Goal: Ask a question

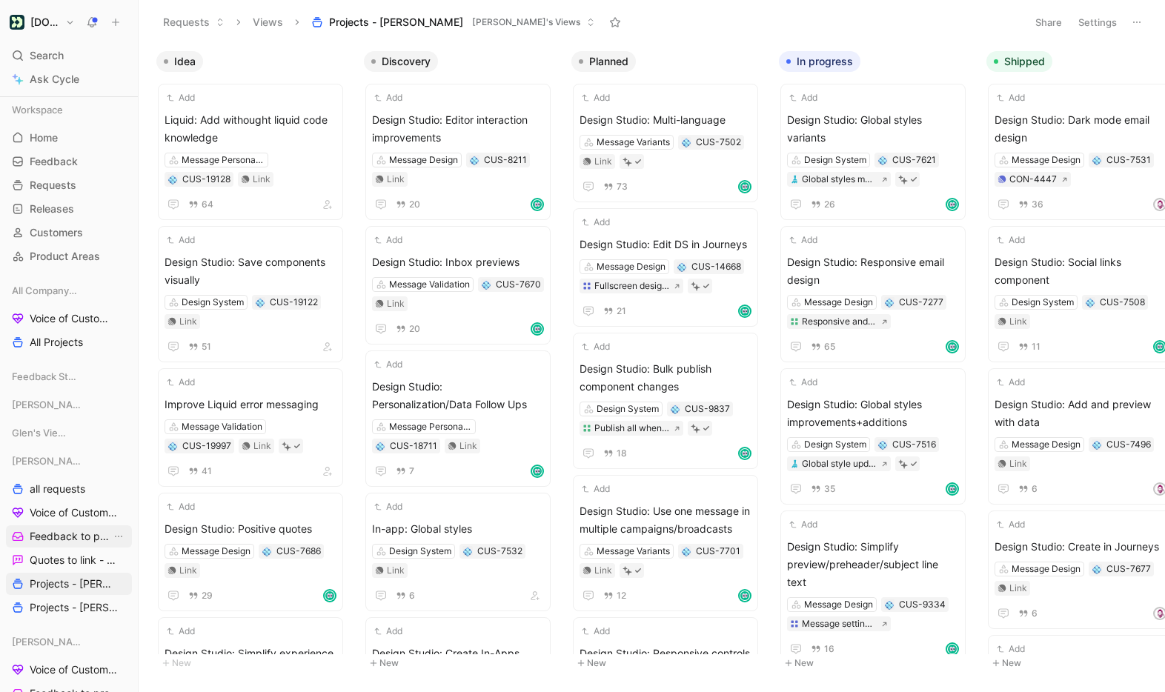
click at [77, 531] on span "Feedback to process - [PERSON_NAME]" at bounding box center [71, 536] width 82 height 15
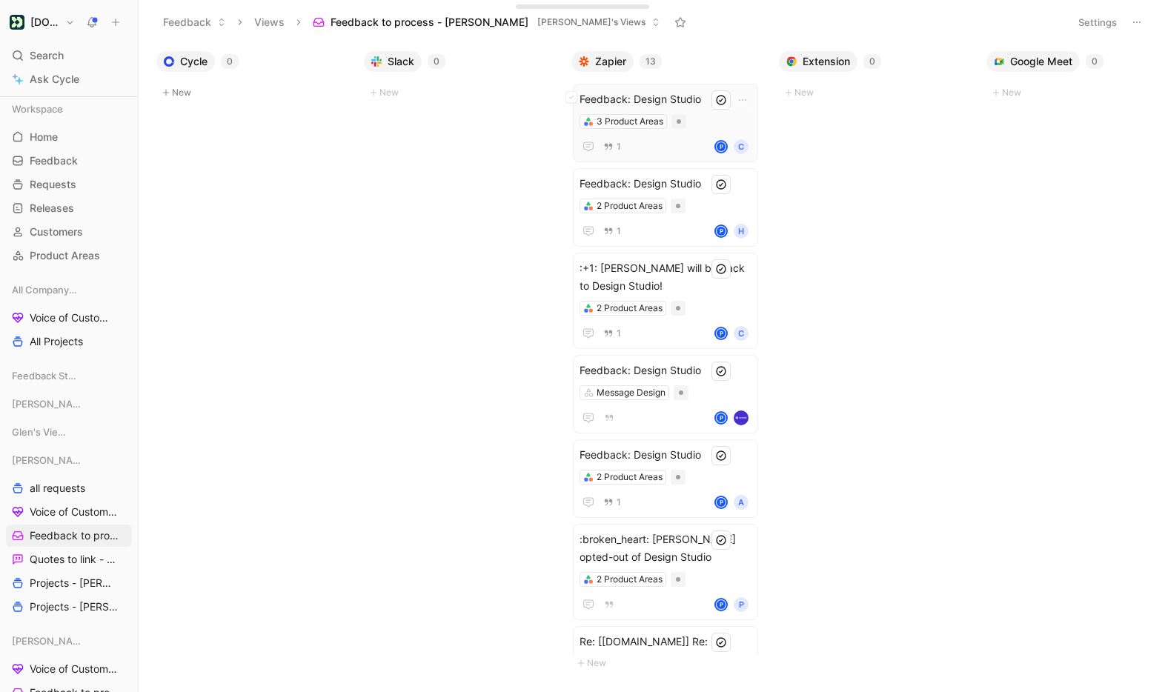
click at [694, 96] on span "Feedback: Design Studio" at bounding box center [665, 99] width 172 height 18
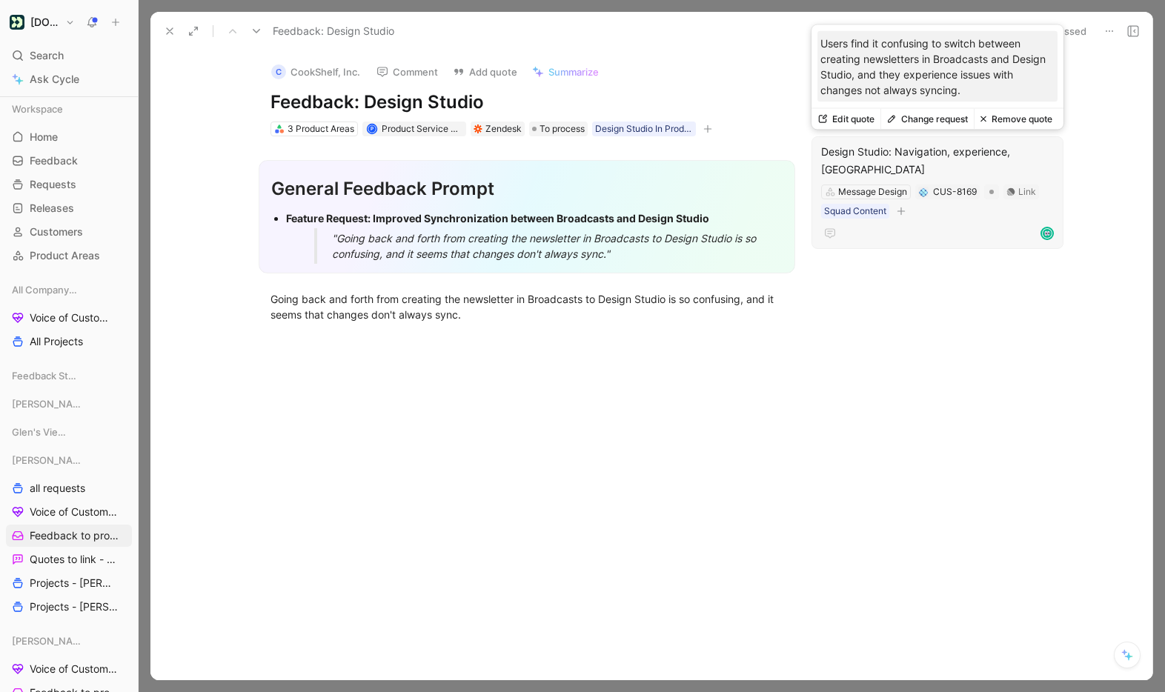
click at [935, 151] on div "Design Studio: Navigation, experience, [GEOGRAPHIC_DATA]" at bounding box center [937, 161] width 233 height 36
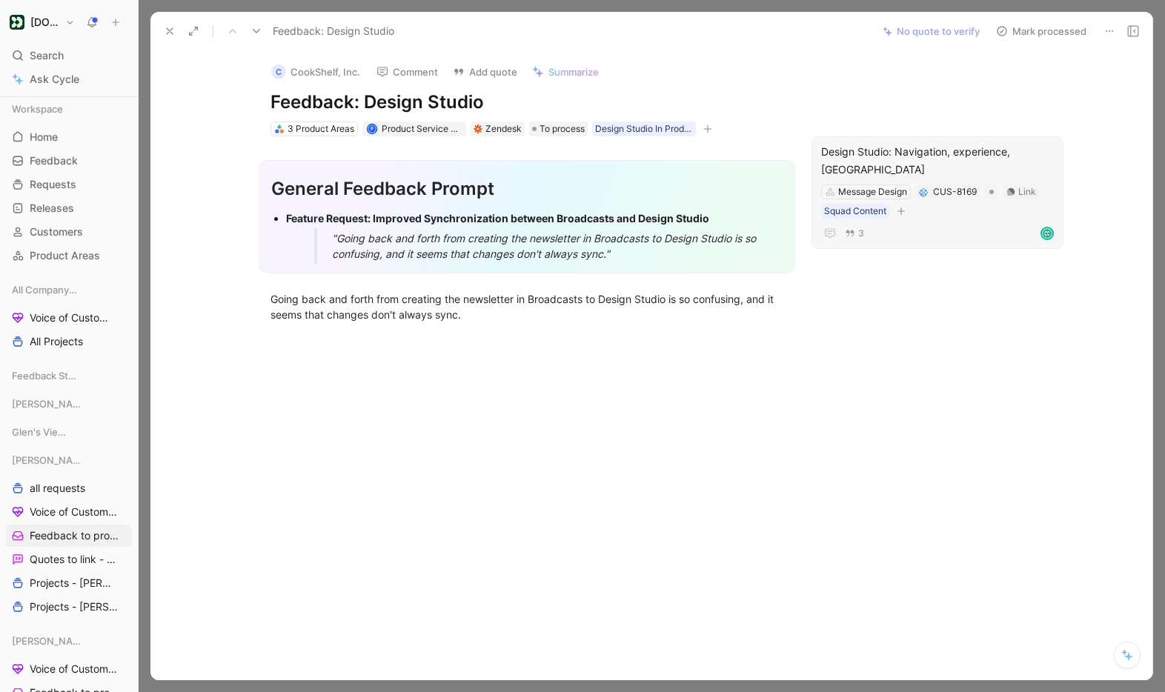
click at [956, 119] on div "Anything related to building a message in the editor canvas" at bounding box center [869, 118] width 276 height 18
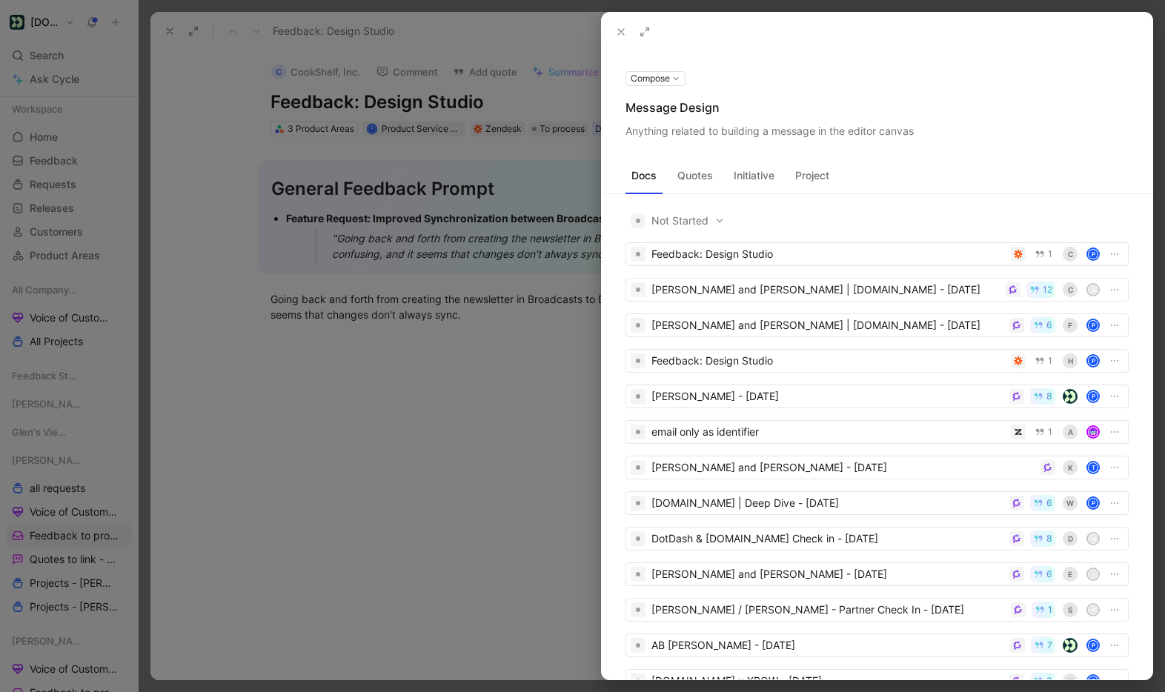
click at [618, 27] on icon at bounding box center [621, 32] width 12 height 12
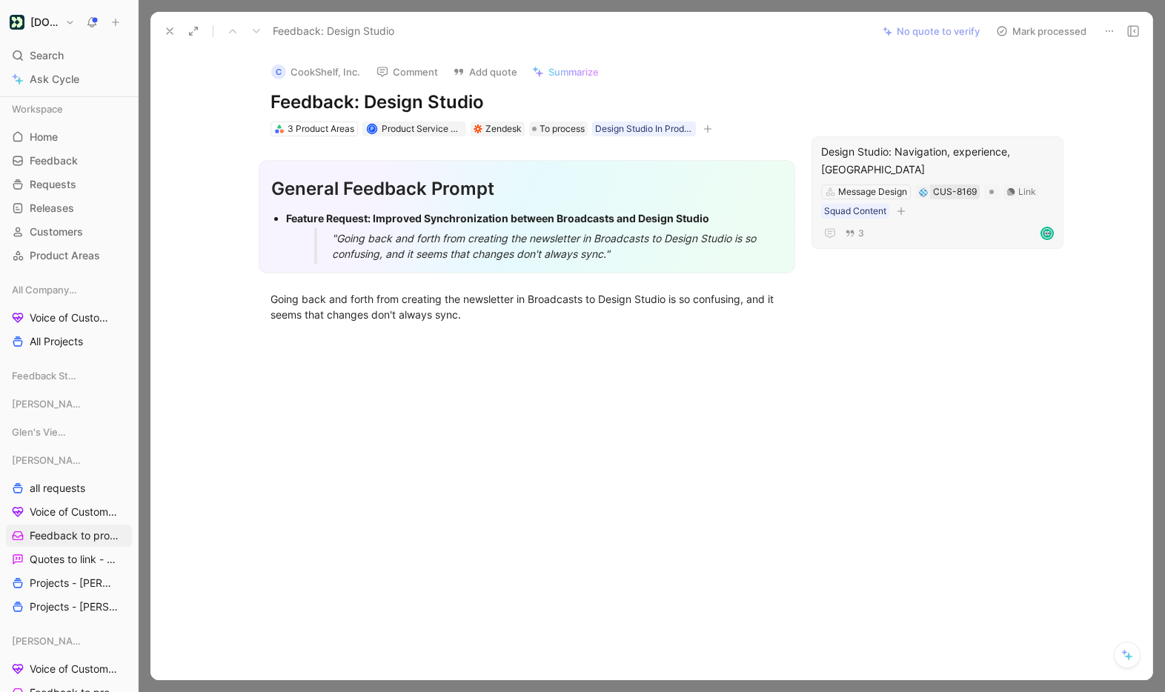
click at [956, 184] on div "CUS-8169" at bounding box center [955, 191] width 44 height 15
click at [929, 225] on div "3" at bounding box center [937, 234] width 233 height 18
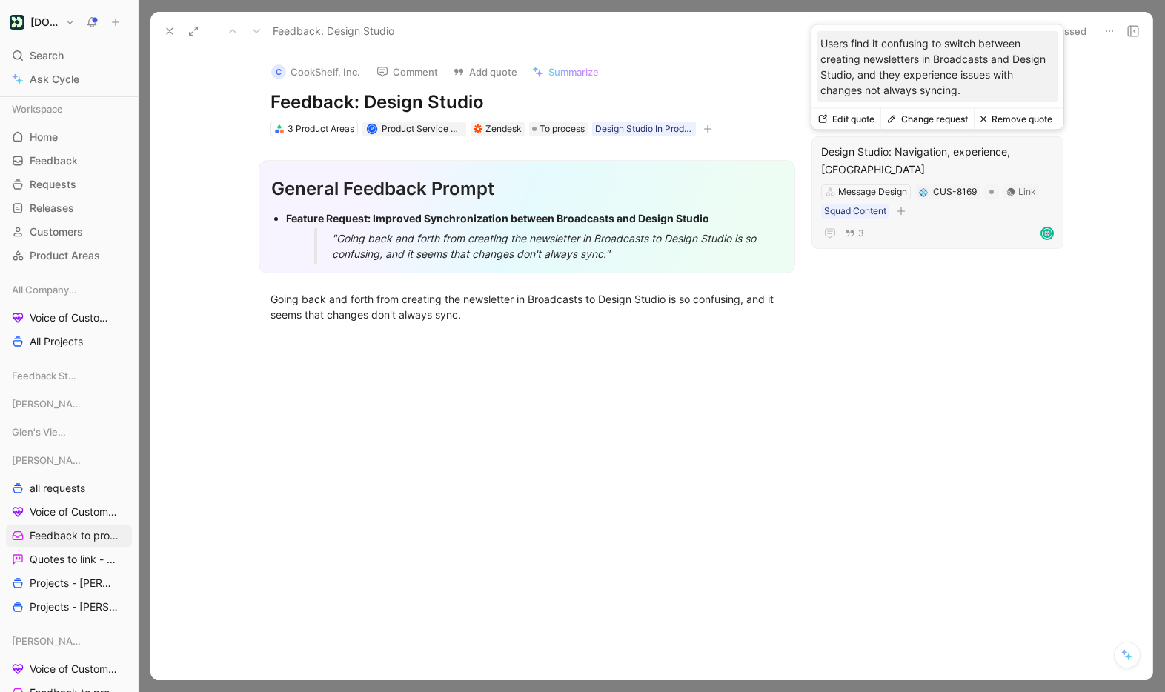
click at [921, 116] on button "Change request" at bounding box center [926, 119] width 93 height 21
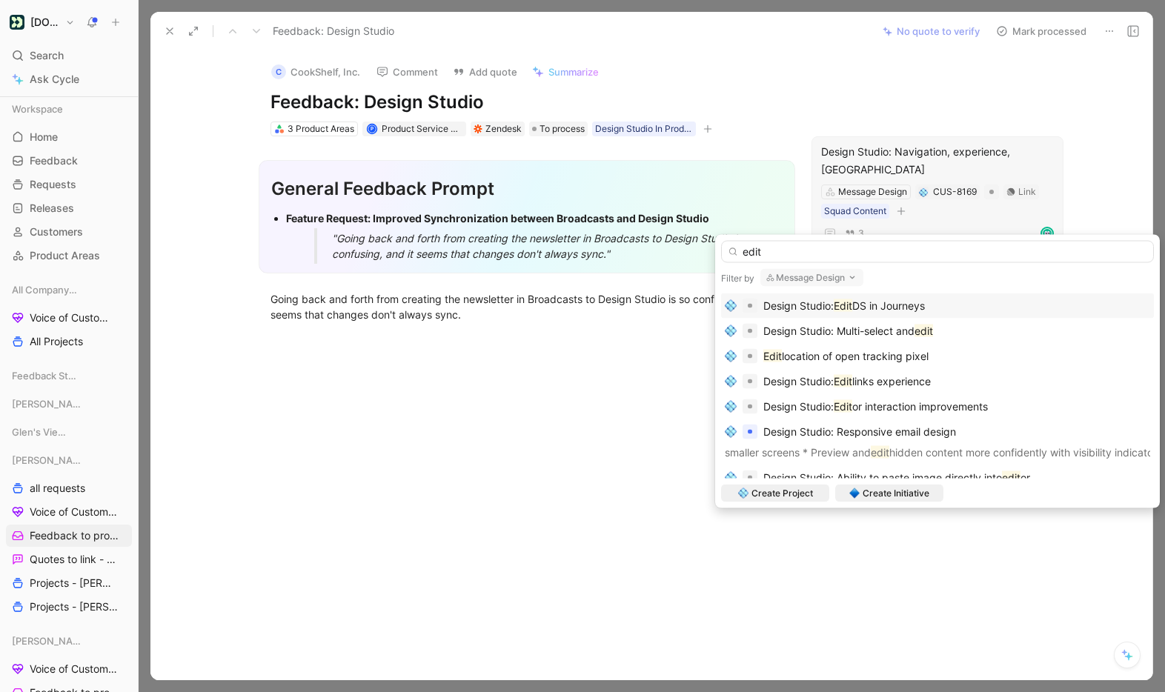
type input "edit"
click at [901, 307] on span "DS in Journeys" at bounding box center [888, 305] width 73 height 13
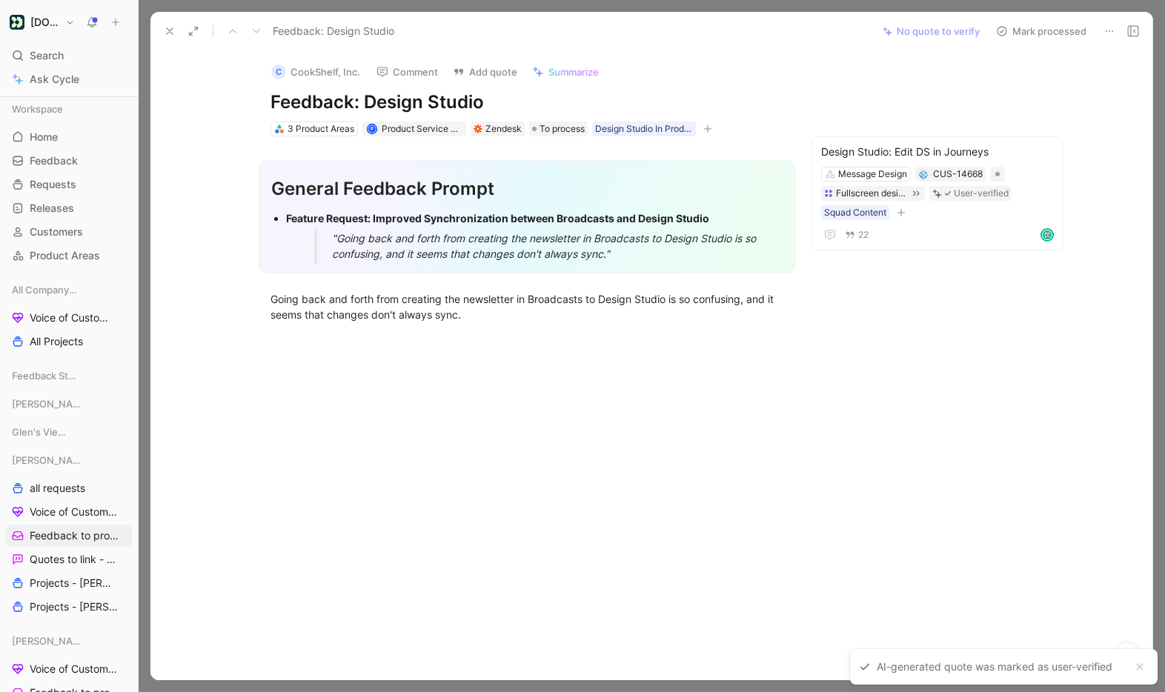
click at [1060, 28] on button "Mark processed" at bounding box center [1041, 31] width 104 height 21
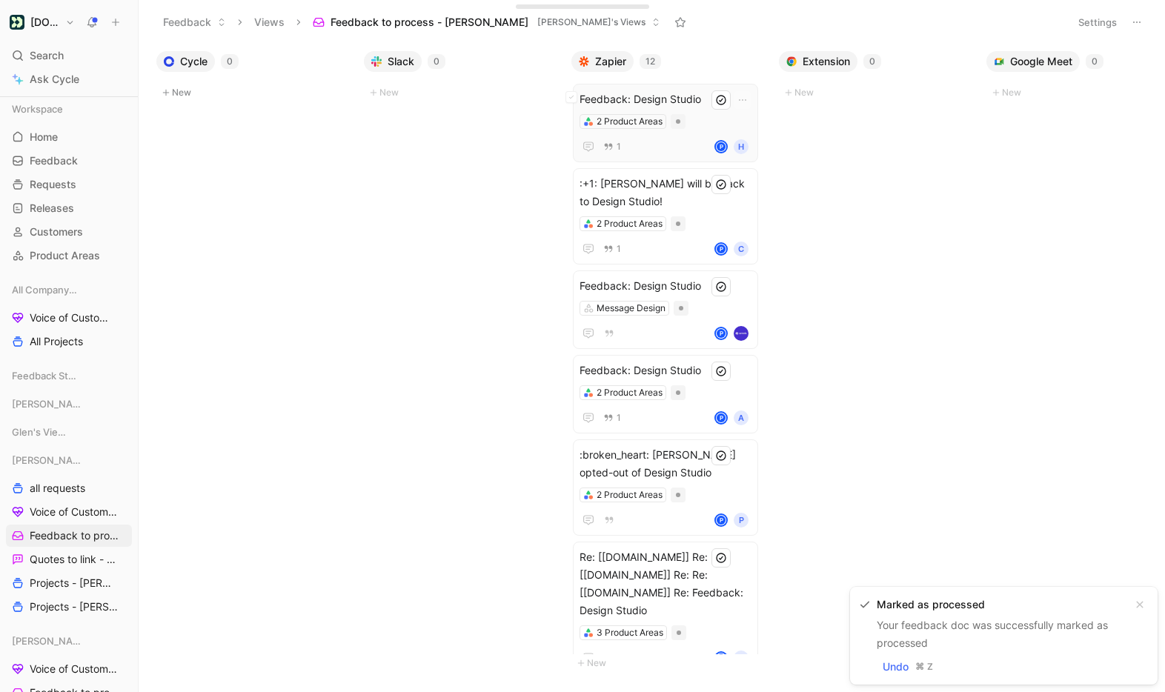
click at [715, 96] on span "Feedback: Design Studio" at bounding box center [665, 99] width 172 height 18
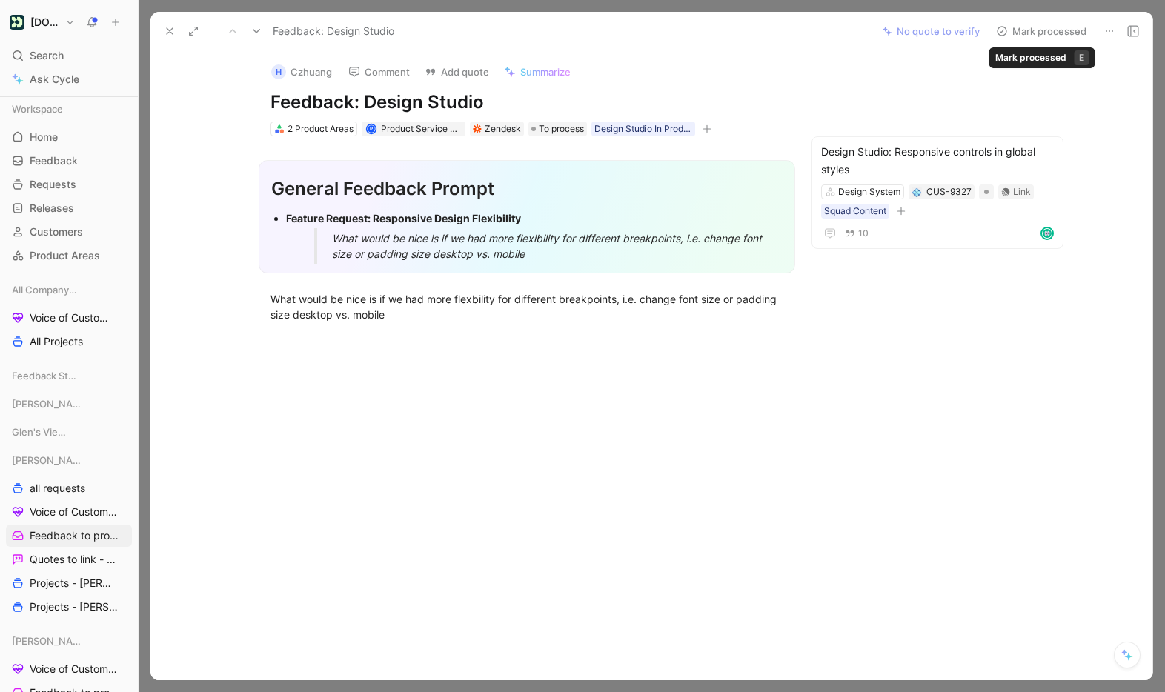
click at [1051, 31] on button "Mark processed" at bounding box center [1041, 31] width 104 height 21
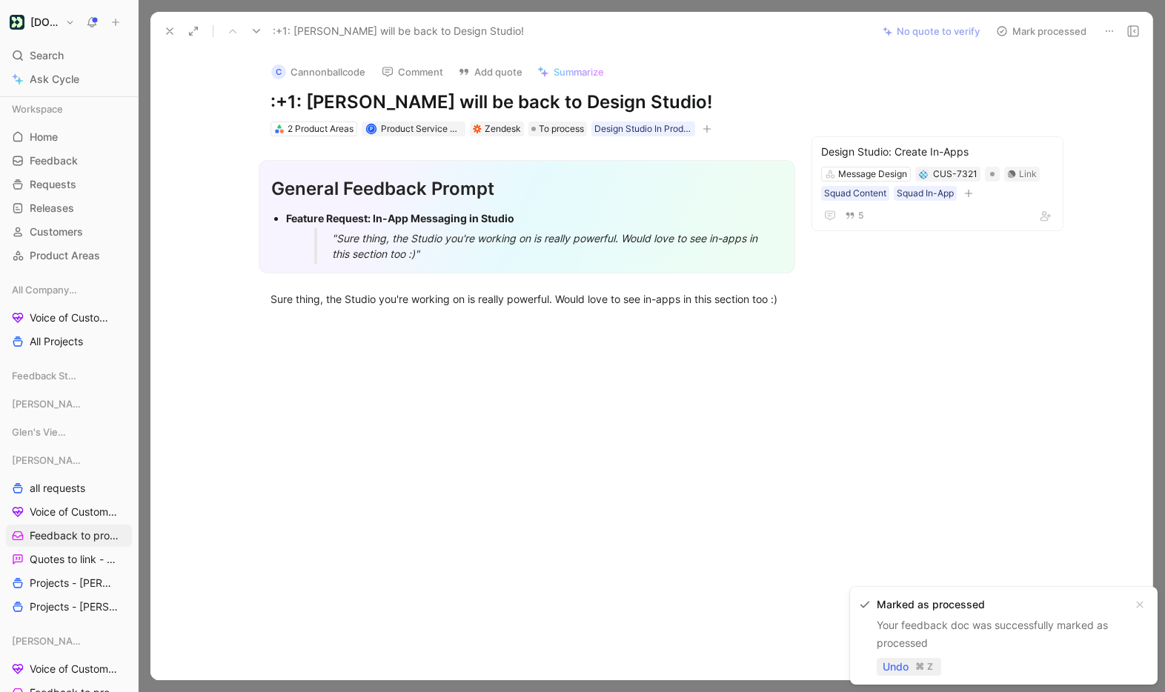
click at [899, 664] on span "Undo" at bounding box center [895, 667] width 26 height 18
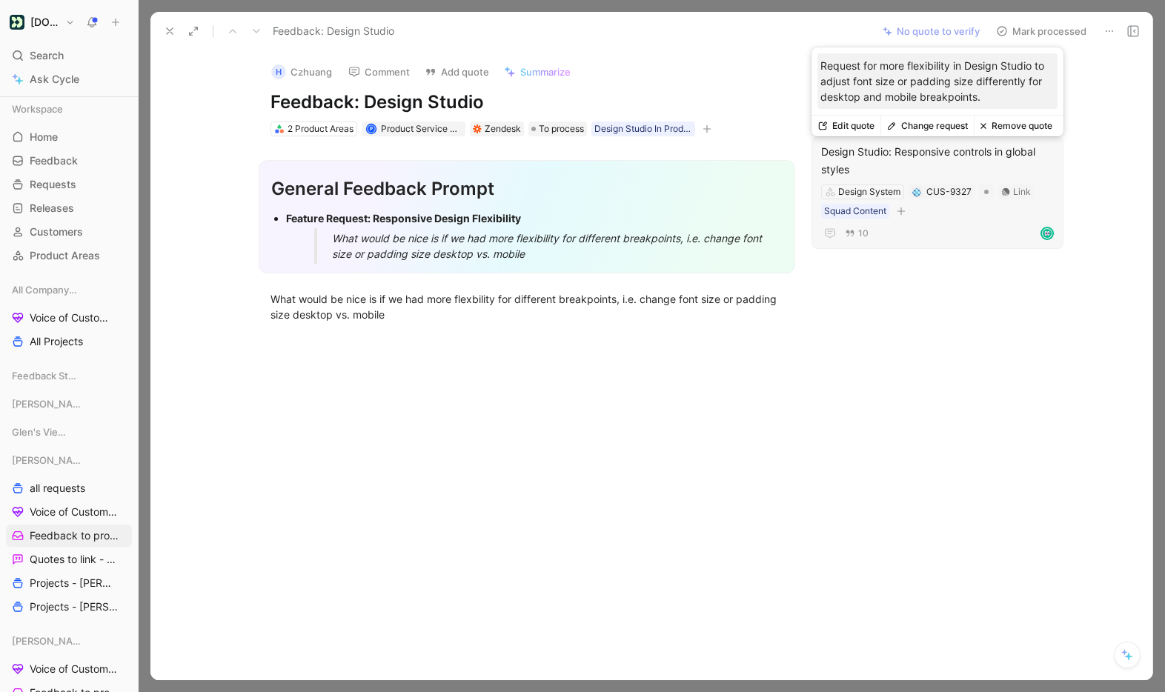
click at [951, 161] on div "Design Studio: Responsive controls in global styles" at bounding box center [937, 161] width 233 height 36
click at [932, 116] on button "Change request" at bounding box center [926, 119] width 93 height 21
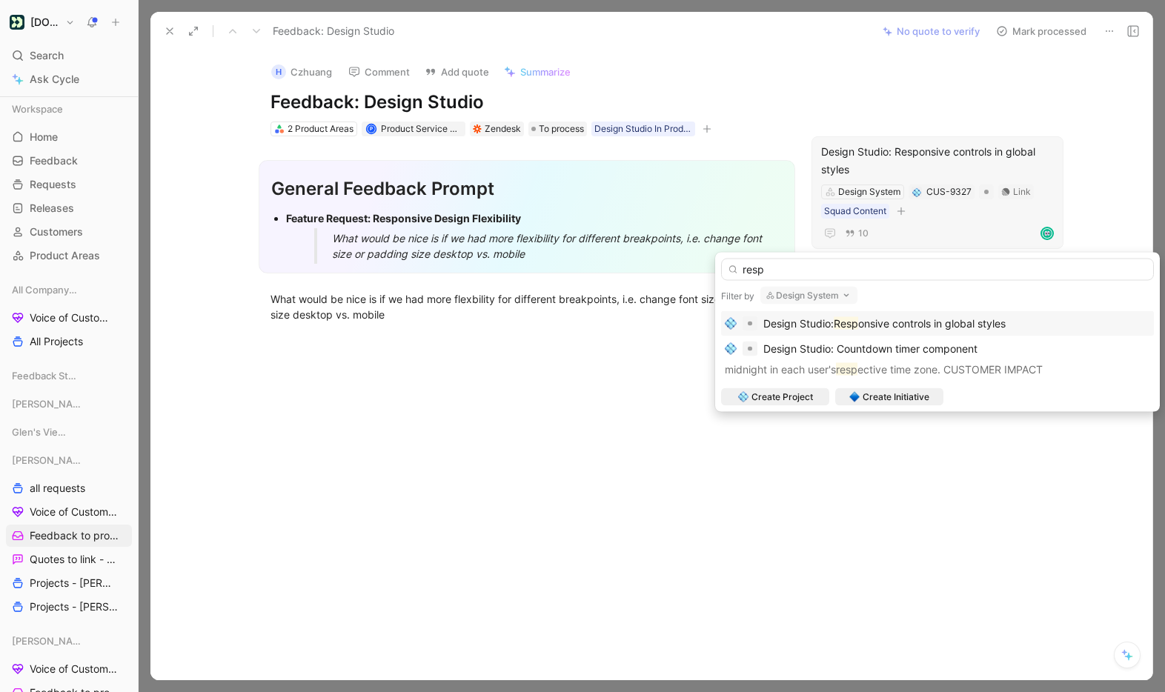
type input "resp"
click at [832, 292] on button "Design System" at bounding box center [808, 296] width 97 height 18
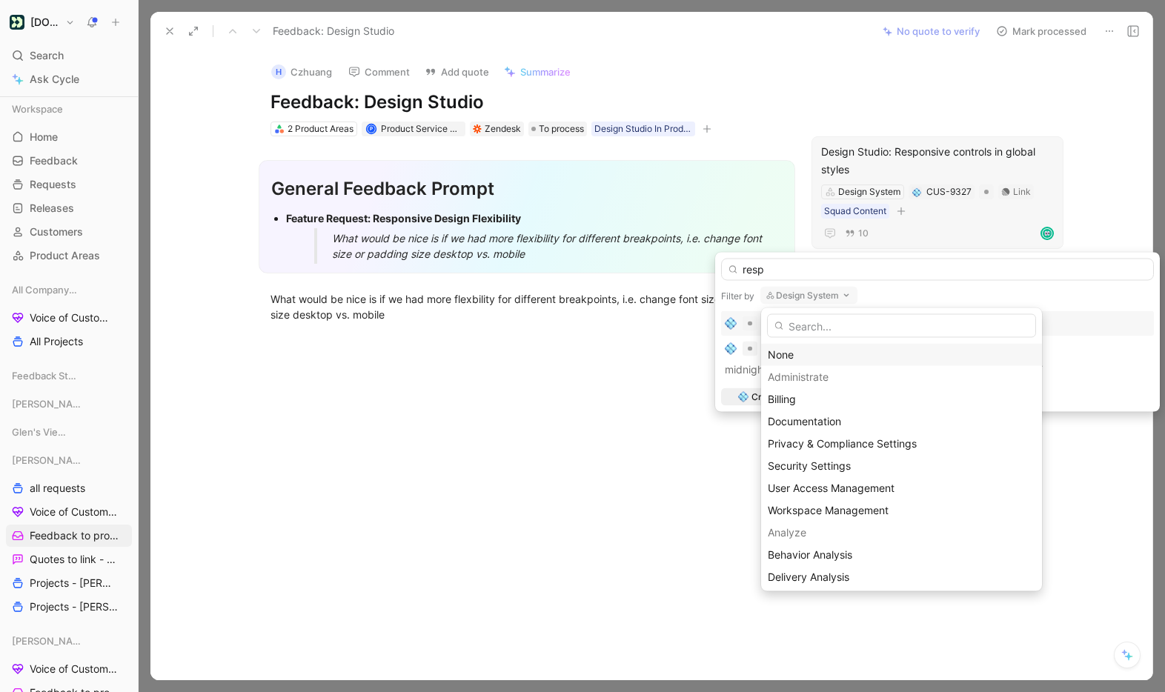
click at [822, 349] on div "None" at bounding box center [901, 355] width 267 height 18
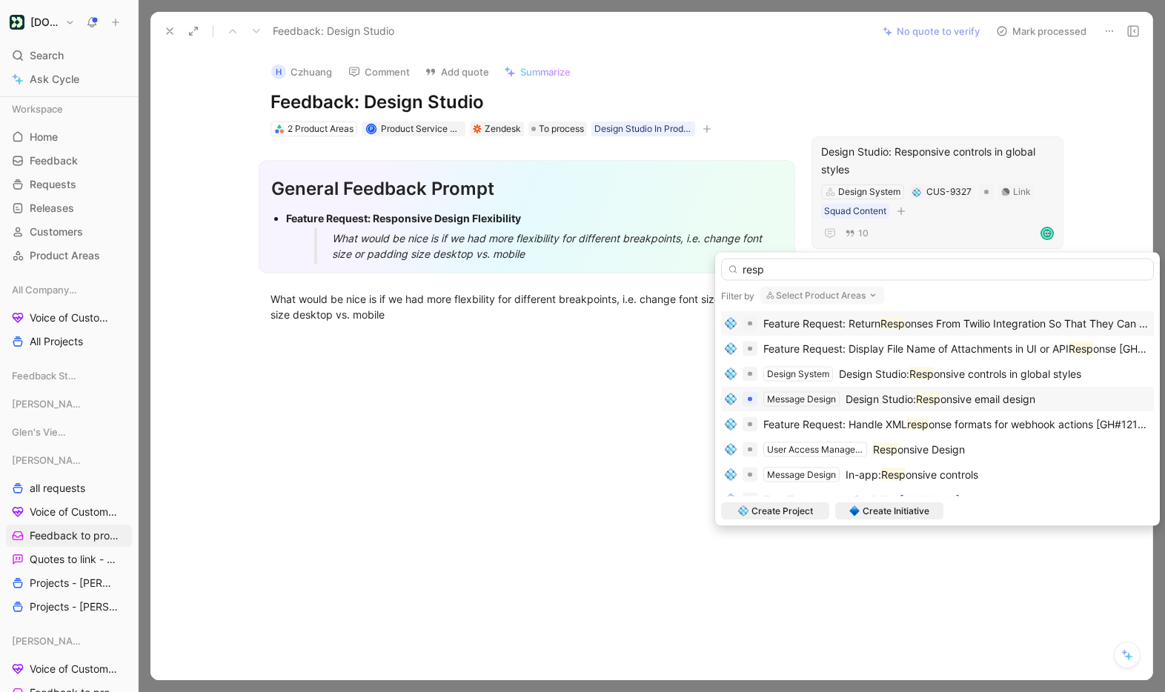
click at [899, 393] on span "Design Studio:" at bounding box center [880, 399] width 70 height 13
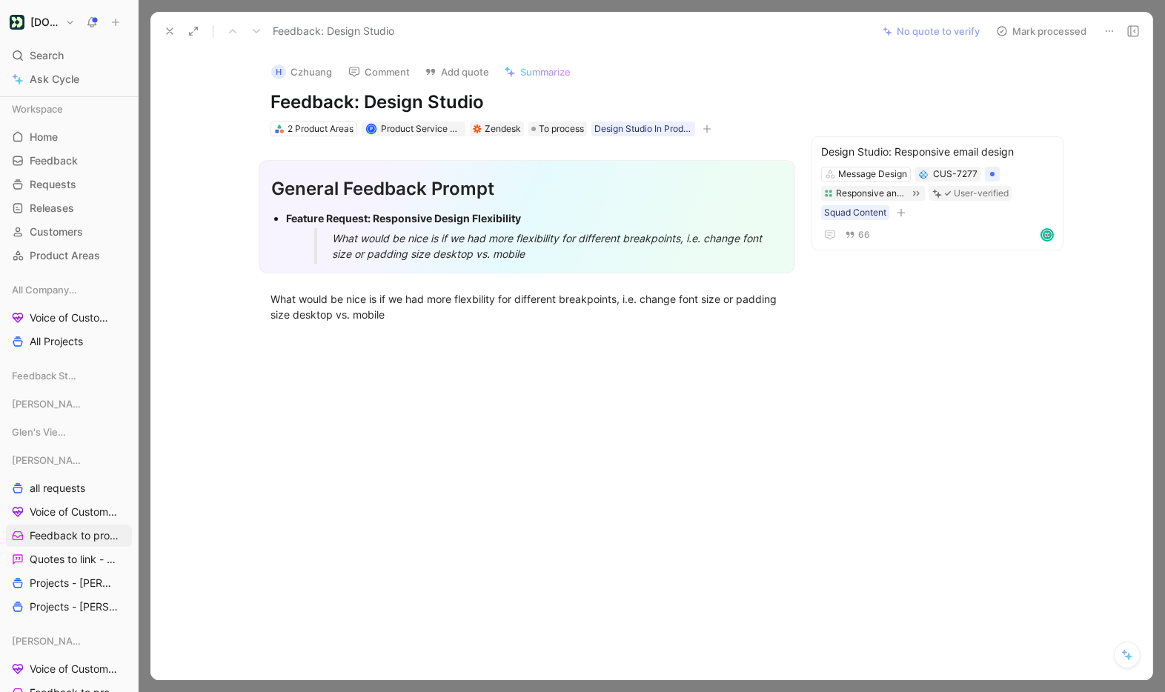
click at [1045, 33] on button "Mark processed" at bounding box center [1041, 31] width 104 height 21
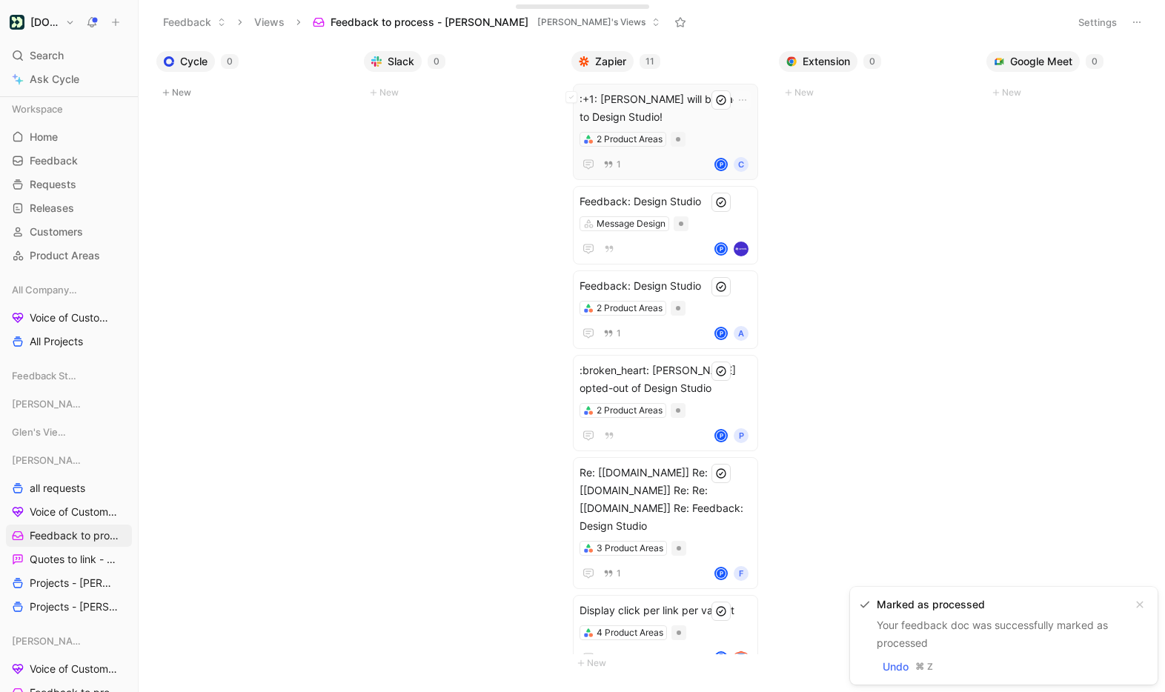
click at [713, 124] on span ":+1: [PERSON_NAME] will be back to Design Studio!" at bounding box center [665, 108] width 172 height 36
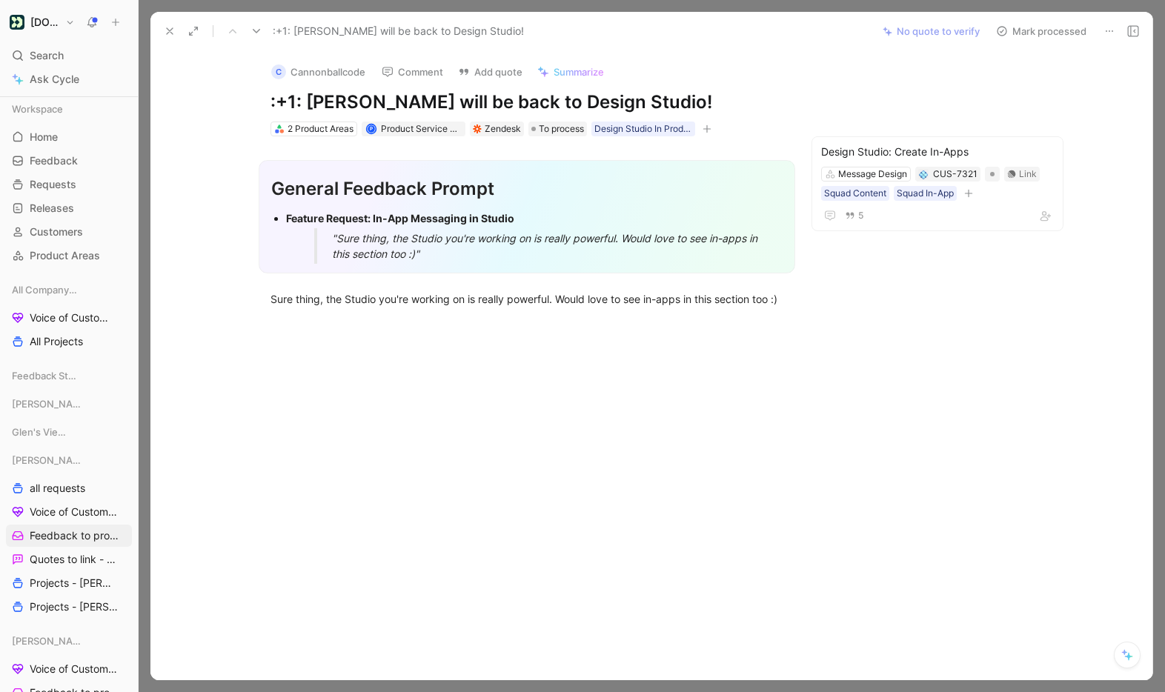
click at [1047, 32] on button "Mark processed" at bounding box center [1041, 31] width 104 height 21
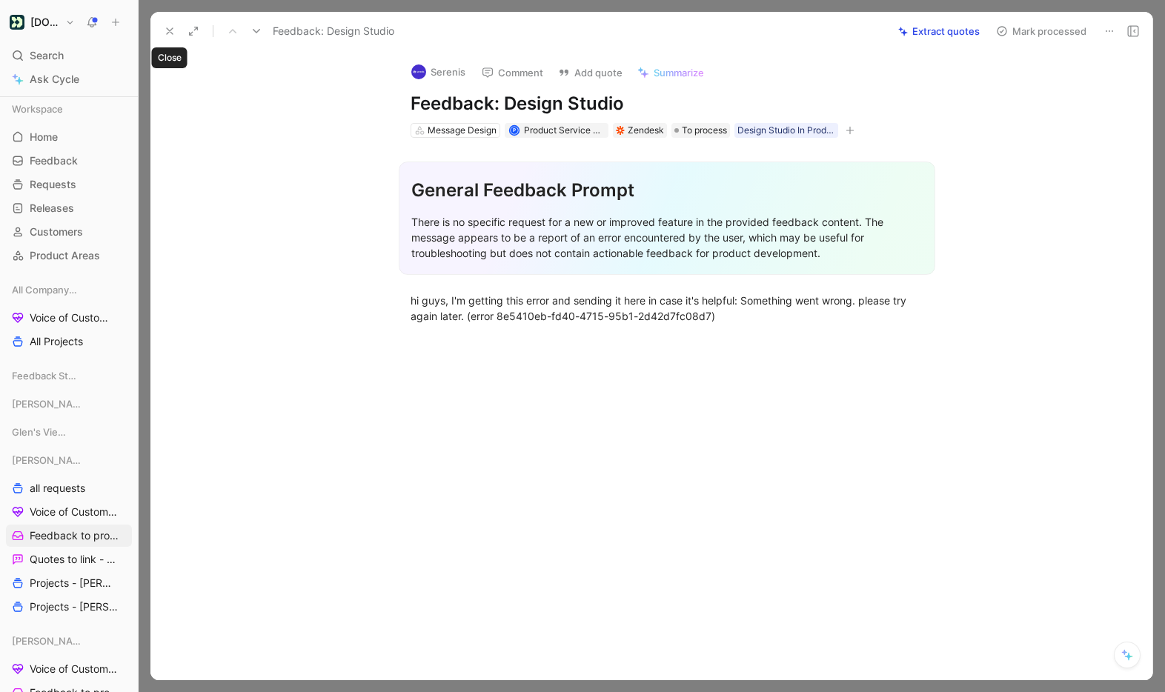
click at [169, 31] on use at bounding box center [170, 31] width 6 height 6
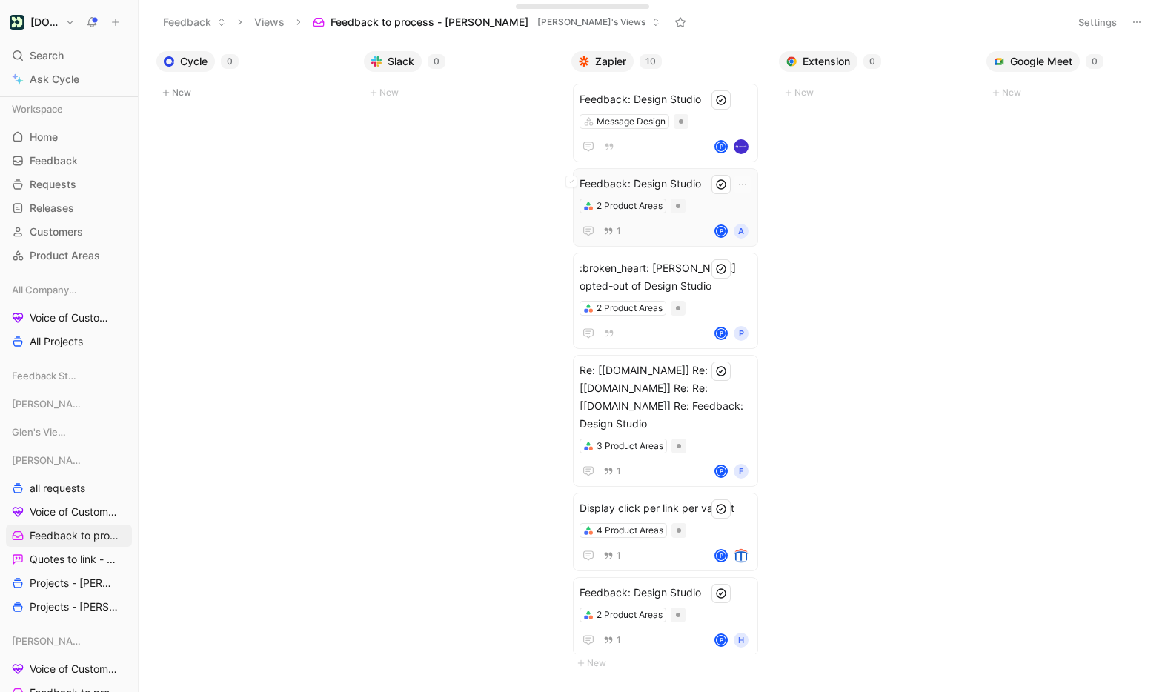
click at [699, 210] on div "2 Product Areas" at bounding box center [665, 206] width 172 height 15
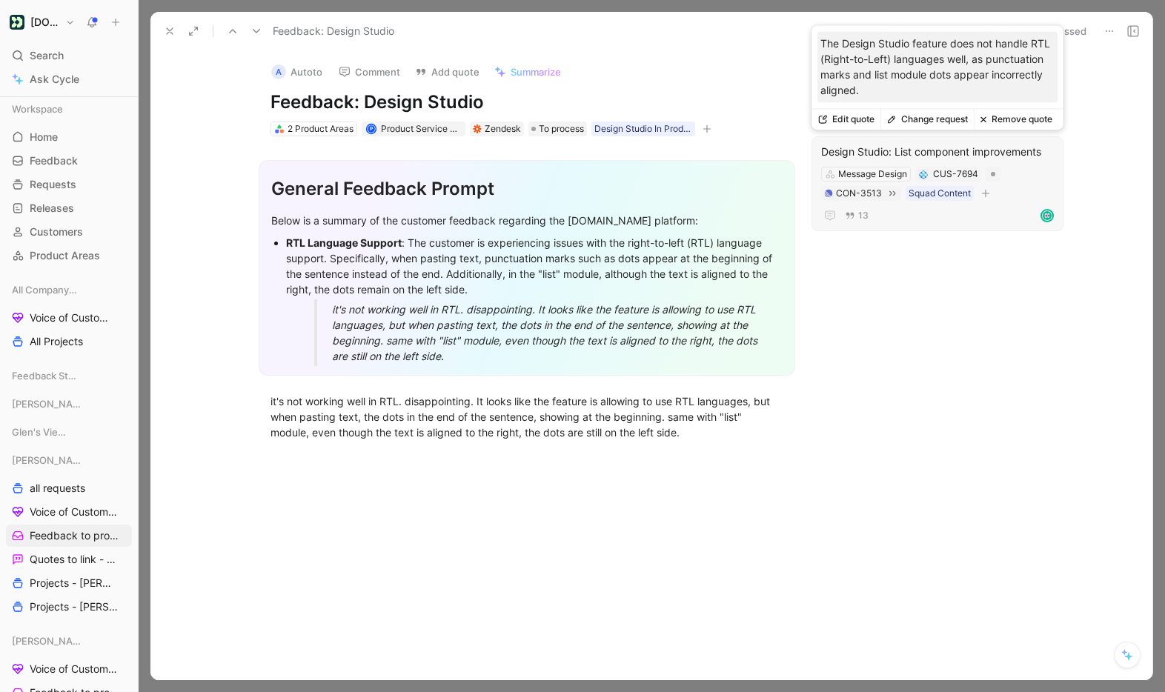
click at [1017, 183] on div "Message Design CUS-7694 CON-3513 Squad Content" at bounding box center [937, 183] width 236 height 37
click at [931, 115] on button "Change request" at bounding box center [926, 119] width 93 height 21
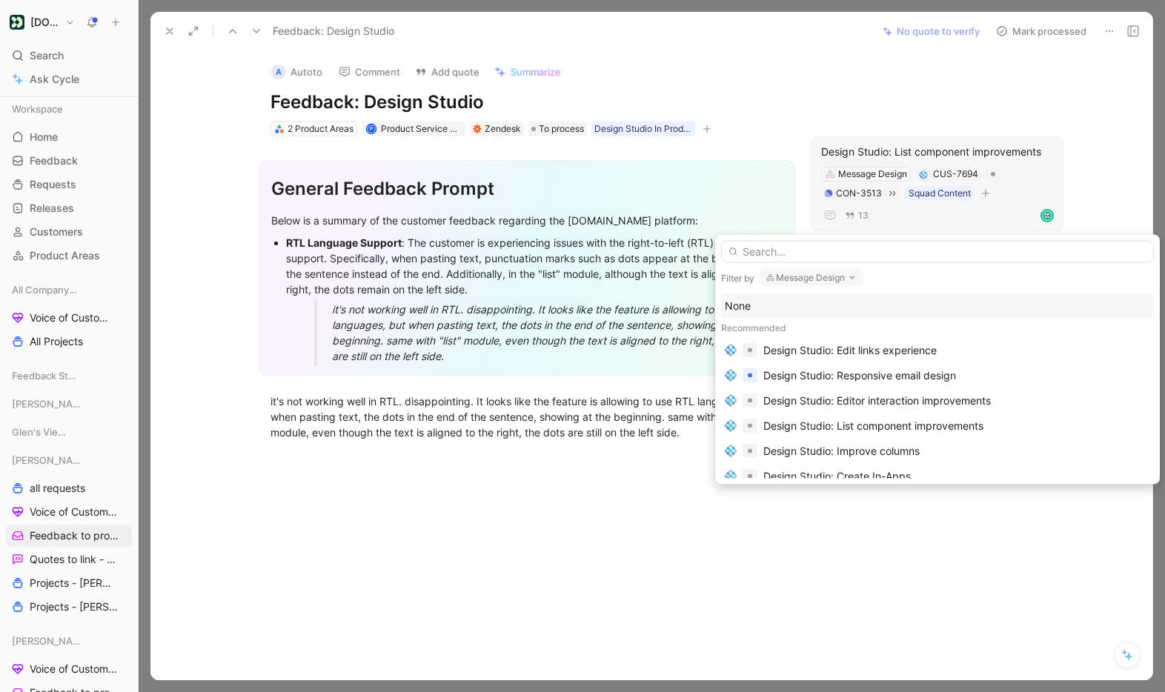
click at [921, 235] on div at bounding box center [937, 249] width 433 height 28
click at [920, 251] on input "text" at bounding box center [937, 252] width 433 height 22
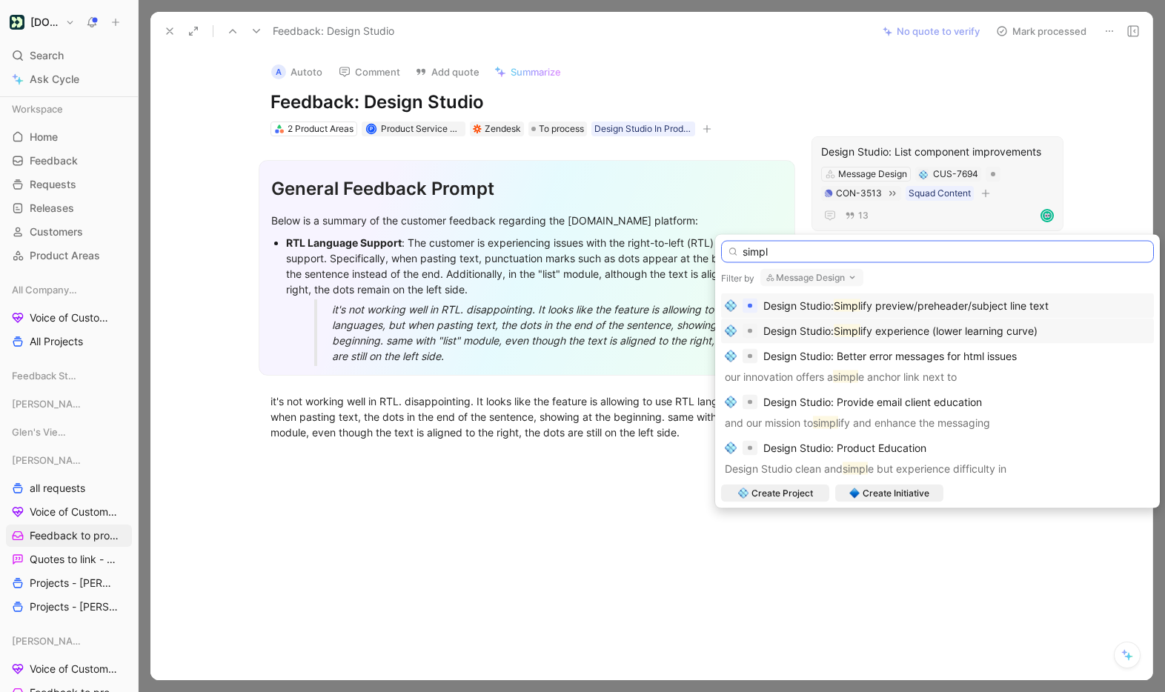
type input "simpl"
click at [928, 333] on span "ify experience (lower learning curve)" at bounding box center [948, 331] width 177 height 13
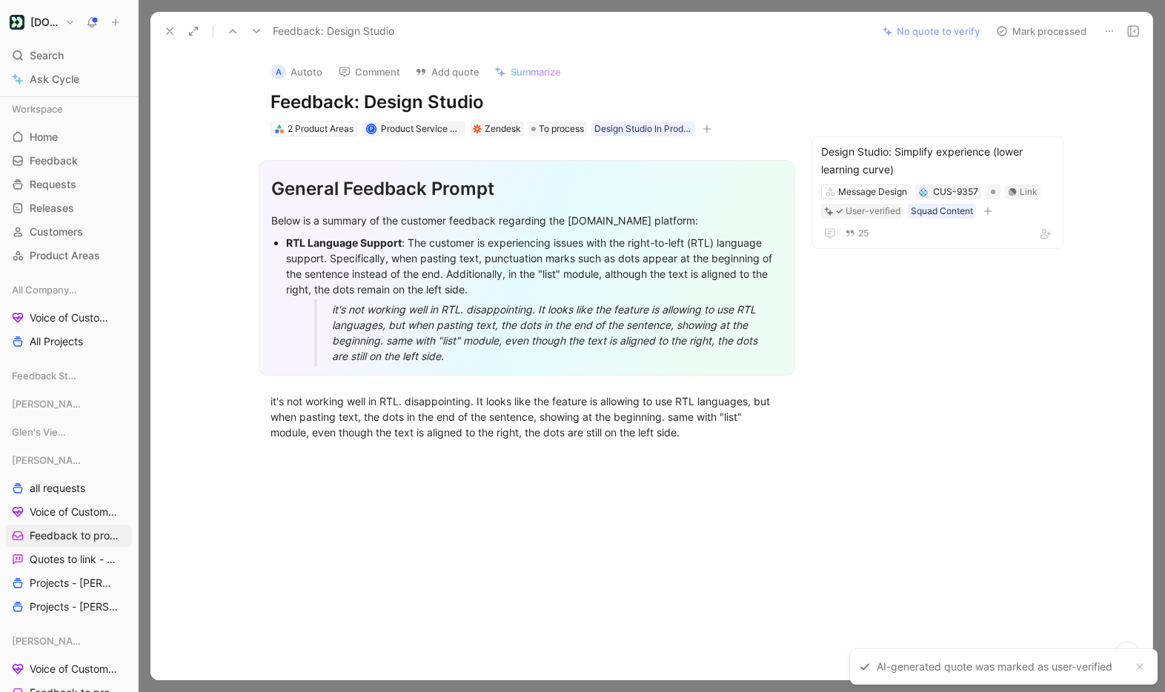
click at [1071, 29] on button "Mark processed" at bounding box center [1041, 31] width 104 height 21
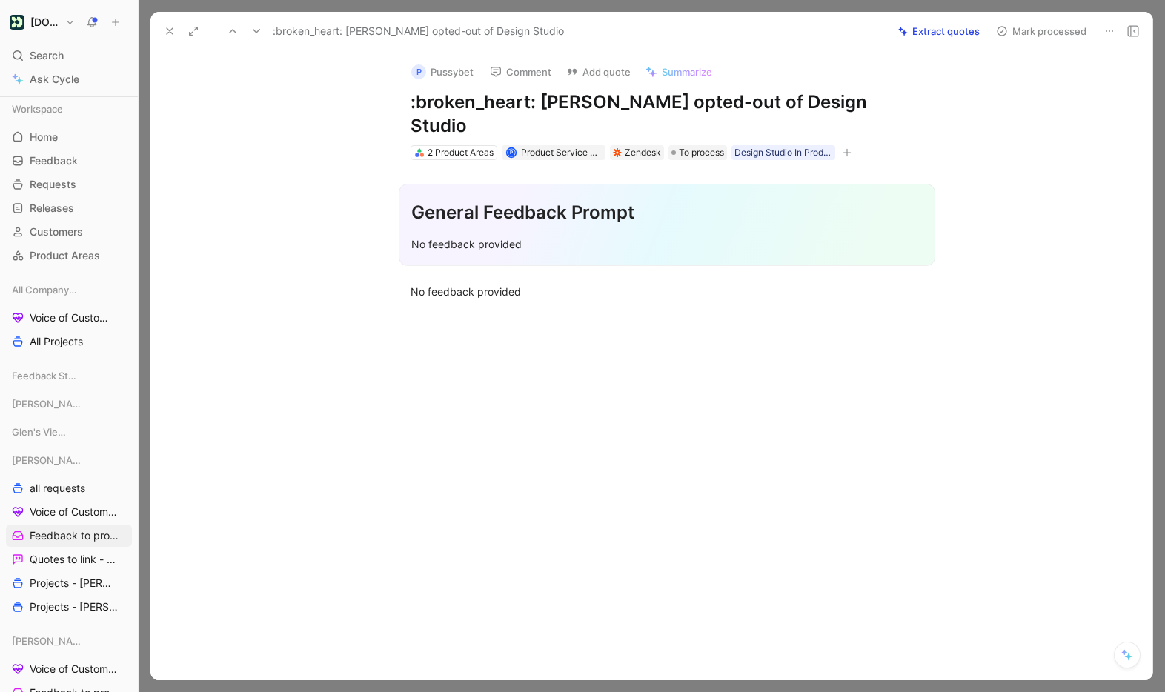
click at [1057, 32] on button "Mark processed" at bounding box center [1041, 31] width 104 height 21
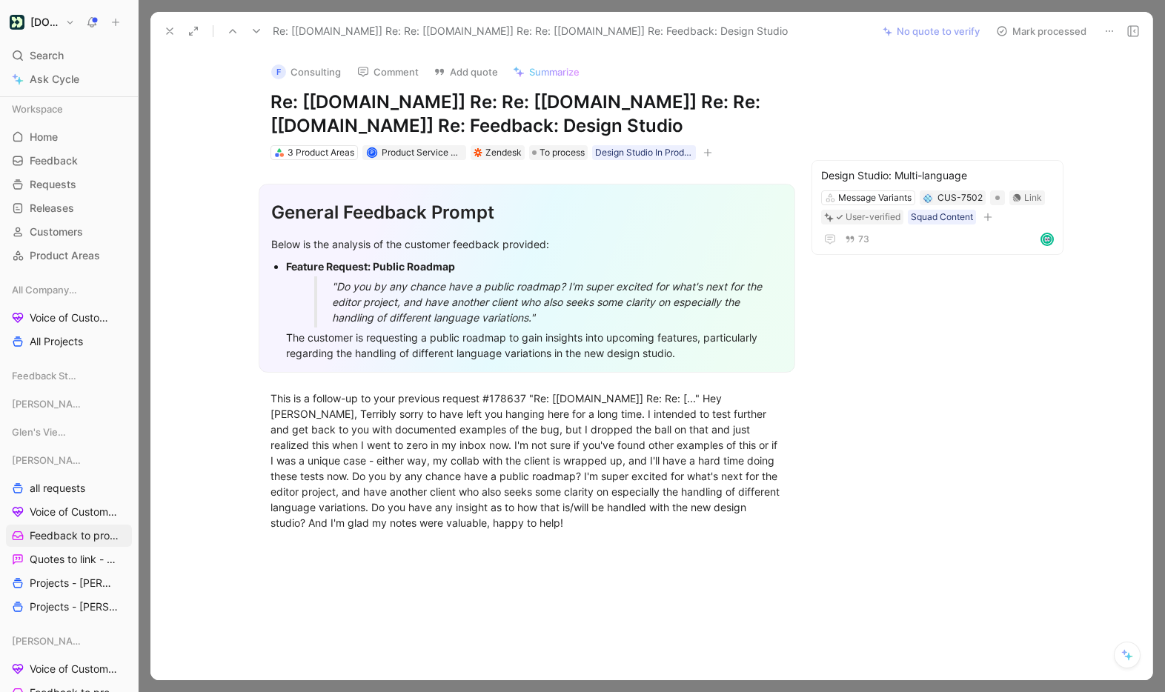
click at [1034, 31] on button "Mark processed" at bounding box center [1041, 31] width 104 height 21
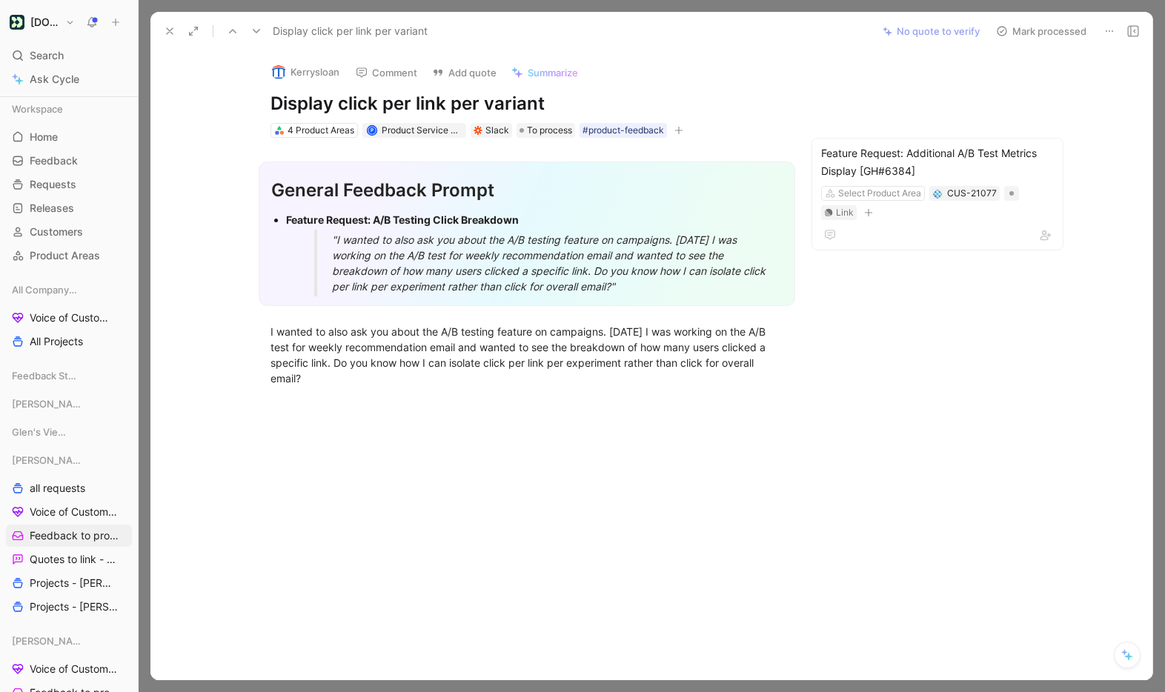
click at [1032, 36] on button "Mark processed" at bounding box center [1041, 31] width 104 height 21
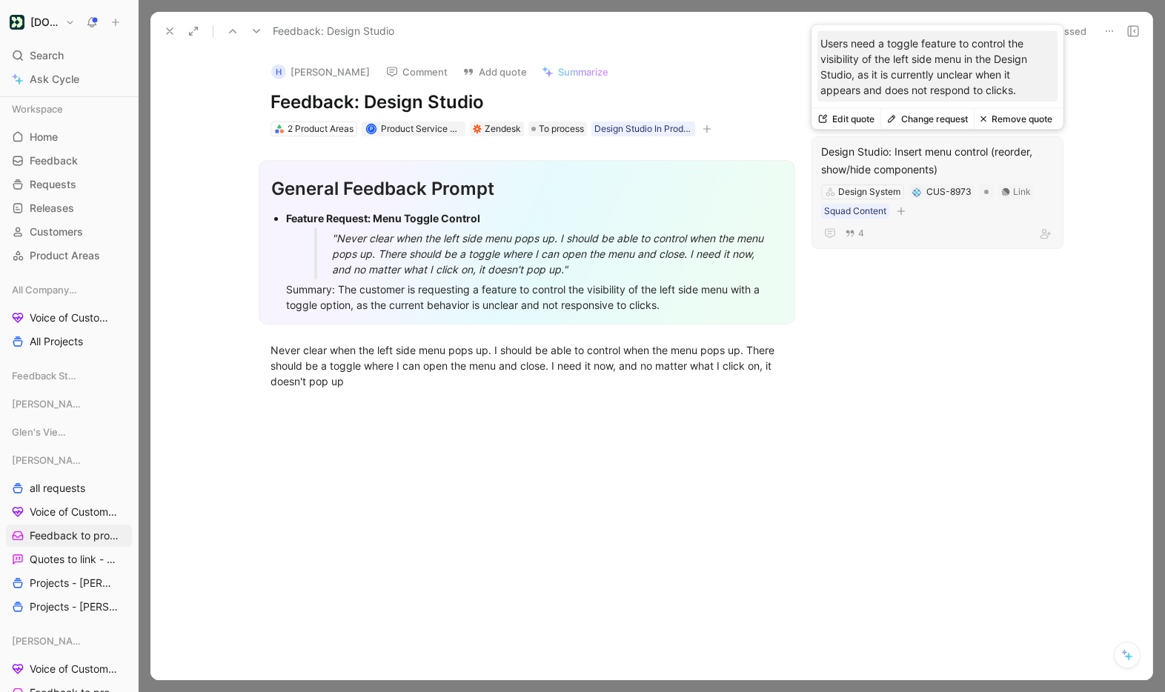
click at [941, 116] on button "Change request" at bounding box center [926, 119] width 93 height 21
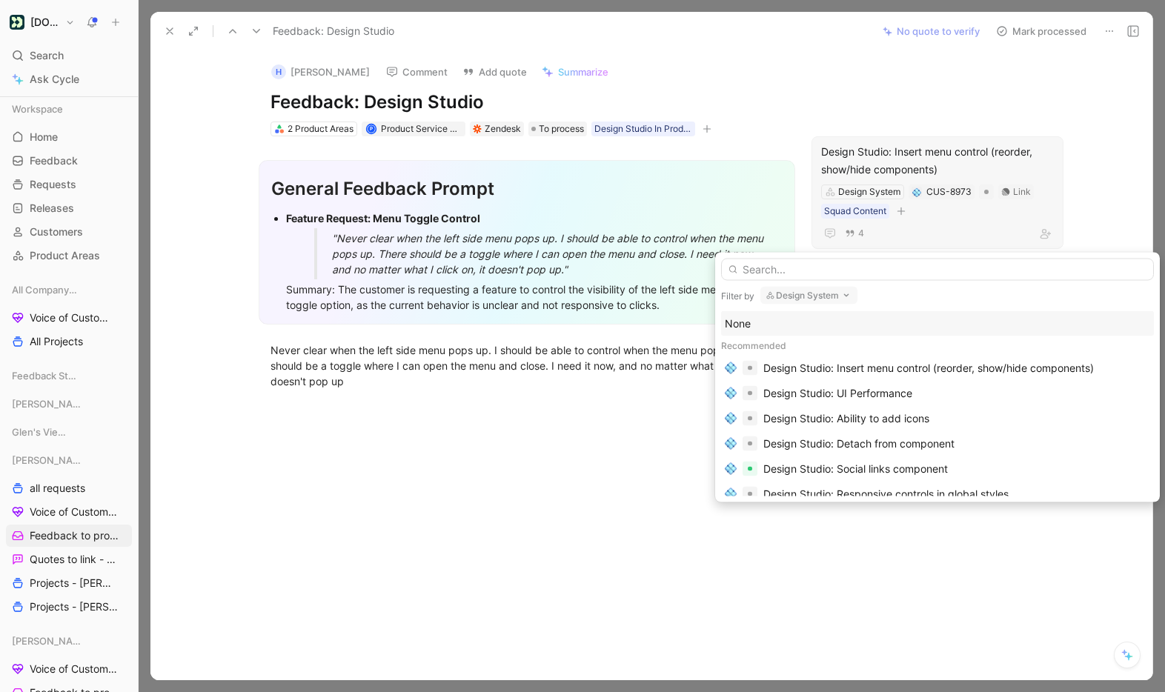
click at [828, 265] on input "text" at bounding box center [937, 270] width 433 height 22
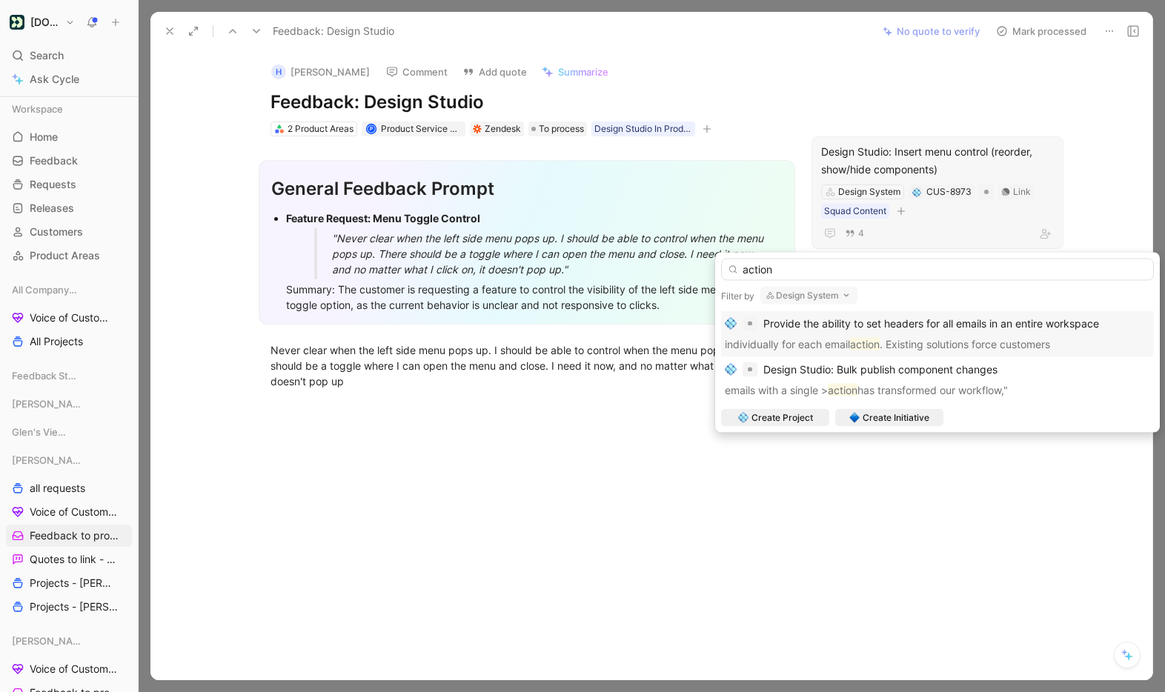
type input "action"
click at [812, 296] on button "Design System" at bounding box center [808, 296] width 97 height 18
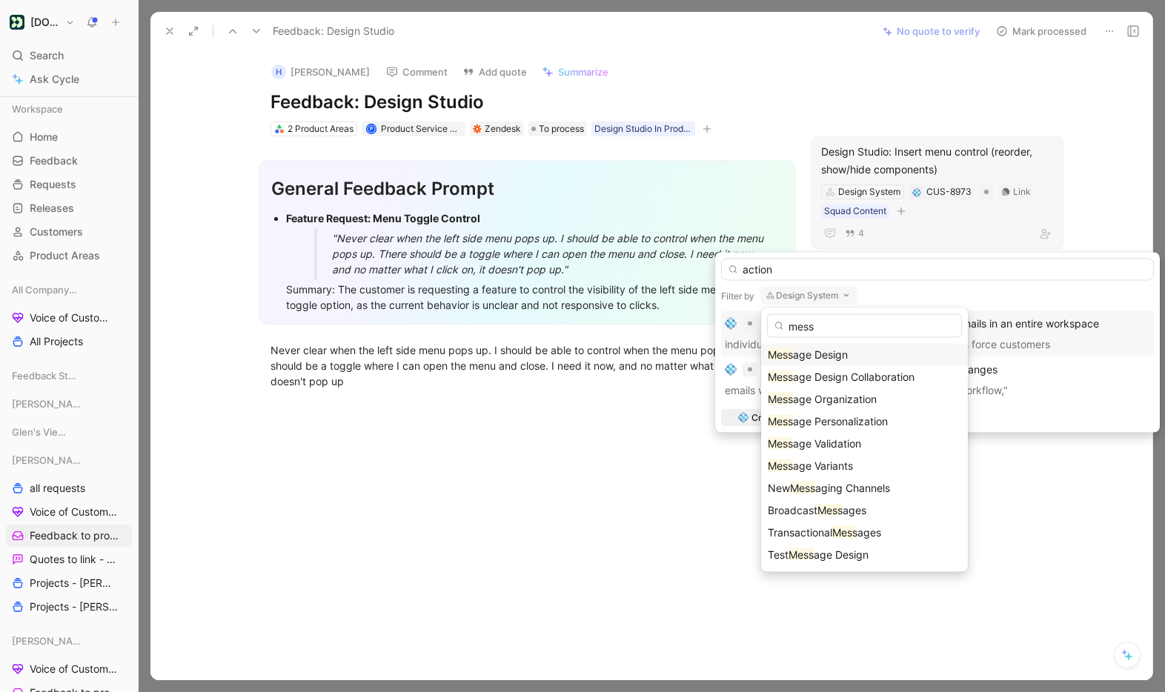
type input "mess"
click at [820, 353] on span "age Design" at bounding box center [820, 354] width 55 height 13
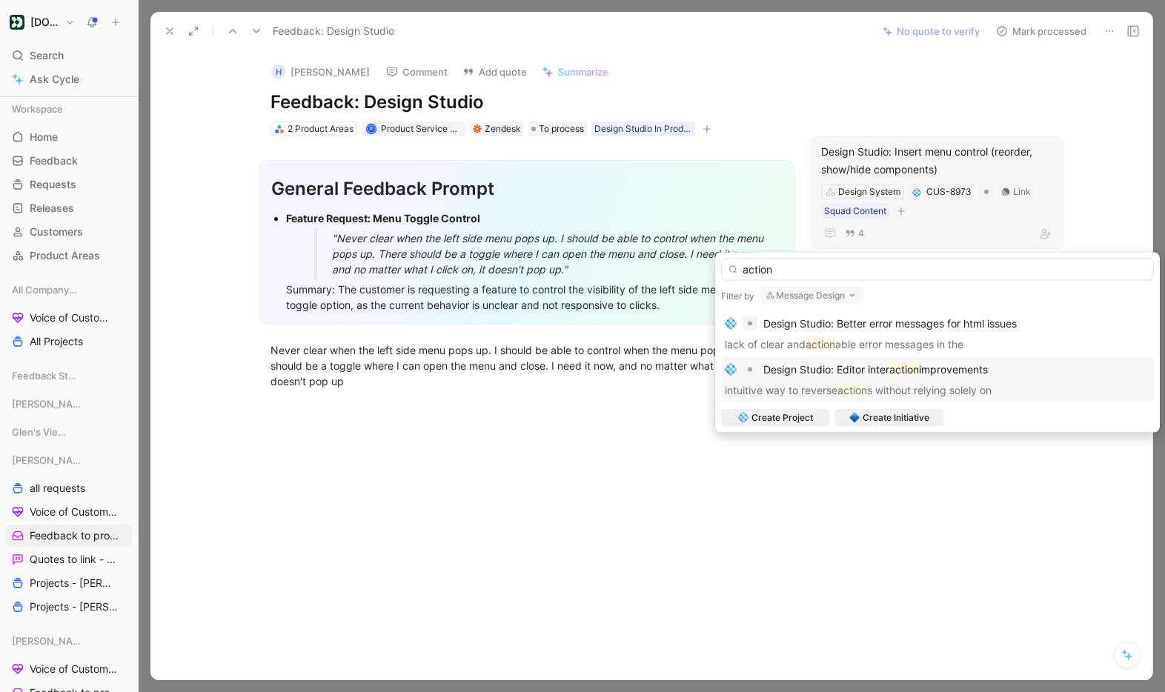
click at [1003, 373] on div "Design Studio: Editor inter action improvements" at bounding box center [937, 370] width 425 height 18
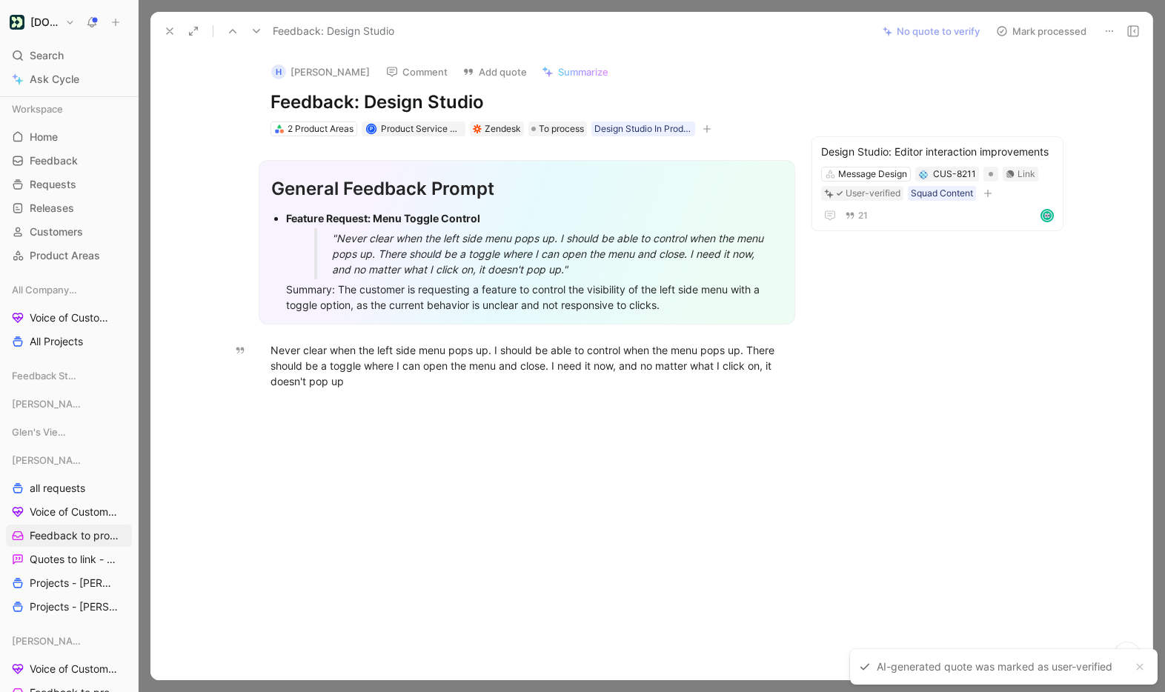
click at [1045, 24] on button "Mark processed" at bounding box center [1041, 31] width 104 height 21
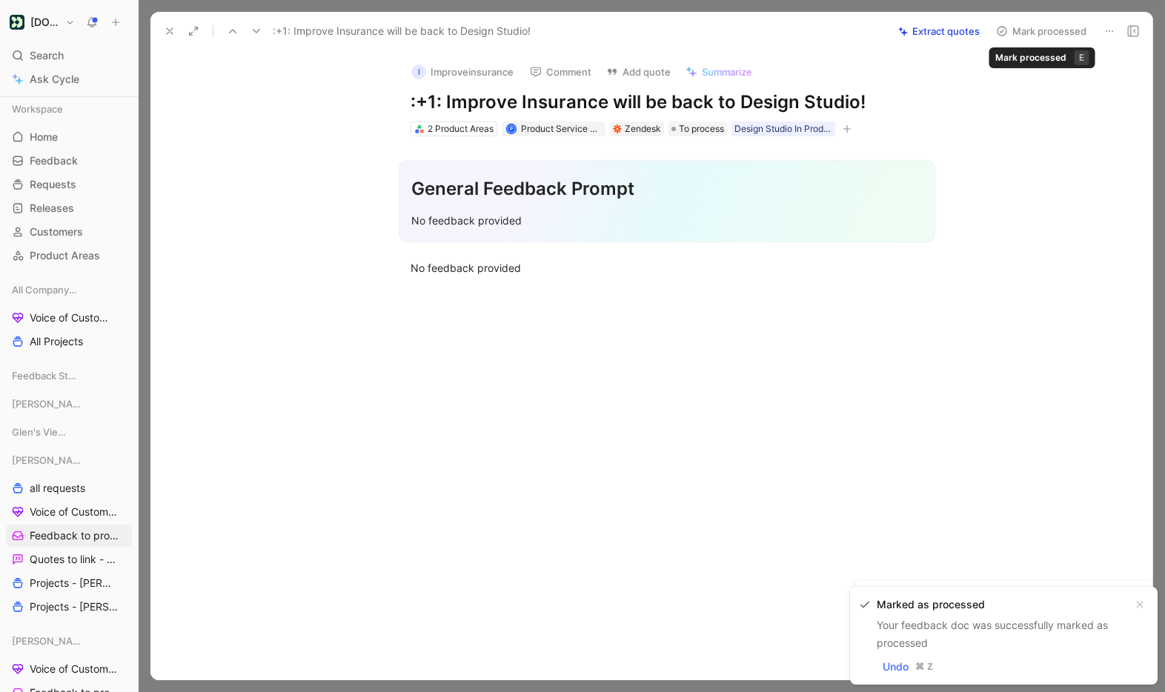
click at [1040, 25] on button "Mark processed" at bounding box center [1041, 31] width 104 height 21
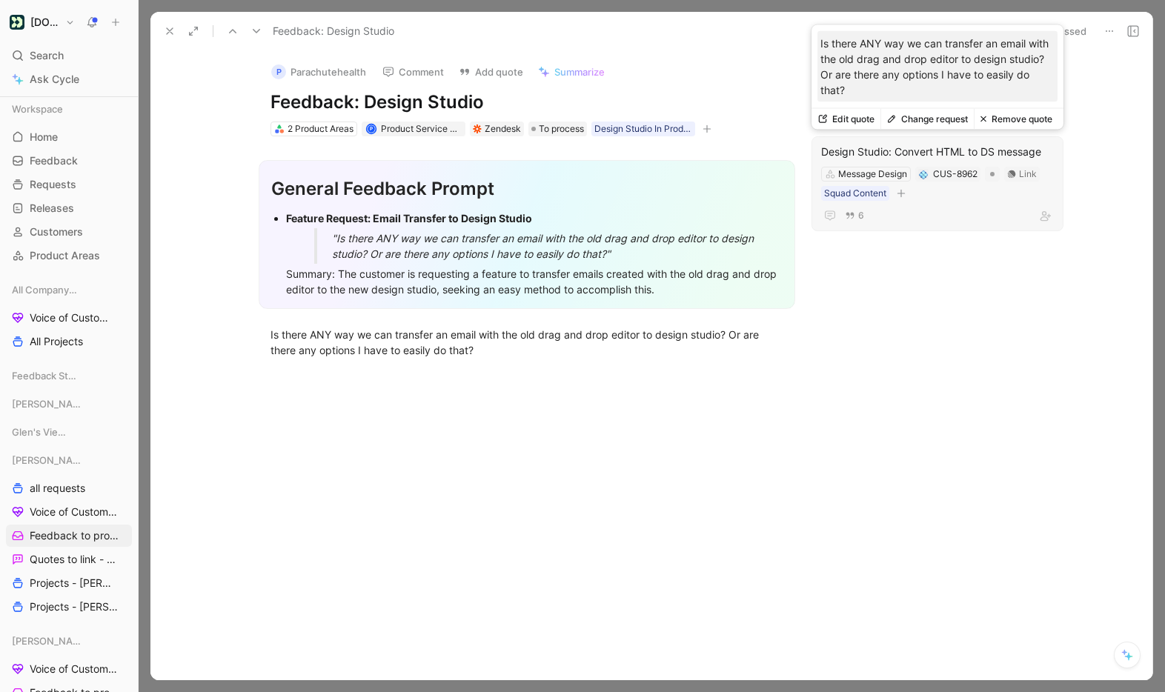
click at [942, 122] on button "Change request" at bounding box center [926, 119] width 93 height 21
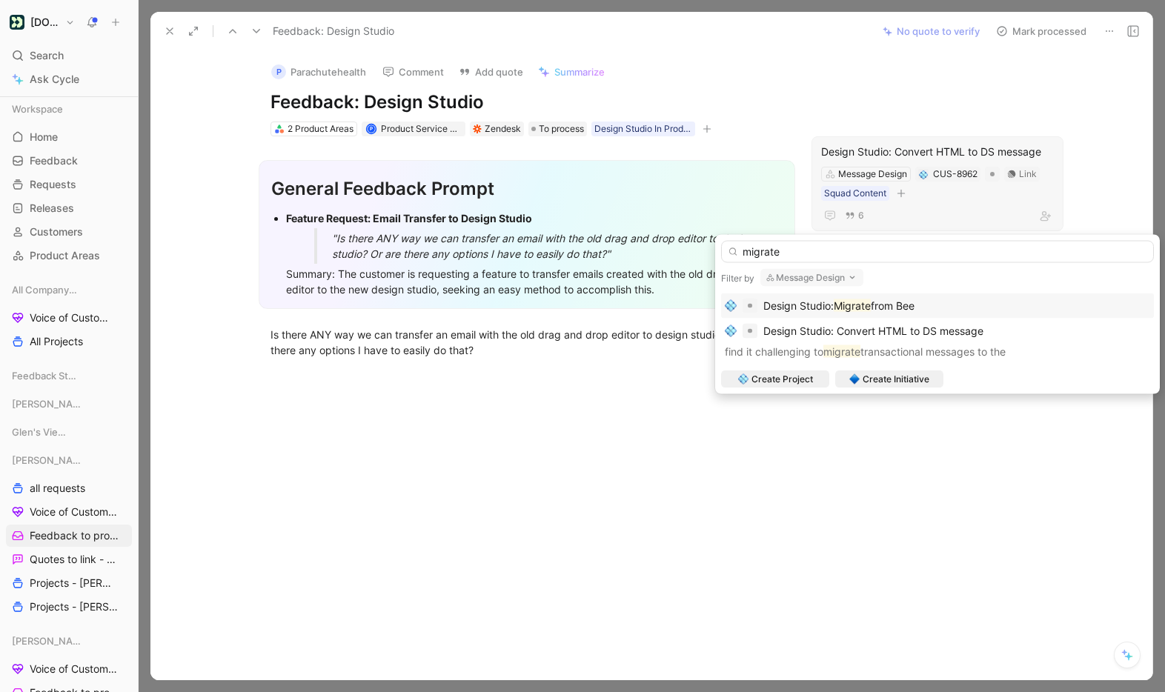
type input "migrate"
click at [903, 304] on span "from Bee" at bounding box center [893, 305] width 44 height 13
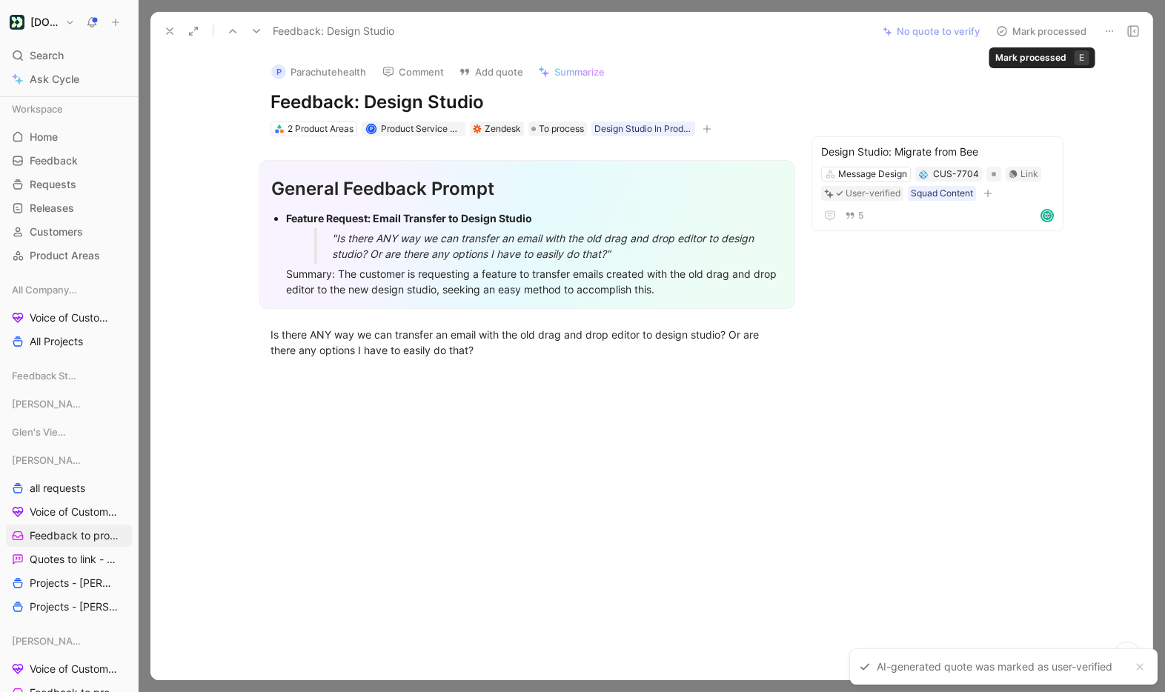
click at [1050, 30] on button "Mark processed" at bounding box center [1041, 31] width 104 height 21
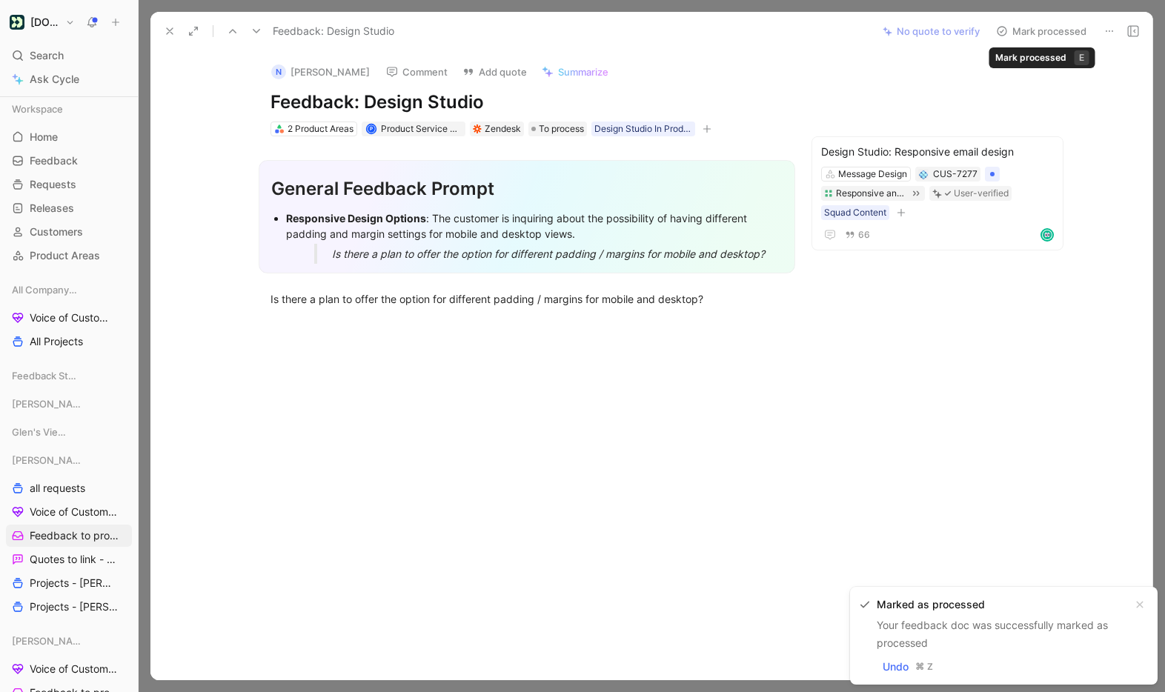
click at [1051, 30] on button "Mark processed" at bounding box center [1041, 31] width 104 height 21
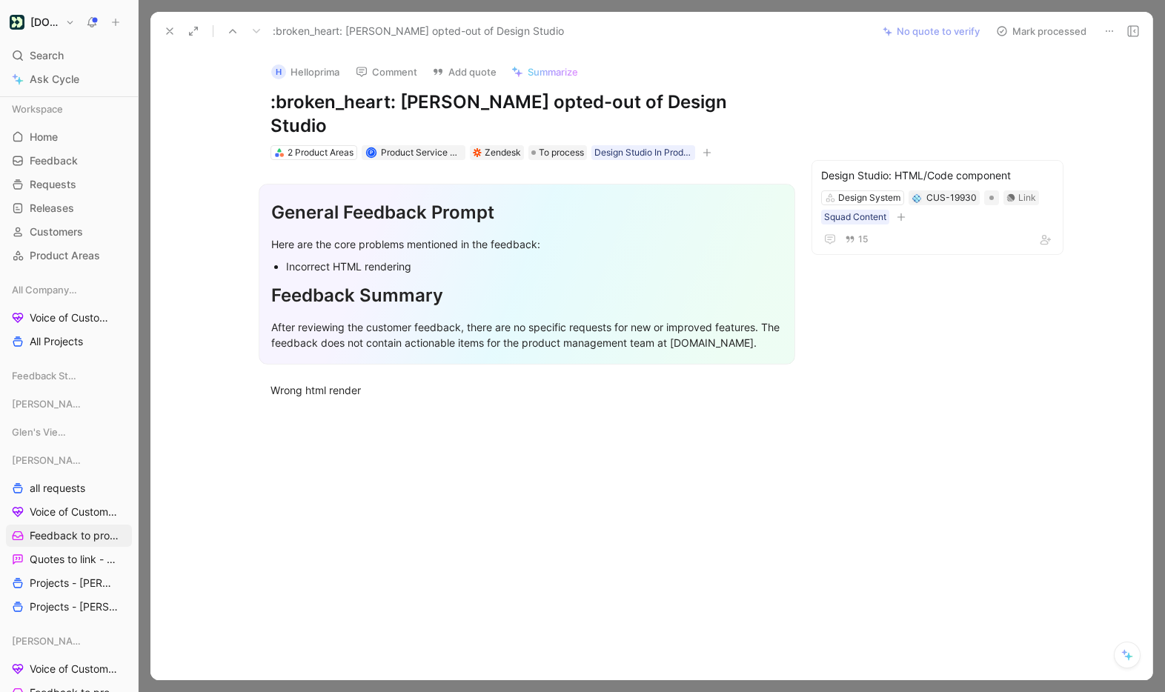
click at [164, 26] on icon at bounding box center [170, 31] width 12 height 12
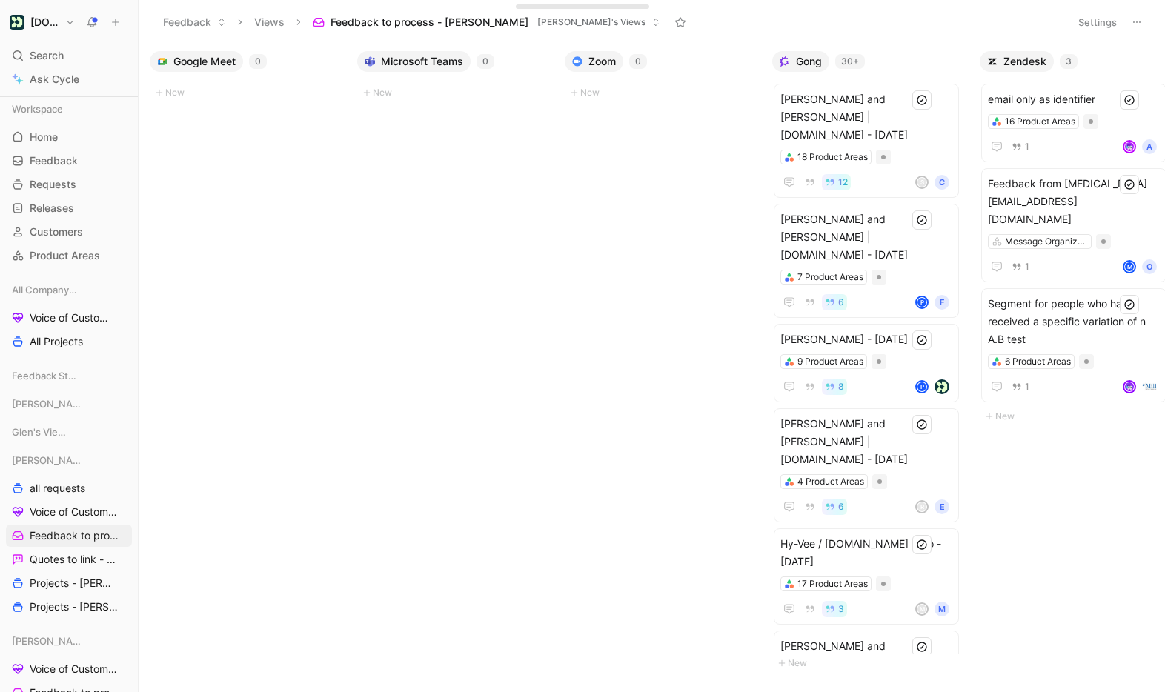
scroll to position [0, 865]
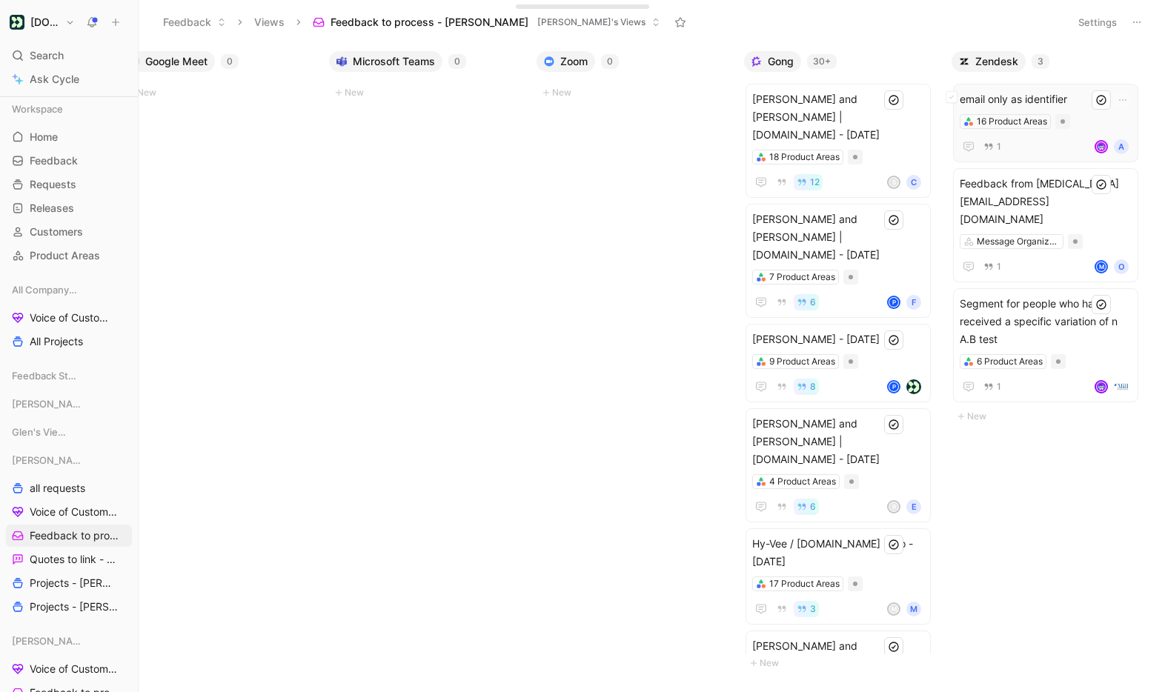
click at [1045, 98] on span "email only as identifier" at bounding box center [1046, 99] width 172 height 18
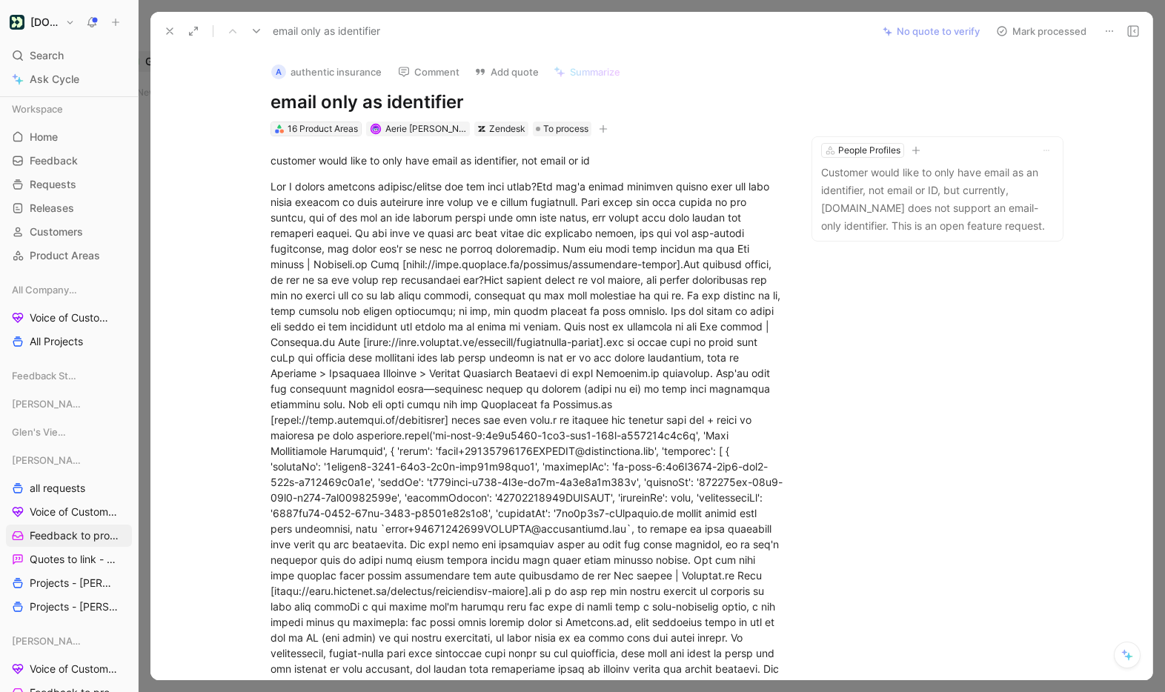
click at [311, 132] on div "16 Product Areas" at bounding box center [322, 129] width 70 height 15
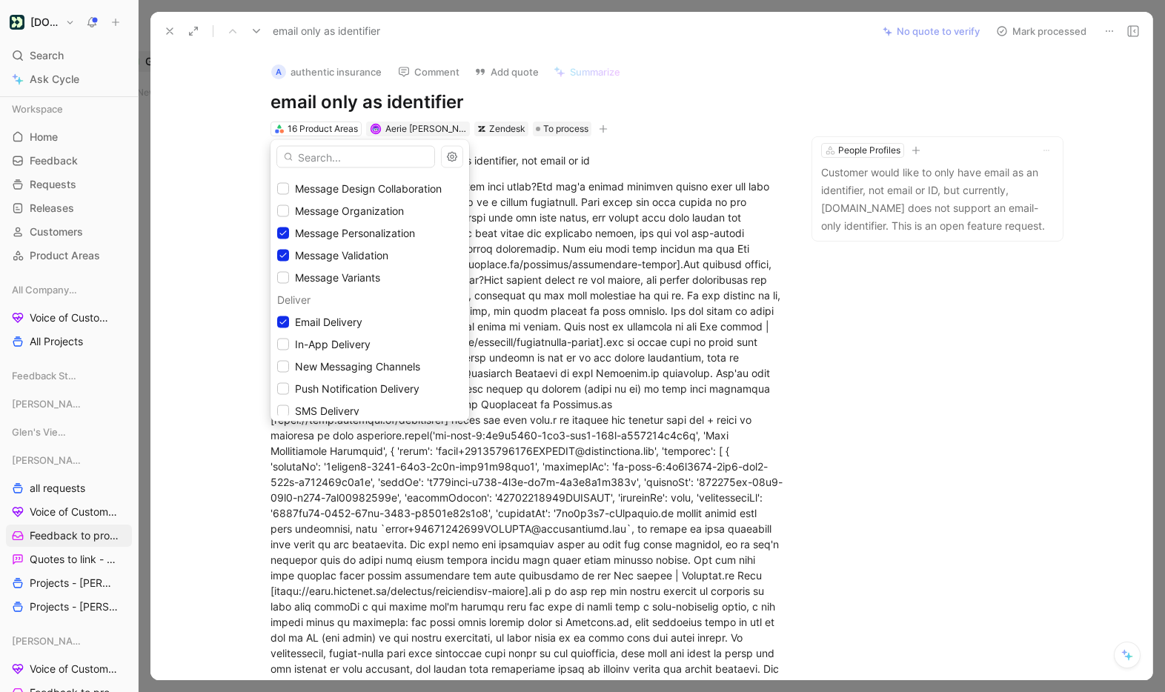
scroll to position [363, 0]
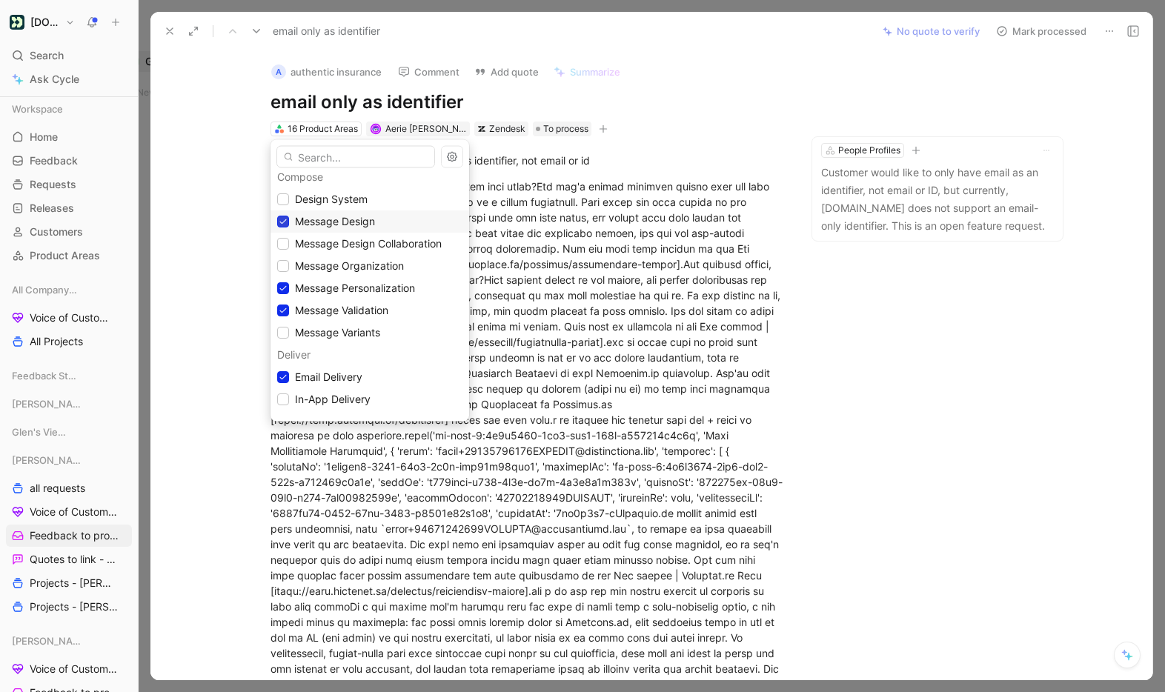
click at [282, 224] on icon at bounding box center [283, 221] width 7 height 5
click at [287, 287] on div at bounding box center [283, 289] width 12 height 12
click at [284, 309] on icon at bounding box center [283, 311] width 9 height 9
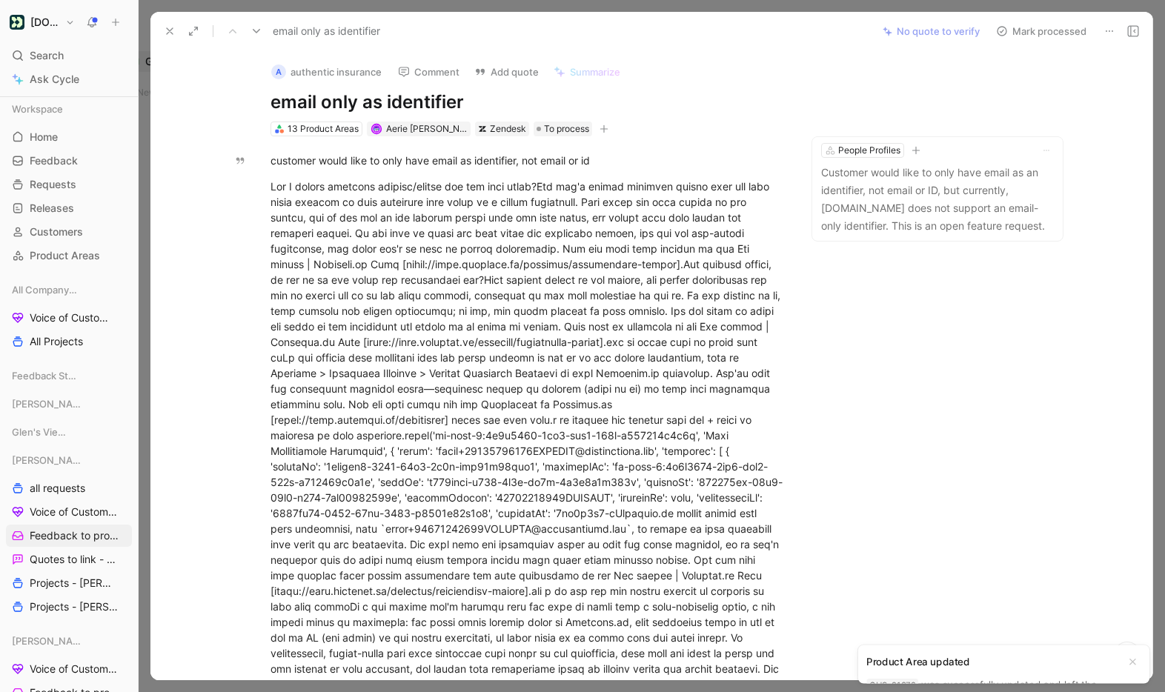
click at [170, 26] on icon at bounding box center [170, 31] width 12 height 12
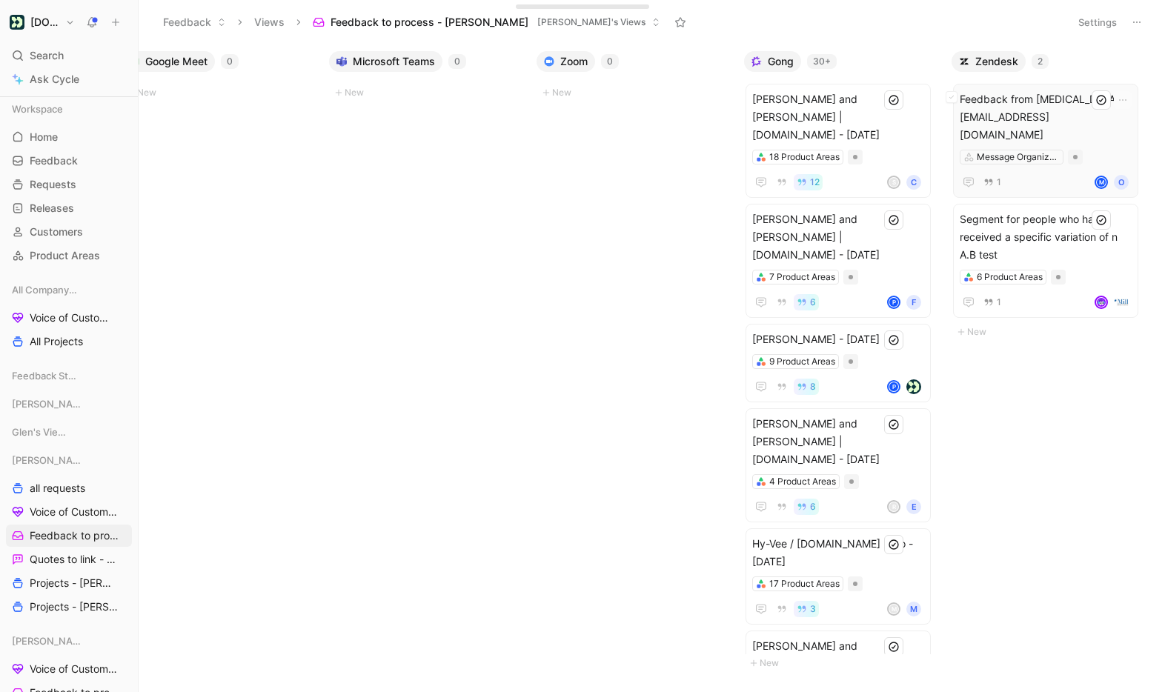
click at [1037, 99] on span "Feedback from [MEDICAL_DATA][EMAIL_ADDRESS][DOMAIN_NAME]" at bounding box center [1046, 116] width 172 height 53
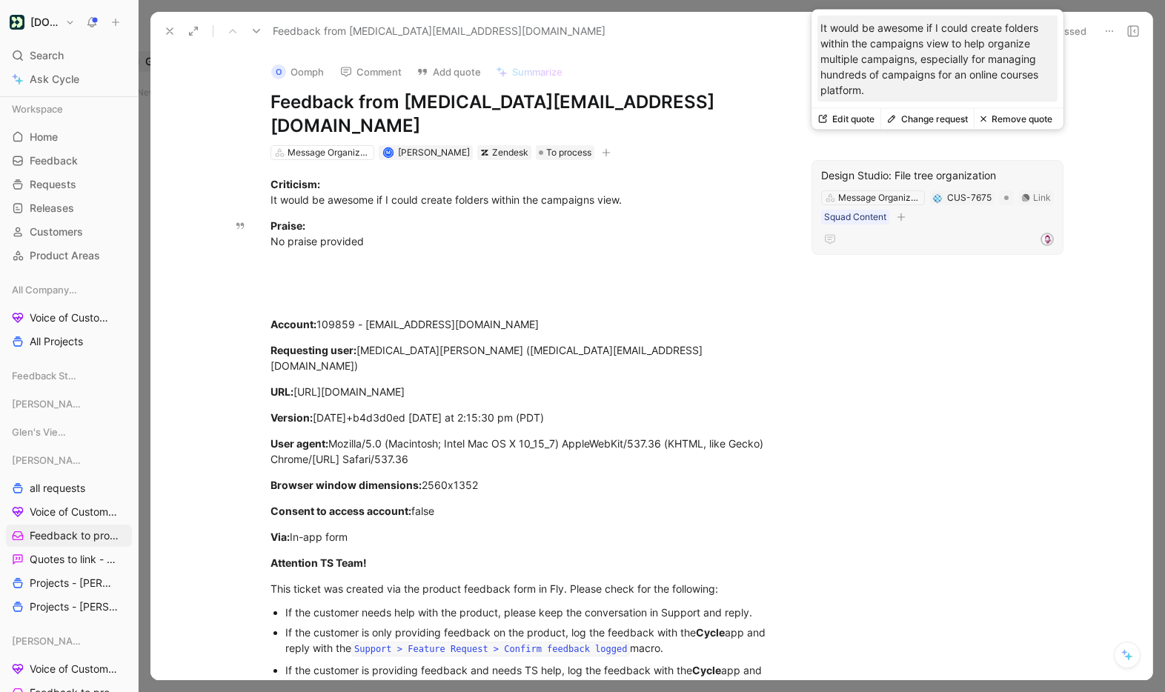
click at [924, 120] on button "Change request" at bounding box center [926, 119] width 93 height 21
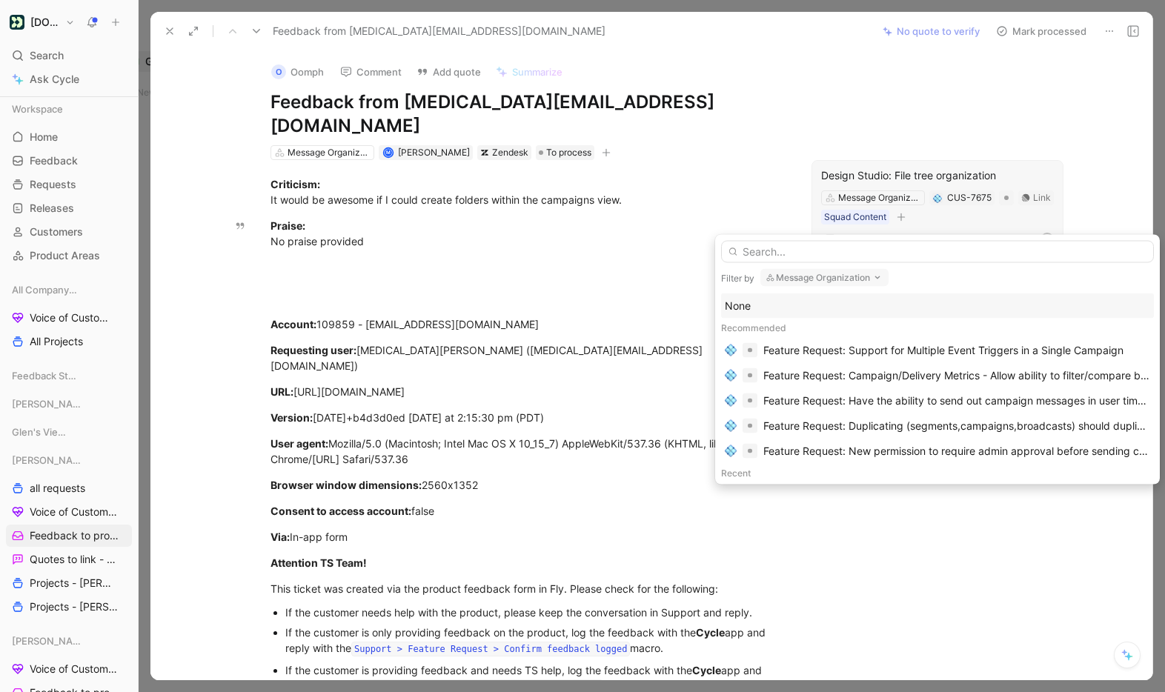
click at [826, 276] on button "Message Organization" at bounding box center [824, 278] width 128 height 18
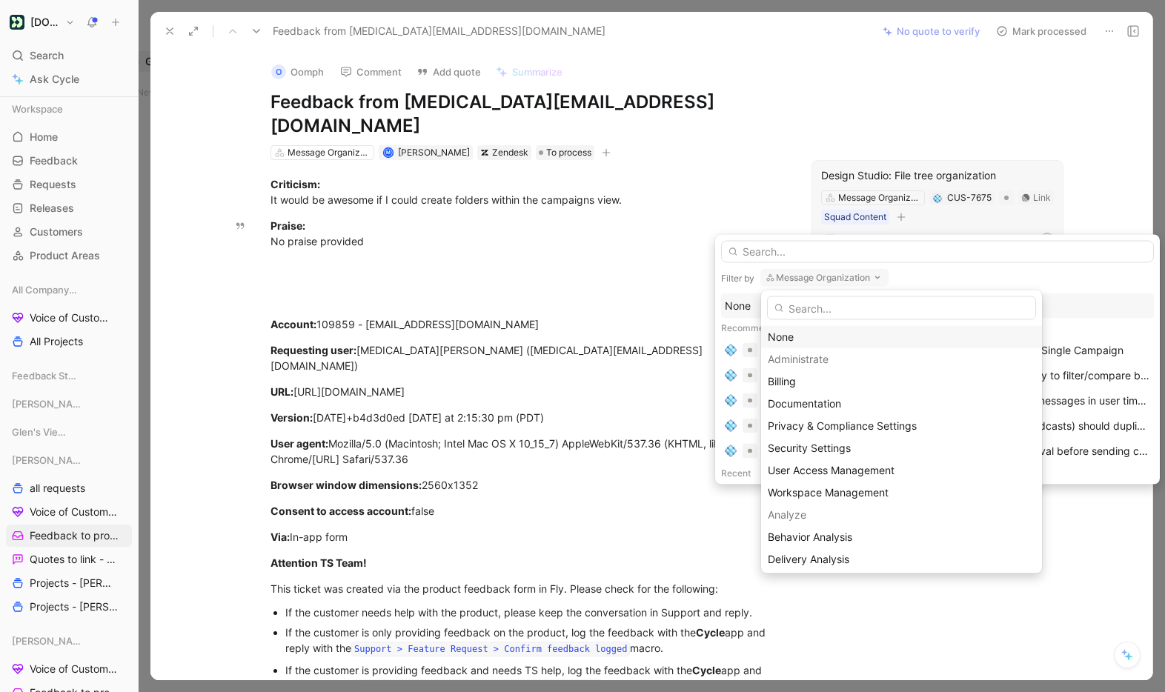
click at [802, 338] on div "None" at bounding box center [901, 337] width 267 height 18
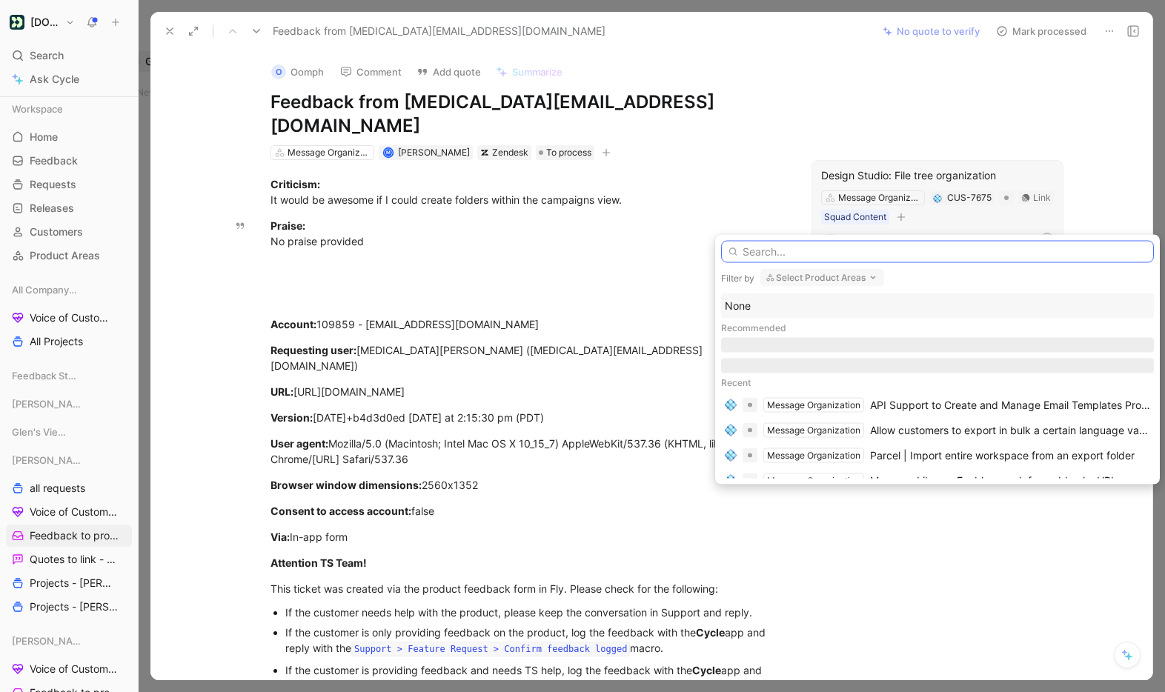
click at [827, 253] on input "text" at bounding box center [937, 252] width 433 height 22
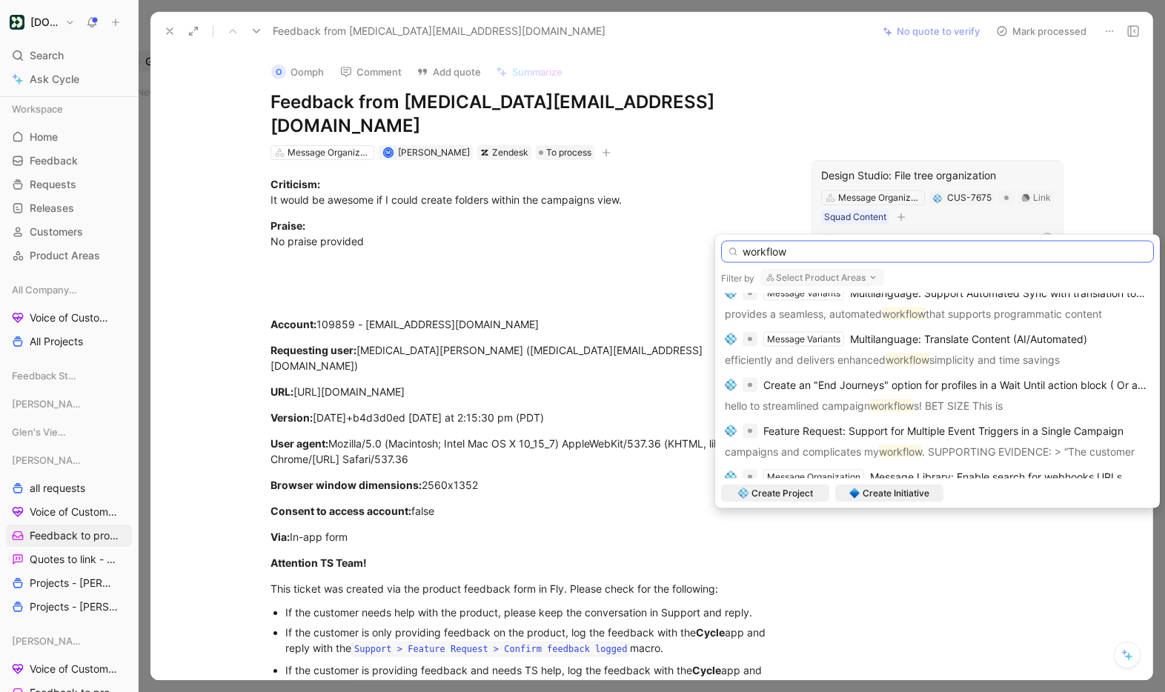
scroll to position [788, 0]
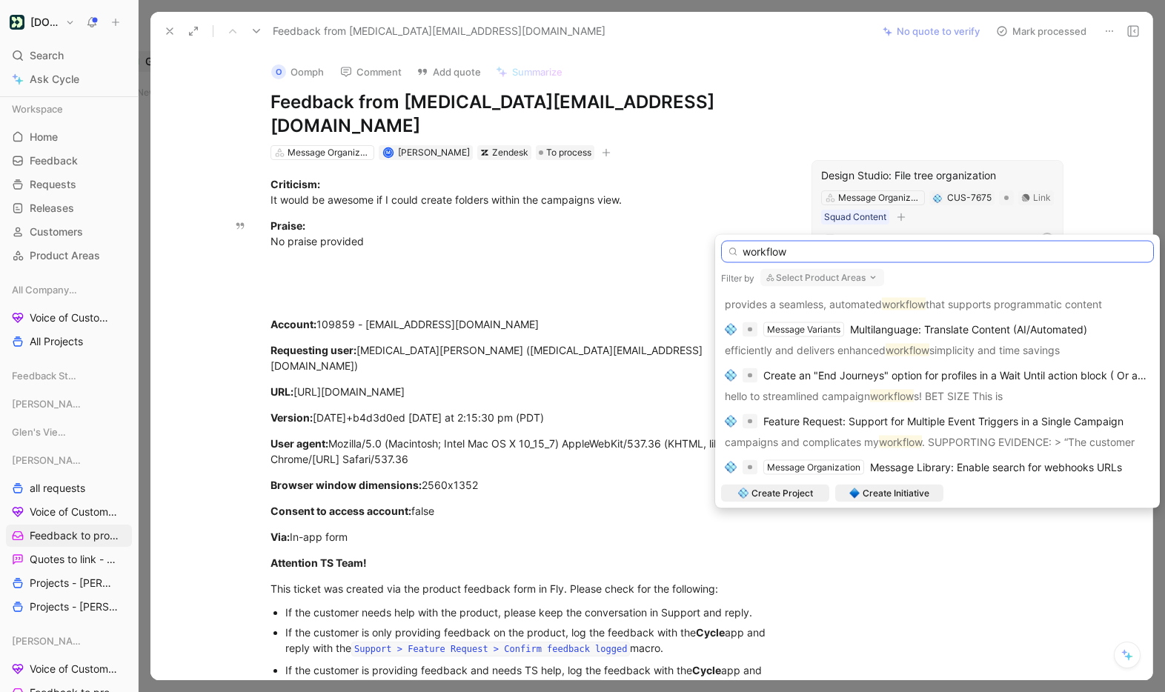
type input "workflow"
click at [839, 274] on button "Select Product Areas" at bounding box center [822, 278] width 124 height 18
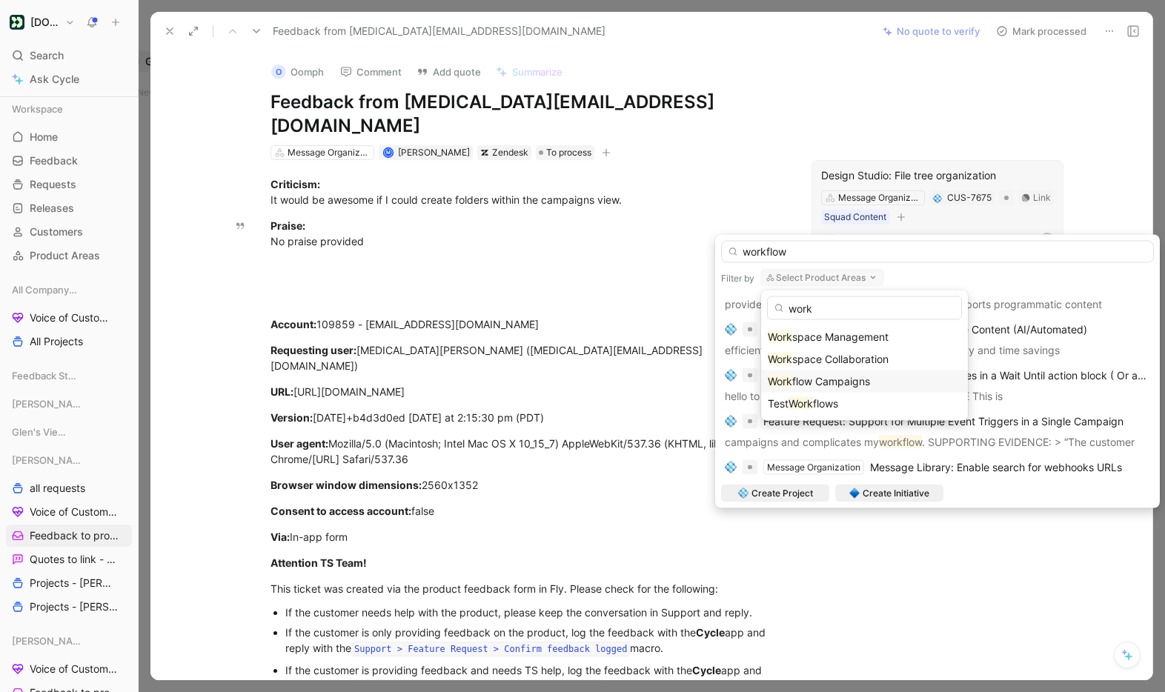
type input "work"
click at [831, 378] on span "flow Campaigns" at bounding box center [831, 381] width 78 height 13
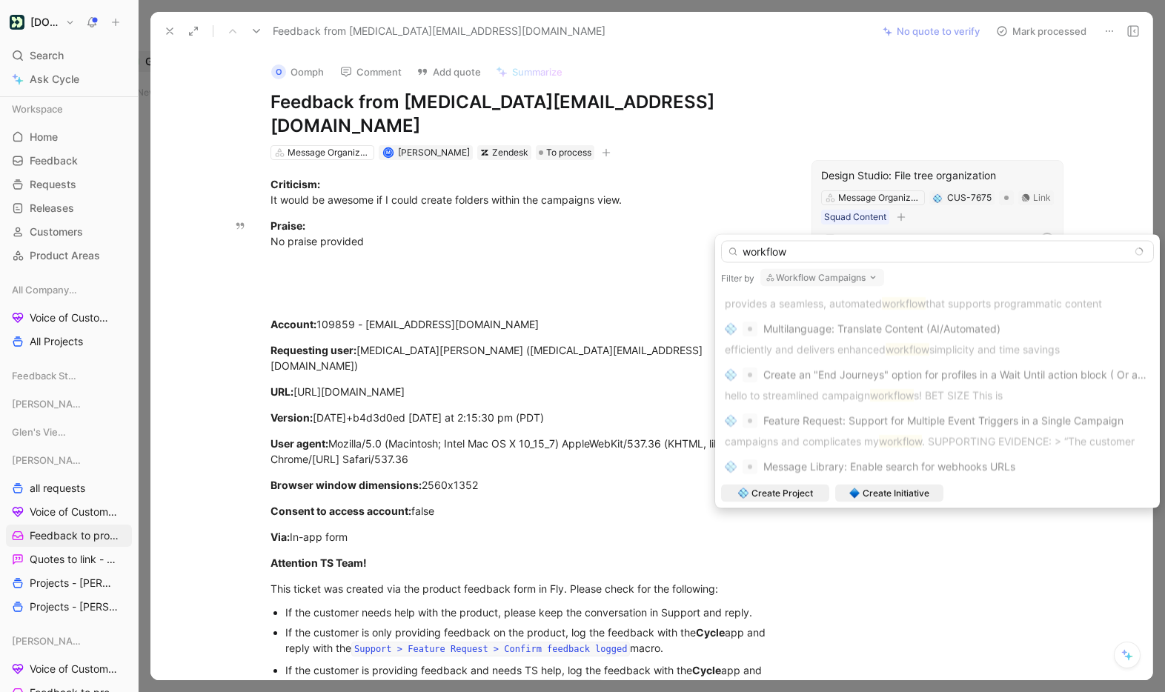
scroll to position [124, 0]
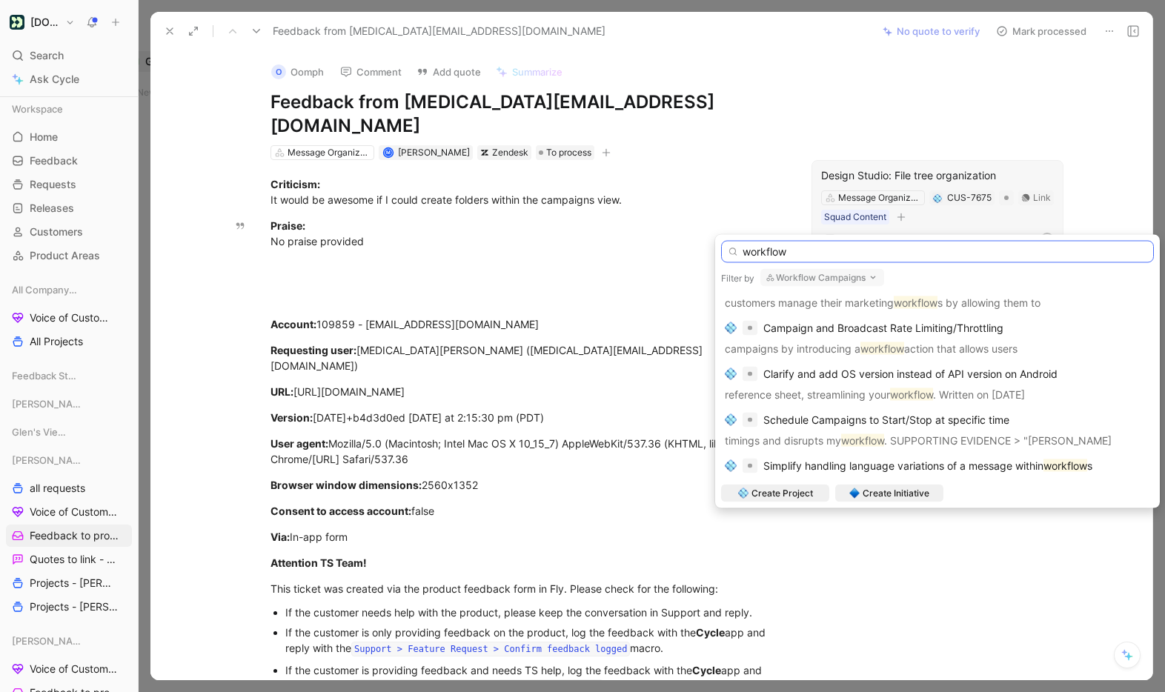
click at [759, 250] on input "workflow" at bounding box center [937, 252] width 433 height 22
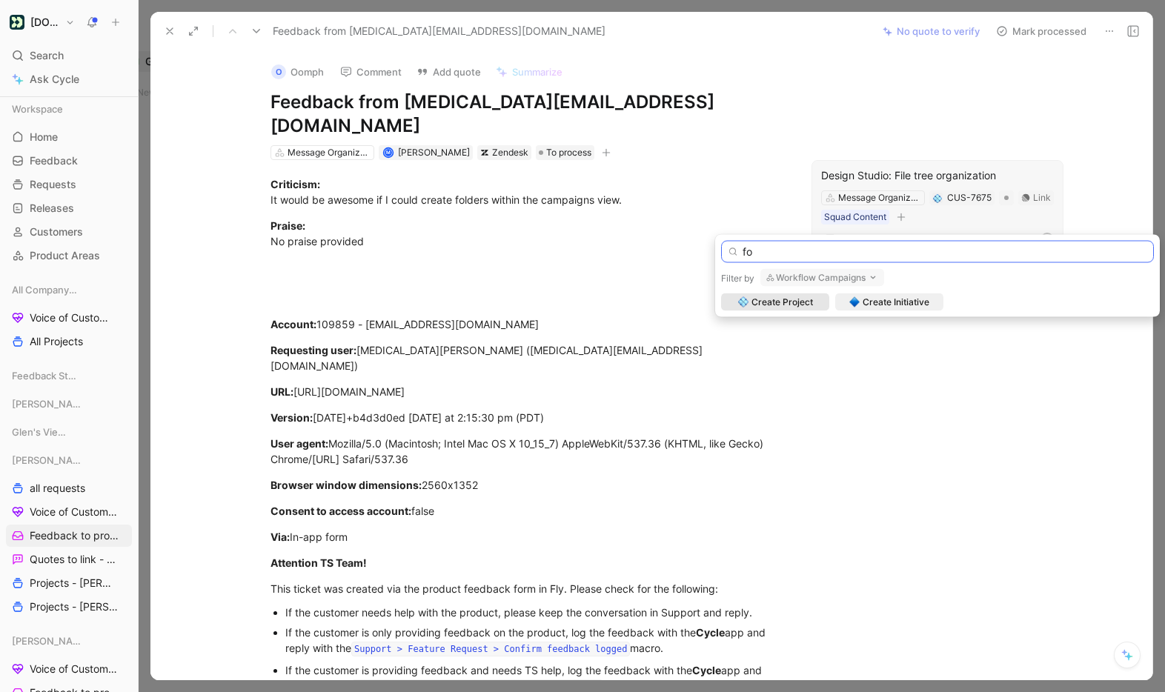
type input "f"
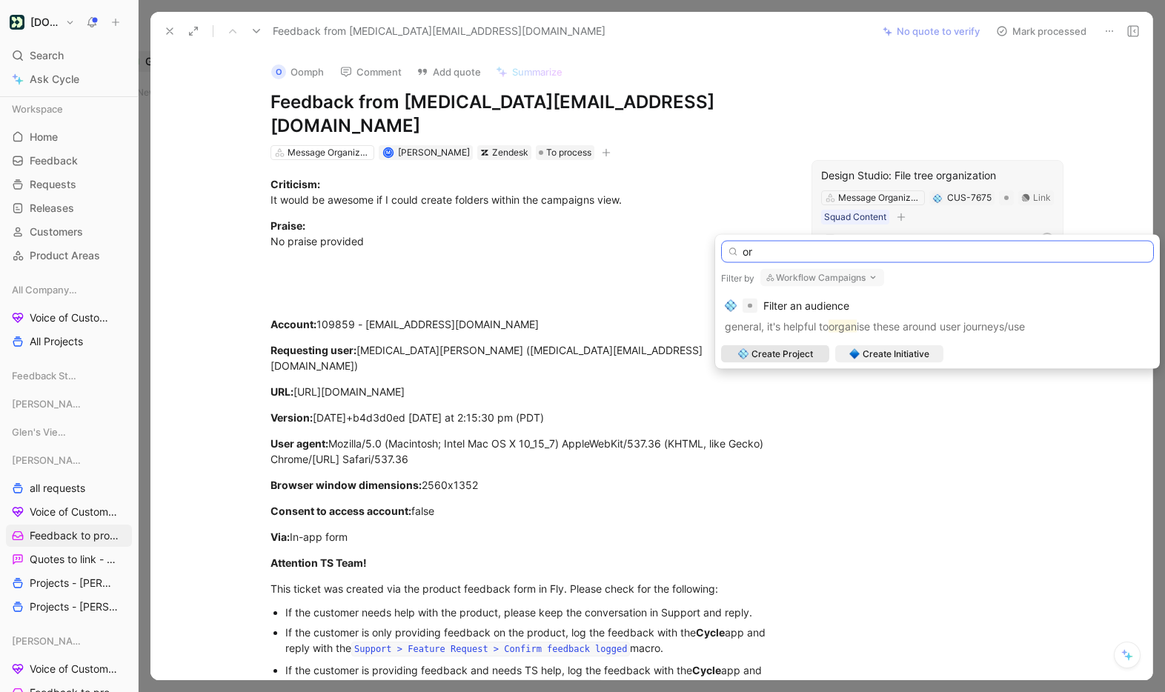
type input "o"
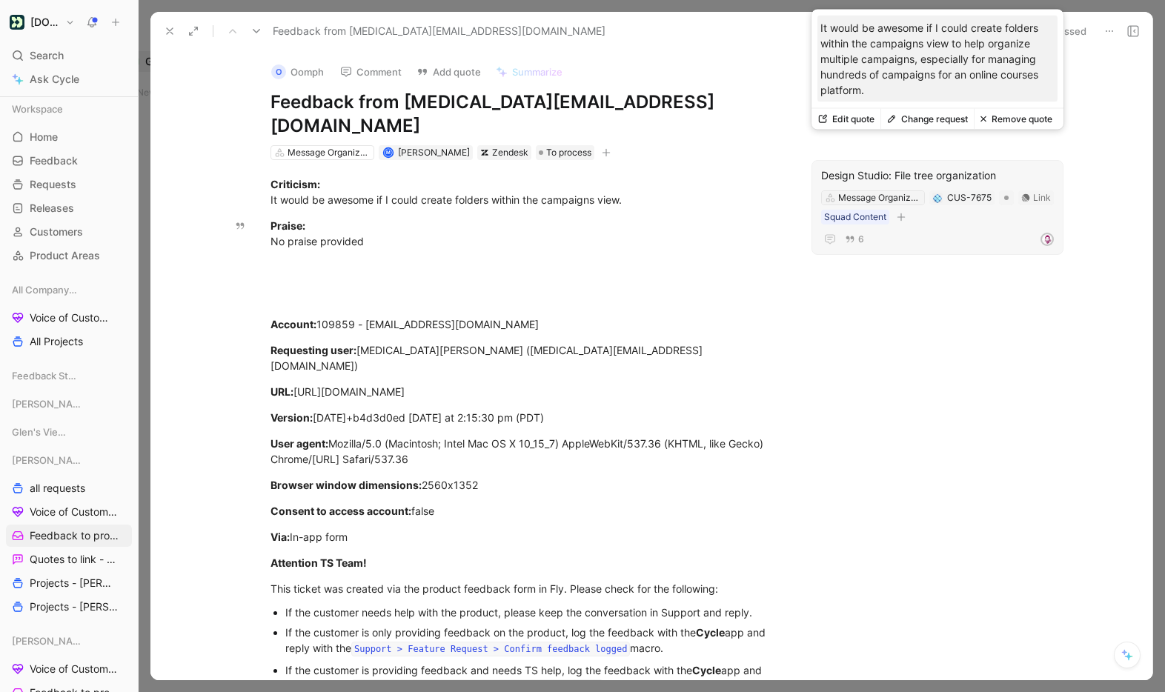
click at [914, 190] on div "Message Organization" at bounding box center [879, 197] width 83 height 15
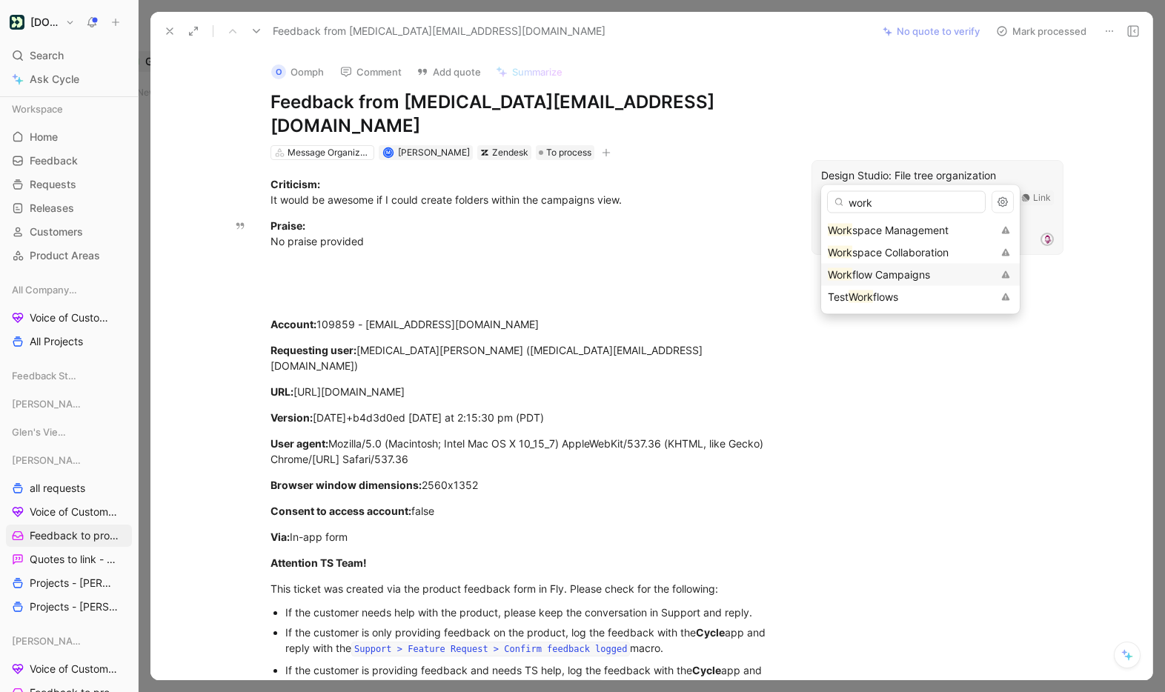
type input "work"
click at [912, 270] on span "flow Campaigns" at bounding box center [891, 274] width 78 height 13
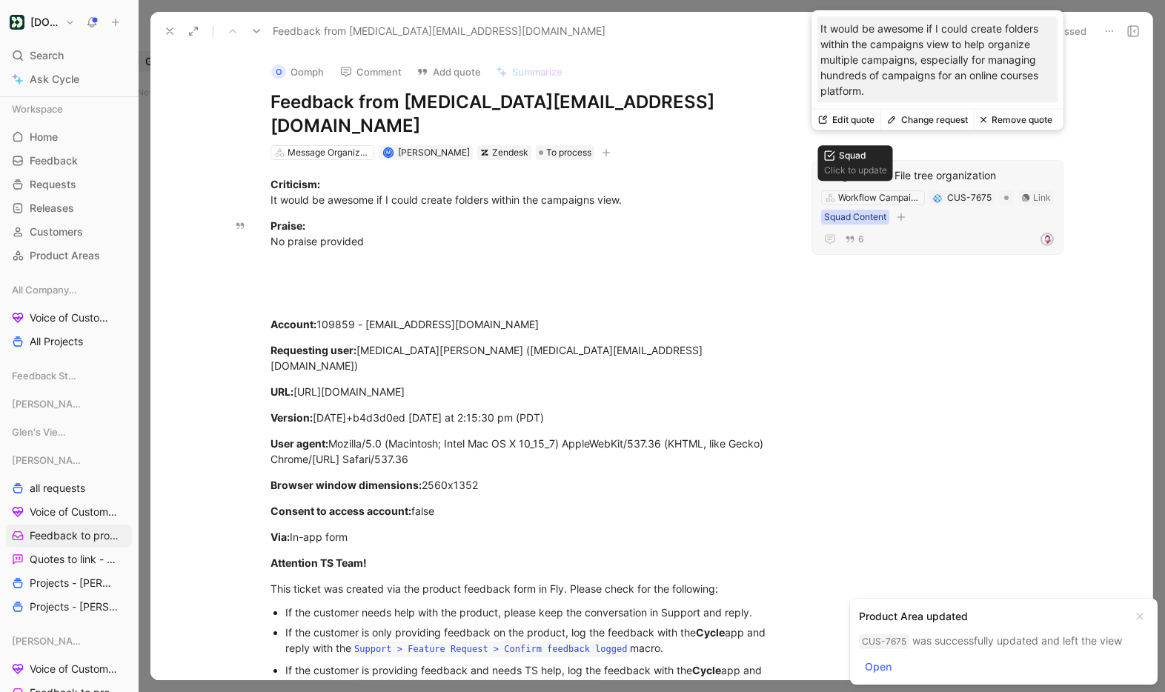
click at [884, 210] on div "Squad Content" at bounding box center [855, 217] width 62 height 15
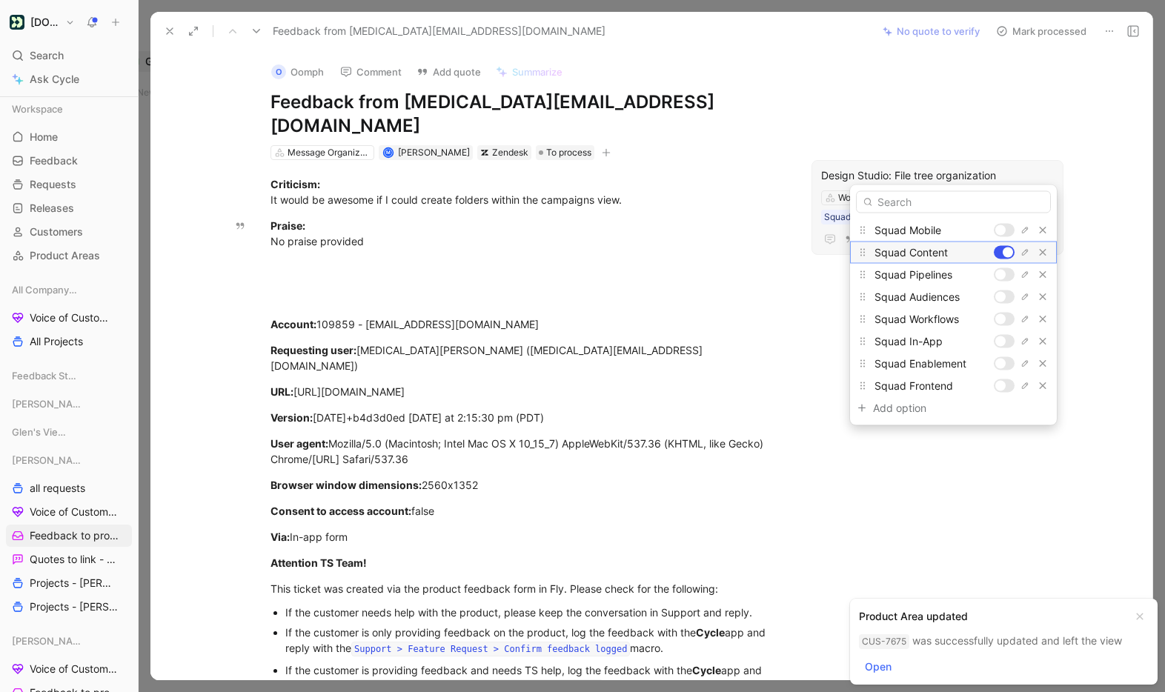
click at [1002, 252] on div at bounding box center [1004, 252] width 21 height 13
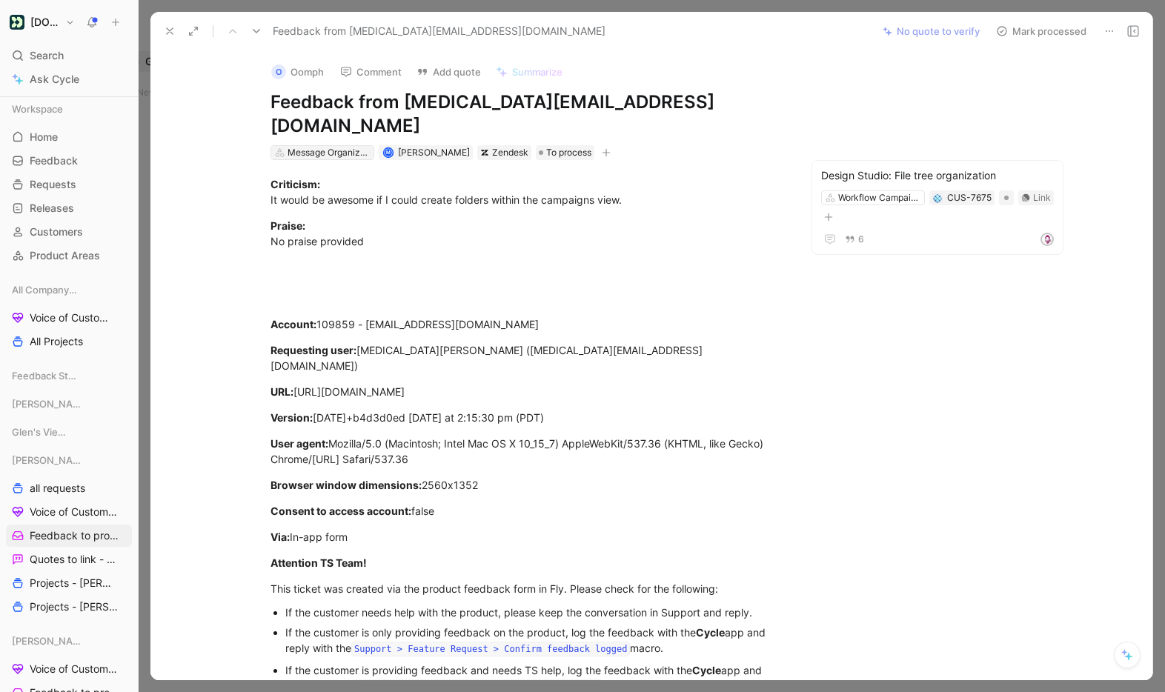
click at [340, 145] on div "Message Organization" at bounding box center [328, 152] width 83 height 15
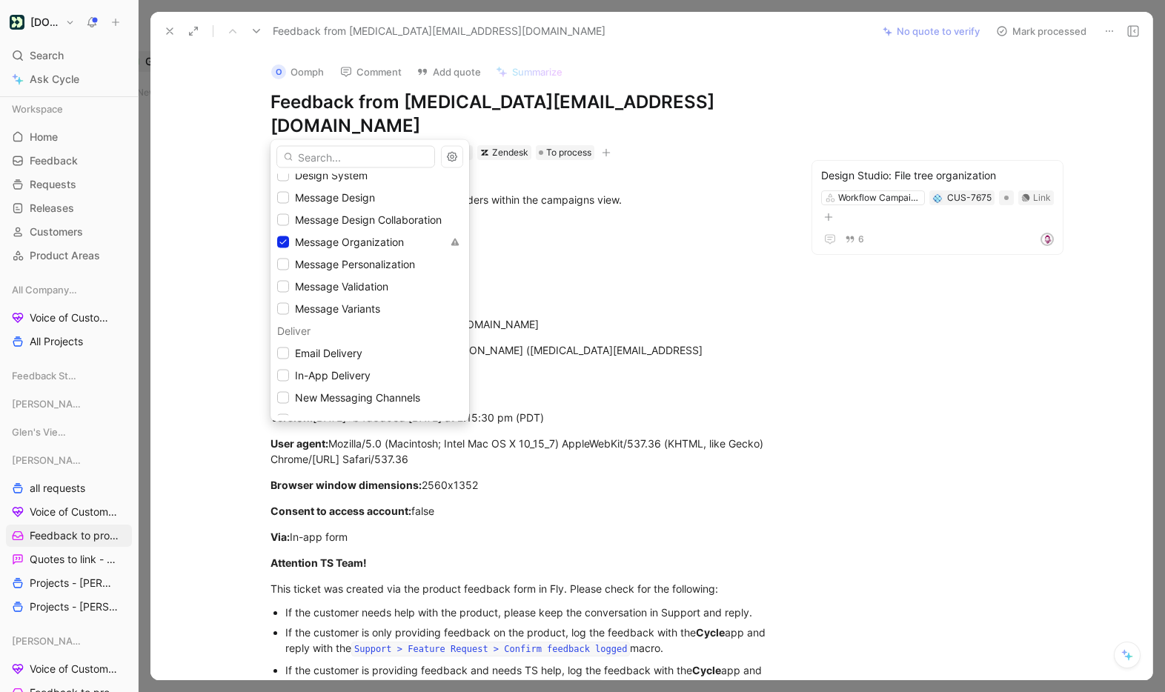
scroll to position [388, 0]
click at [285, 240] on icon at bounding box center [283, 241] width 9 height 9
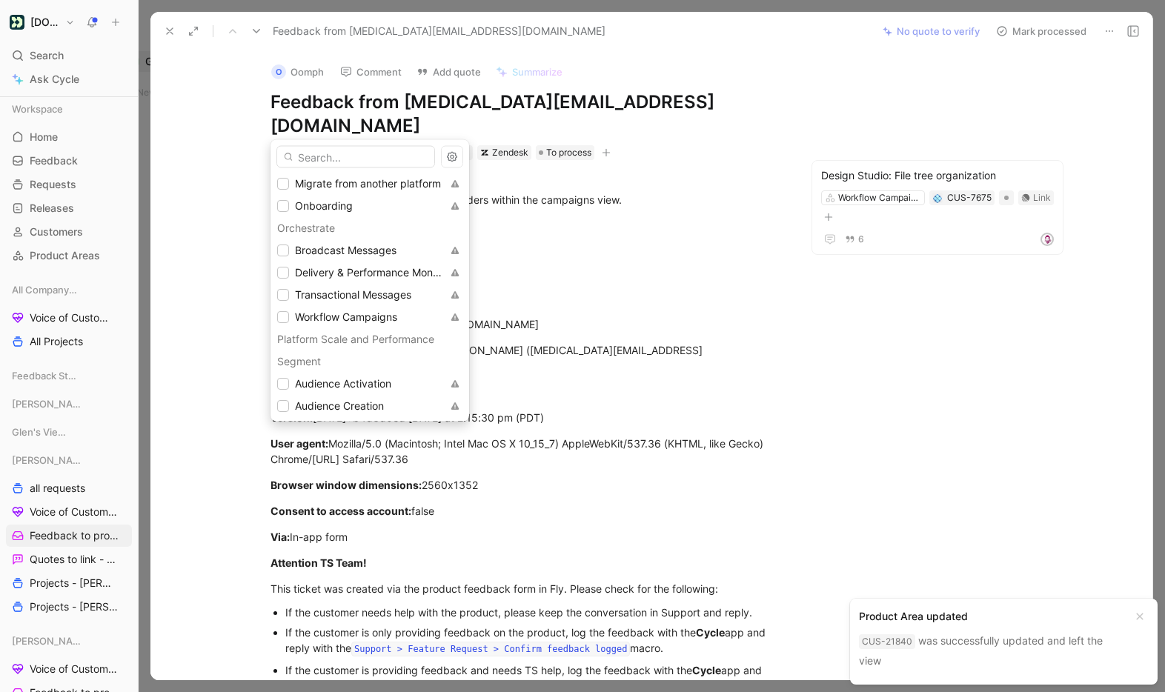
scroll to position [992, 0]
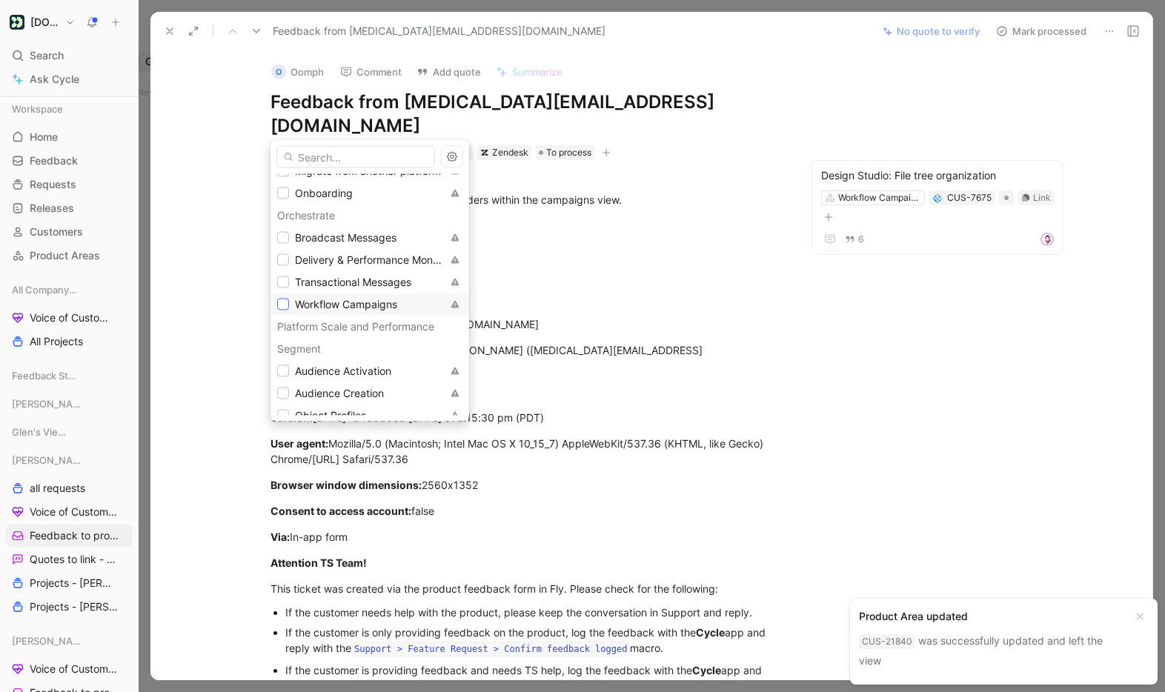
click at [284, 305] on icon at bounding box center [283, 304] width 9 height 9
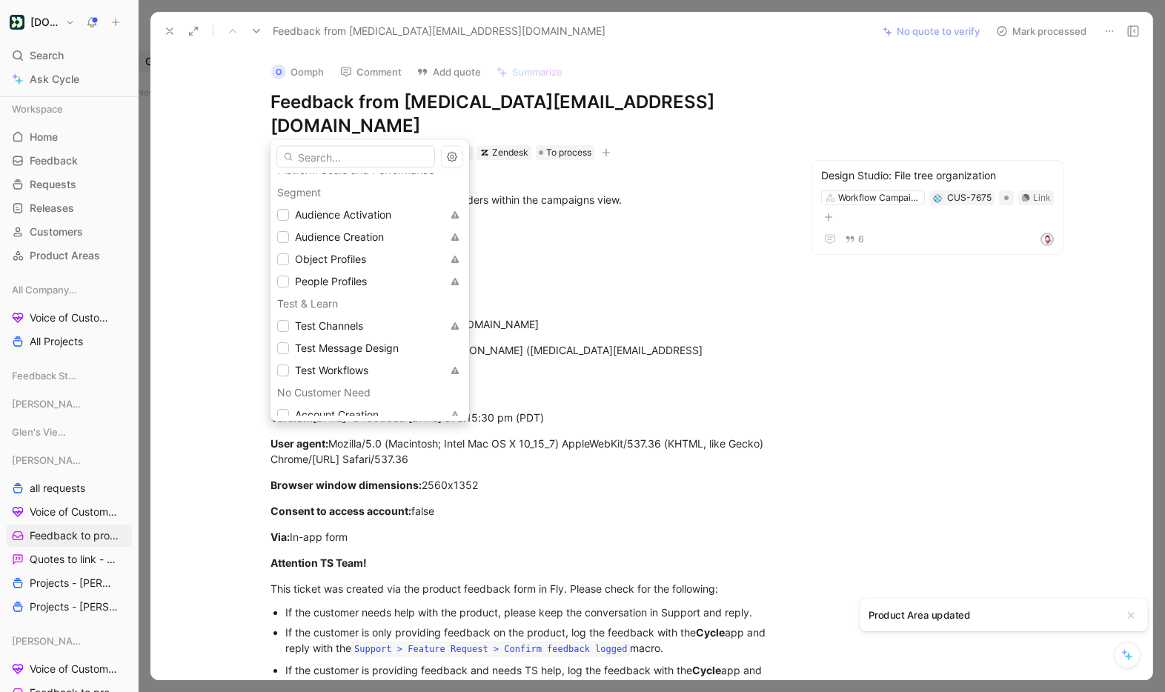
scroll to position [1203, 0]
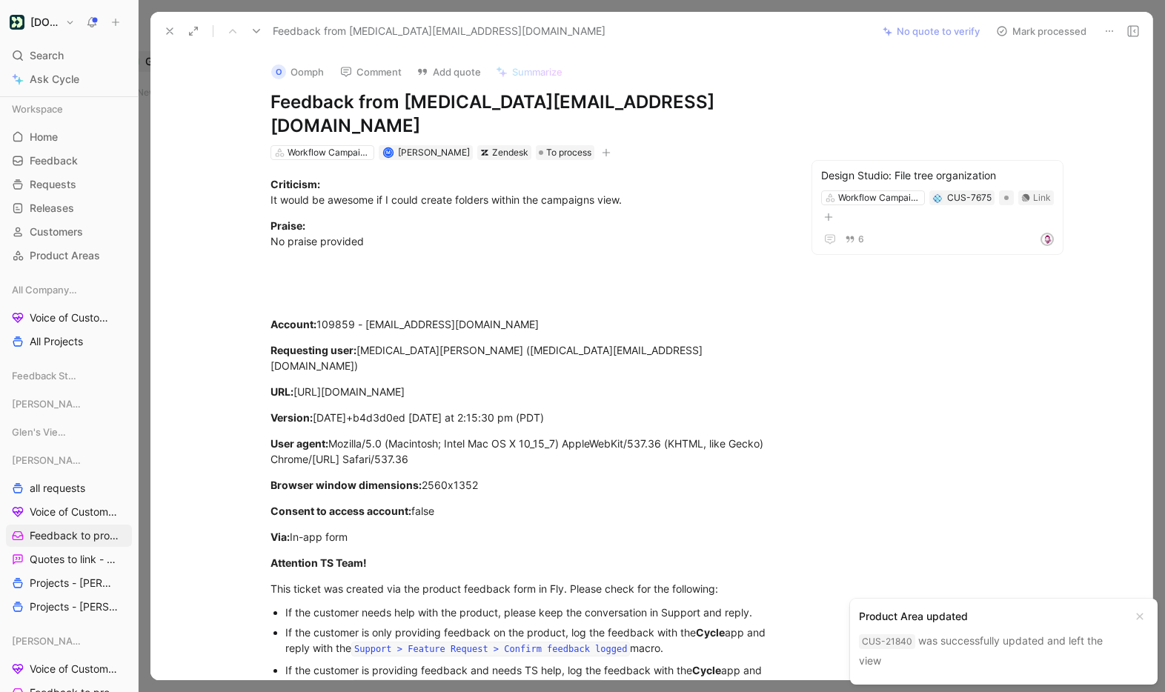
click at [170, 30] on use at bounding box center [170, 31] width 6 height 6
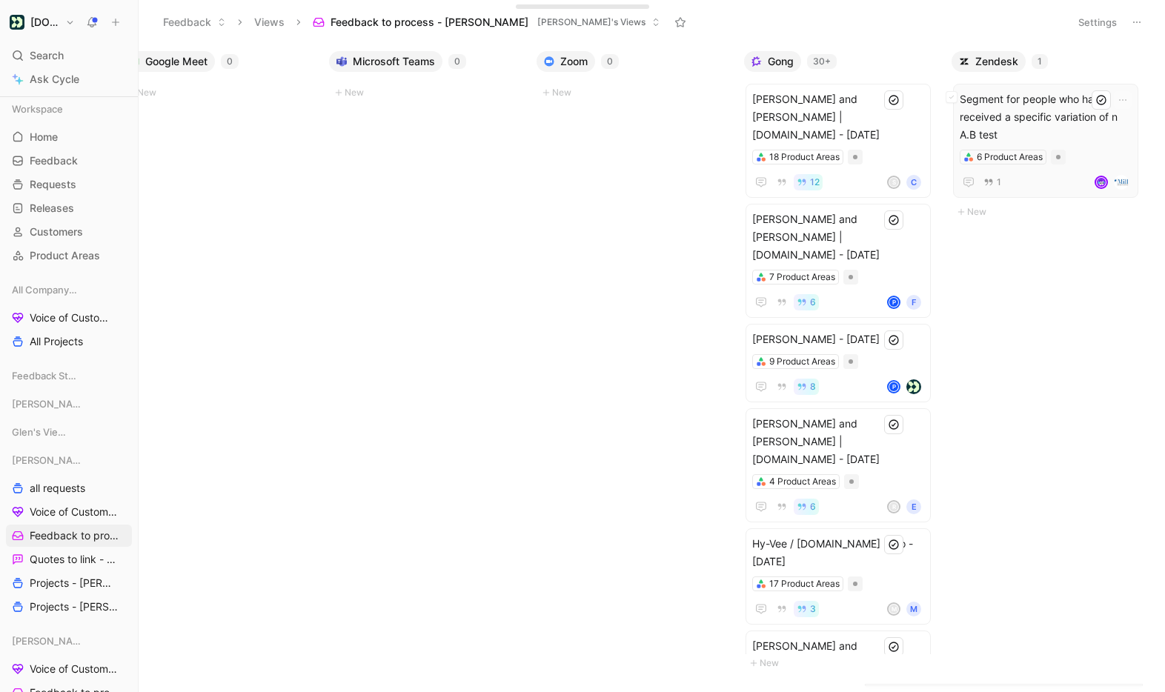
click at [1031, 110] on span "Segment for people who have received a specific variation of n A.B test" at bounding box center [1046, 116] width 172 height 53
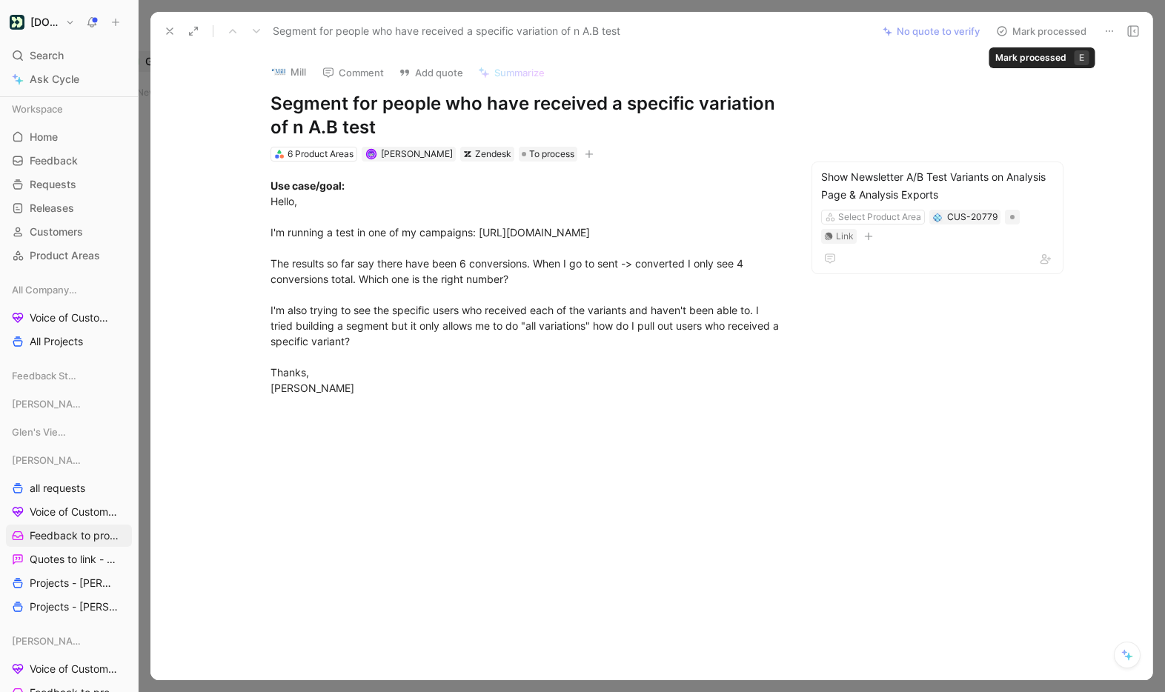
click at [1032, 31] on button "Mark processed" at bounding box center [1041, 31] width 104 height 21
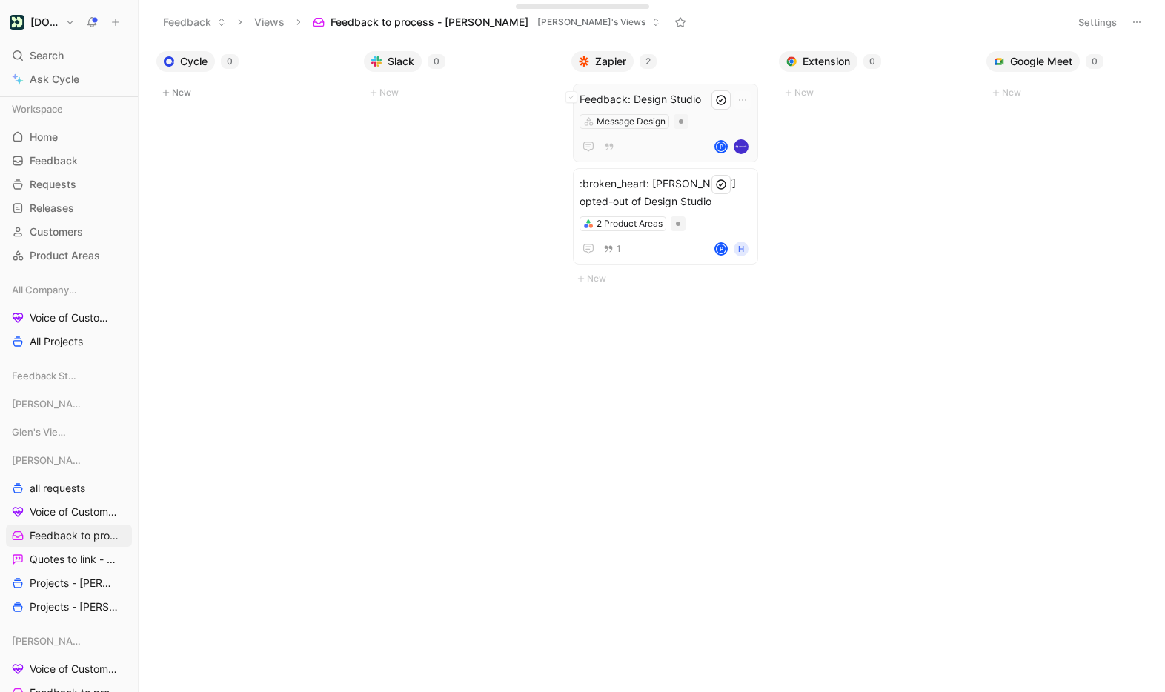
click at [708, 112] on div "Feedback: Design Studio Message Design P" at bounding box center [665, 122] width 172 height 65
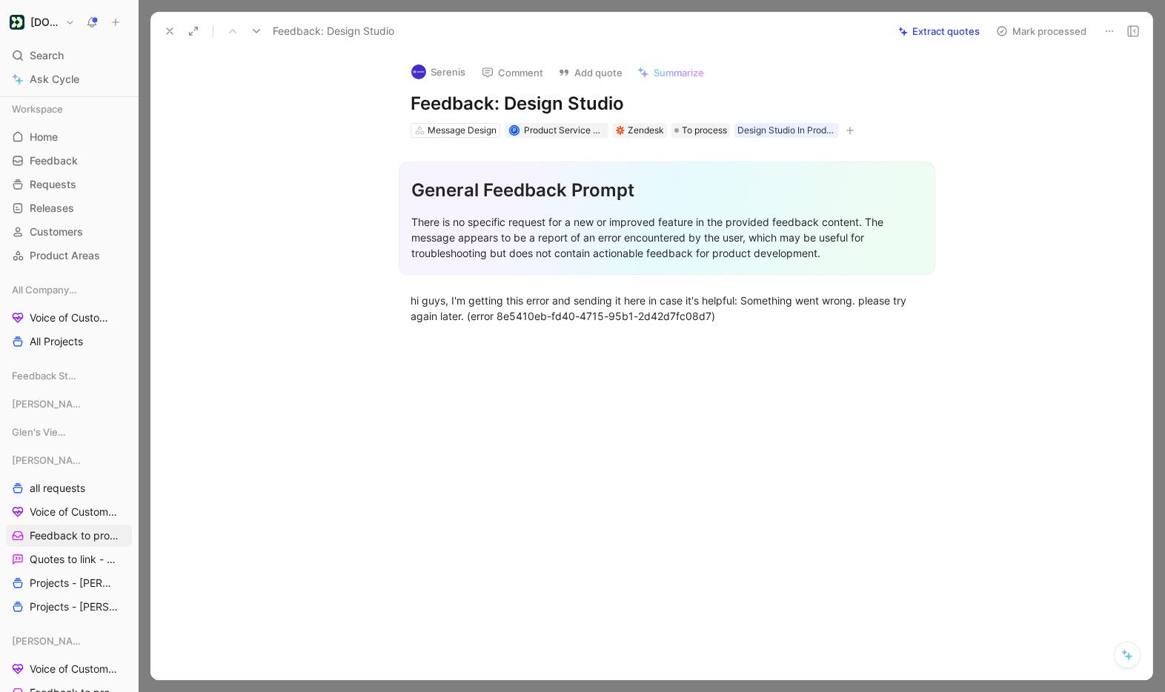
click at [1106, 27] on icon at bounding box center [1109, 31] width 12 height 12
click at [1061, 88] on div "Delete" at bounding box center [1045, 85] width 135 height 18
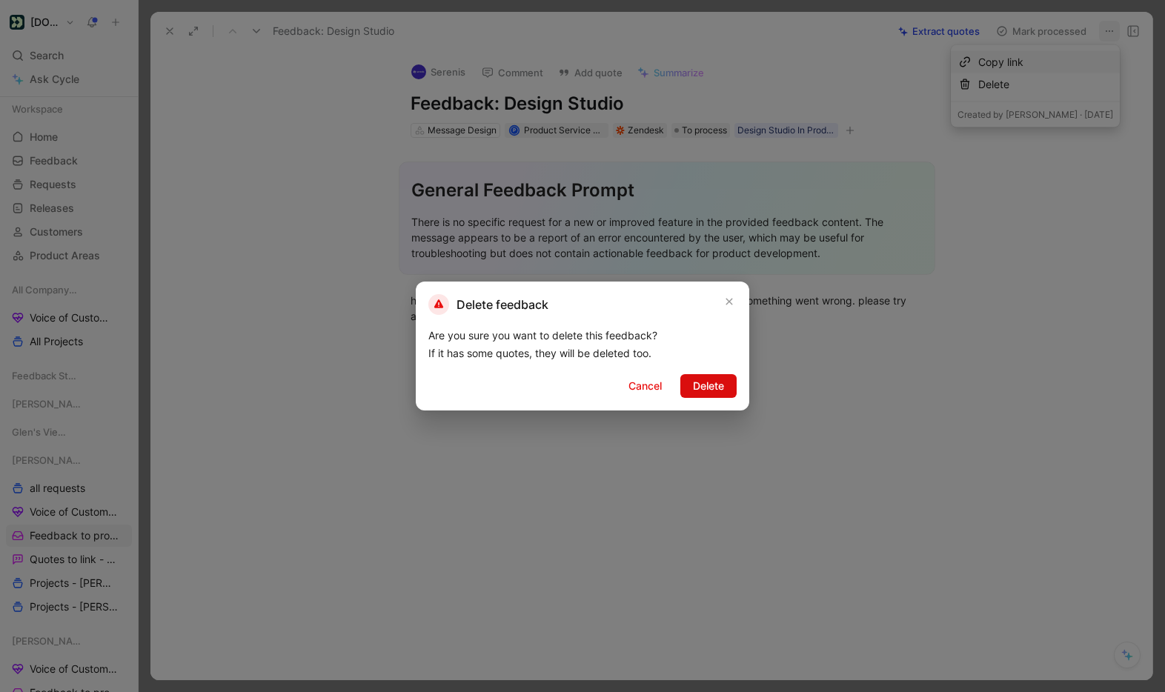
click at [711, 383] on span "Delete" at bounding box center [708, 386] width 31 height 18
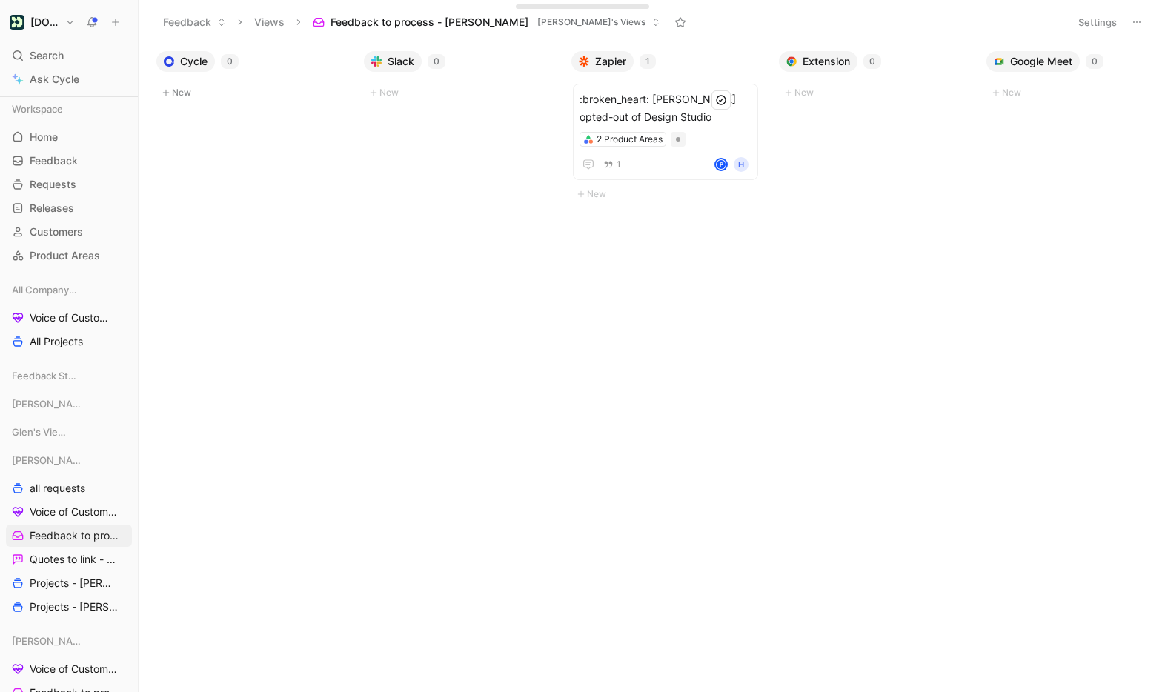
click at [342, 231] on div "Cycle 0 New Slack 0 New Zapier 1 :broken_heart: [PERSON_NAME] opted-out of Desi…" at bounding box center [652, 368] width 1026 height 648
click at [63, 582] on span "Projects - [PERSON_NAME]" at bounding box center [71, 583] width 82 height 15
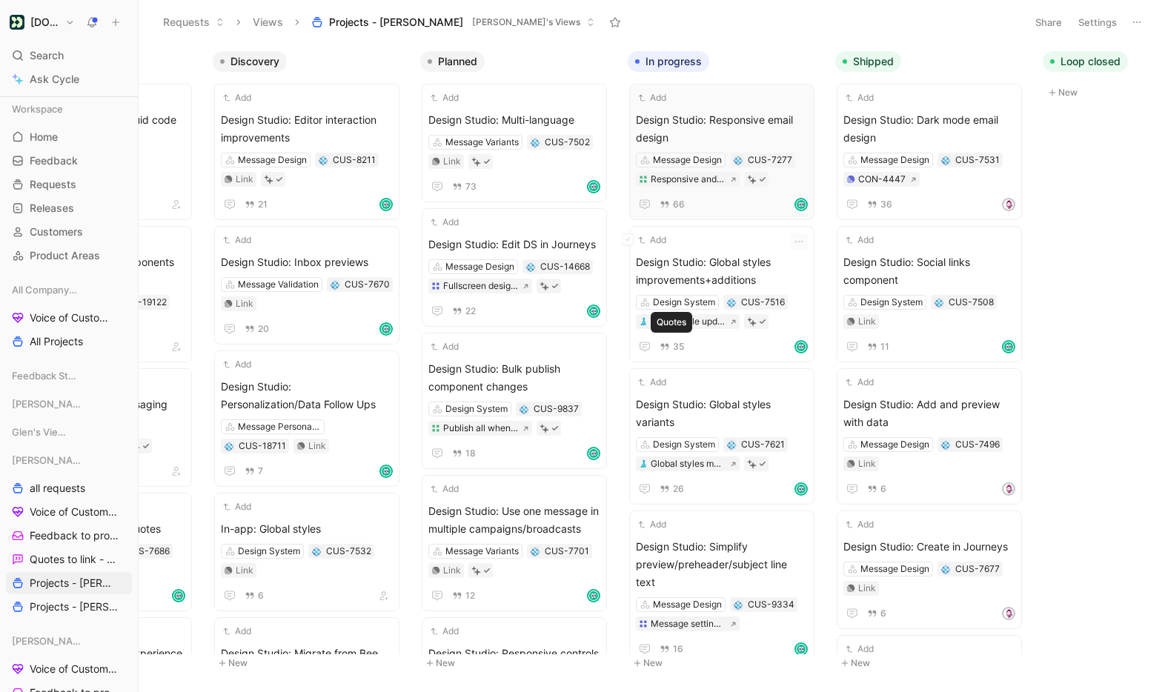
scroll to position [0, 154]
click at [754, 111] on span "Design Studio: Responsive email design" at bounding box center [719, 129] width 172 height 36
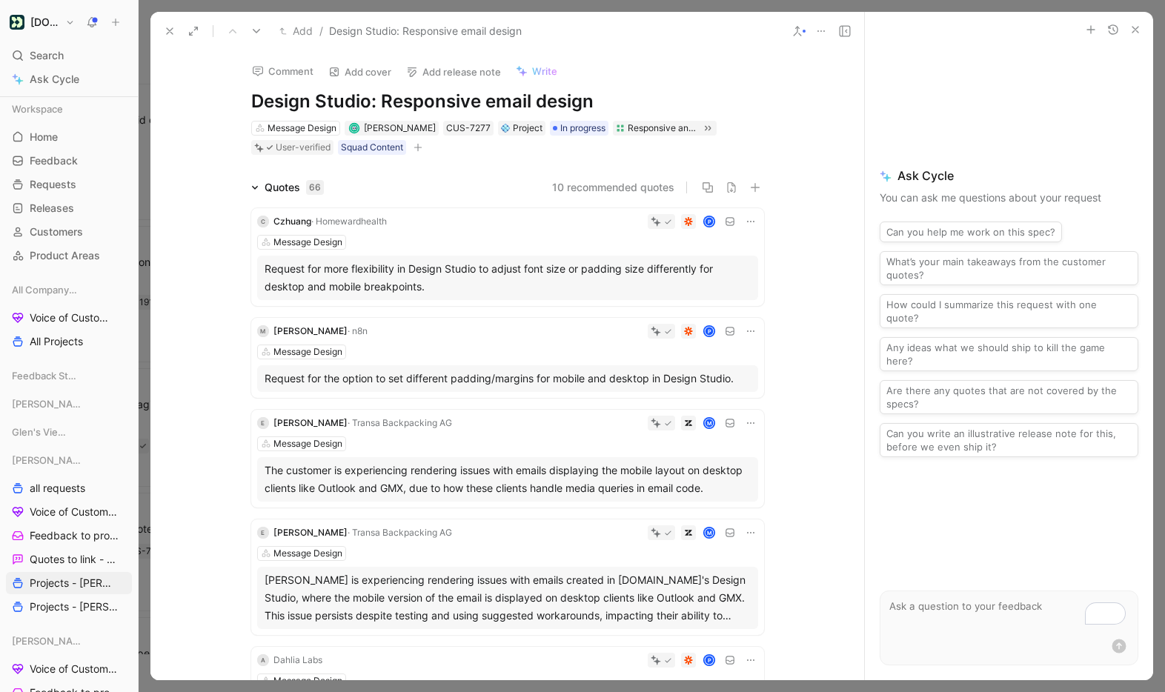
click at [958, 623] on textarea "To enrich screen reader interactions, please activate Accessibility in Grammarl…" at bounding box center [1008, 613] width 257 height 45
click at [254, 187] on icon at bounding box center [254, 187] width 7 height 7
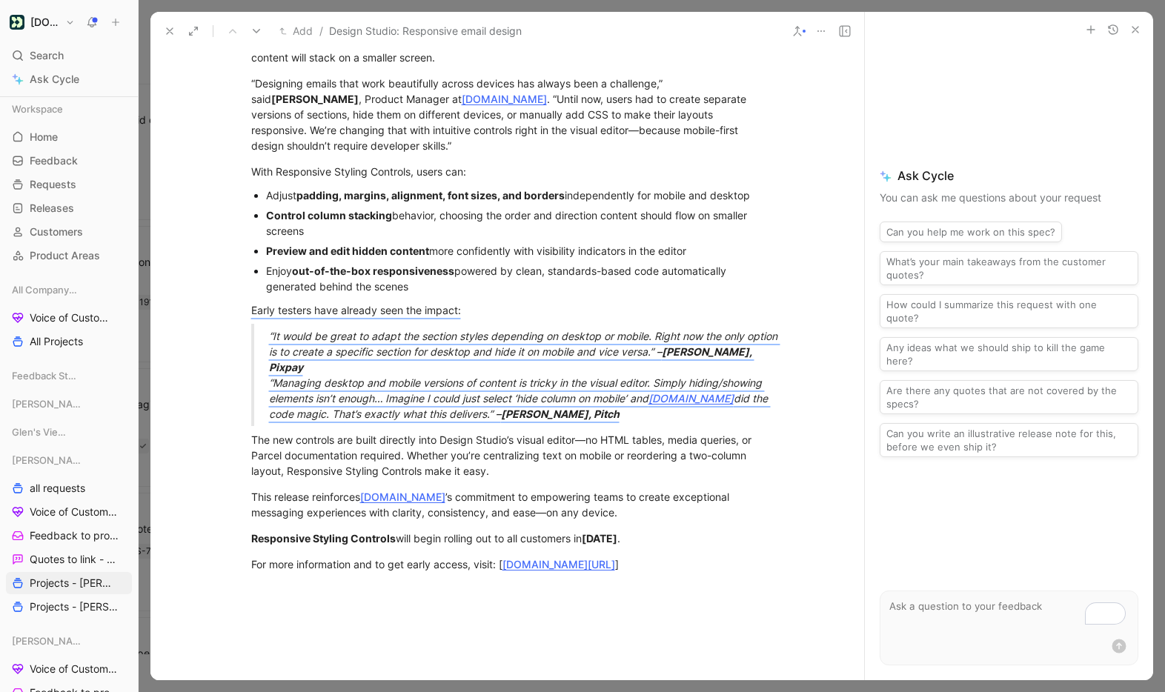
scroll to position [474, 0]
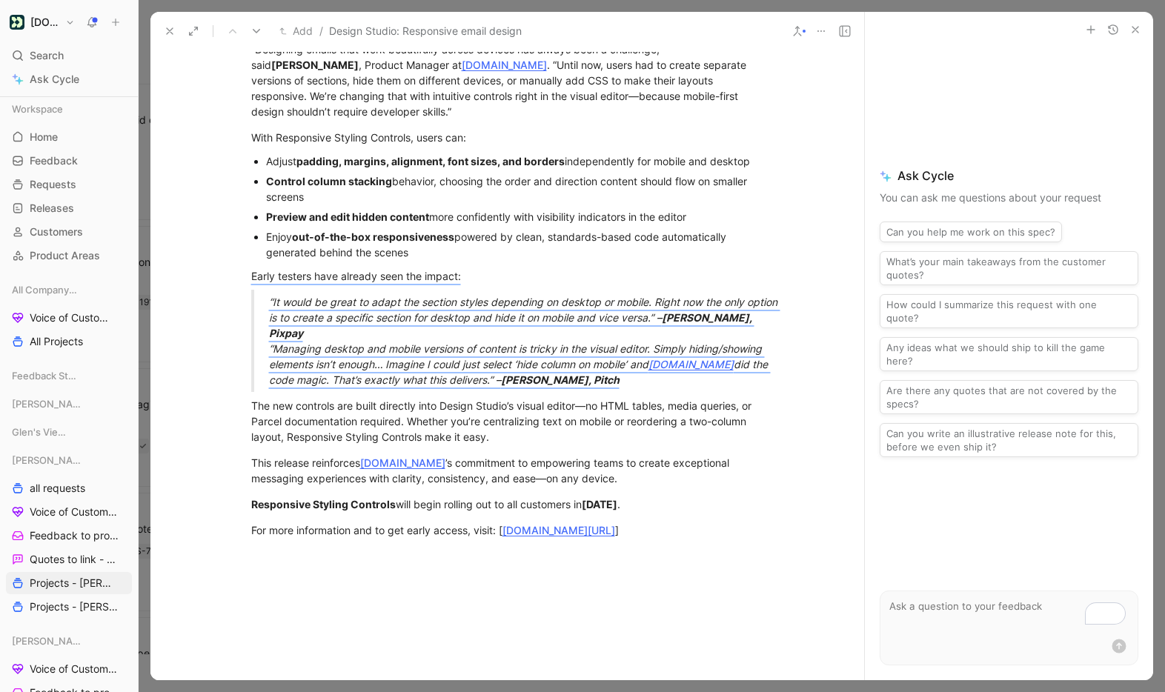
click at [938, 614] on textarea "To enrich screen reader interactions, please activate Accessibility in Grammarl…" at bounding box center [1008, 613] width 257 height 45
type textarea "C"
type textarea "Based on the quotes can you create a few use cases to support doing this projec…"
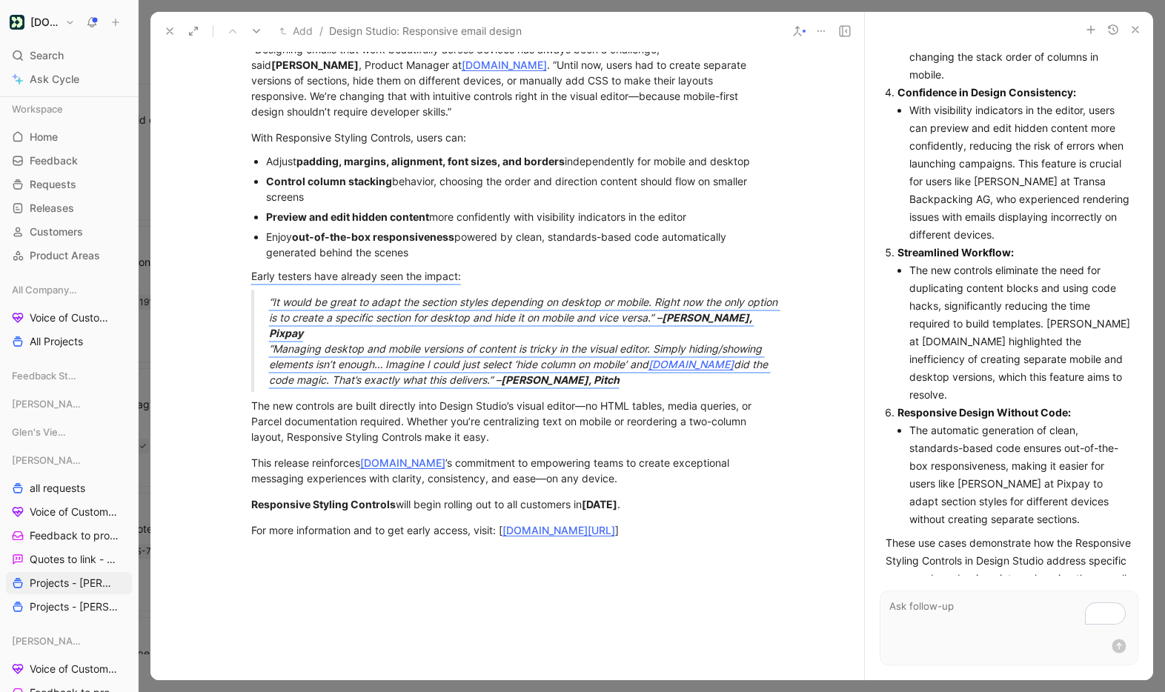
scroll to position [592, 0]
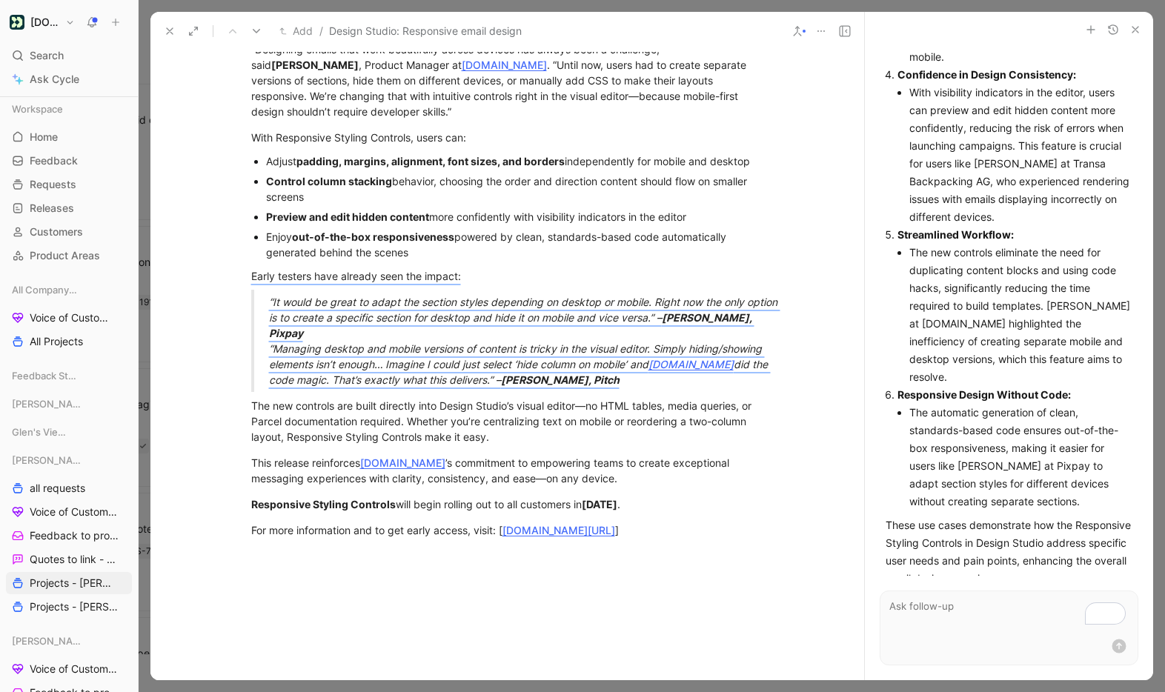
click at [0, 0] on use "button" at bounding box center [0, 0] width 0 height 0
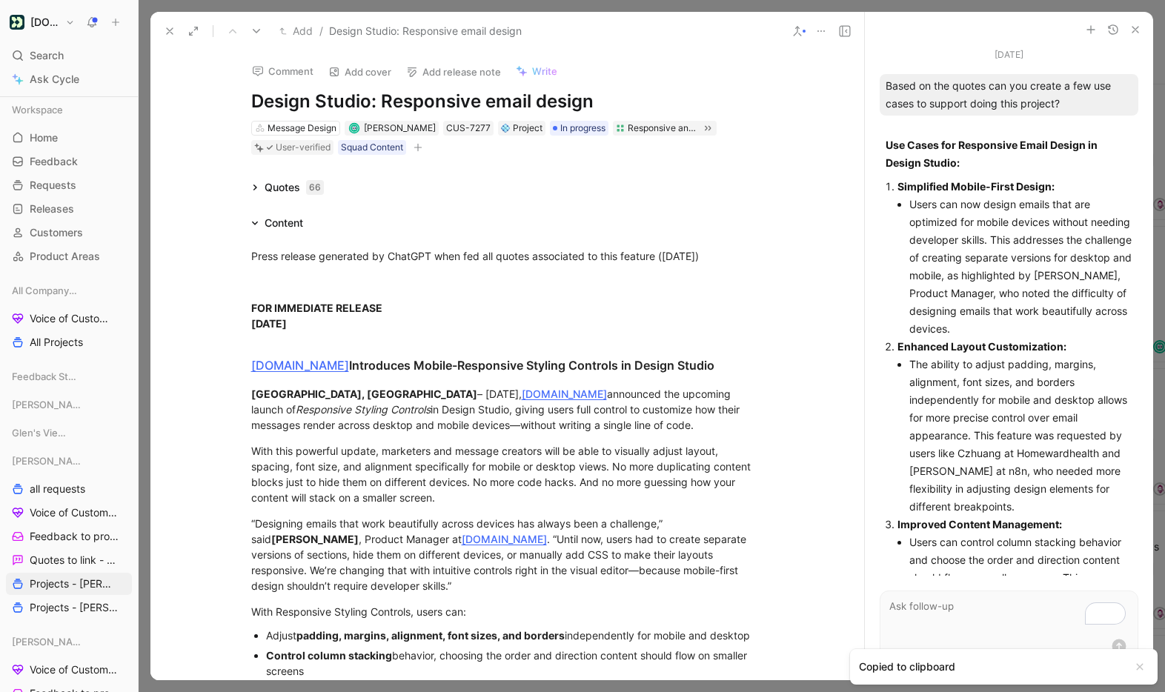
scroll to position [592, 0]
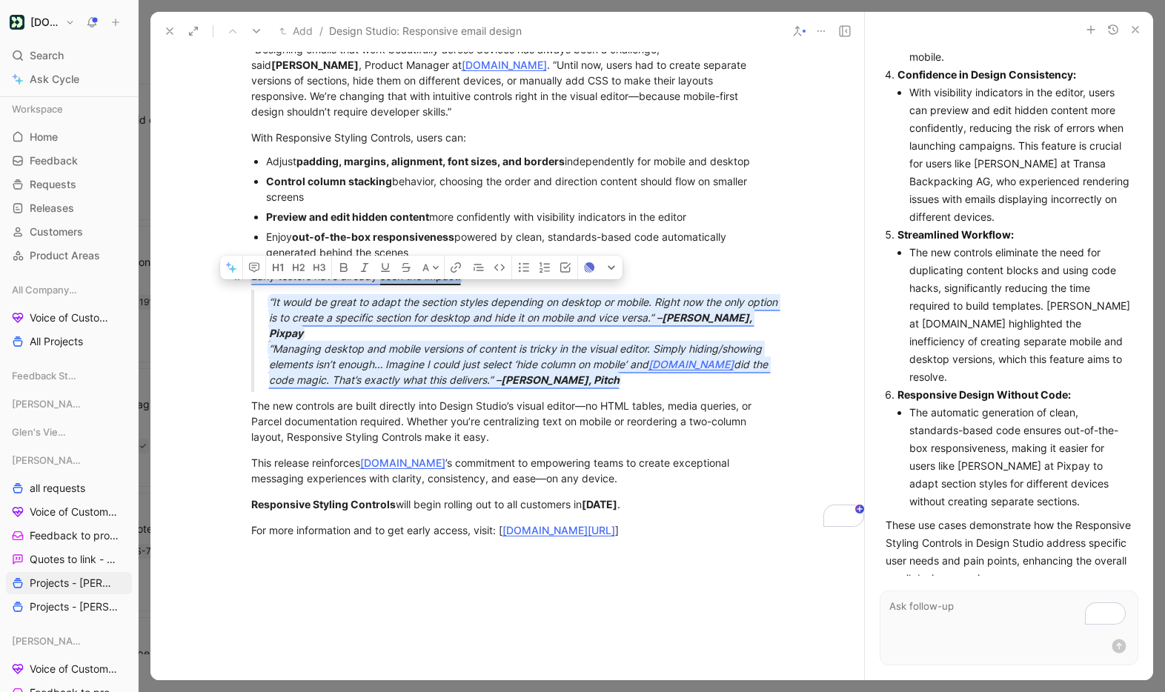
drag, startPoint x: 462, startPoint y: 277, endPoint x: 380, endPoint y: 276, distance: 82.2
click at [380, 276] on div "Early testers have already seen the impact:" at bounding box center [507, 276] width 513 height 16
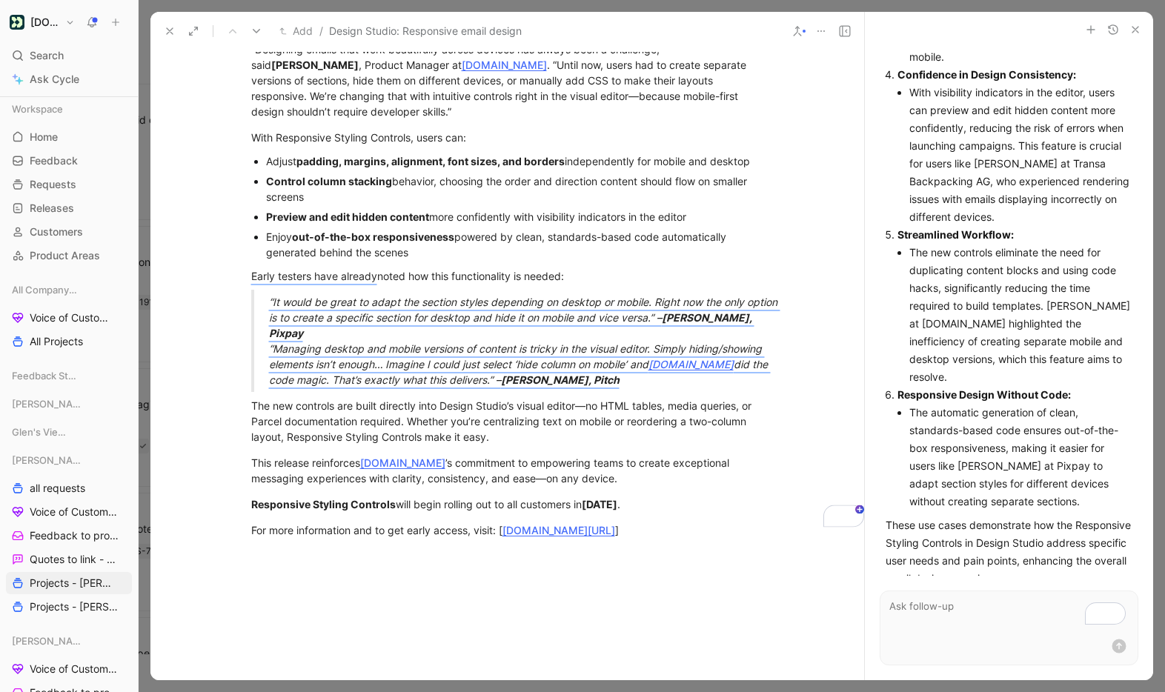
click at [765, 313] on div "“It would be great to adapt the section styles depending on desktop or mobile. …" at bounding box center [525, 340] width 513 height 93
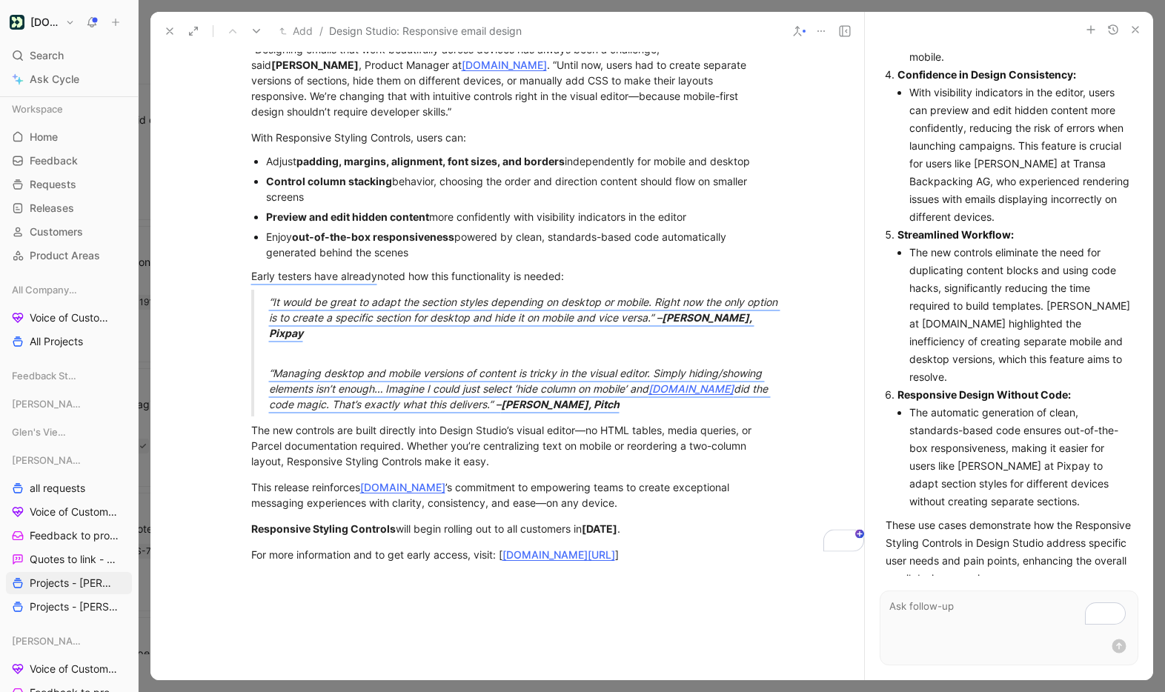
click at [469, 557] on div "Press release generated by ChatGPT when fed all quotes associated to this featu…" at bounding box center [507, 168] width 714 height 821
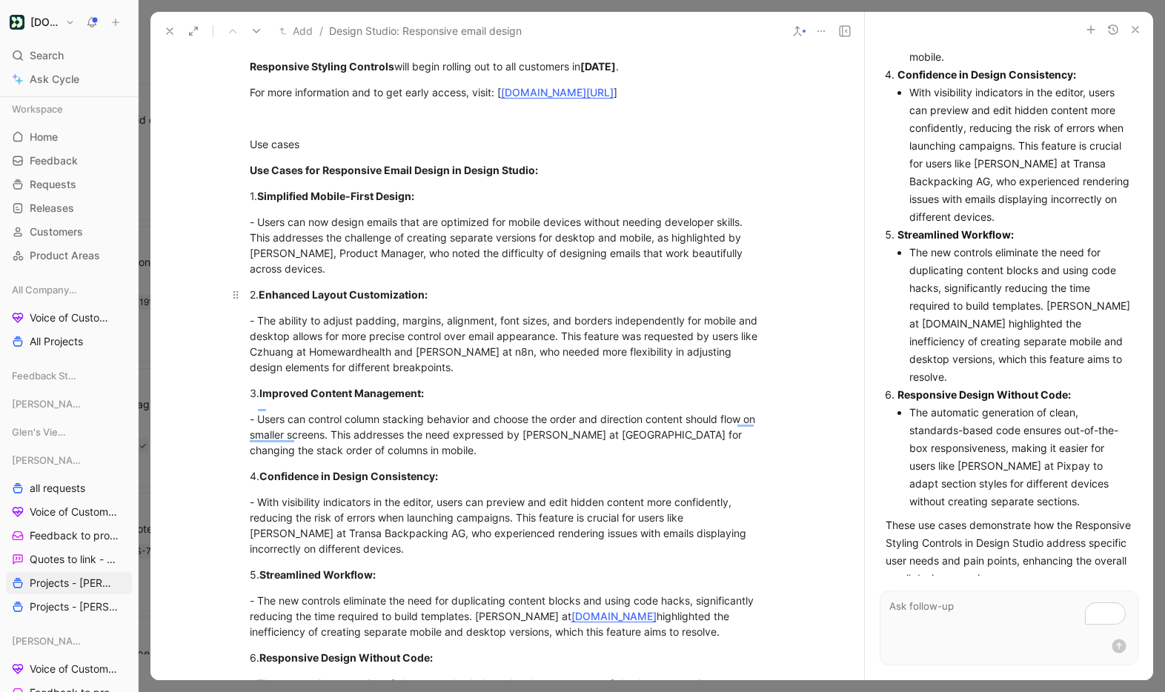
scroll to position [936, 1]
click at [261, 137] on div "Use cases" at bounding box center [506, 145] width 513 height 16
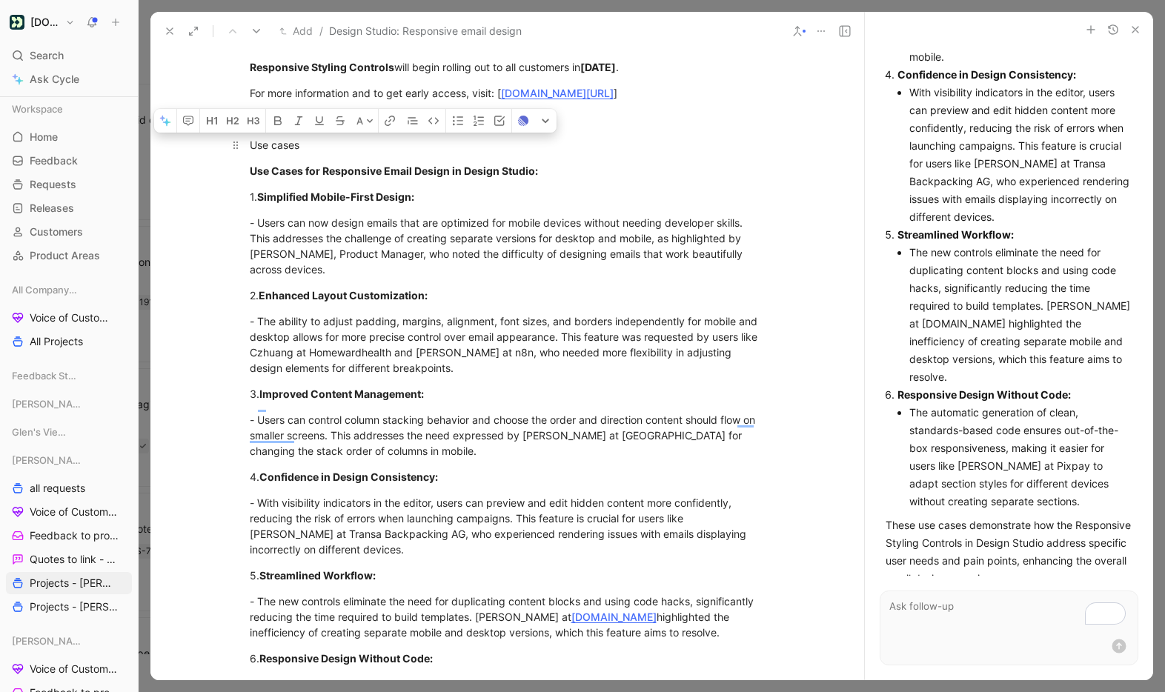
click at [261, 137] on div "Use cases" at bounding box center [506, 145] width 513 height 16
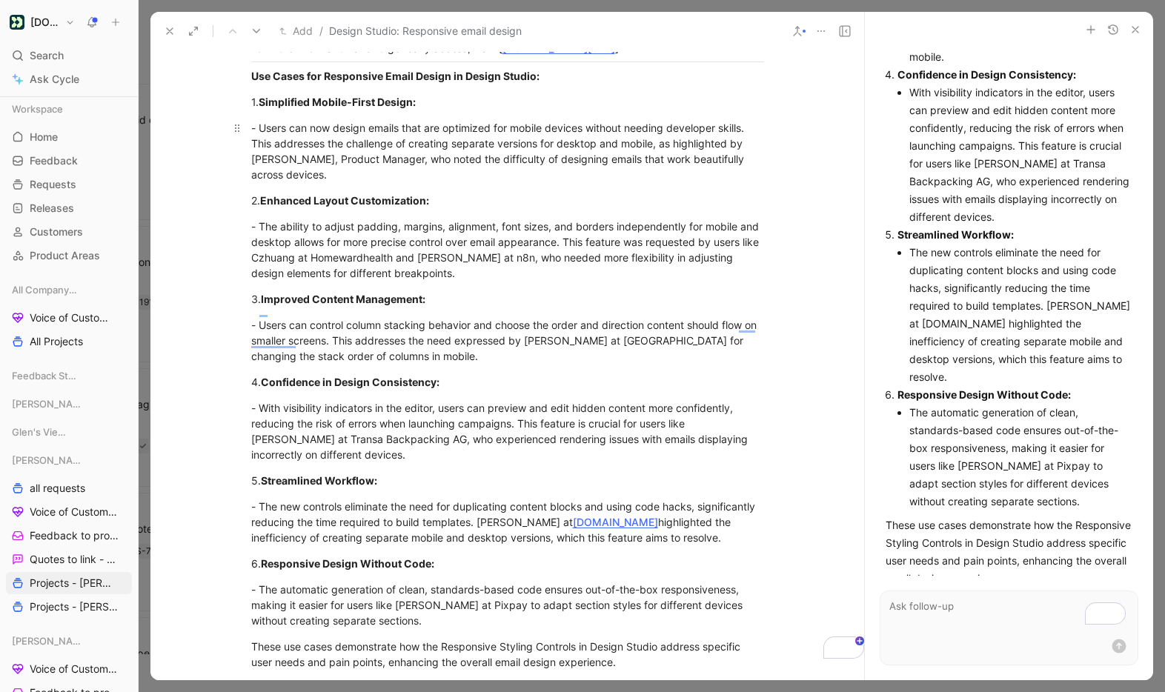
scroll to position [971, 0]
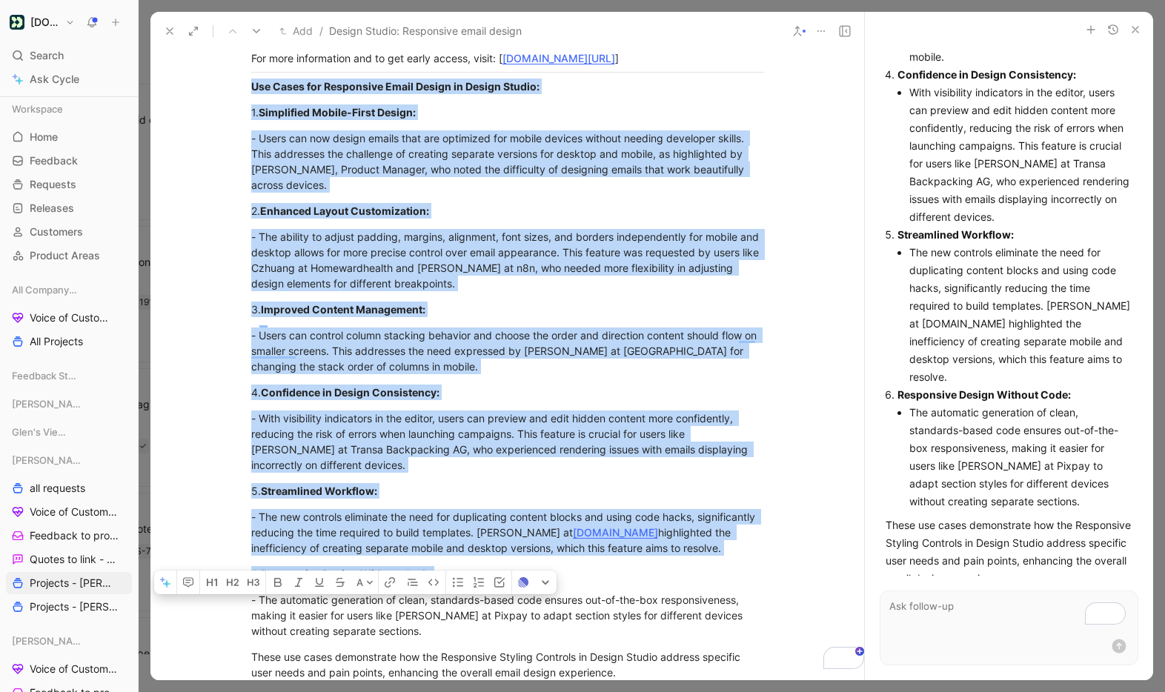
drag, startPoint x: 248, startPoint y: 68, endPoint x: 605, endPoint y: 559, distance: 607.4
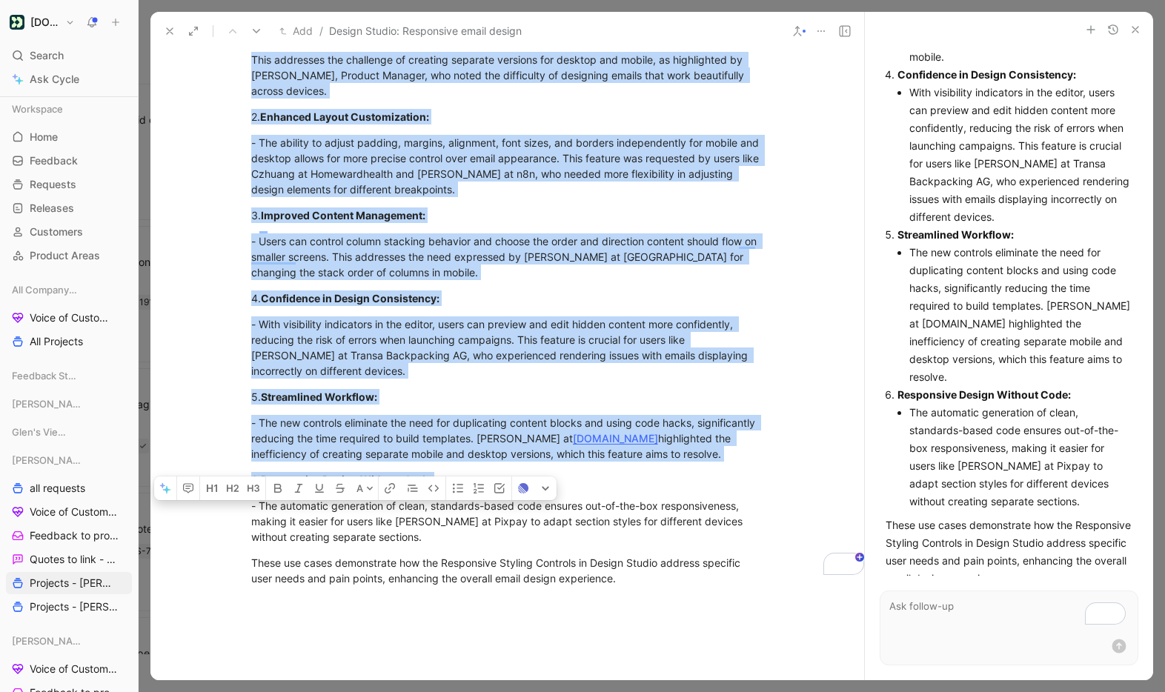
scroll to position [1083, 0]
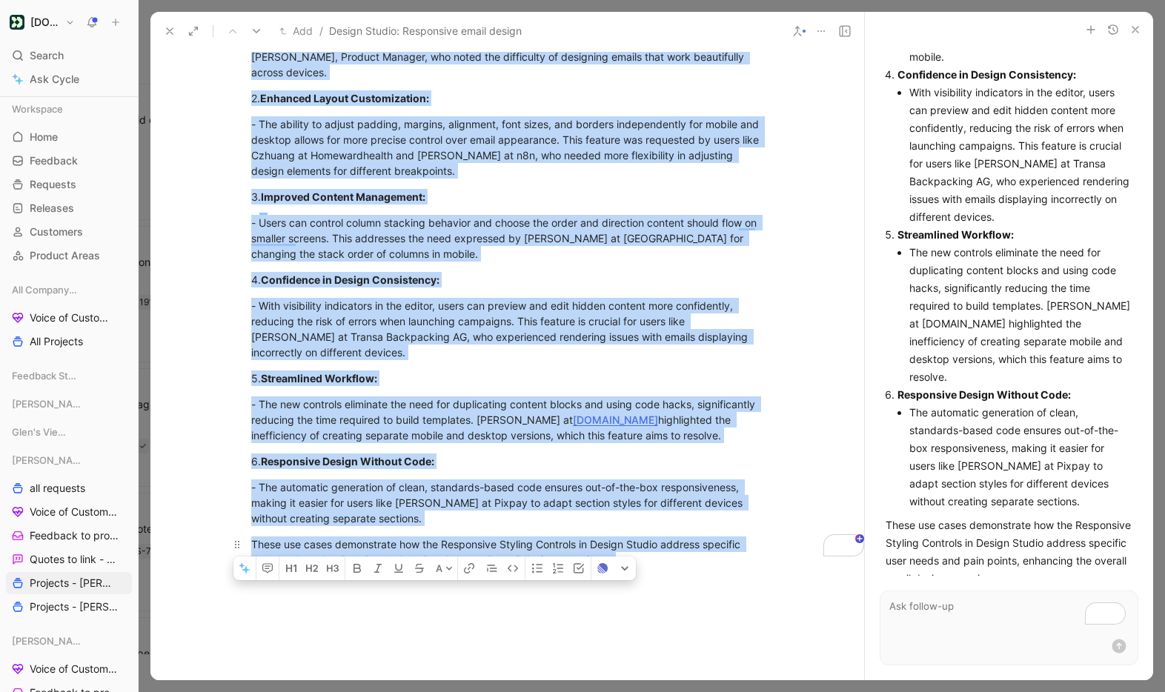
click at [638, 549] on div "These use cases demonstrate how the Responsive Styling Controls in Design Studi…" at bounding box center [507, 551] width 513 height 31
copy div "Use Cases for Responsive Email Design in Design Studio: 1. Simplified Mobile-Fi…"
click at [1137, 29] on icon "button" at bounding box center [1135, 30] width 12 height 12
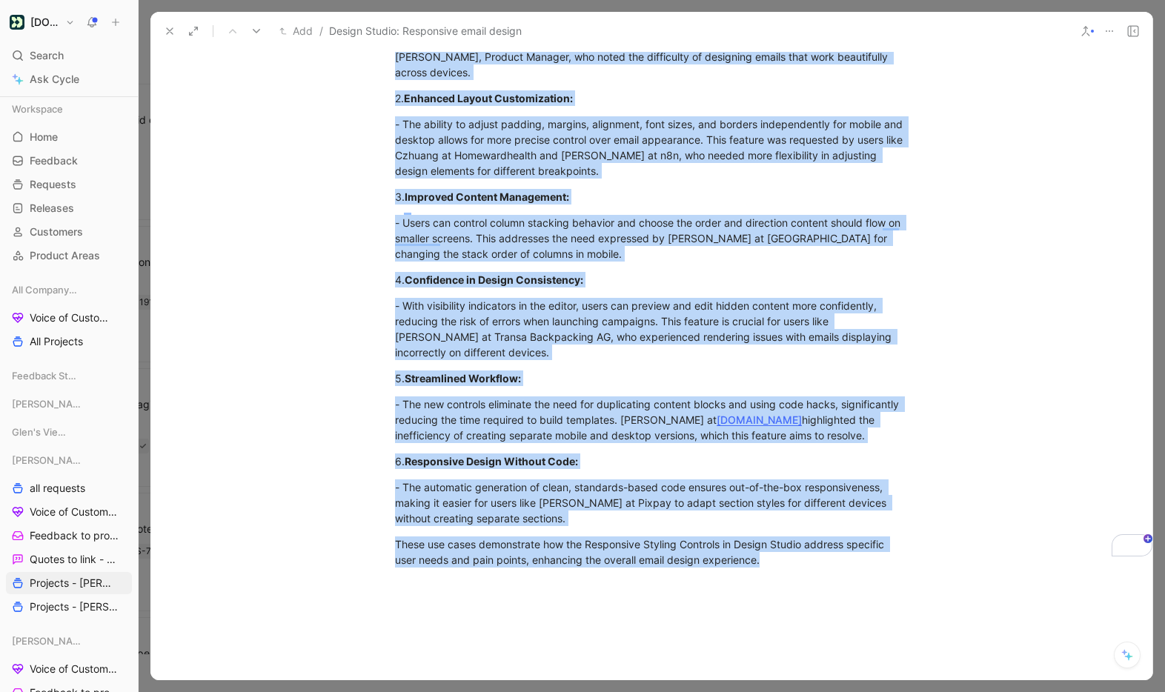
click at [167, 30] on icon at bounding box center [170, 31] width 12 height 12
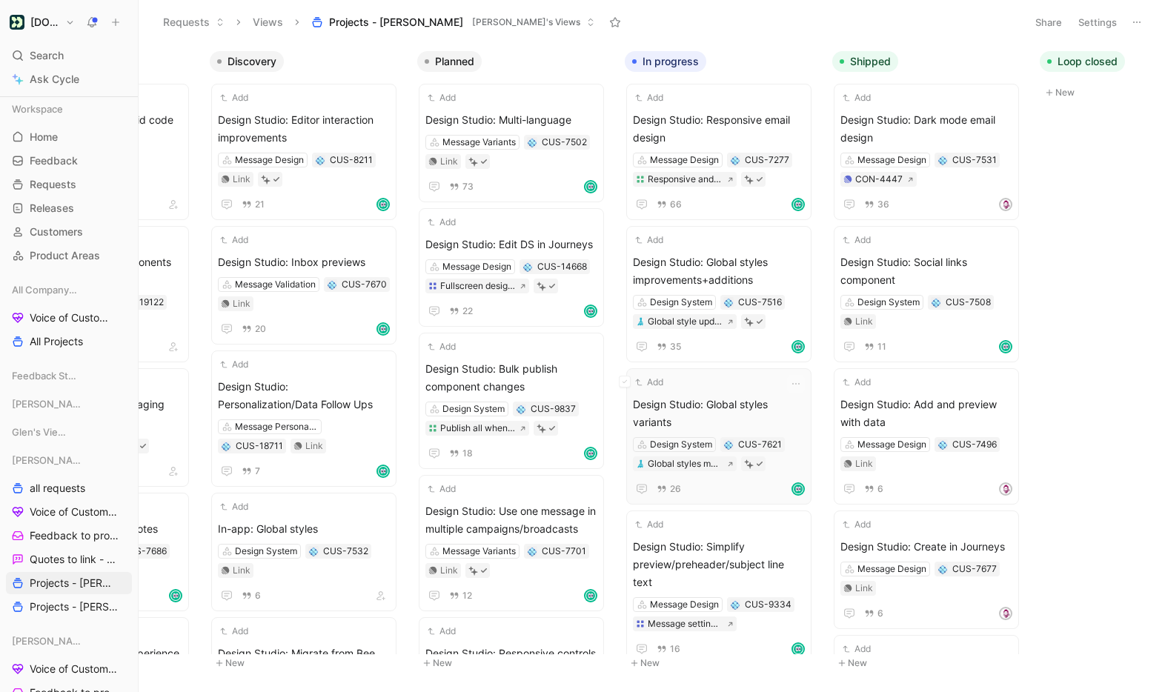
click at [727, 386] on div "Add" at bounding box center [709, 382] width 153 height 15
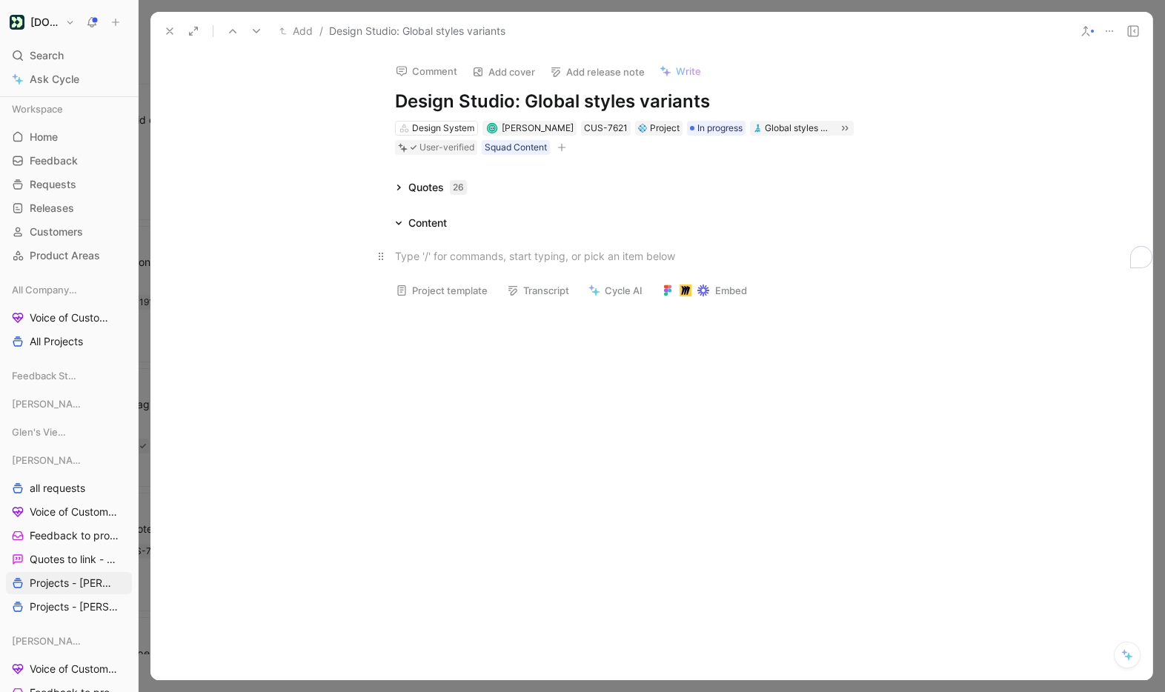
click at [467, 256] on div "To enrich screen reader interactions, please activate Accessibility in Grammarl…" at bounding box center [651, 256] width 513 height 16
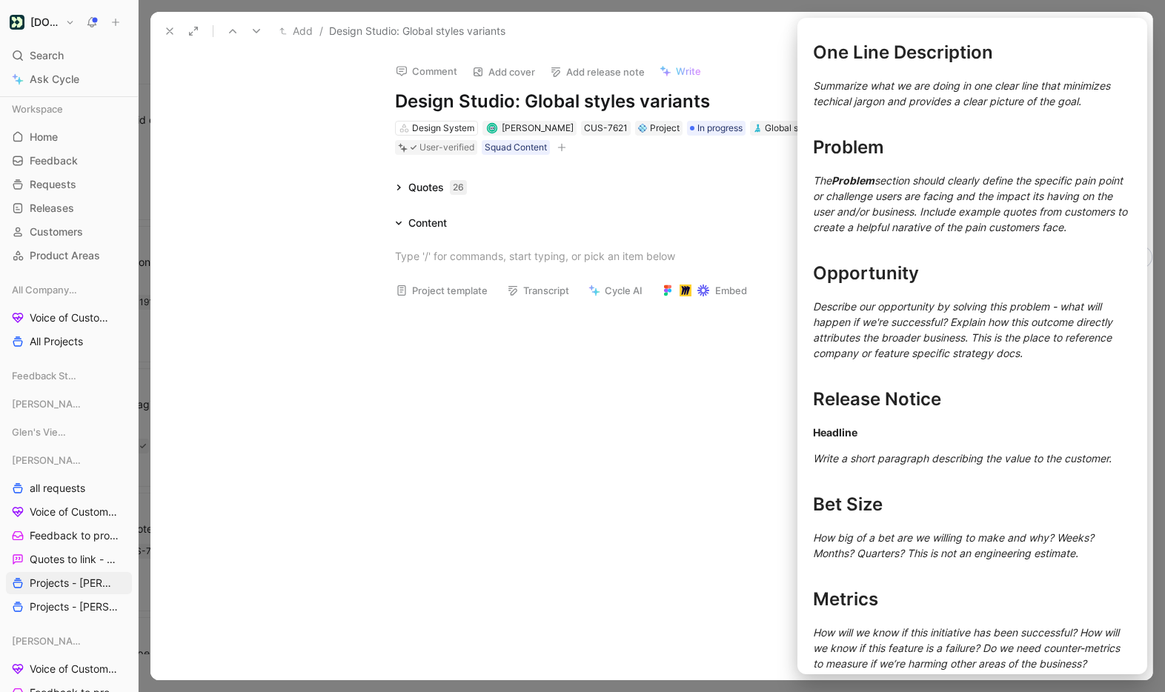
click at [442, 287] on button "Project template" at bounding box center [441, 290] width 105 height 21
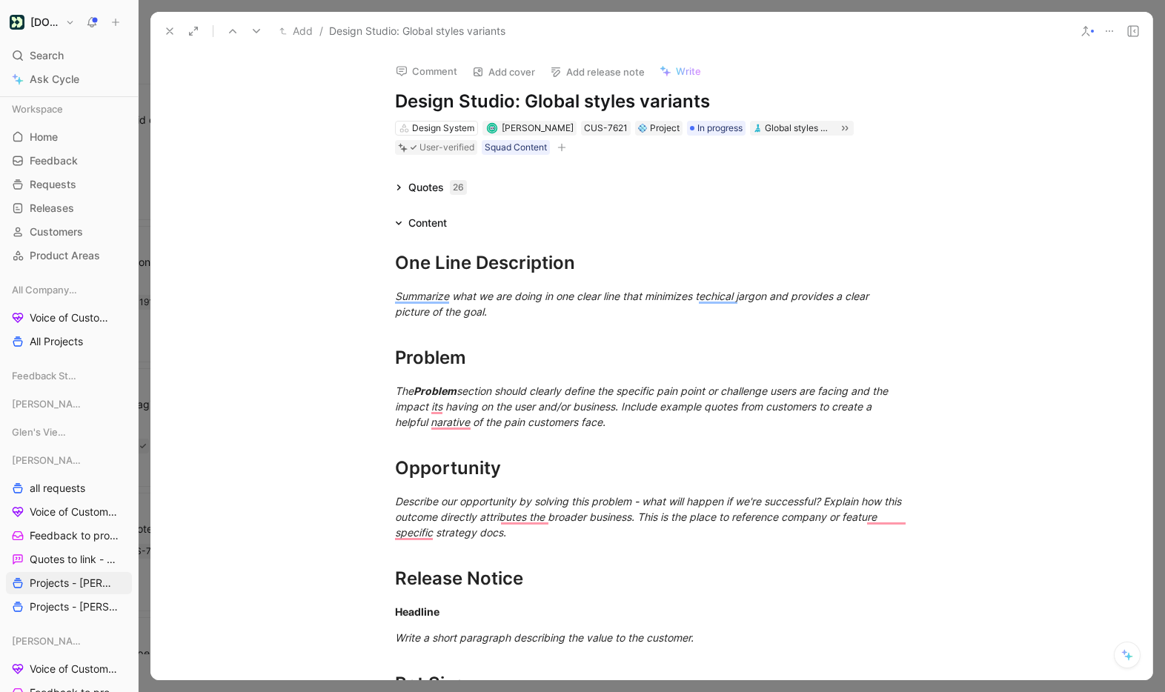
click at [460, 239] on div "One Line Description Summarize what we are doing in one clear line that minimiz…" at bounding box center [651, 541] width 1002 height 619
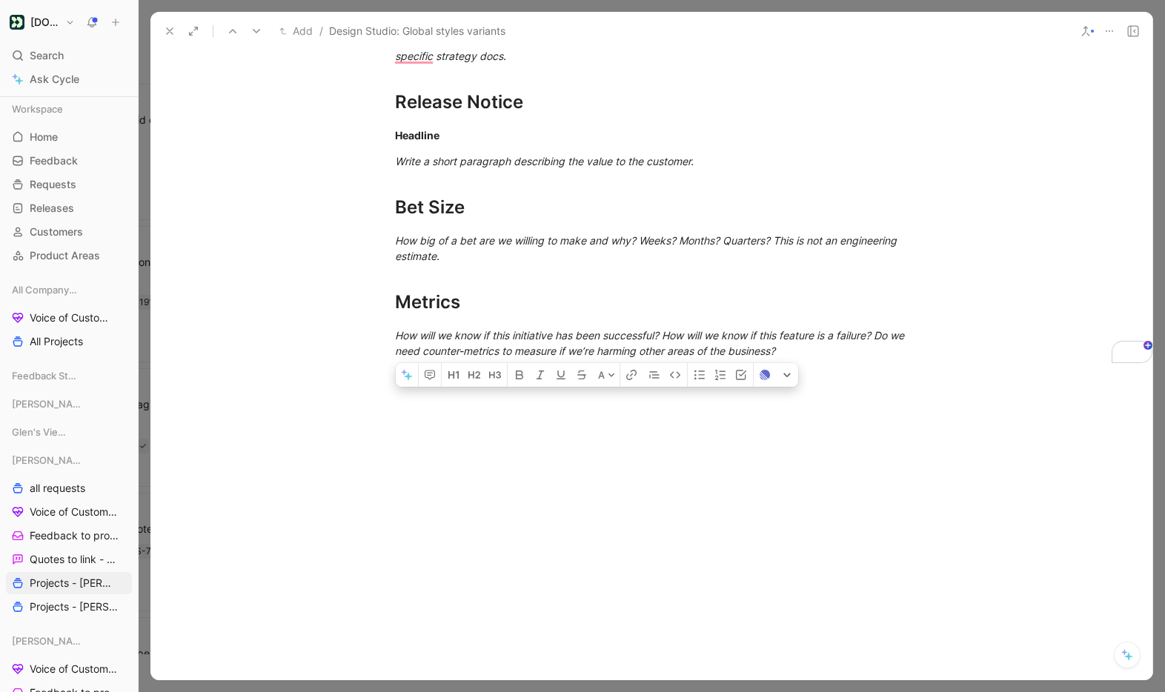
drag, startPoint x: 393, startPoint y: 265, endPoint x: 808, endPoint y: 691, distance: 594.7
click at [808, 691] on div "Requests Views Projects - Annie Annie's Views Share Settings Idea Add Liquid: A…" at bounding box center [652, 346] width 1026 height 692
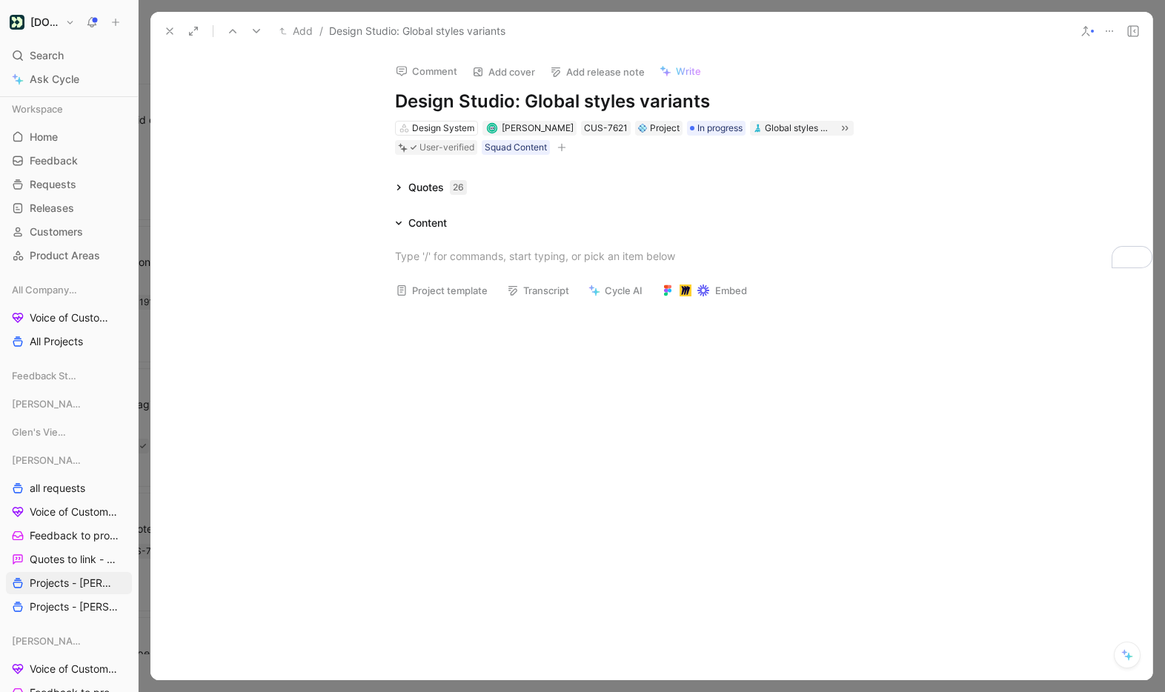
click at [676, 69] on span "Write" at bounding box center [688, 70] width 25 height 13
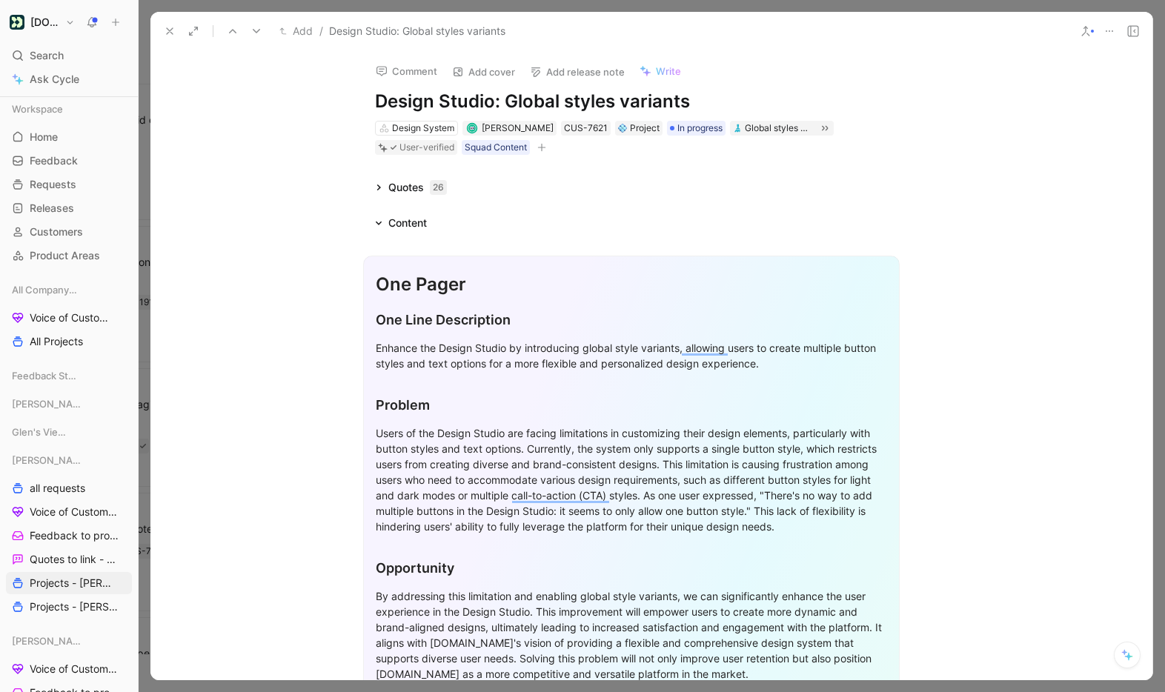
scroll to position [0, 19]
click at [1123, 30] on button at bounding box center [1133, 31] width 21 height 21
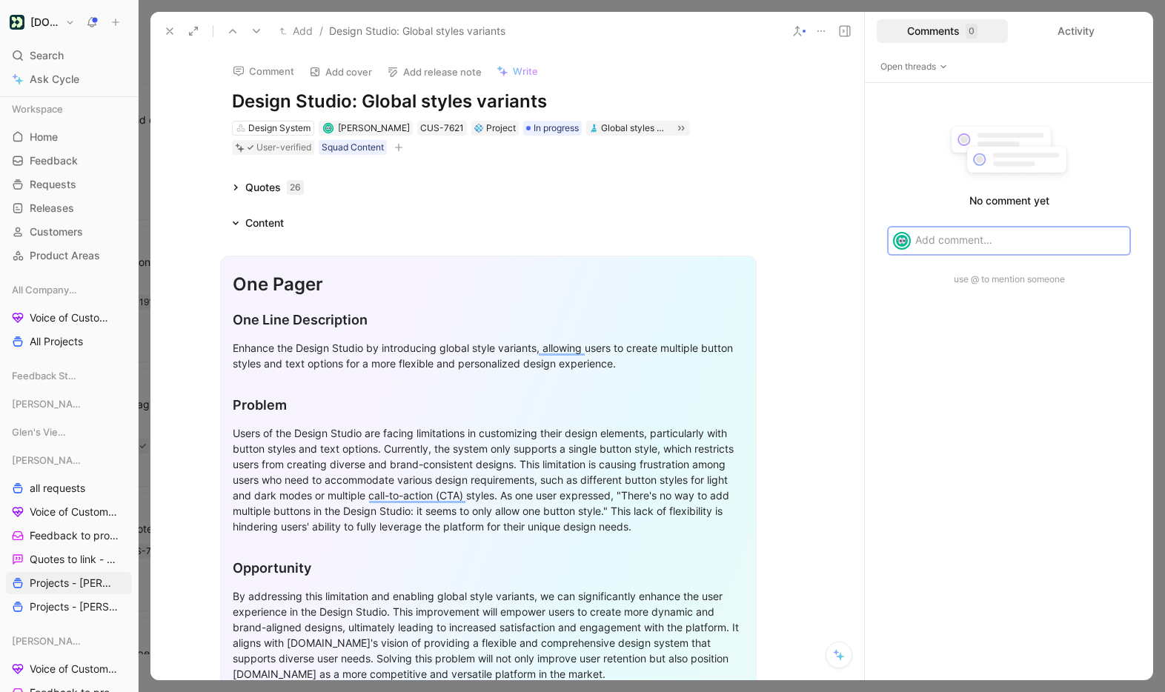
click at [849, 30] on use at bounding box center [845, 31] width 10 height 10
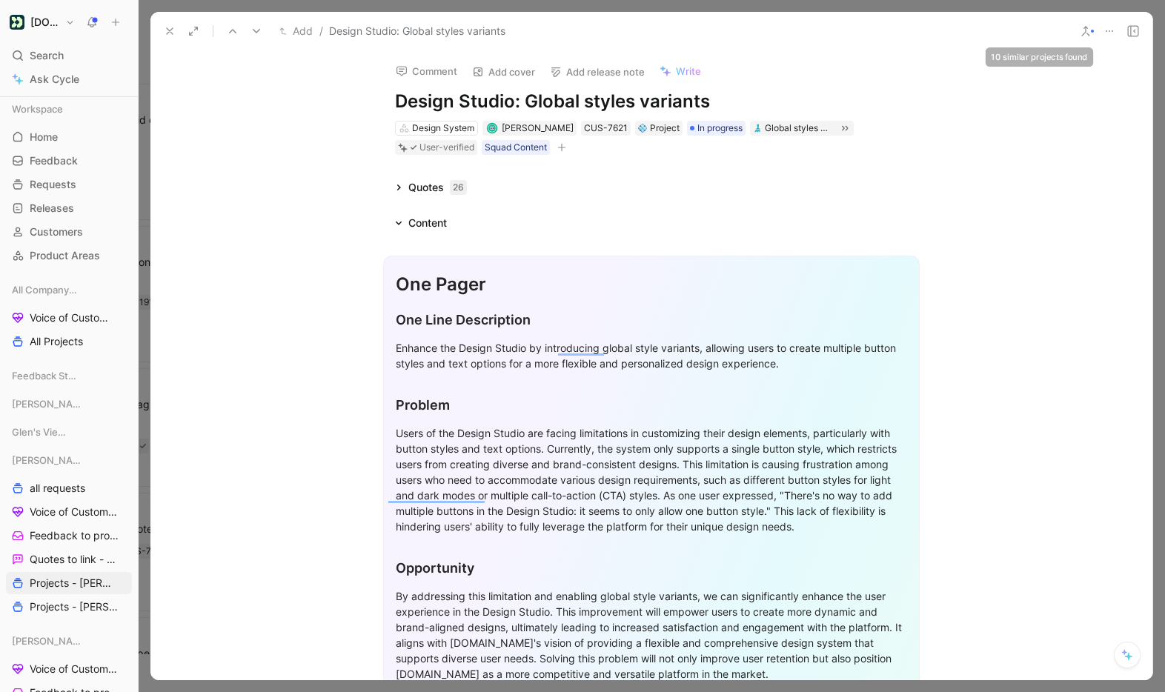
scroll to position [0, 0]
click at [837, 285] on div "One Pager" at bounding box center [651, 284] width 511 height 27
click at [1138, 33] on icon at bounding box center [1133, 31] width 12 height 12
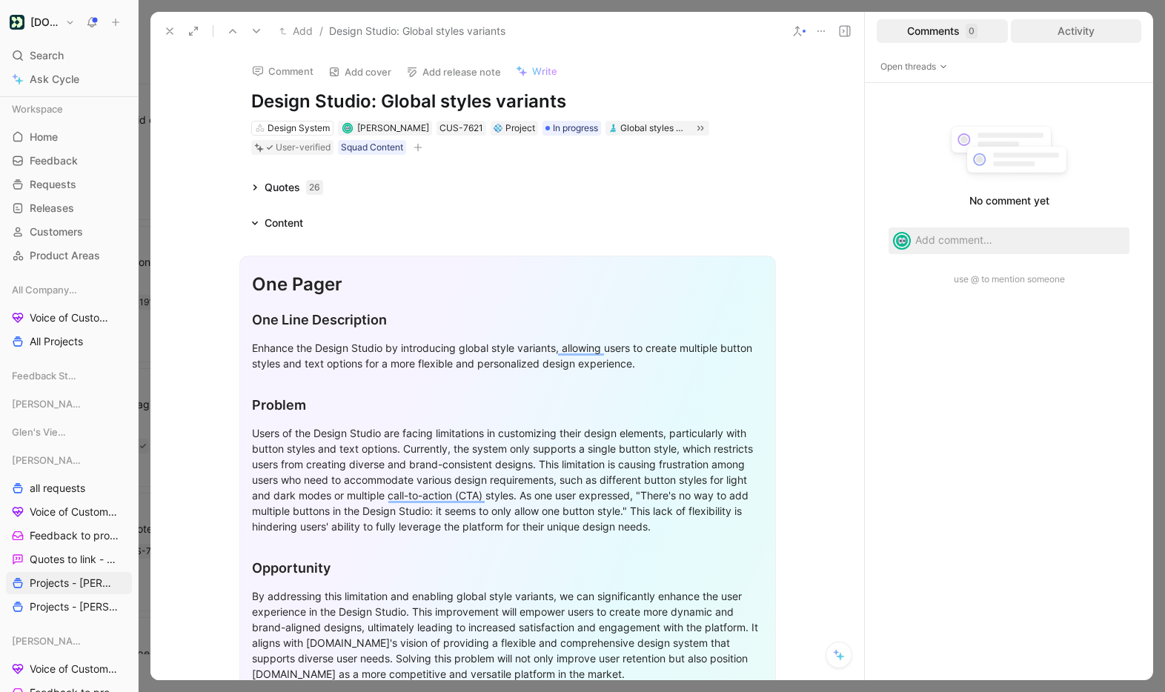
click at [1074, 30] on div "Activity" at bounding box center [1076, 31] width 131 height 24
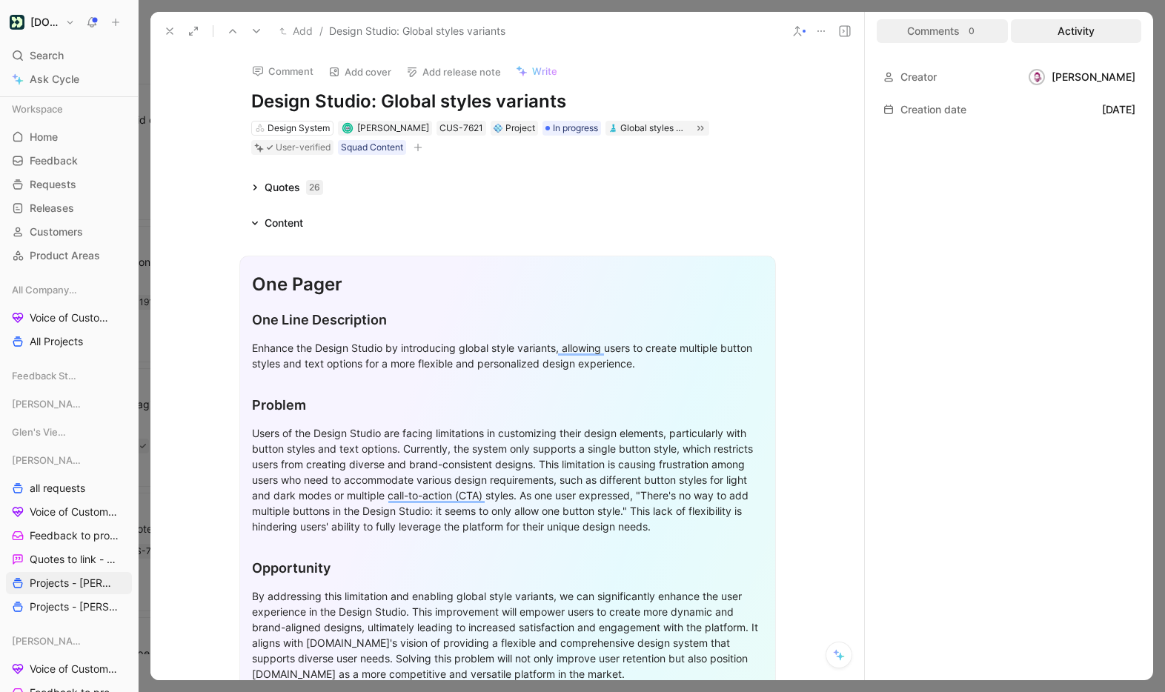
click at [964, 27] on div "Comments 0" at bounding box center [942, 31] width 131 height 24
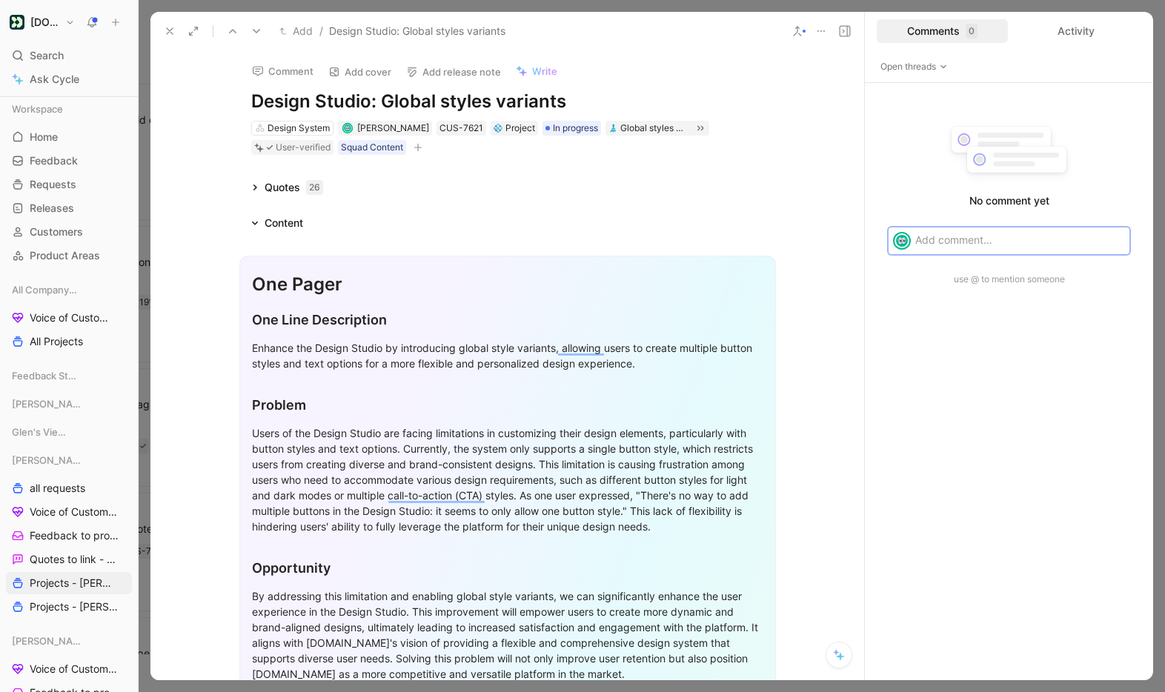
click at [847, 32] on use at bounding box center [845, 31] width 10 height 10
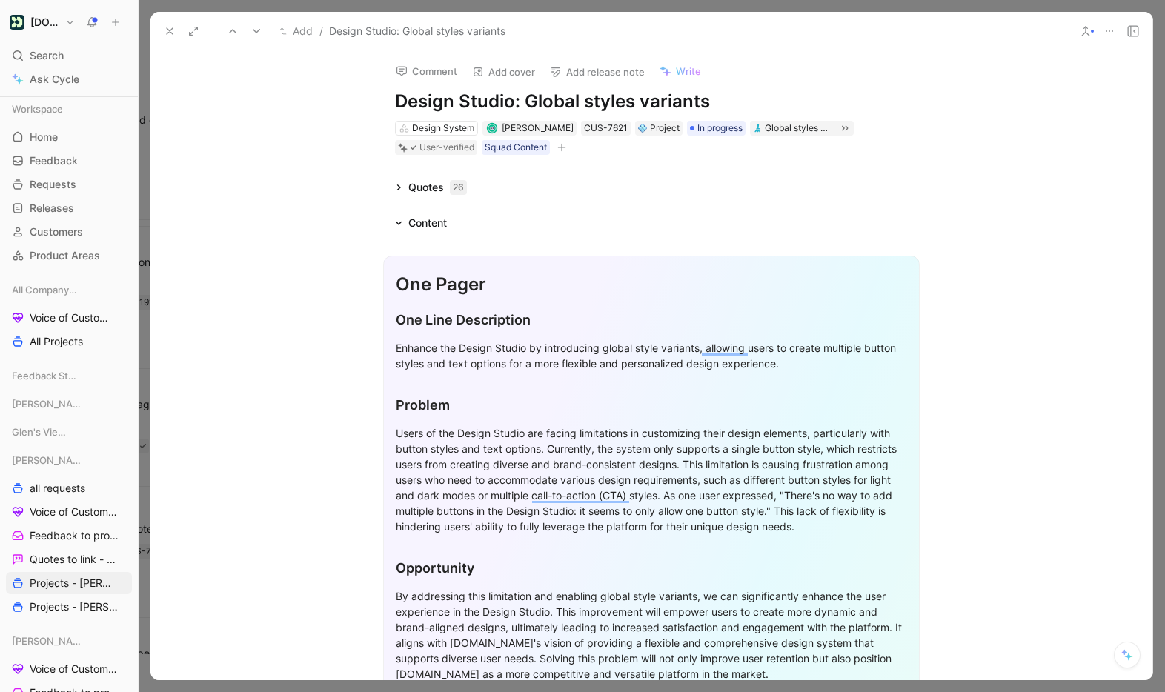
click at [1119, 655] on button at bounding box center [1127, 655] width 27 height 27
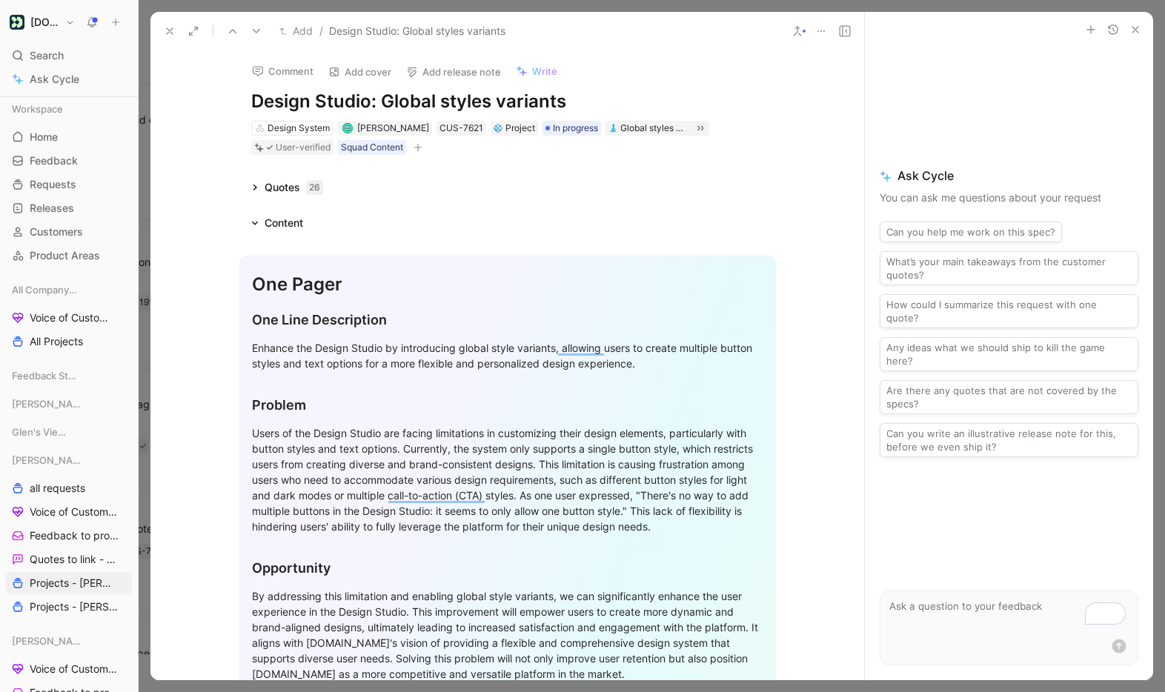
click at [982, 615] on textarea "To enrich screen reader interactions, please activate Accessibility in Grammarl…" at bounding box center [1008, 613] width 257 height 45
type textarea "Can you come up with use cases for this project based on quotes?"
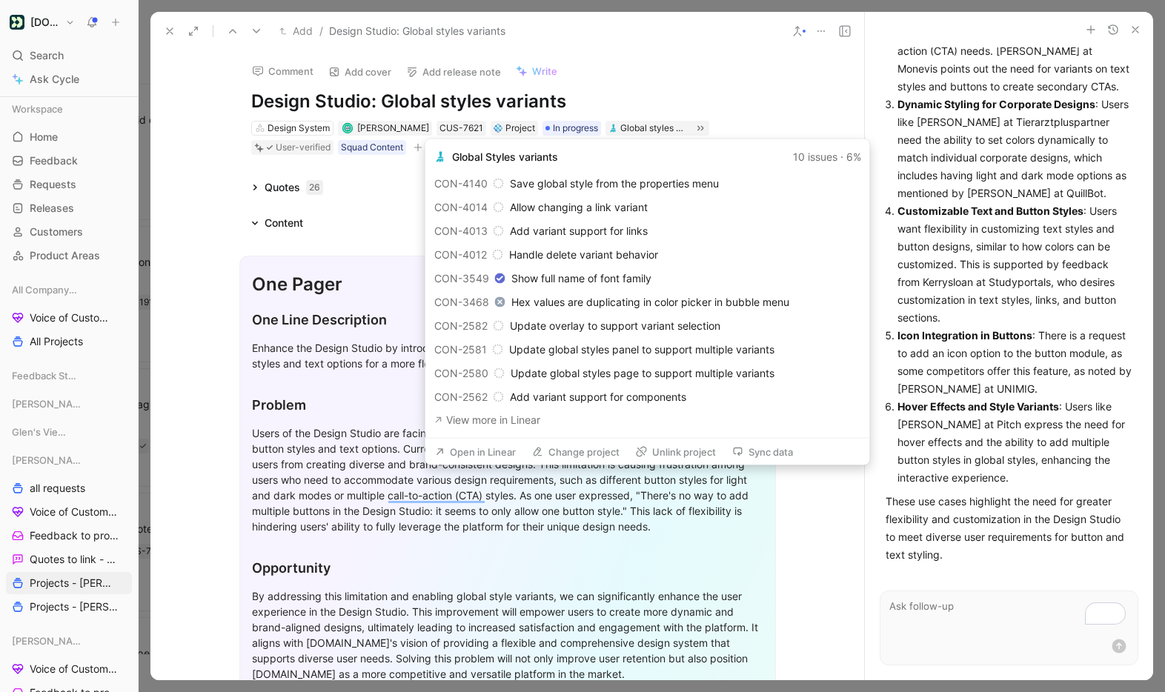
scroll to position [1, 0]
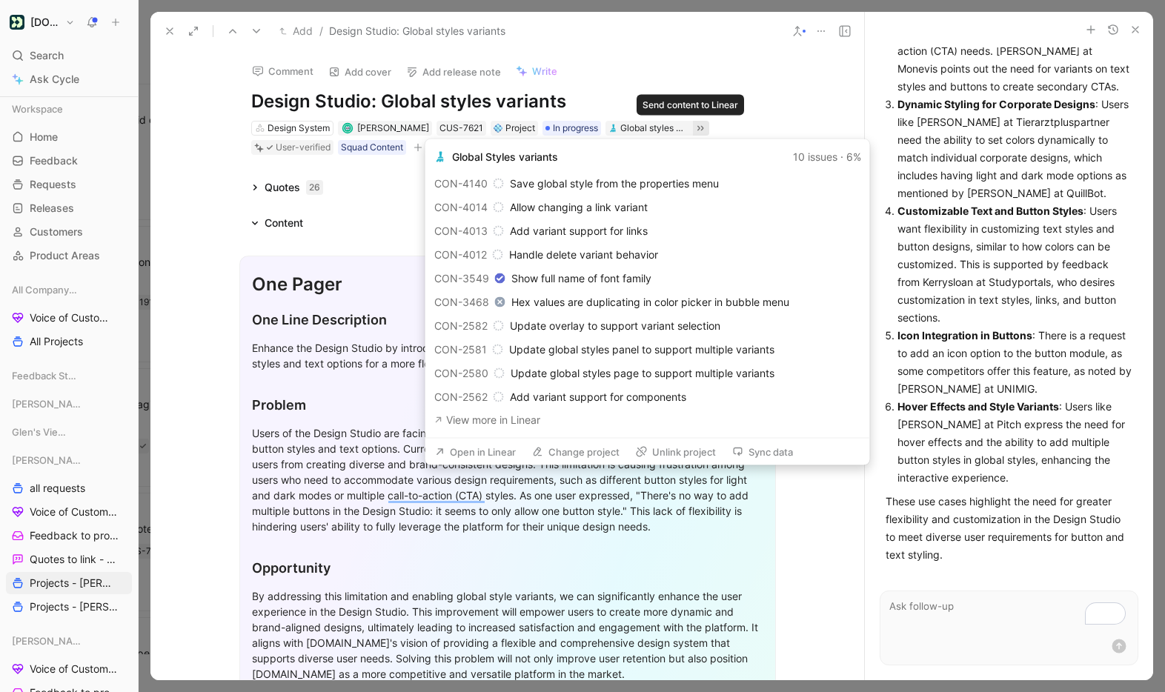
click at [695, 127] on icon at bounding box center [700, 128] width 12 height 12
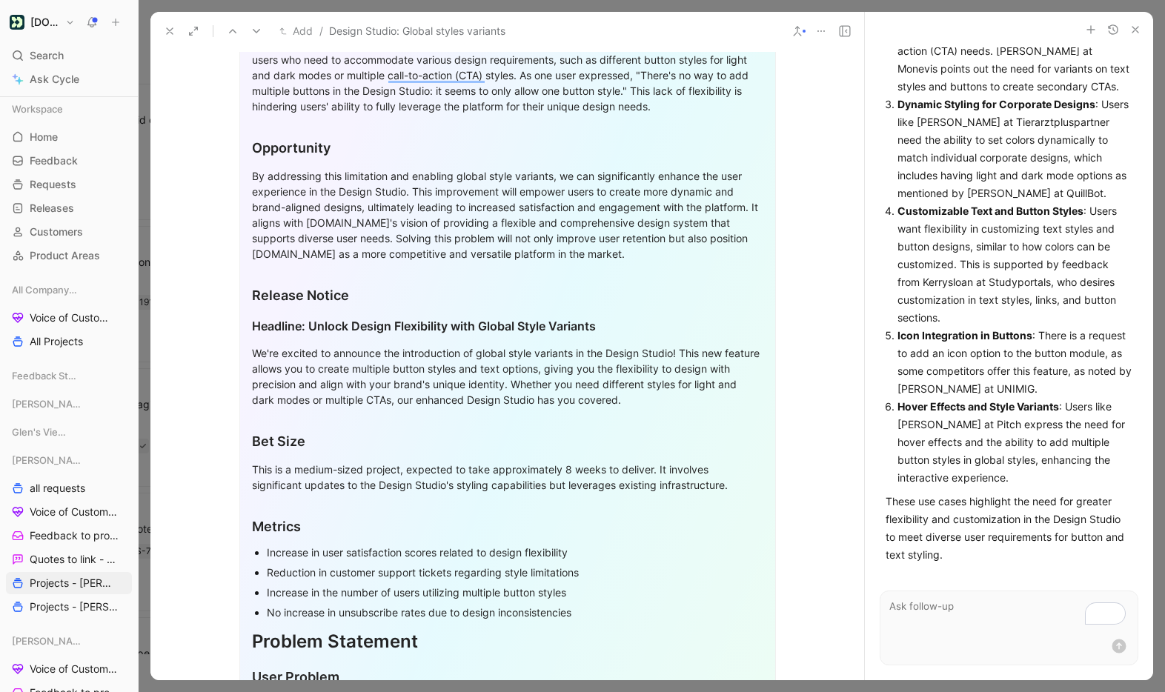
scroll to position [447, 0]
click at [162, 33] on button at bounding box center [169, 31] width 21 height 21
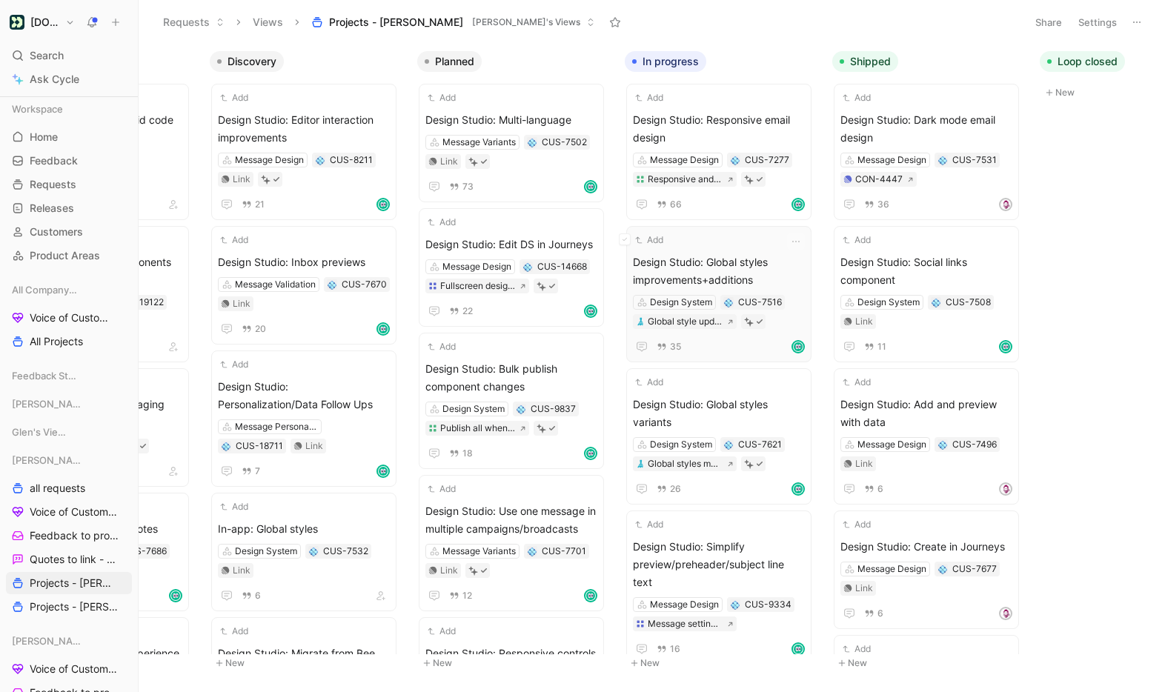
click at [736, 259] on span "Design Studio: Global styles improvements+additions" at bounding box center [719, 271] width 172 height 36
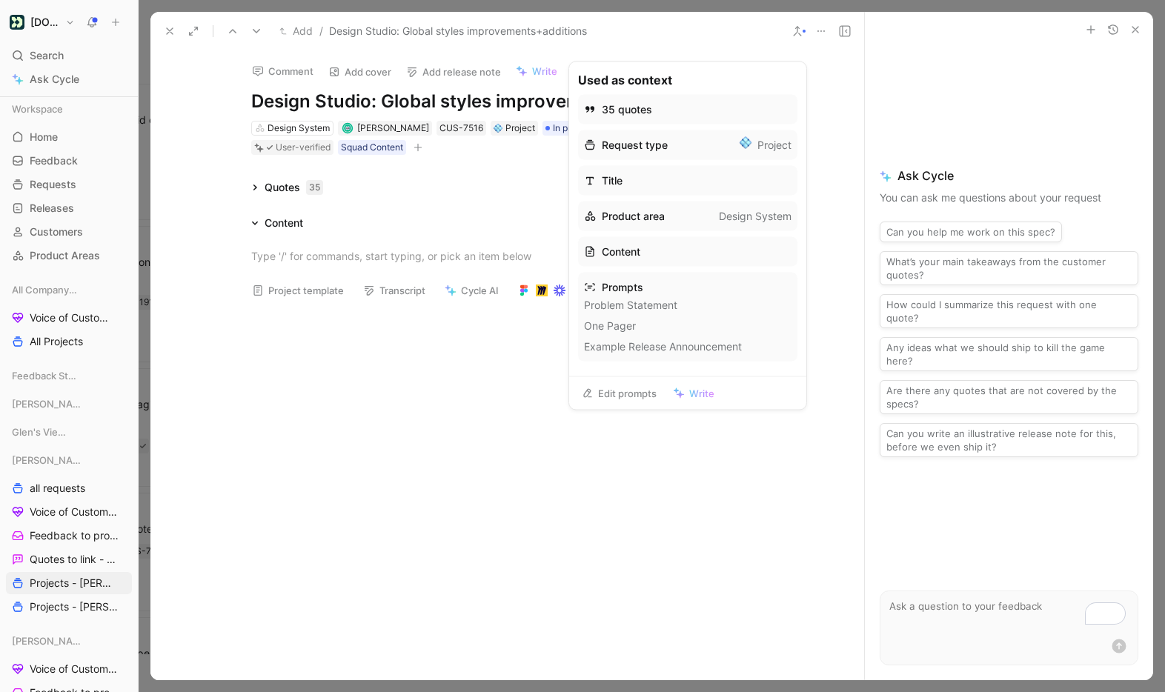
click at [694, 393] on span "Write" at bounding box center [701, 393] width 25 height 13
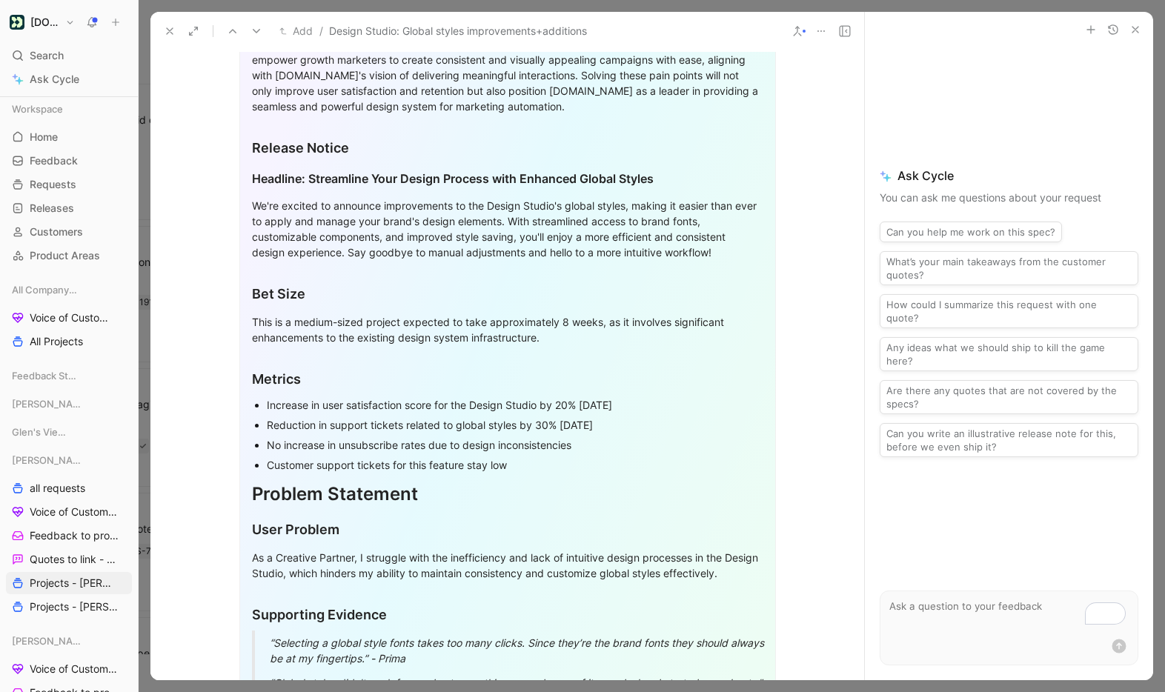
scroll to position [598, 0]
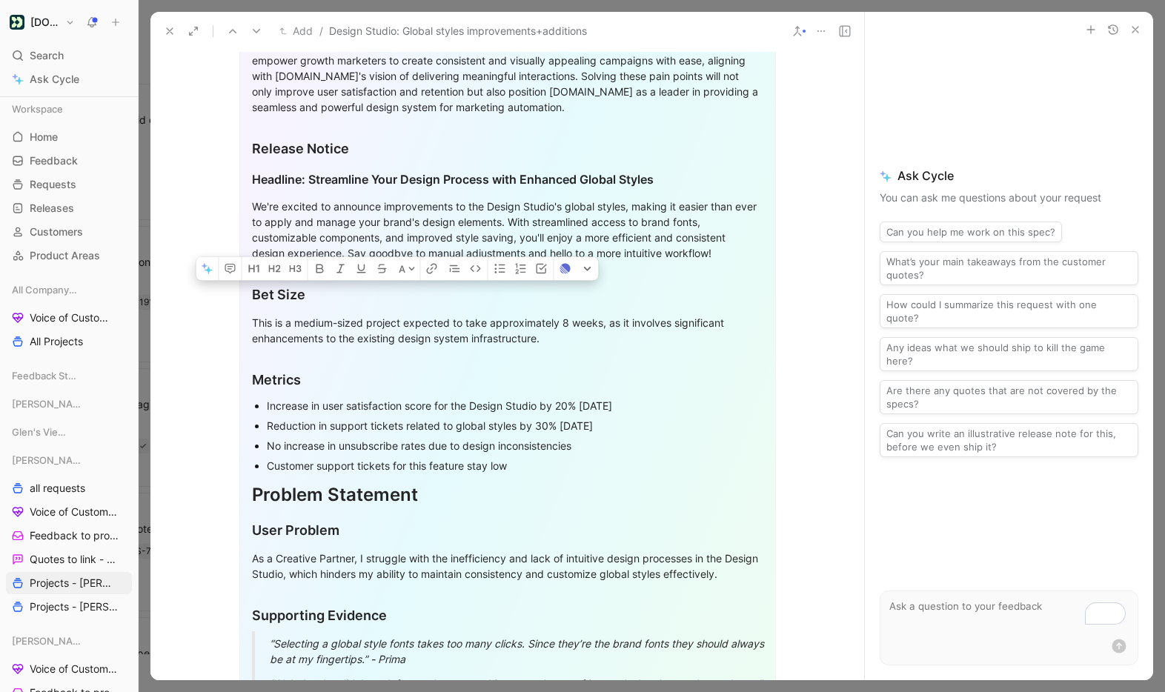
drag, startPoint x: 250, startPoint y: 290, endPoint x: 595, endPoint y: 332, distance: 347.1
click at [595, 332] on div "One Pager One Line Description Enhance the Design Studio by improving and addin…" at bounding box center [507, 301] width 536 height 1286
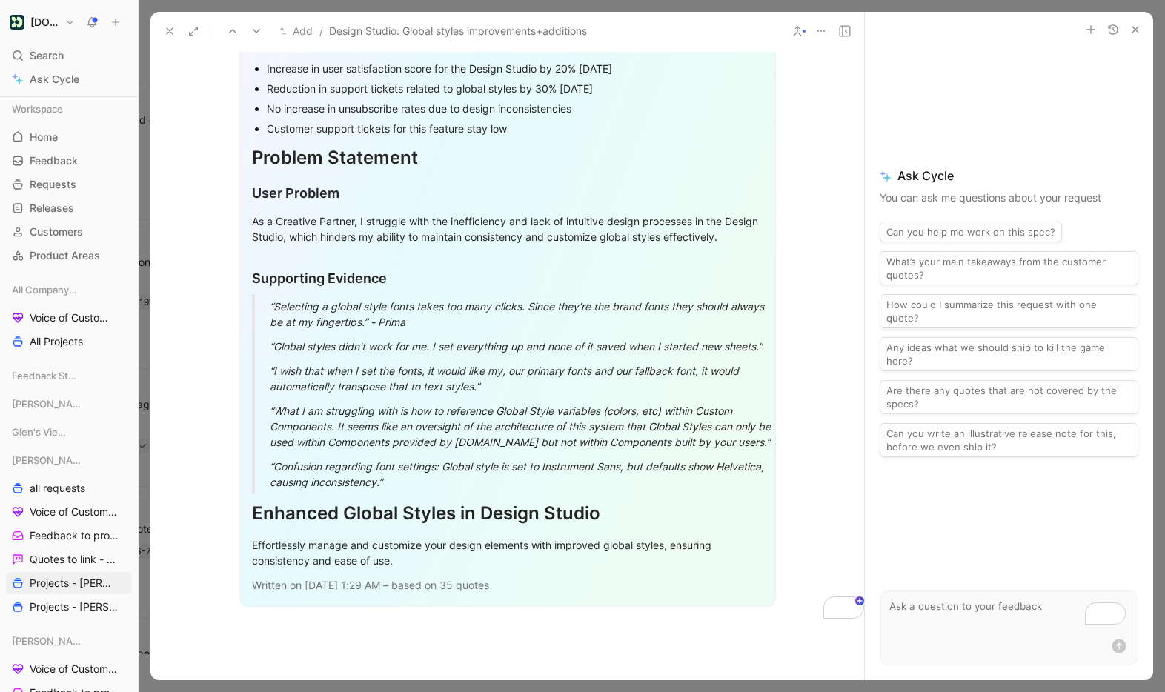
scroll to position [856, 0]
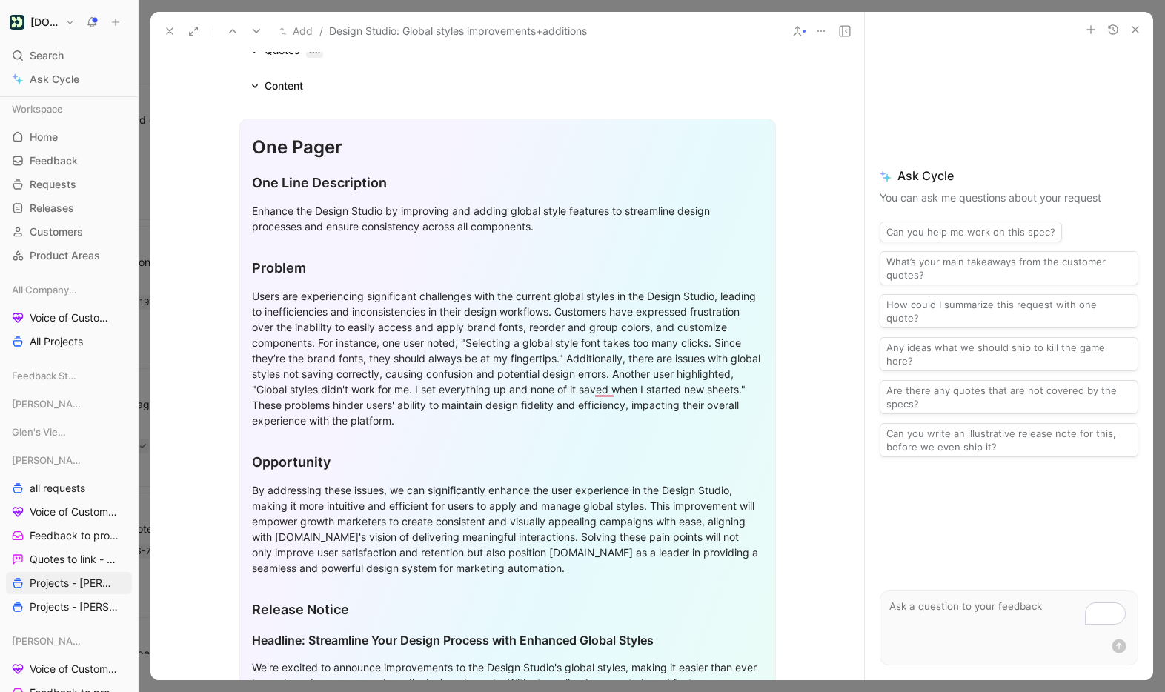
scroll to position [132, 0]
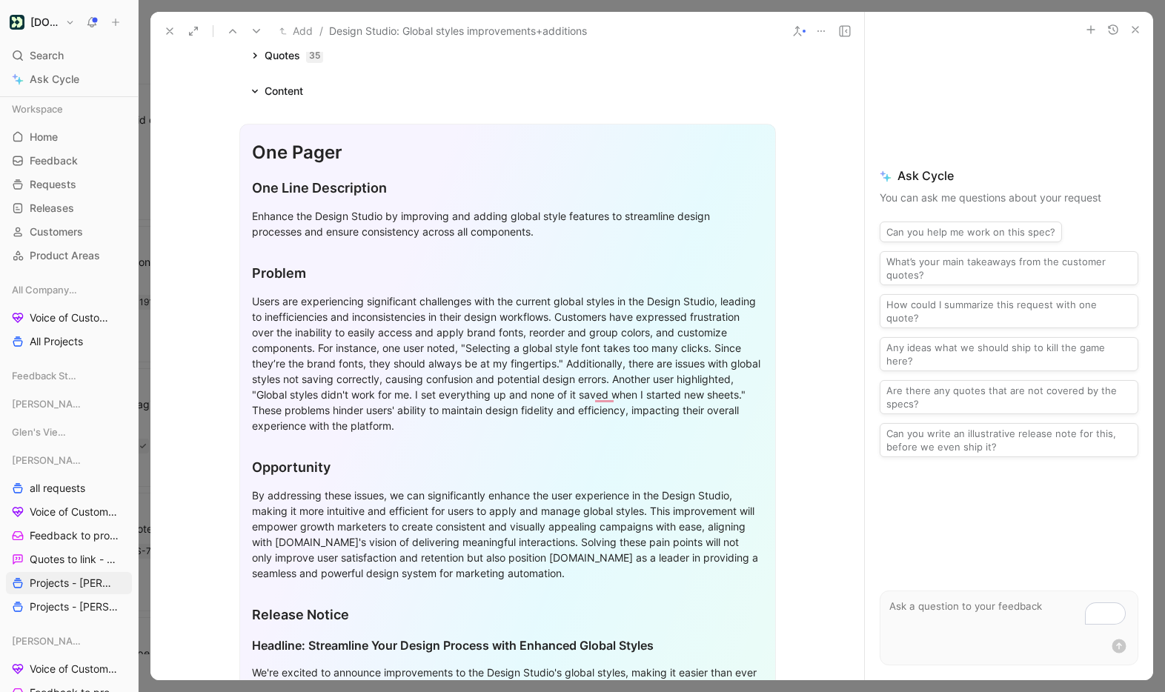
click at [936, 617] on textarea "To enrich screen reader interactions, please activate Accessibility in Grammarl…" at bounding box center [1008, 613] width 257 height 45
type textarea "Are there any quotes talking about missing styles or properties?"
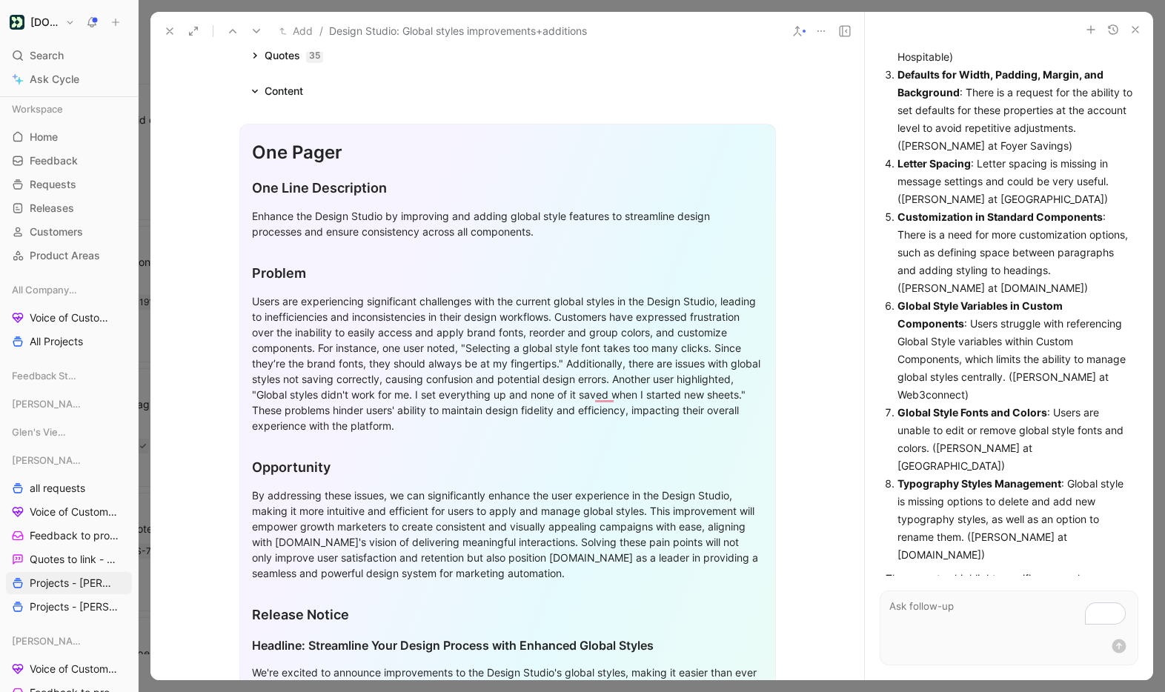
scroll to position [272, 0]
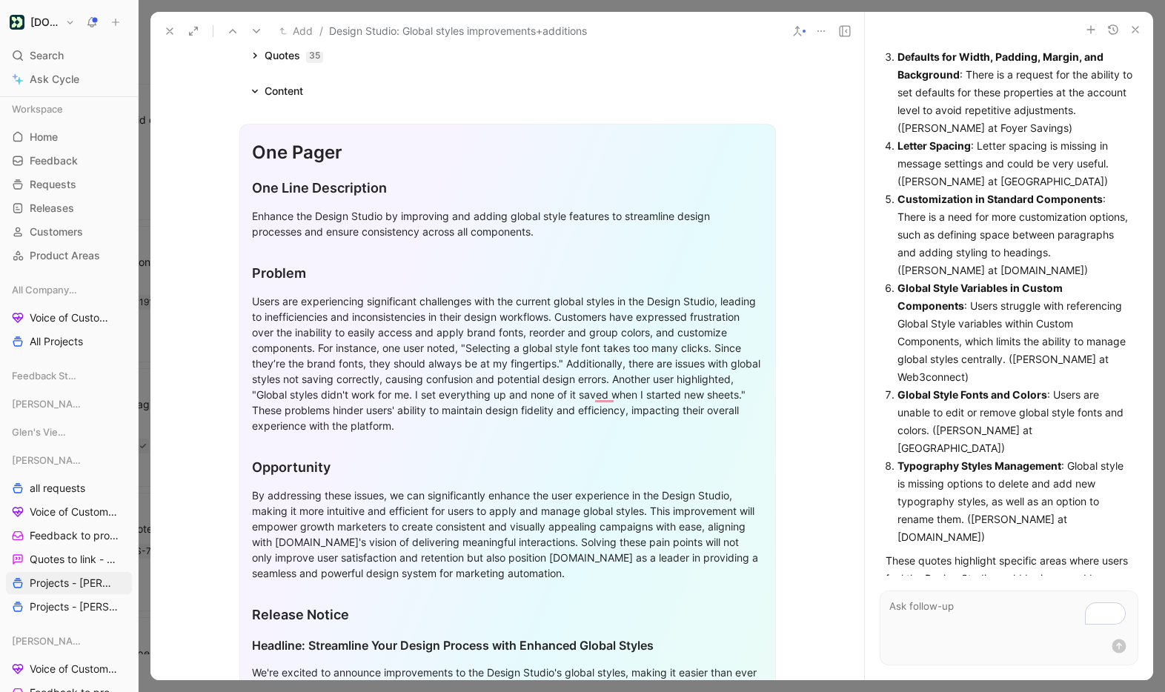
click at [1002, 608] on textarea "To enrich screen reader interactions, please activate Accessibility in Grammarl…" at bounding box center [1008, 613] width 257 height 45
type textarea "Can you add these to the problem statement and remove global styles not saving …"
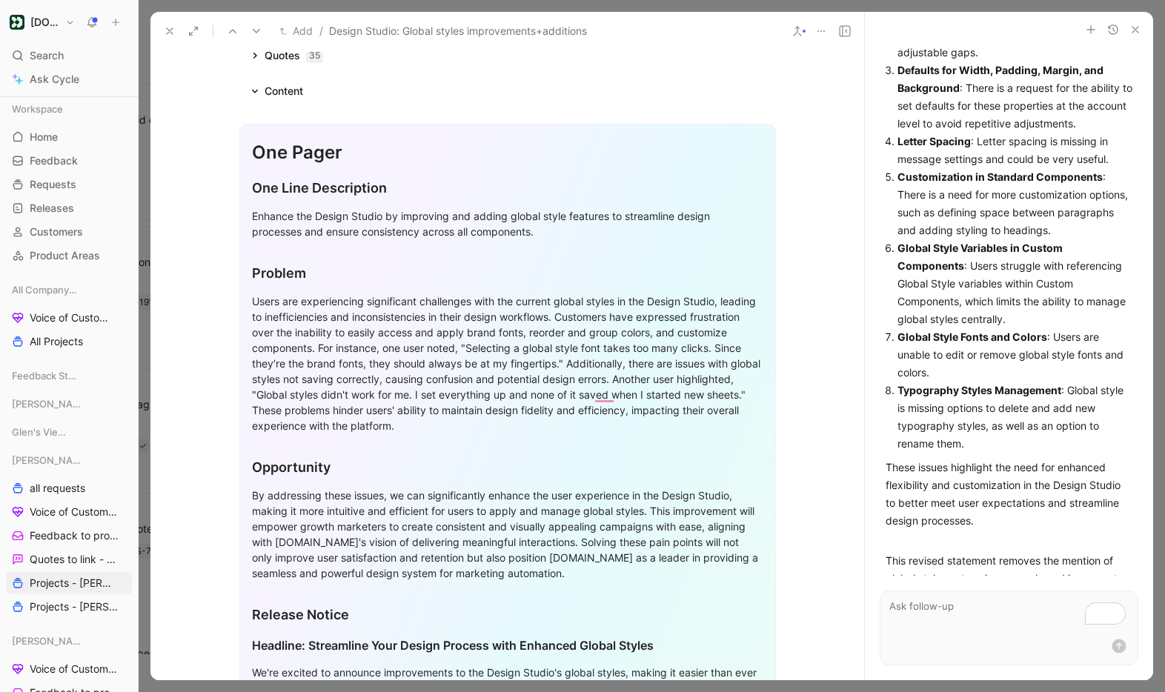
scroll to position [1191, 0]
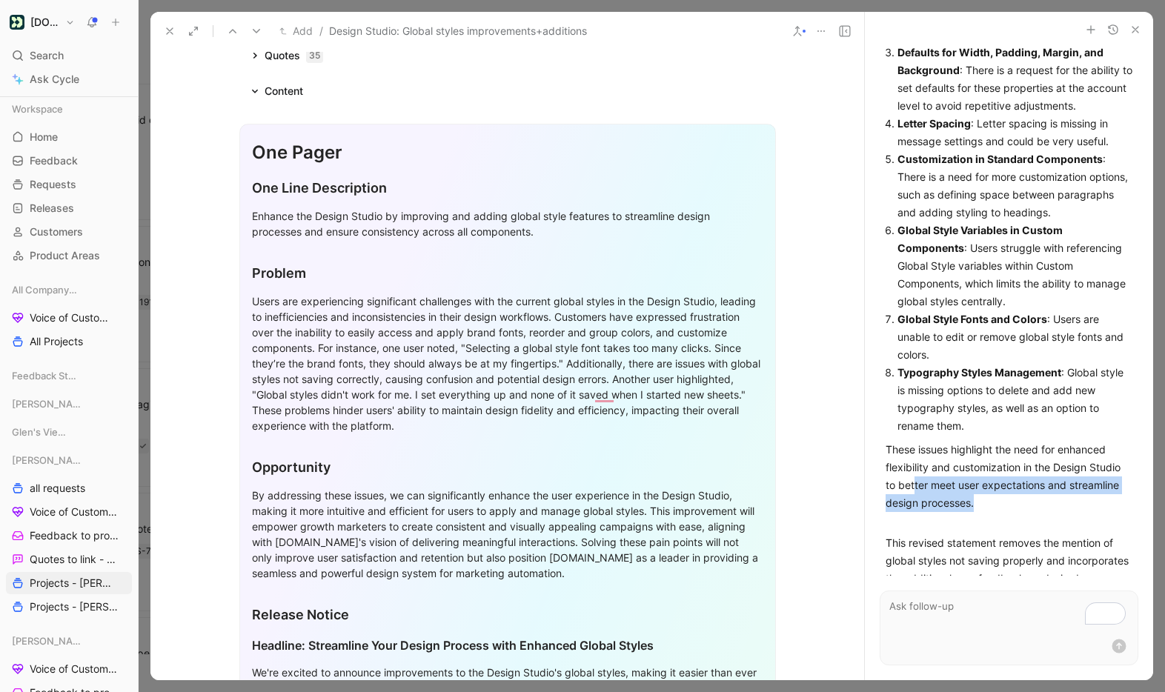
drag, startPoint x: 981, startPoint y: 472, endPoint x: 915, endPoint y: 454, distance: 68.3
click at [915, 454] on p "These issues highlight the need for enhanced flexibility and customization in t…" at bounding box center [1008, 476] width 247 height 71
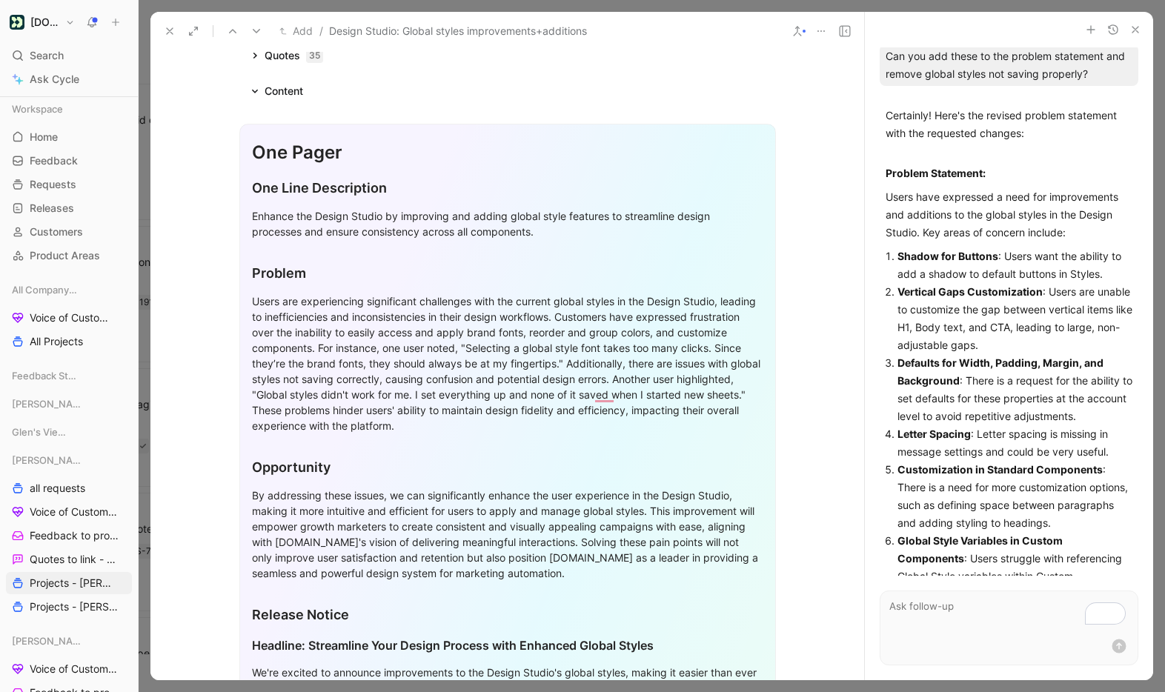
scroll to position [876, 0]
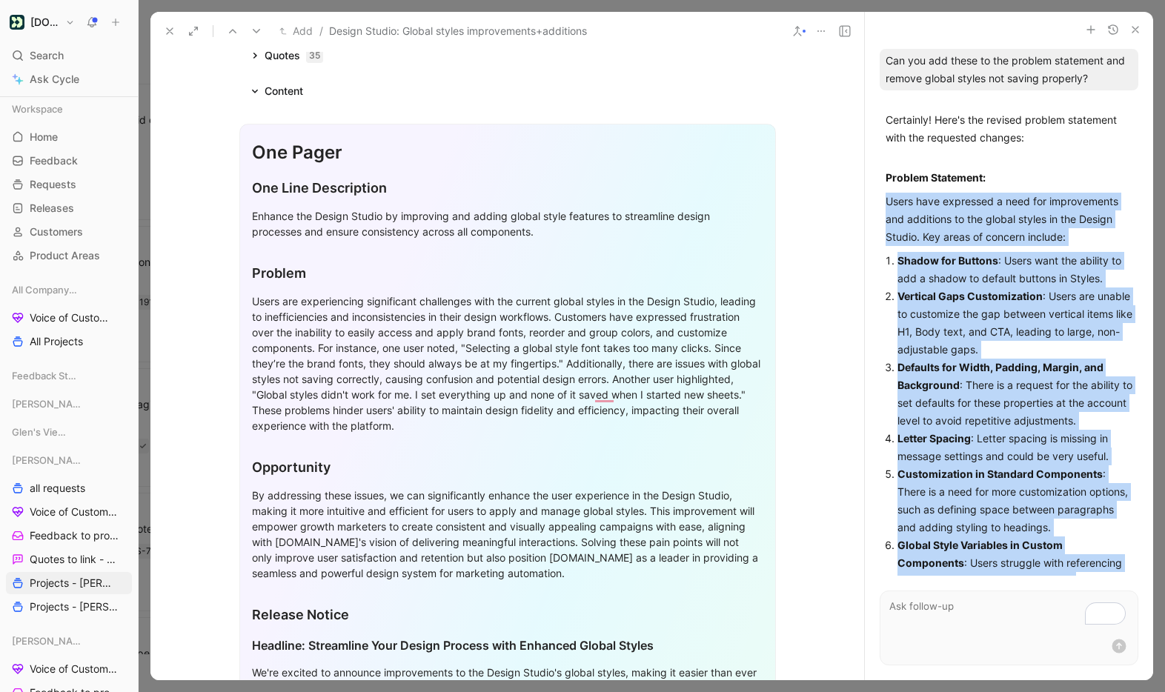
click at [888, 193] on p "Users have expressed a need for improvements and additions to the global styles…" at bounding box center [1008, 219] width 247 height 53
copy div "Users have expressed a need for improvements and additions to the global styles…"
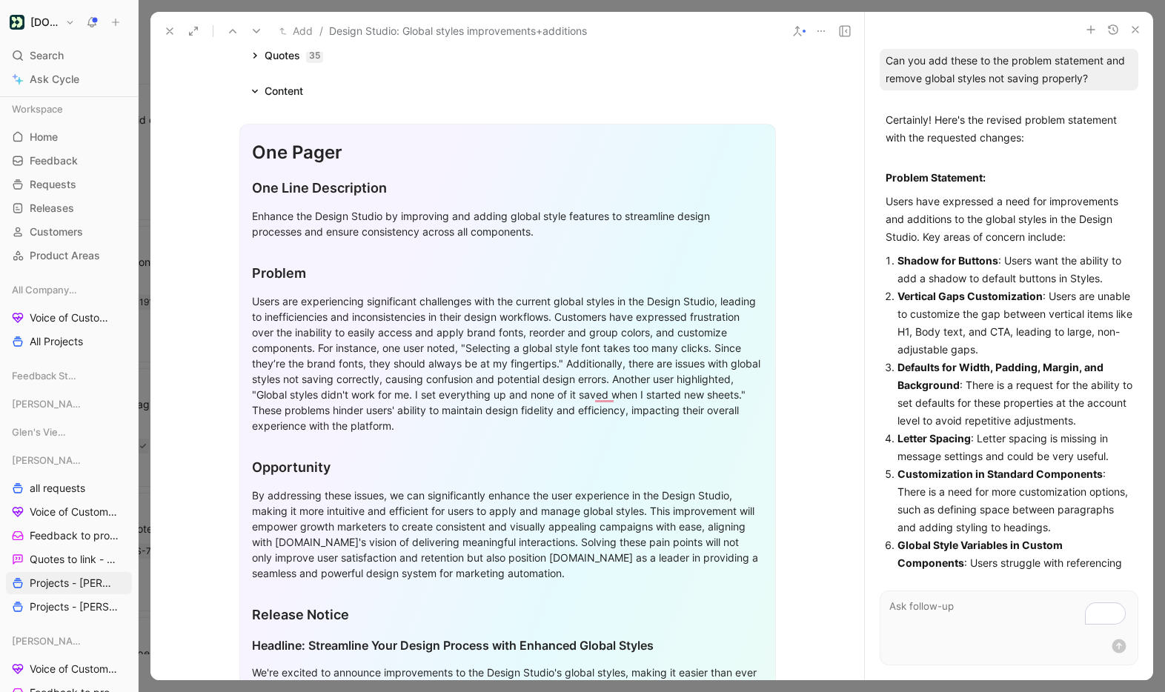
drag, startPoint x: 301, startPoint y: 321, endPoint x: 291, endPoint y: 319, distance: 9.9
click at [301, 321] on div "Users are experiencing significant challenges with the current global styles in…" at bounding box center [507, 363] width 511 height 140
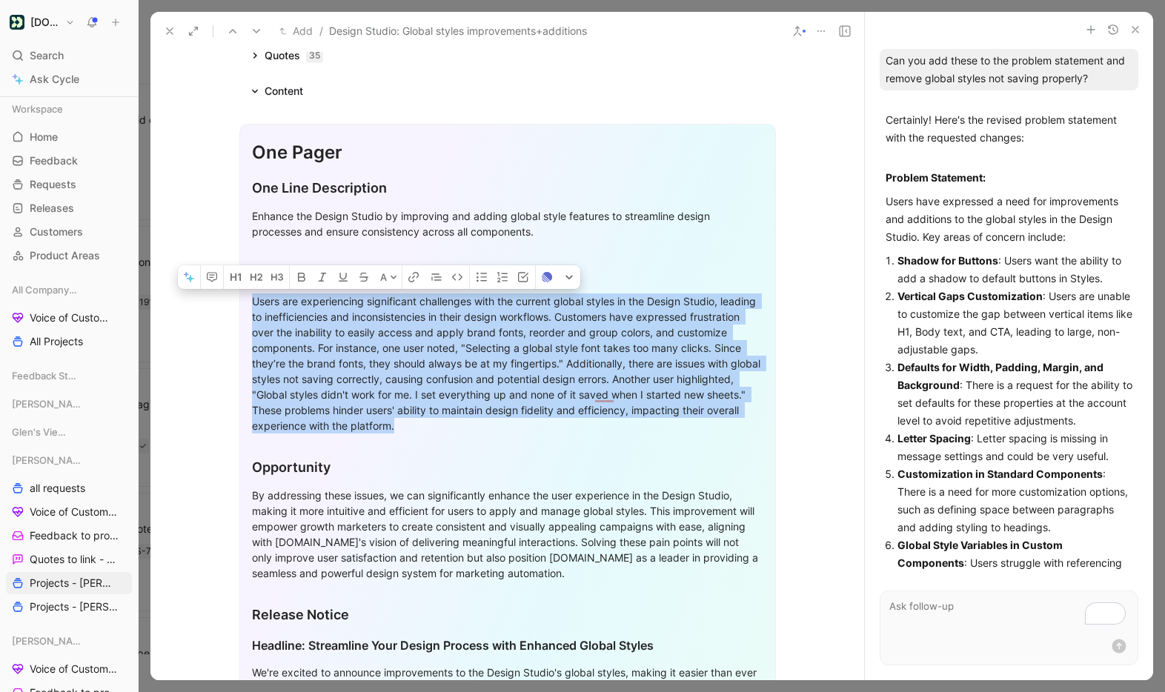
drag, startPoint x: 251, startPoint y: 299, endPoint x: 577, endPoint y: 431, distance: 352.0
click at [577, 431] on div "Users are experiencing significant challenges with the current global styles in…" at bounding box center [507, 363] width 511 height 140
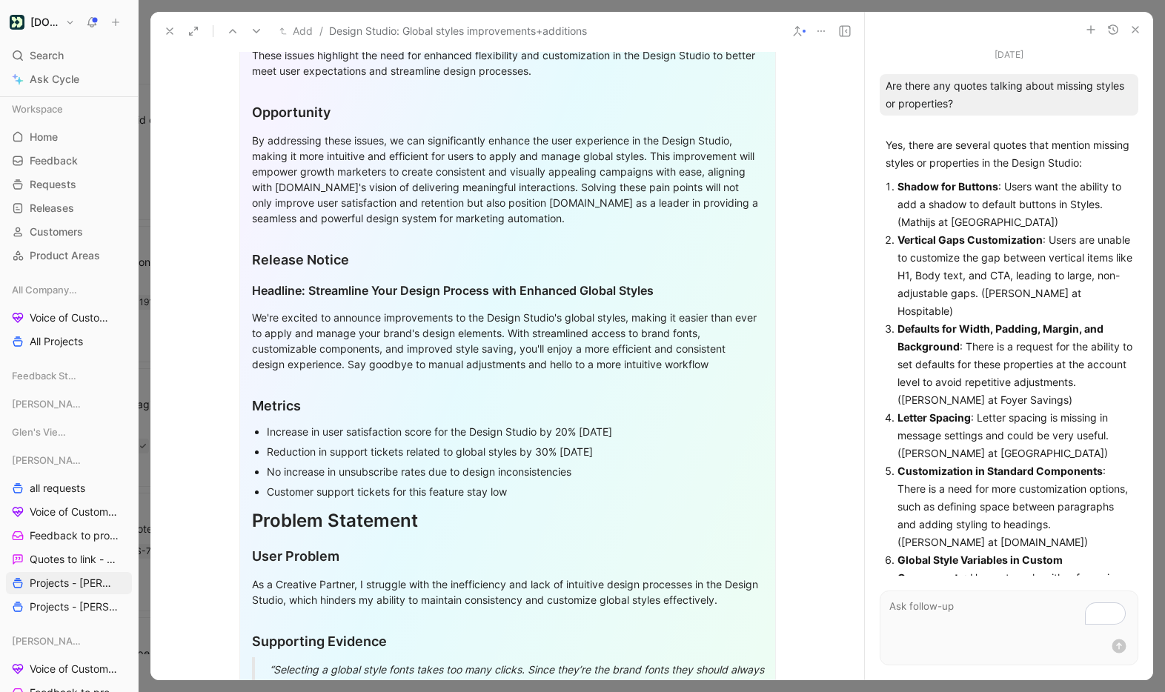
scroll to position [305, 0]
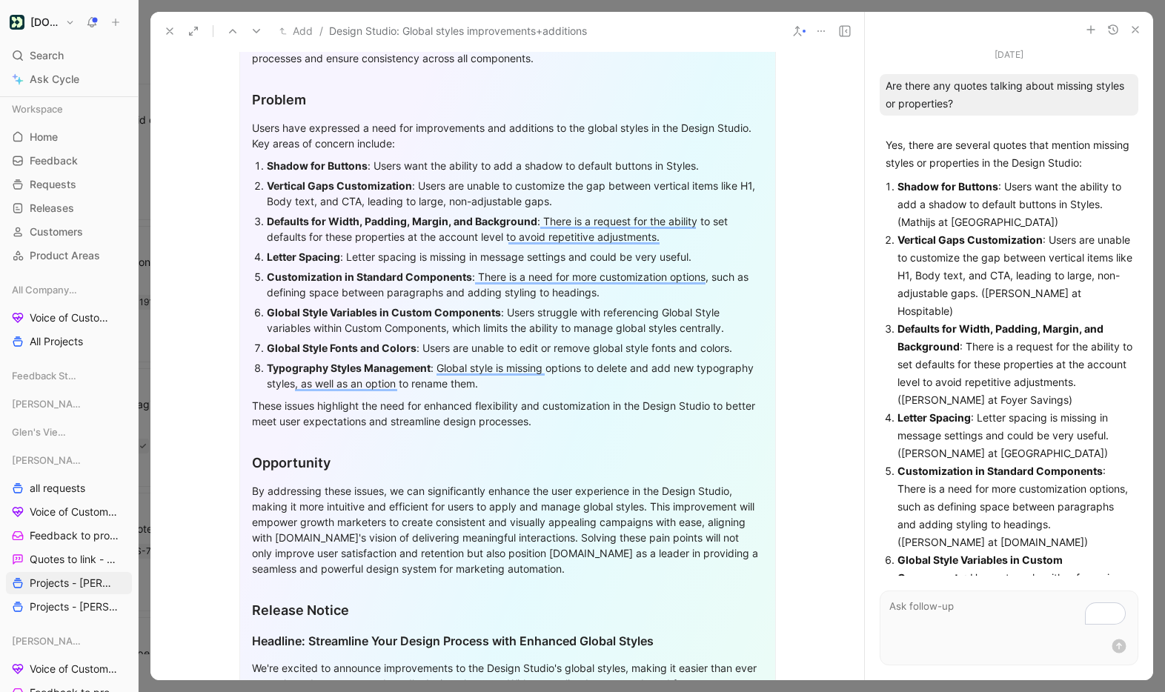
click at [453, 239] on div "Defaults for Width, Padding, Margin, and Background : There is a request for th…" at bounding box center [515, 228] width 496 height 31
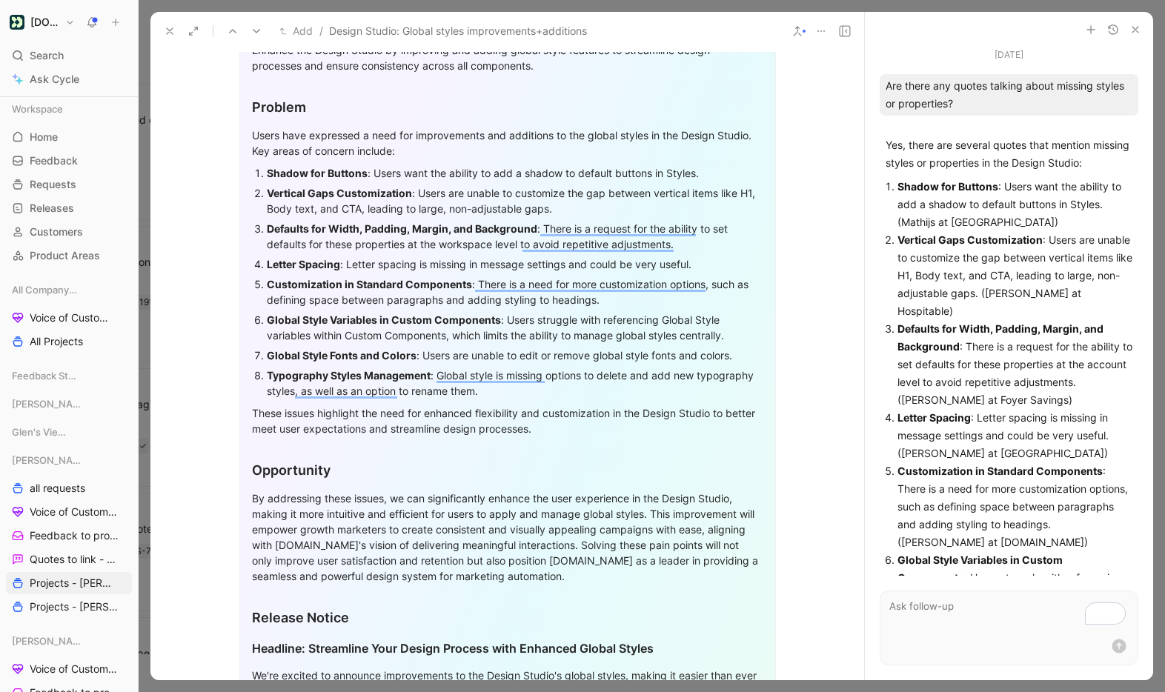
scroll to position [299, 0]
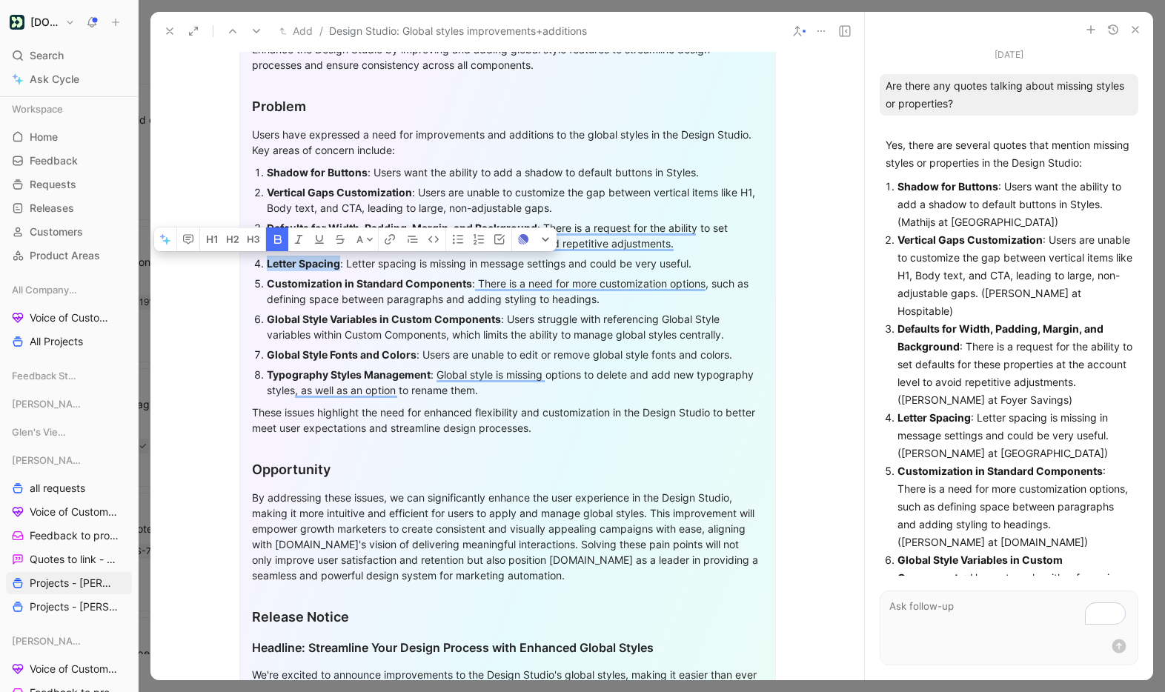
drag, startPoint x: 341, startPoint y: 262, endPoint x: 267, endPoint y: 263, distance: 74.1
click at [267, 263] on div "Letter Spacing : Letter spacing is missing in message settings and could be ver…" at bounding box center [515, 264] width 496 height 16
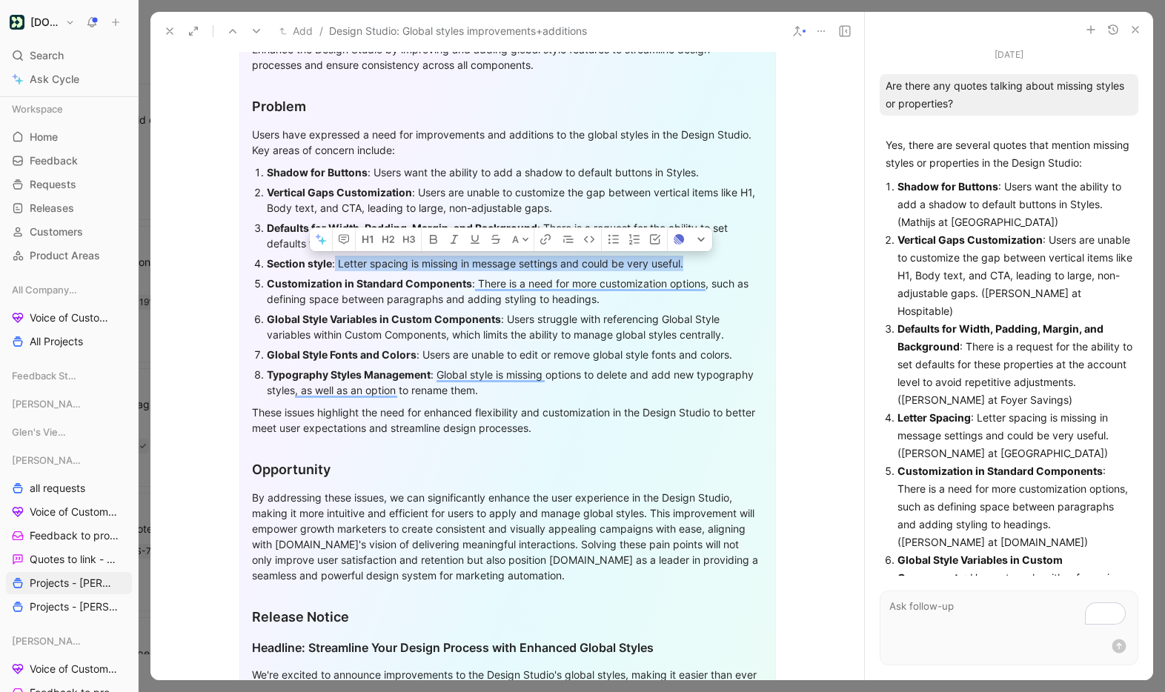
drag, startPoint x: 693, startPoint y: 270, endPoint x: 428, endPoint y: 306, distance: 267.7
click at [336, 268] on div "Section style : Letter spacing is missing in message settings and could be very…" at bounding box center [515, 264] width 496 height 16
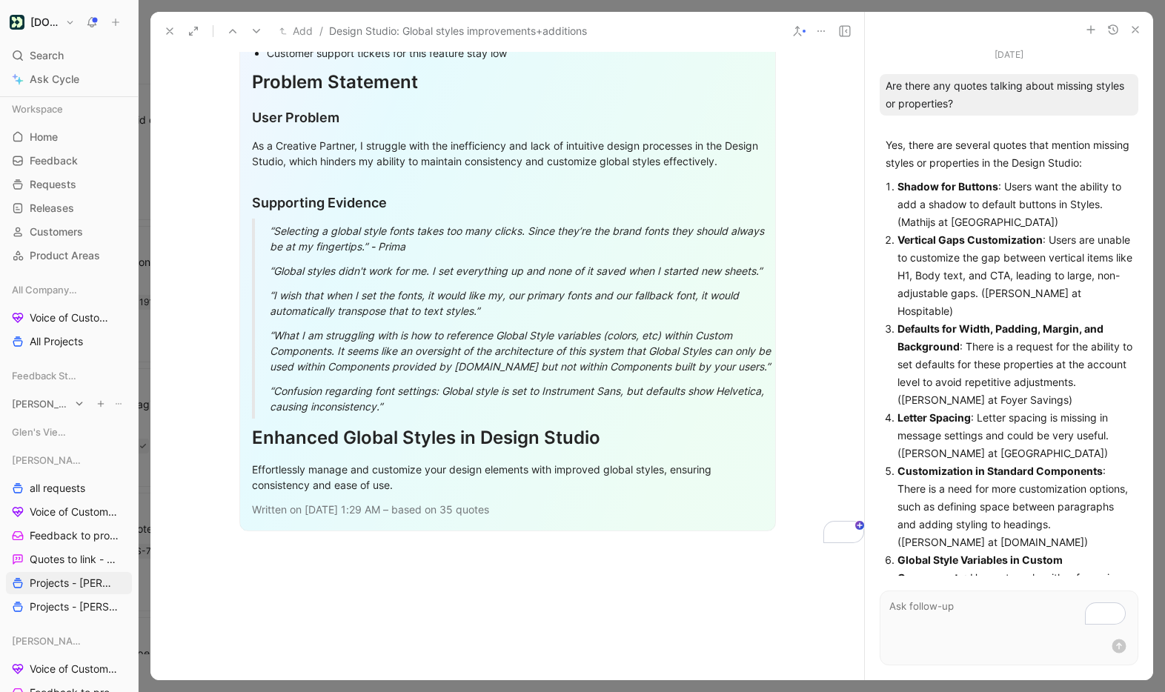
scroll to position [0, 0]
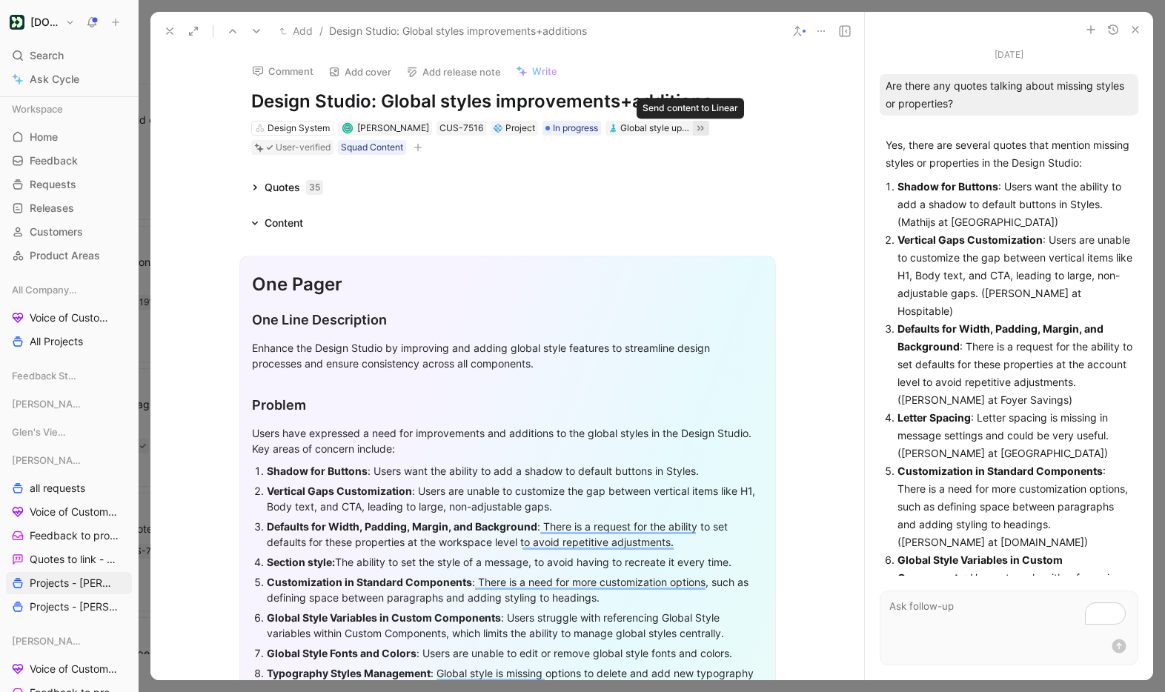
click at [694, 130] on icon at bounding box center [700, 128] width 12 height 12
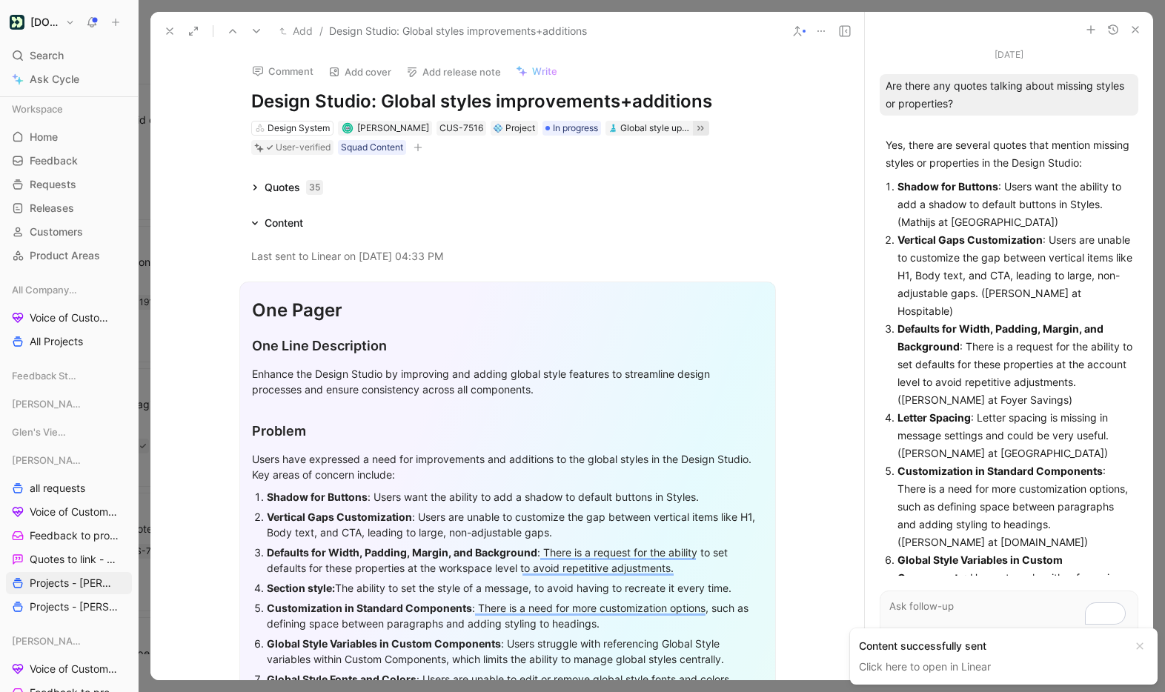
click at [166, 30] on icon at bounding box center [170, 31] width 12 height 12
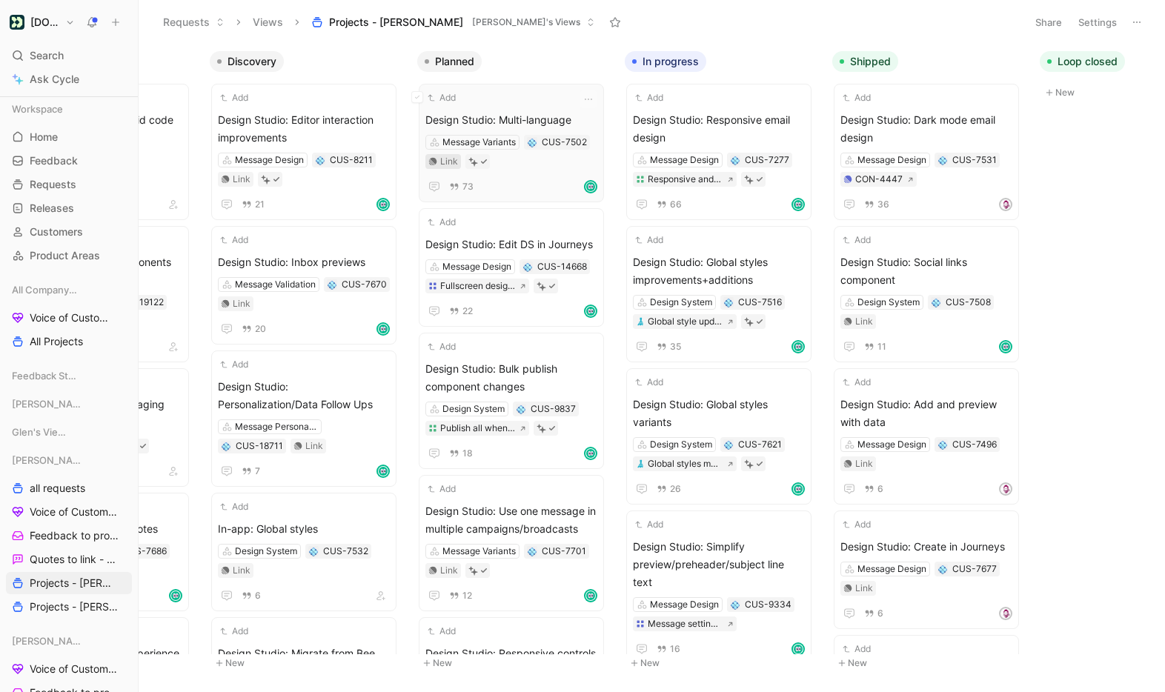
click at [442, 162] on div "Link" at bounding box center [449, 161] width 18 height 15
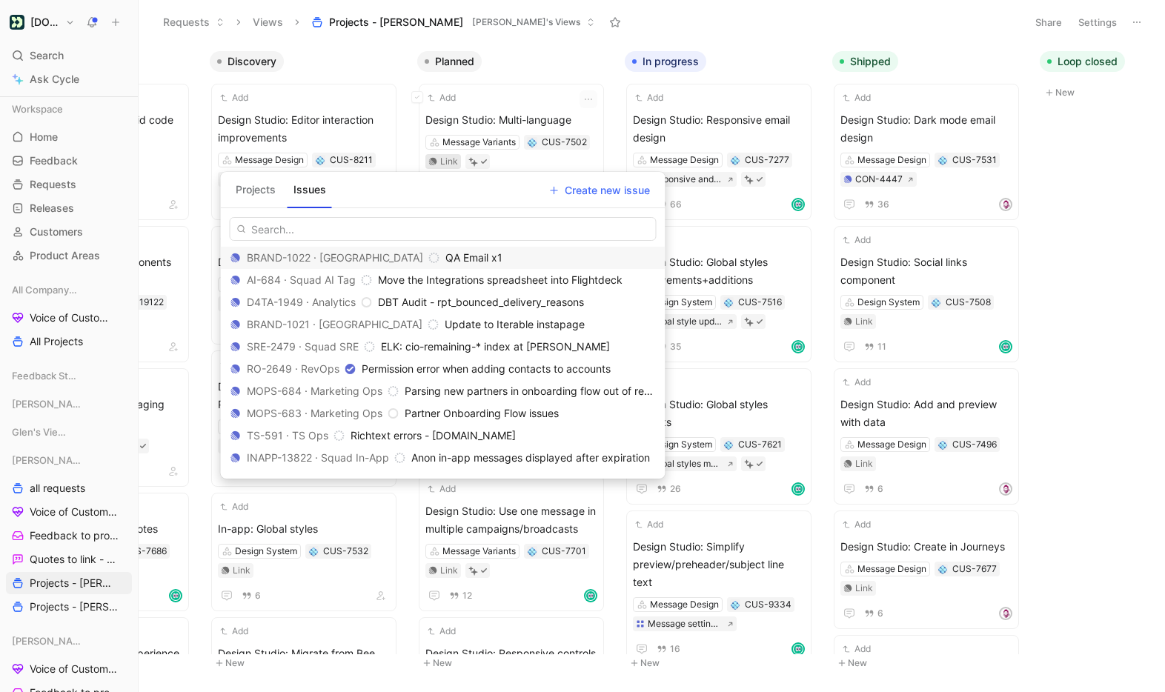
click at [259, 193] on button "Projects" at bounding box center [256, 190] width 52 height 24
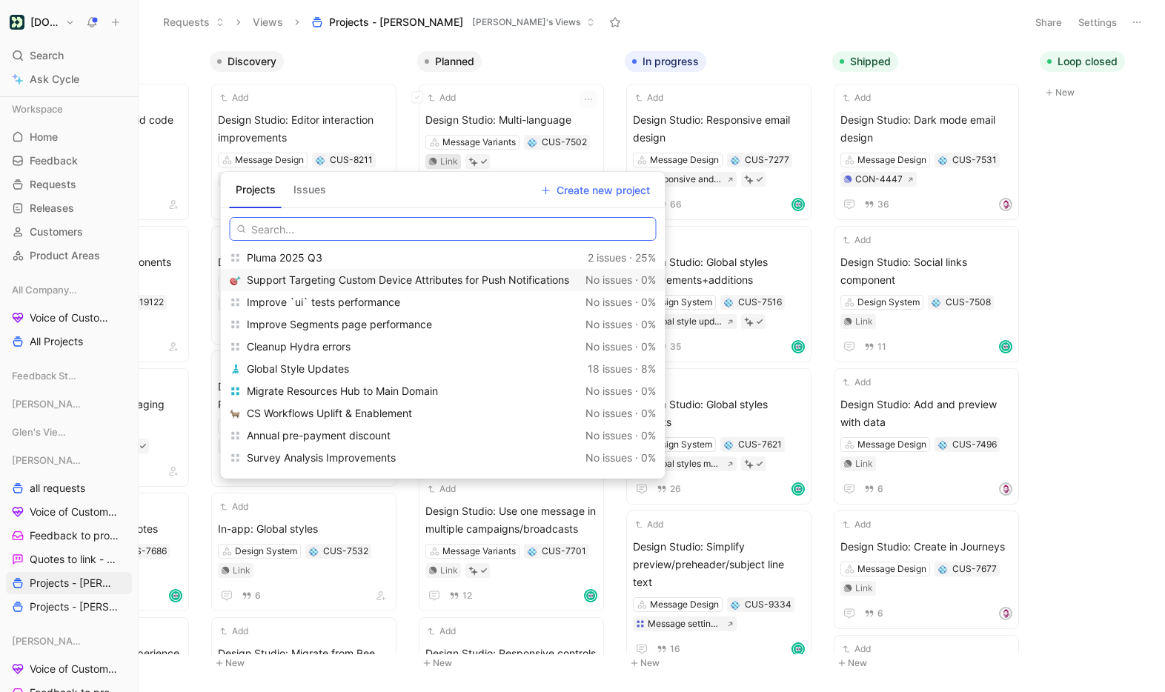
click at [390, 230] on input "text" at bounding box center [443, 229] width 427 height 24
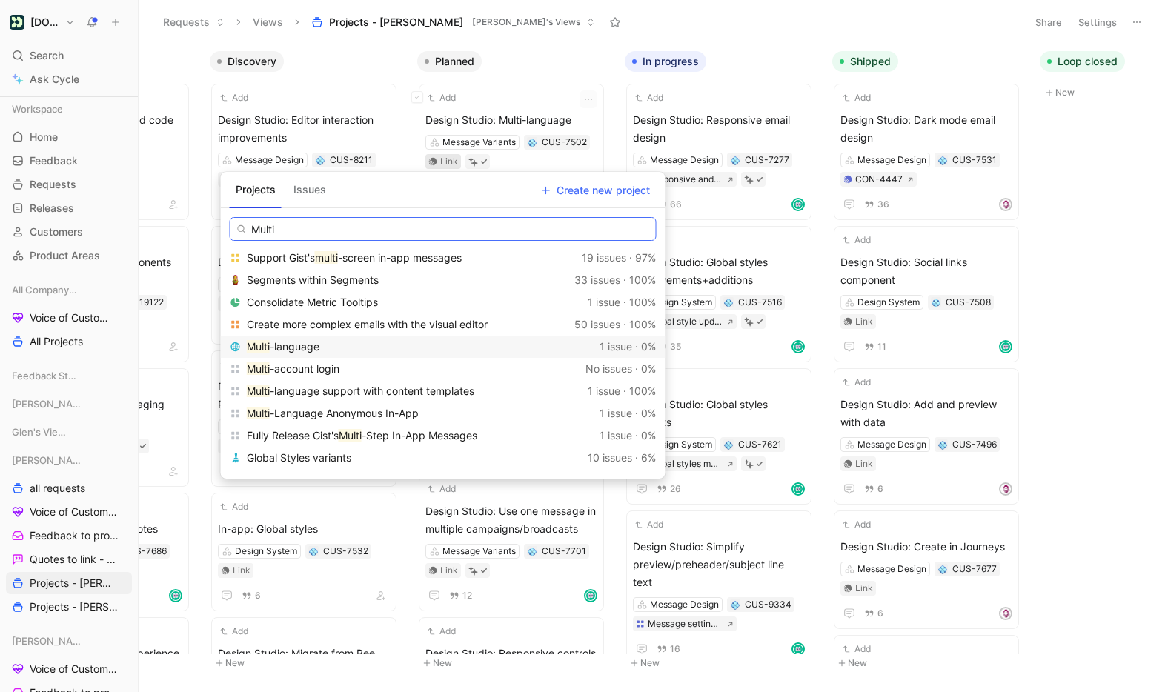
type input "Multi"
click at [296, 343] on span "-language" at bounding box center [295, 346] width 50 height 13
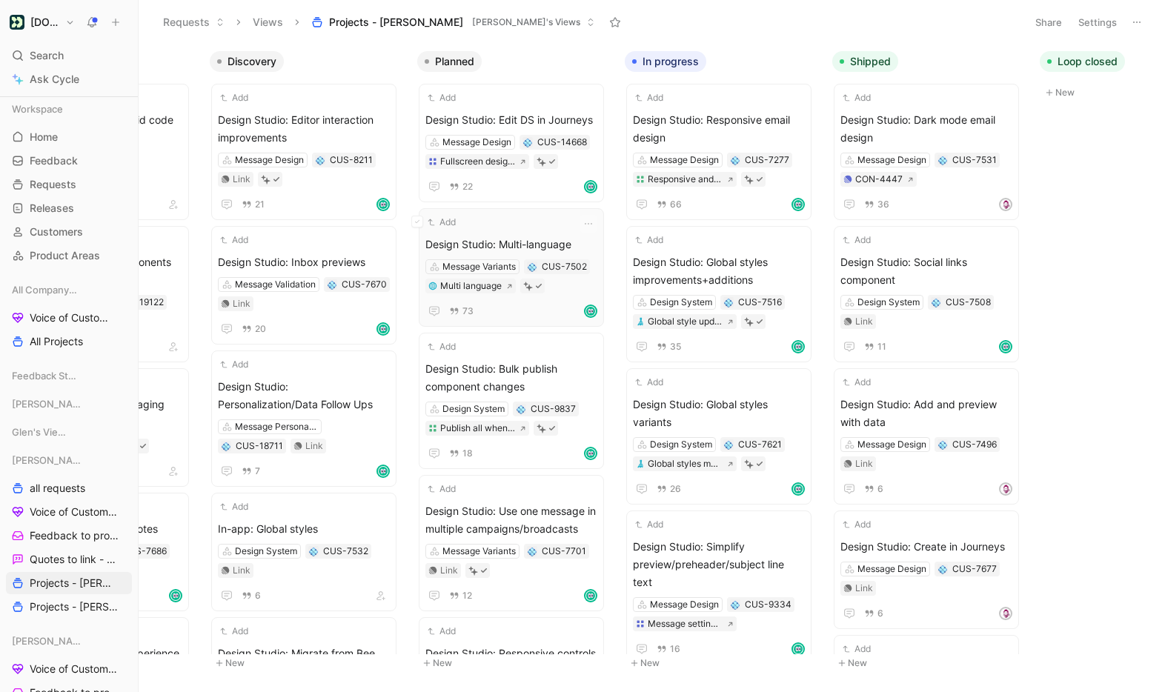
click at [528, 233] on div "Add Design Studio: Multi-language Message Variants CUS-7502 Multi language 73" at bounding box center [511, 267] width 172 height 105
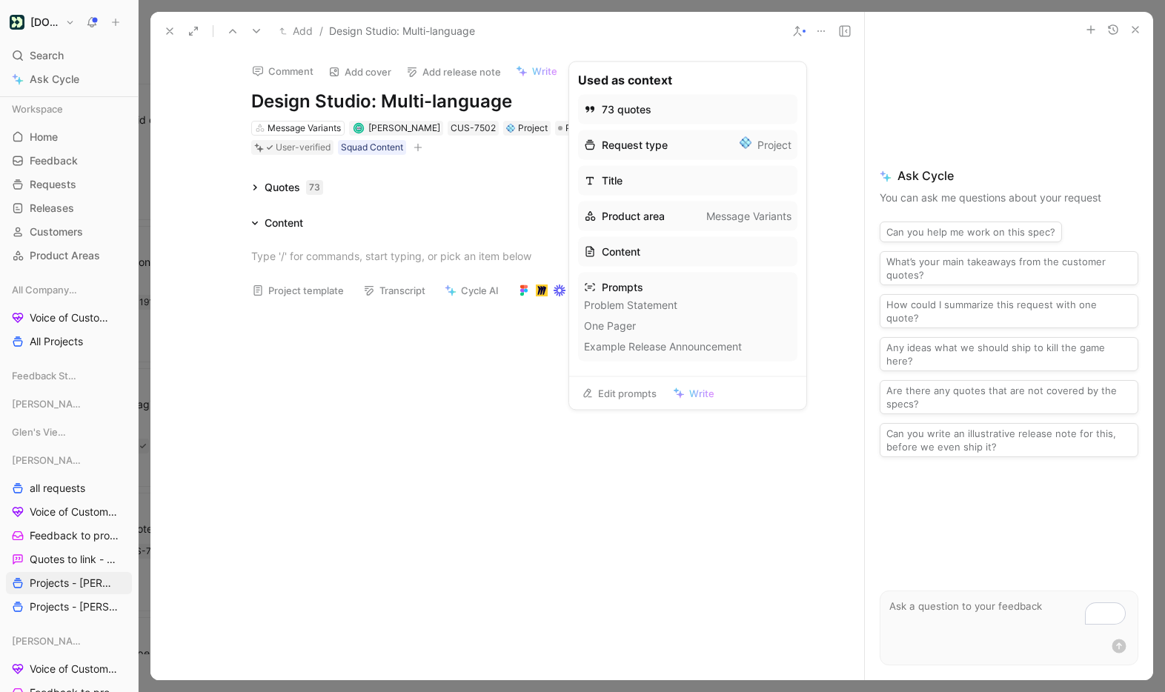
click at [684, 397] on icon at bounding box center [679, 394] width 12 height 12
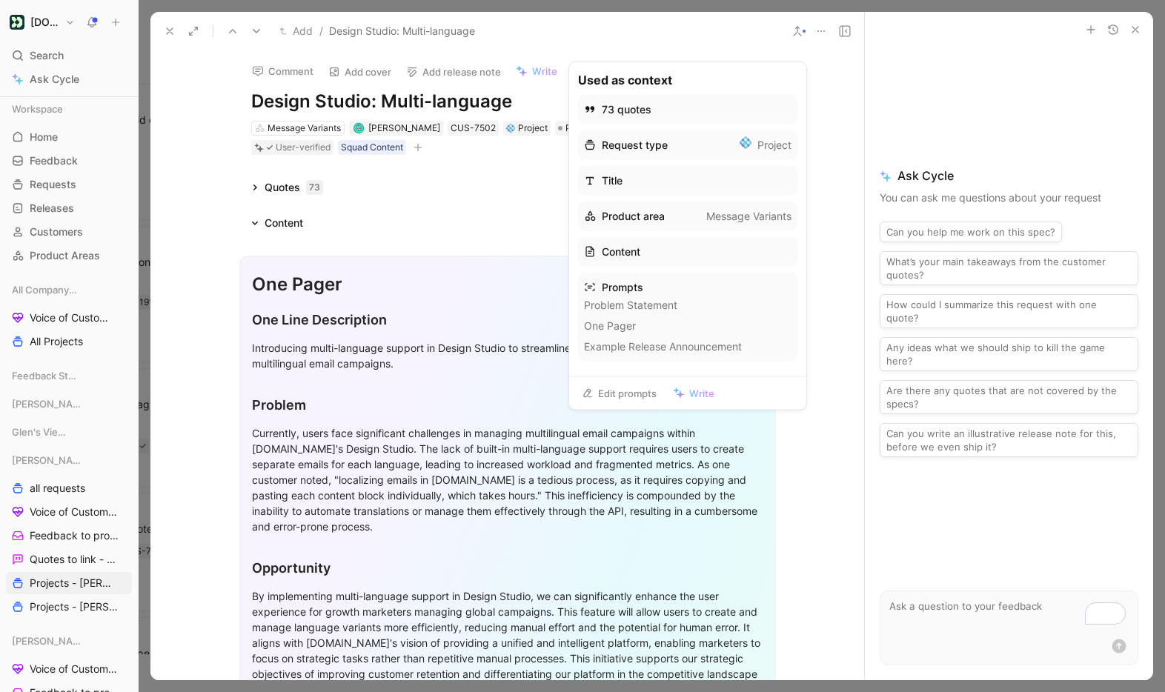
click at [374, 379] on h2 "Problem" at bounding box center [507, 398] width 511 height 45
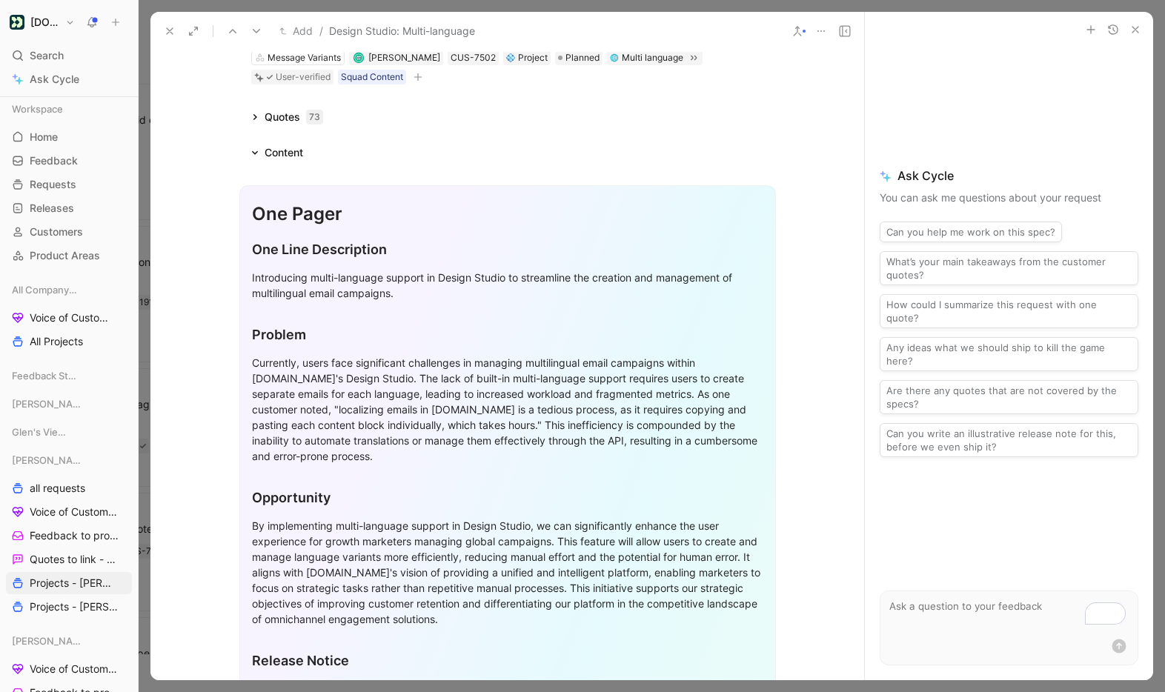
scroll to position [73, 0]
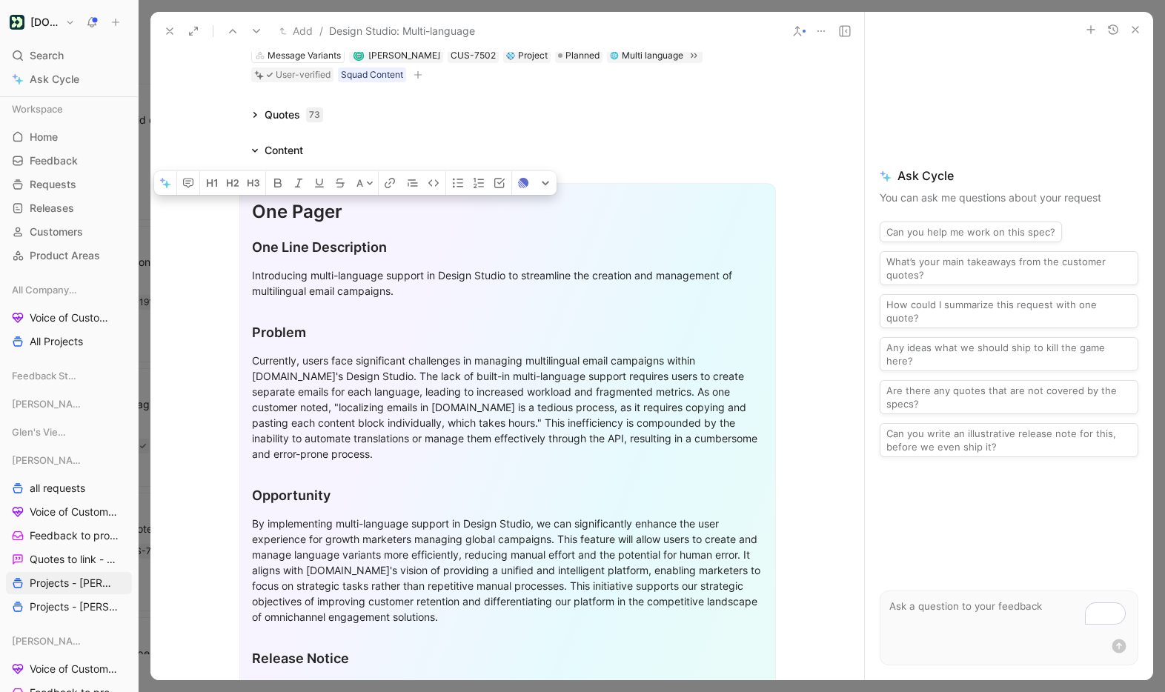
drag, startPoint x: 253, startPoint y: 206, endPoint x: 474, endPoint y: 314, distance: 245.9
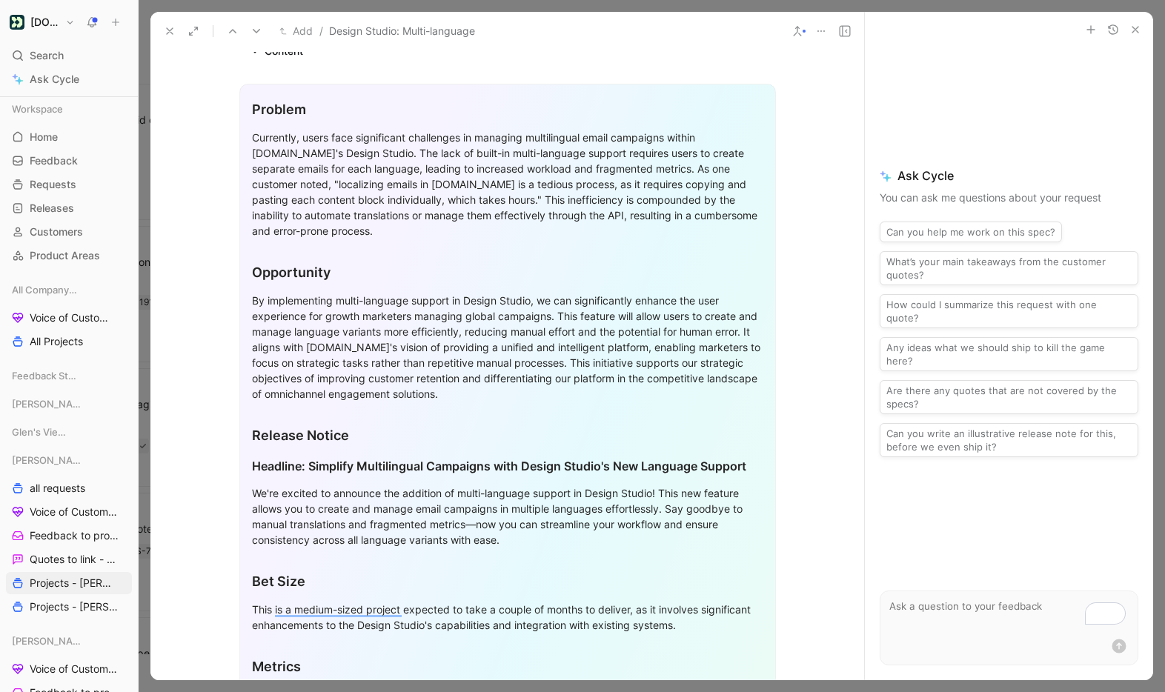
scroll to position [173, 0]
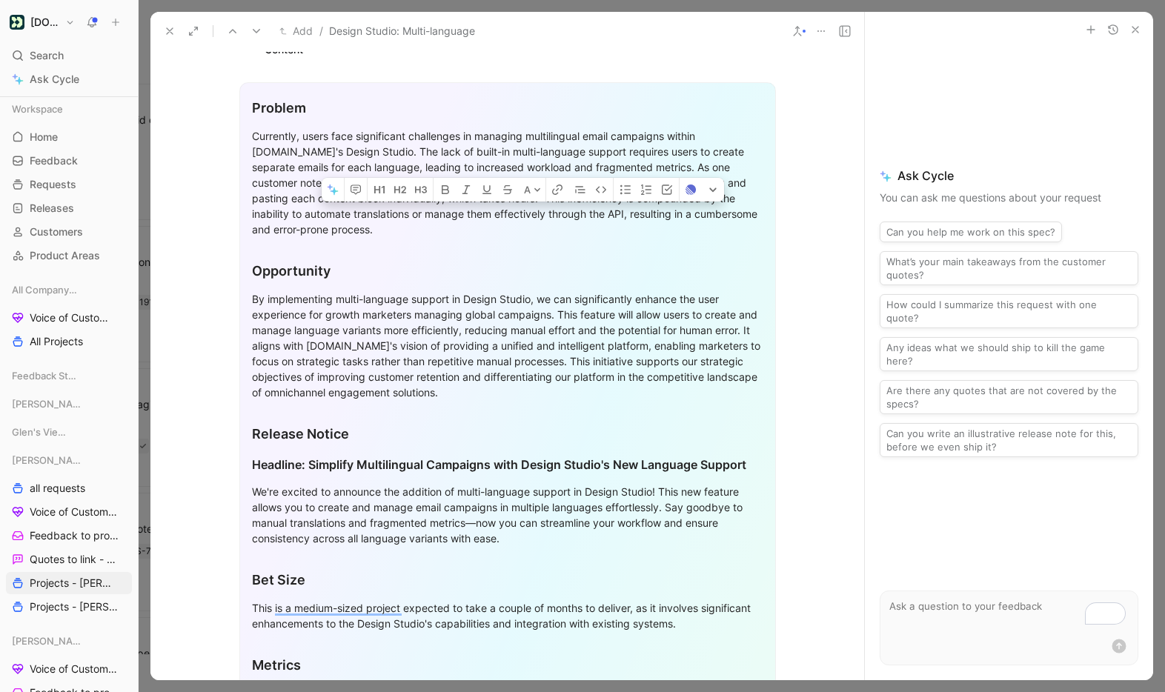
drag, startPoint x: 414, startPoint y: 214, endPoint x: 630, endPoint y: 214, distance: 215.6
click at [630, 214] on div "Currently, users face significant challenges in managing multilingual email cam…" at bounding box center [507, 182] width 511 height 109
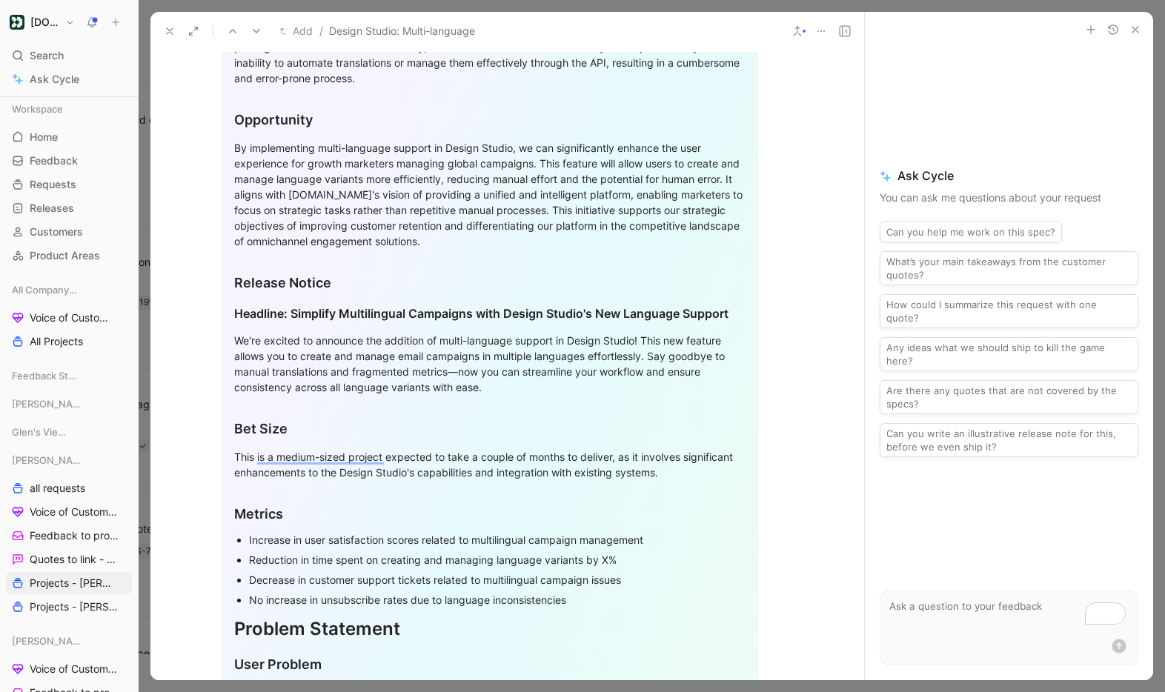
scroll to position [382, 18]
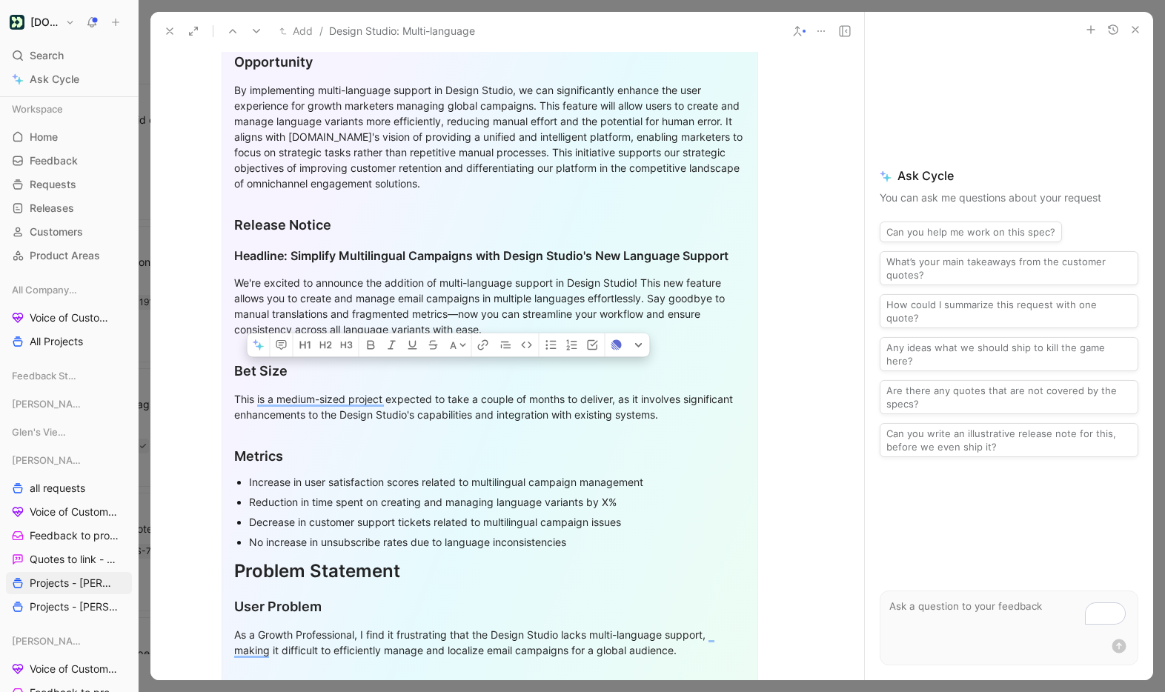
drag, startPoint x: 232, startPoint y: 369, endPoint x: 669, endPoint y: 424, distance: 440.6
click at [669, 424] on div "Problem Currently, users face significant challenges in managing multilingual e…" at bounding box center [490, 454] width 536 height 1163
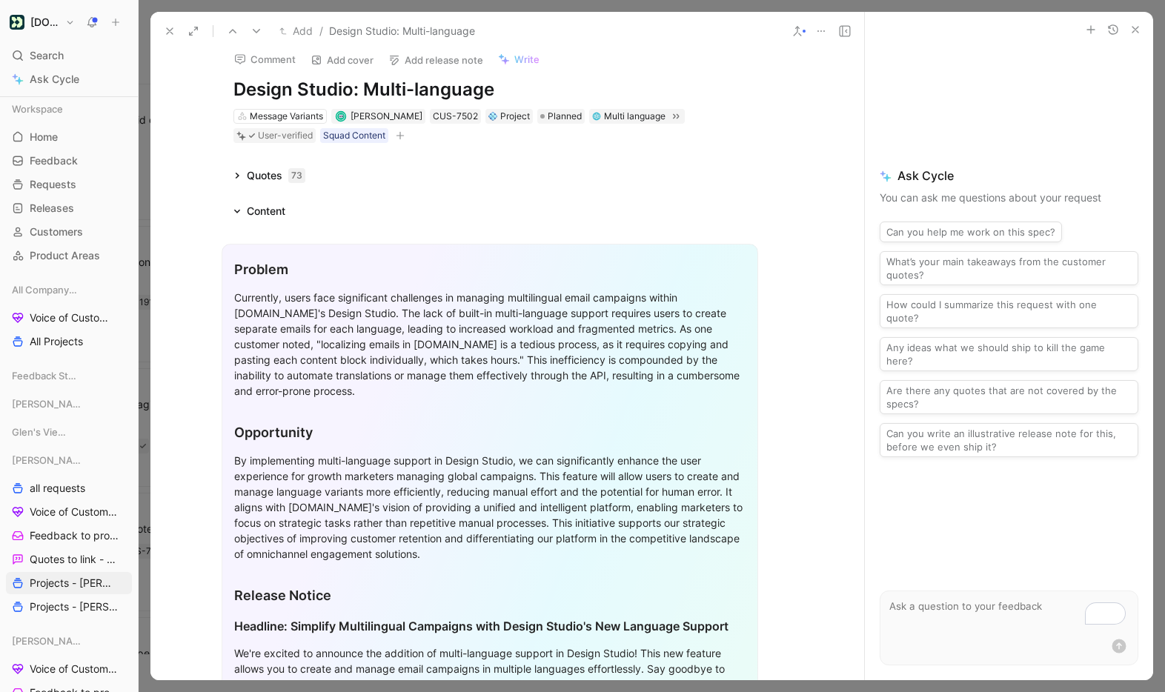
scroll to position [0, 18]
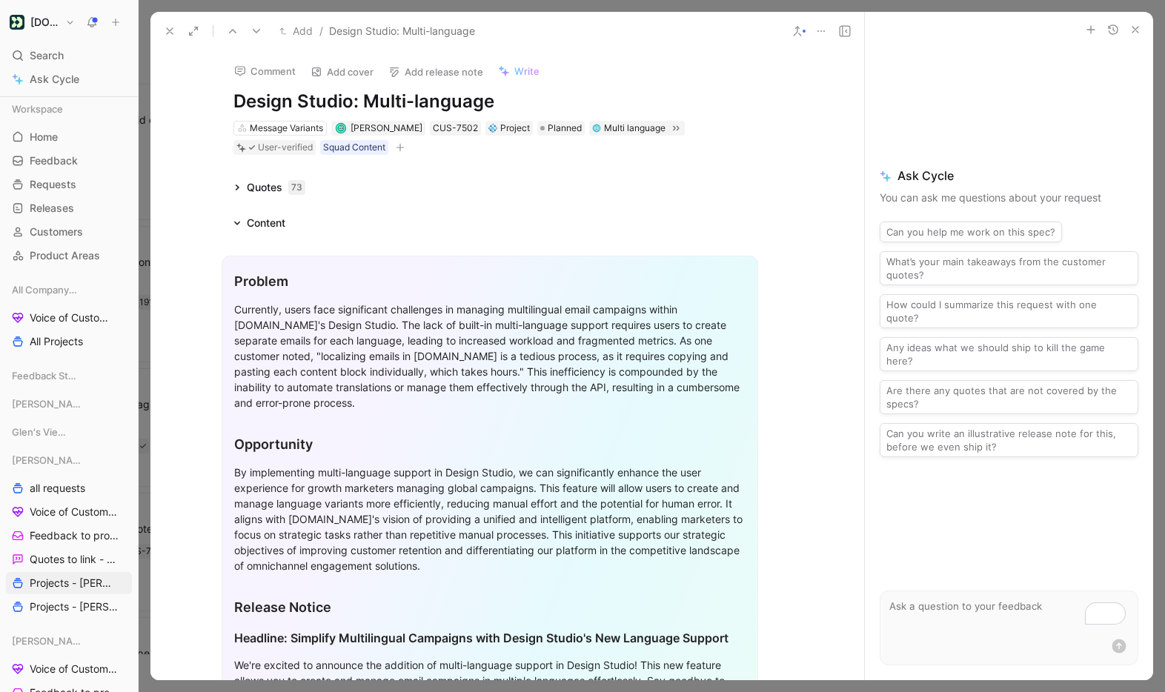
click at [951, 627] on textarea "To enrich screen reader interactions, please activate Accessibility in Grammarl…" at bounding box center [1008, 613] width 257 height 45
type textarea "Can you come up with 5 use cases for multilanguage based on quotes?"
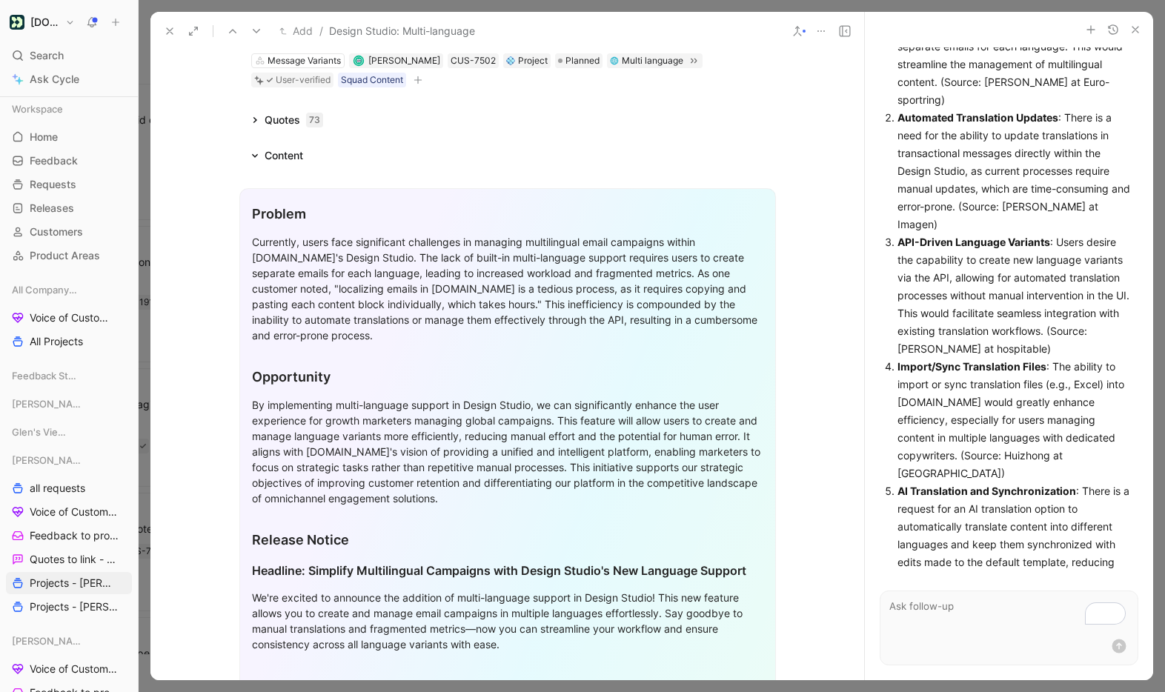
scroll to position [167, 0]
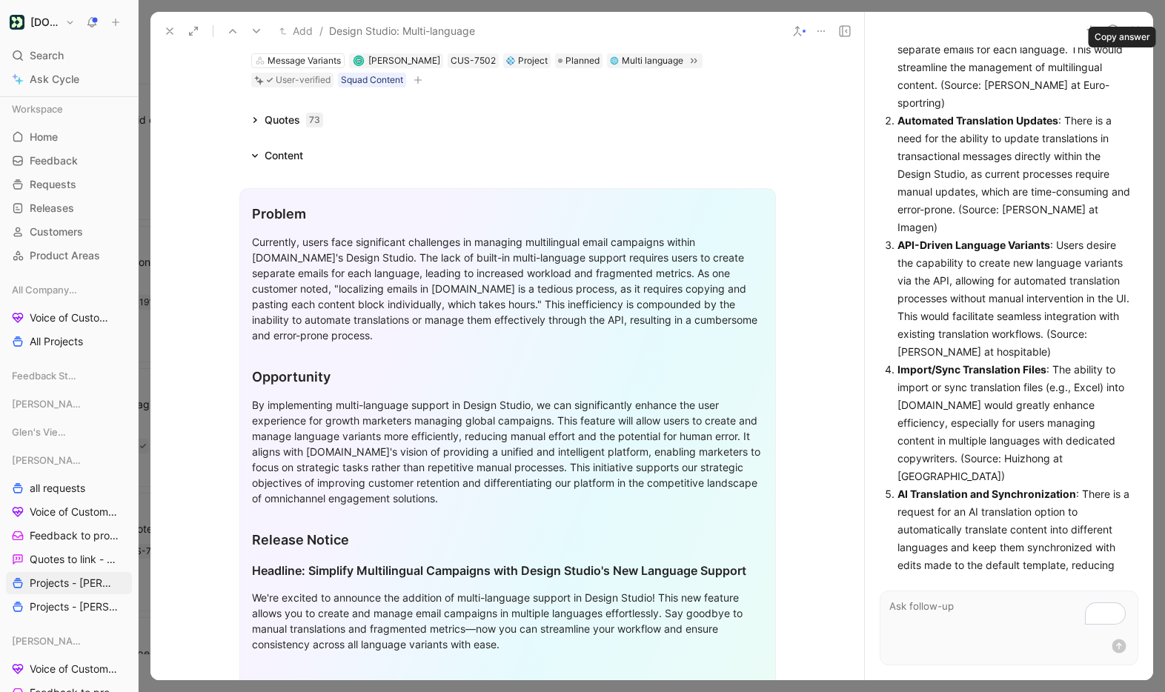
click at [0, 0] on icon "button" at bounding box center [0, 0] width 0 height 0
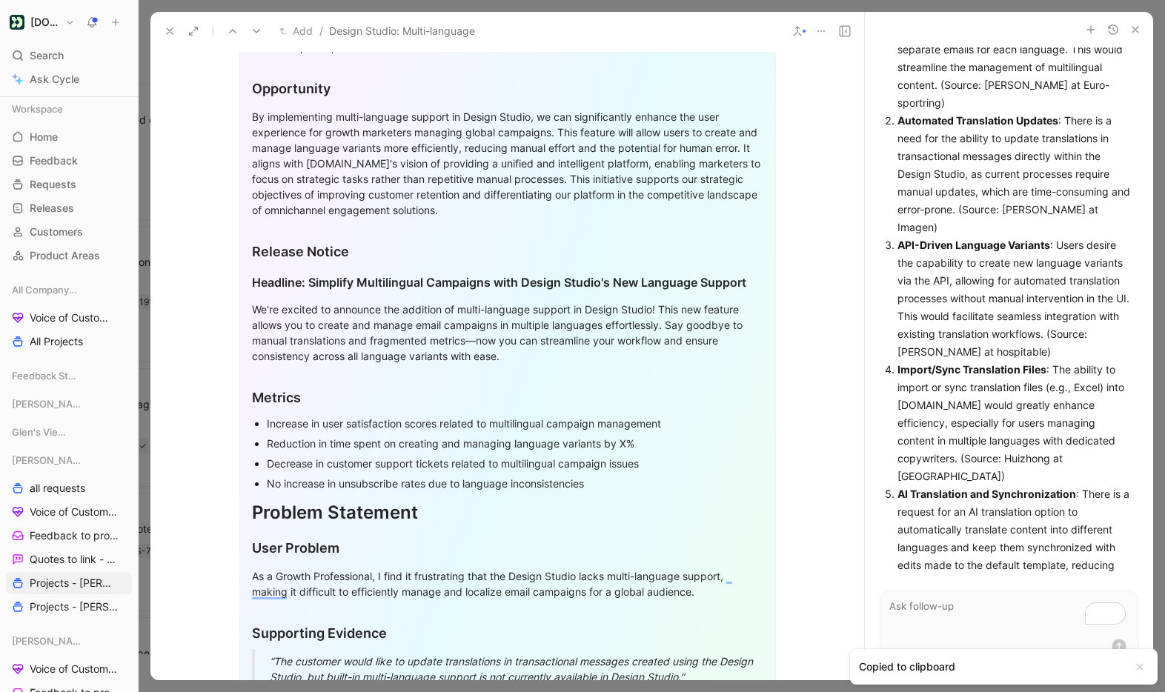
scroll to position [382, 0]
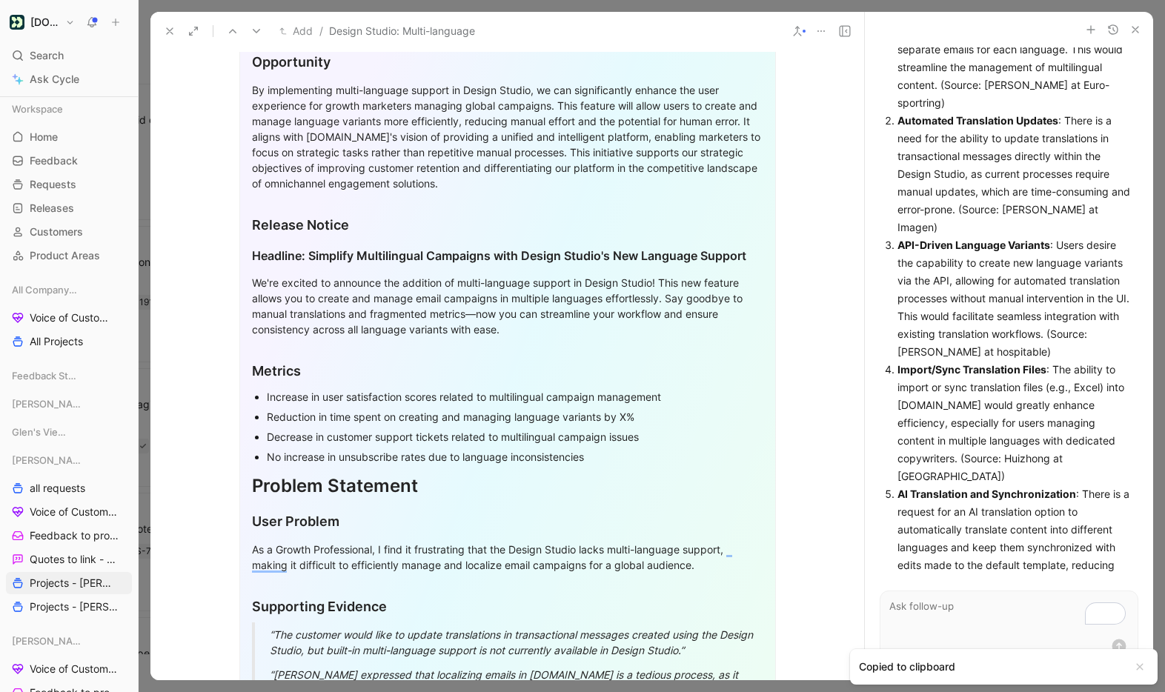
click at [566, 185] on div "By implementing multi-language support in Design Studio, we can significantly e…" at bounding box center [507, 136] width 511 height 109
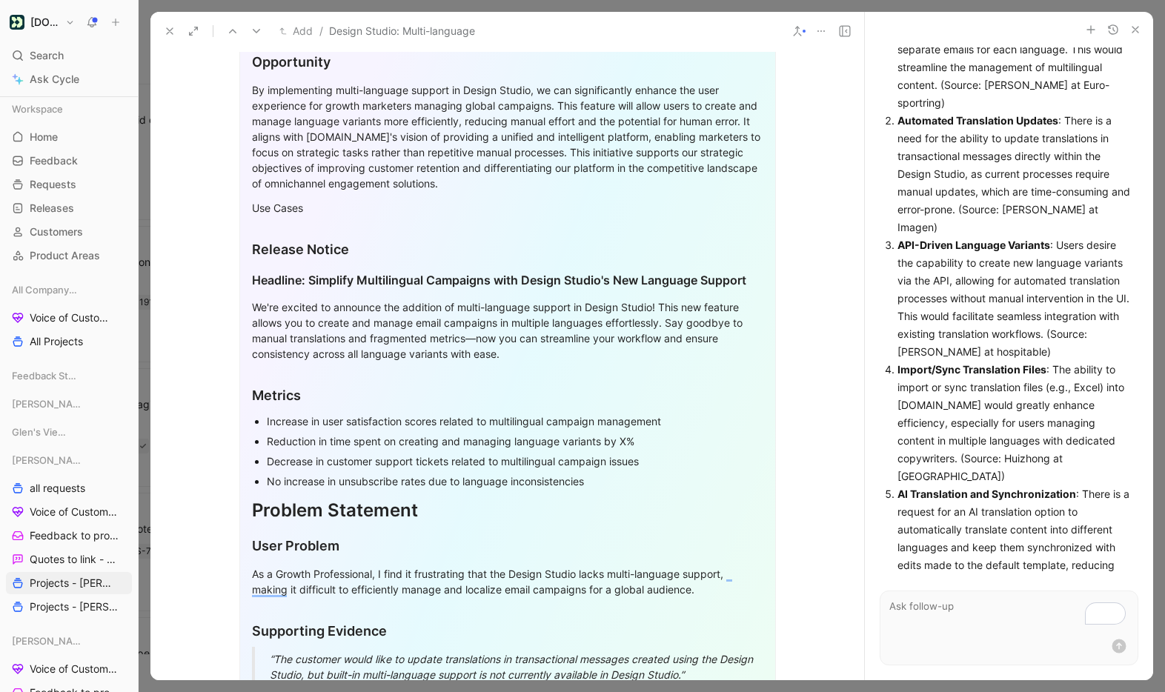
click at [276, 208] on div "Use Cases" at bounding box center [507, 208] width 511 height 16
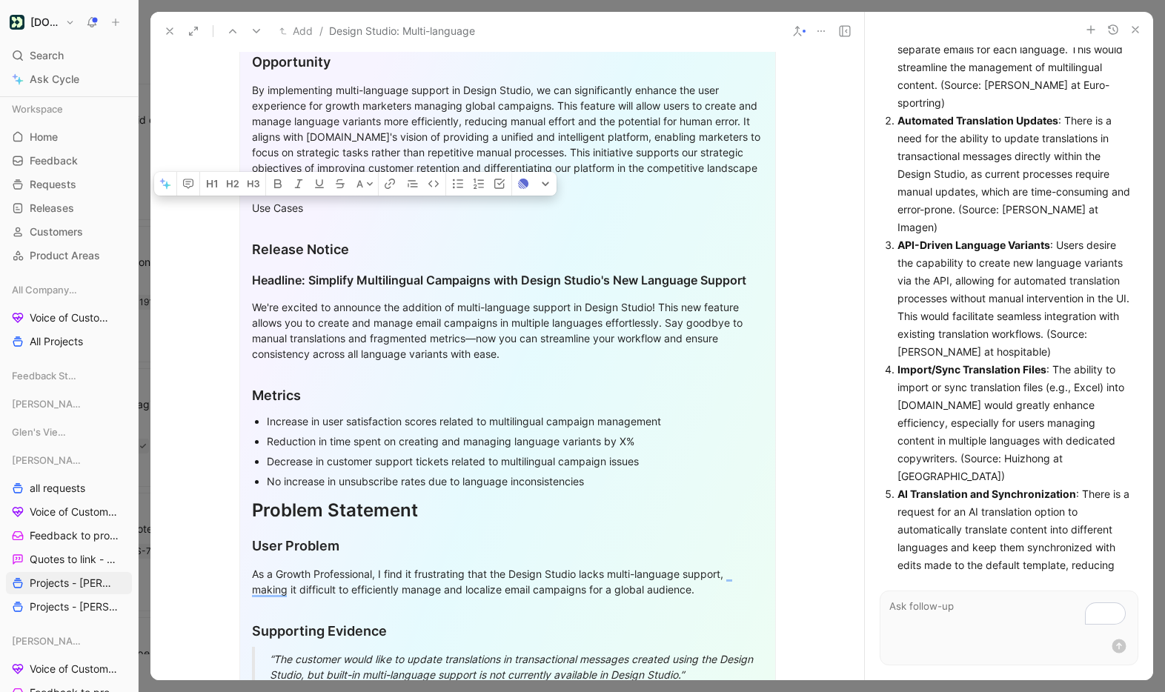
click at [276, 208] on div "Use Cases" at bounding box center [507, 208] width 511 height 16
click at [241, 189] on button "button" at bounding box center [232, 184] width 21 height 24
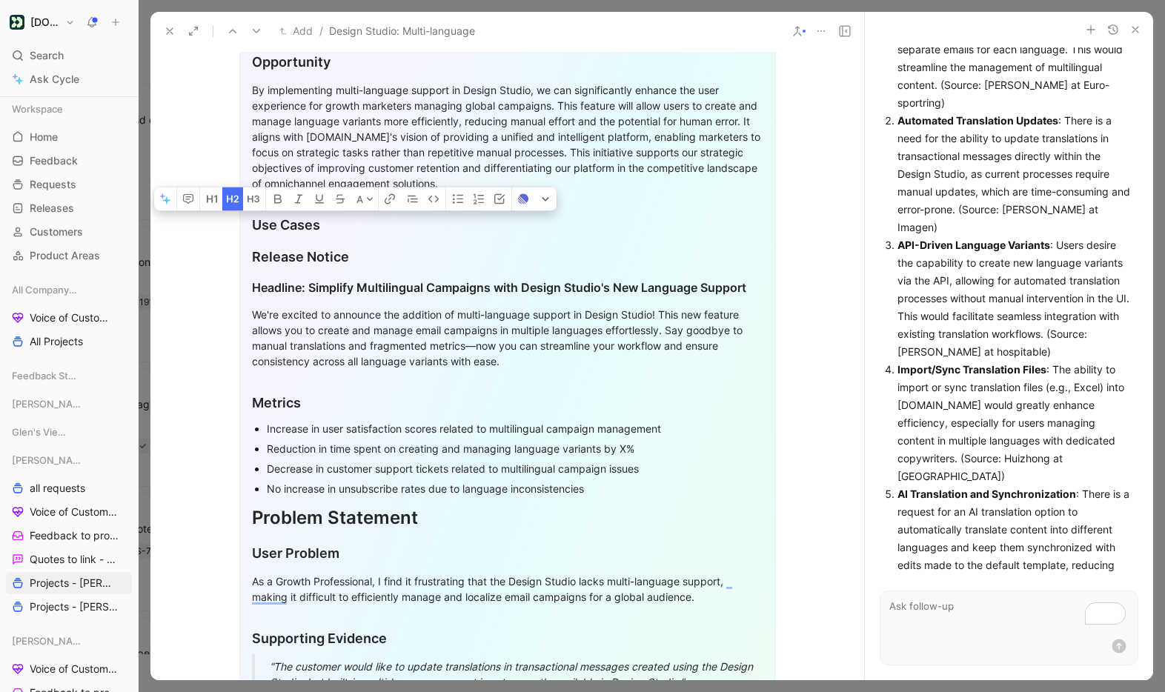
click at [343, 223] on div "Use Cases" at bounding box center [507, 225] width 511 height 20
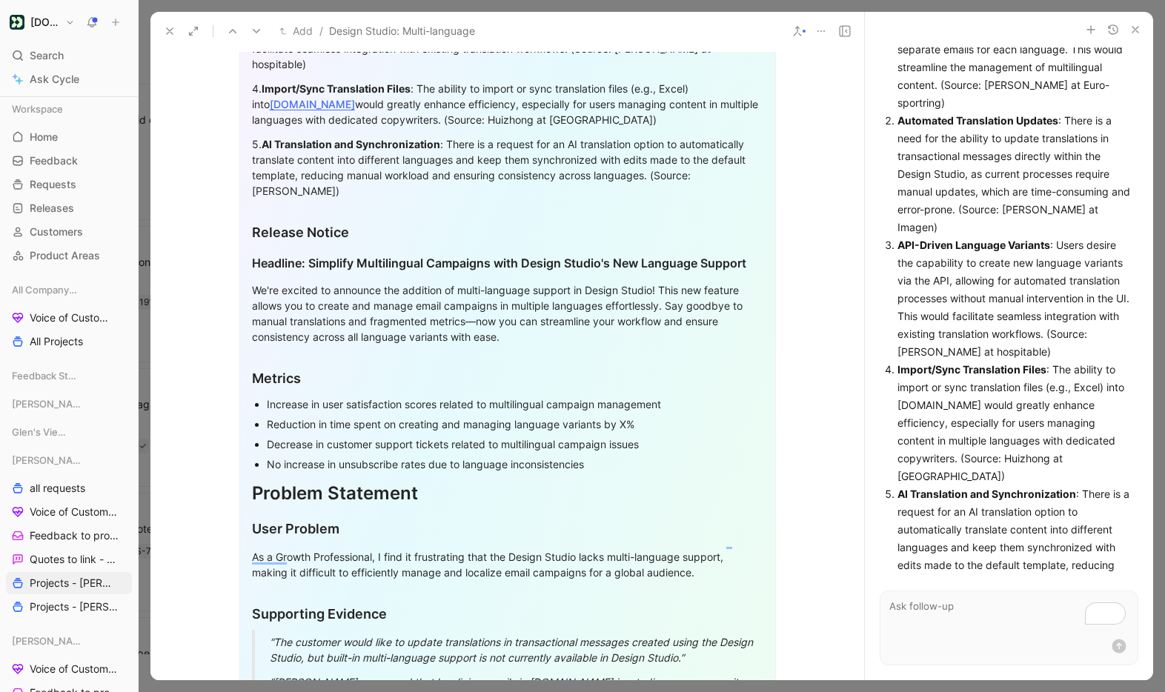
scroll to position [746, 0]
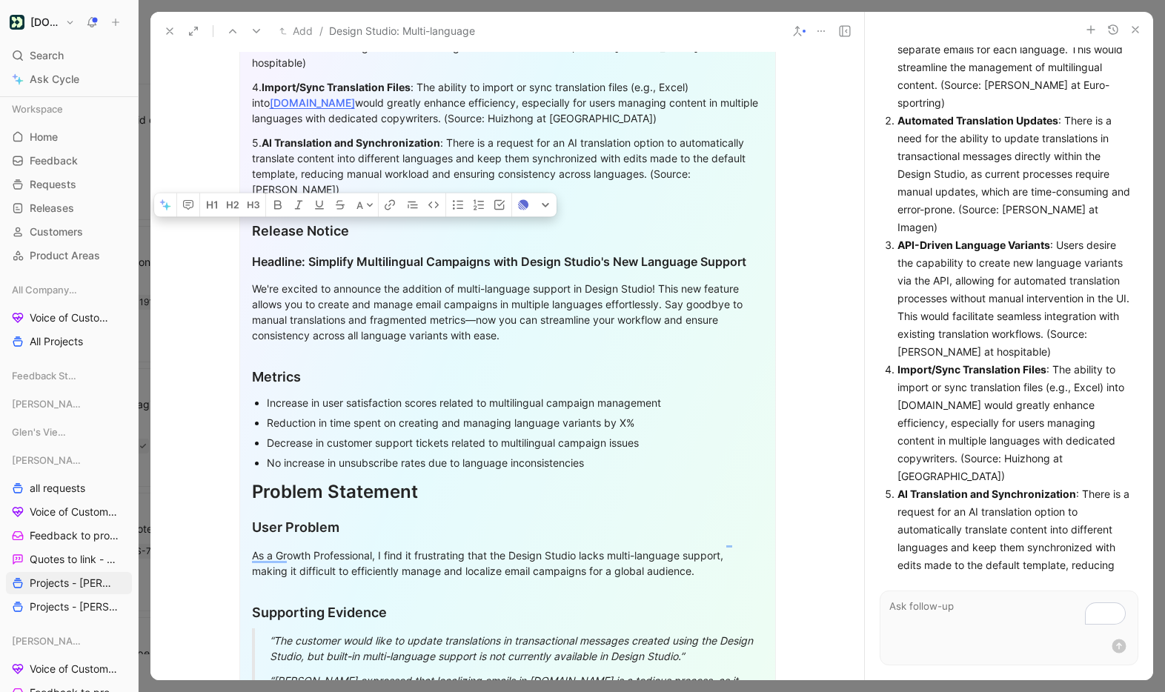
drag, startPoint x: 253, startPoint y: 212, endPoint x: 552, endPoint y: 490, distance: 407.9
click at [552, 490] on div "Problem Currently, users face significant challenges in managing multilingual e…" at bounding box center [507, 233] width 536 height 1448
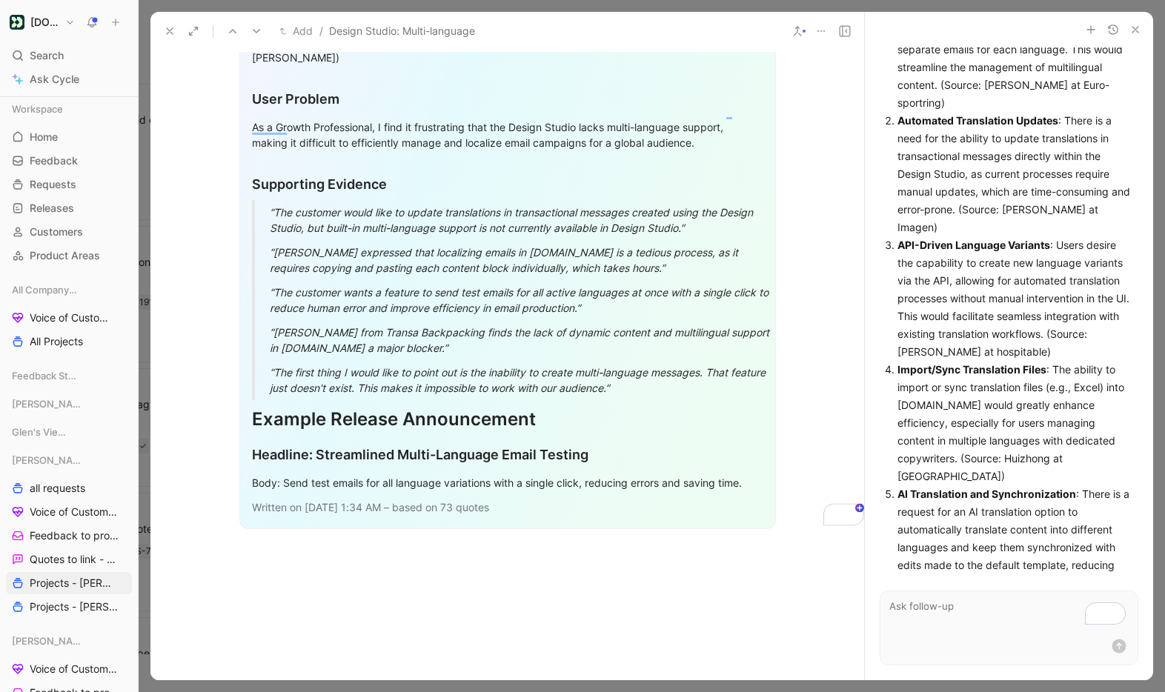
scroll to position [878, 1]
drag, startPoint x: 256, startPoint y: 405, endPoint x: 613, endPoint y: 503, distance: 370.5
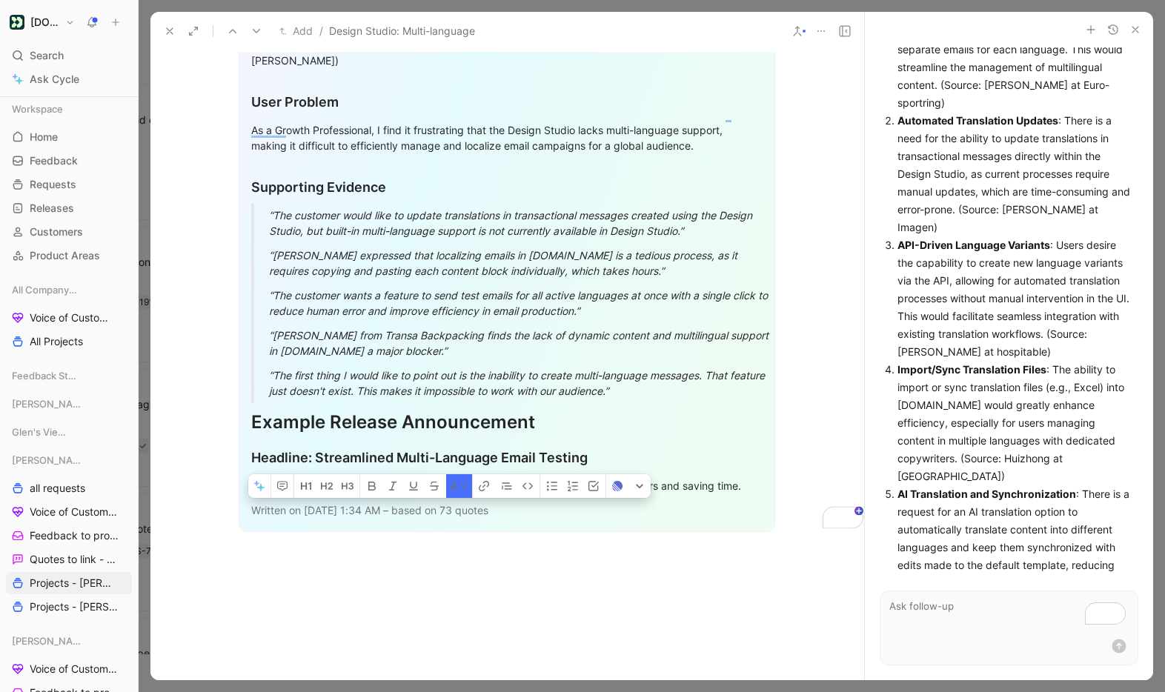
scroll to position [875, 1]
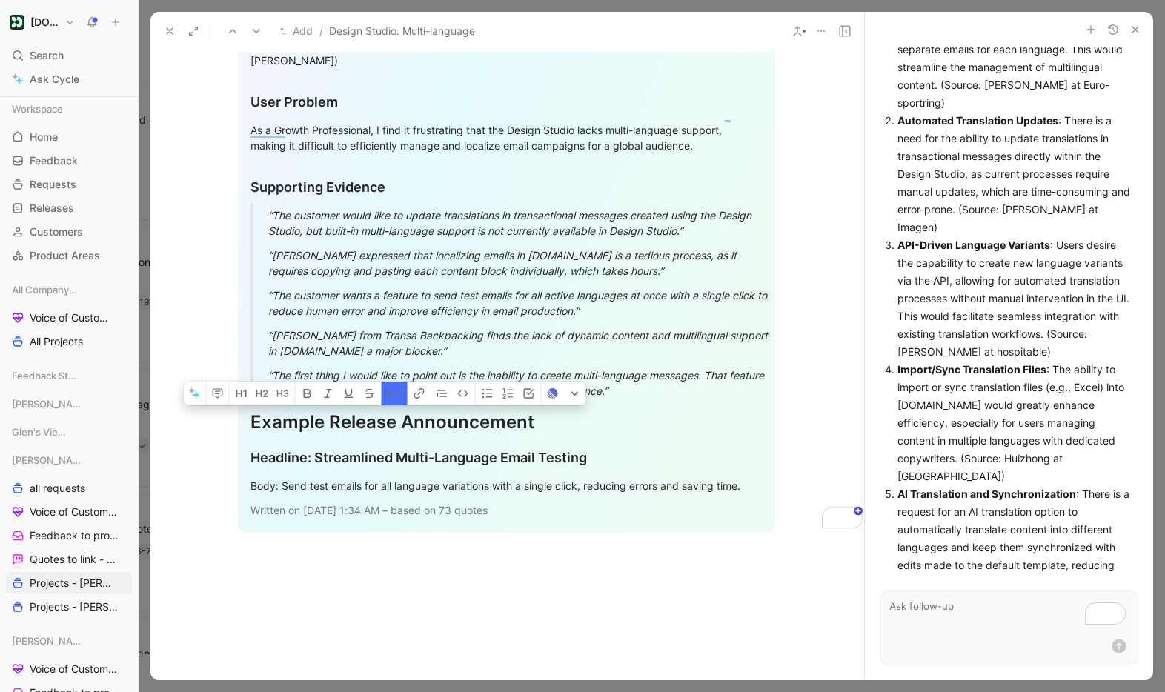
drag, startPoint x: 319, startPoint y: 478, endPoint x: 227, endPoint y: 416, distance: 111.0
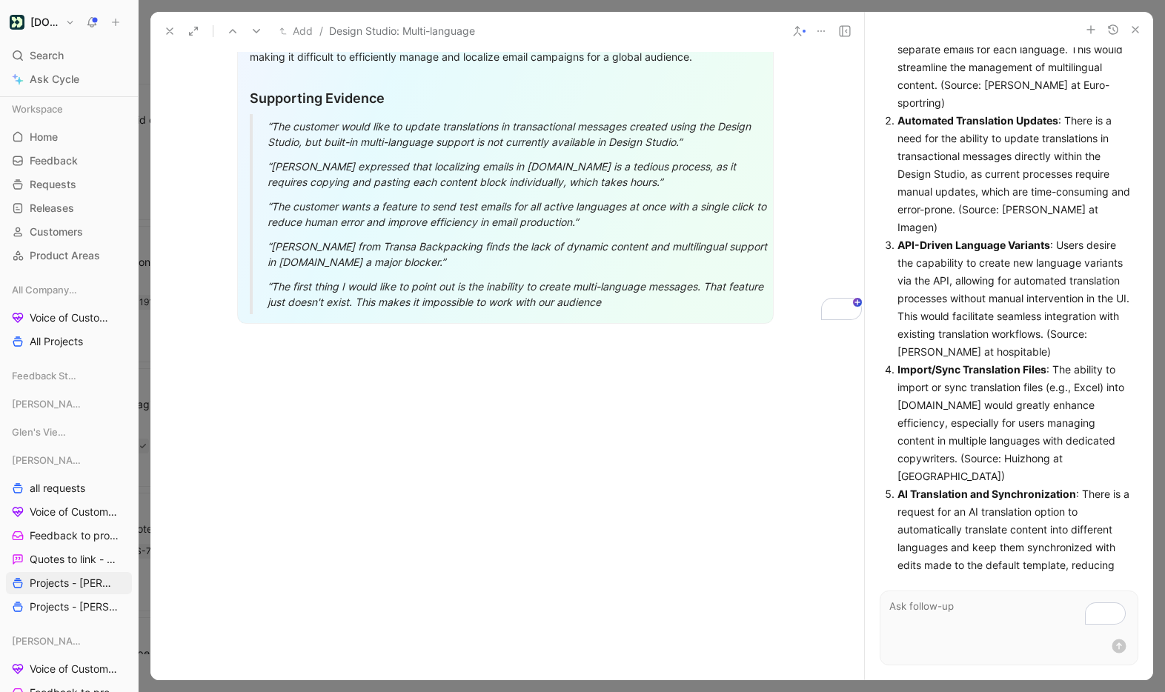
scroll to position [965, 2]
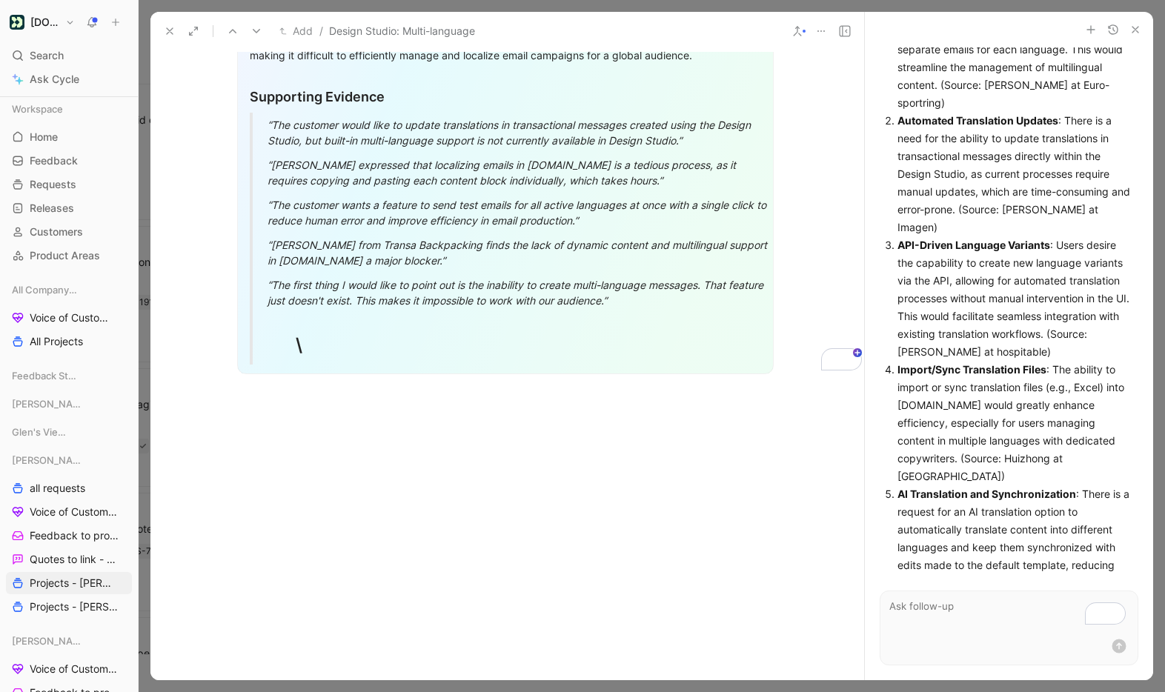
click at [382, 334] on div "\" at bounding box center [523, 345] width 455 height 27
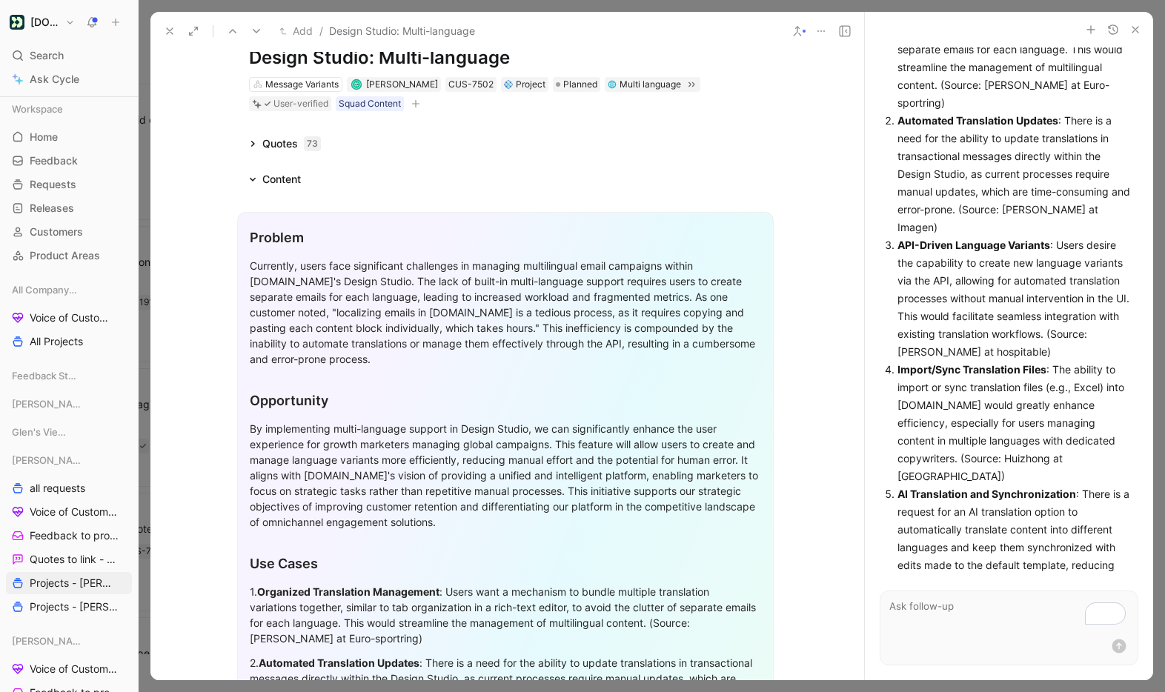
scroll to position [0, 2]
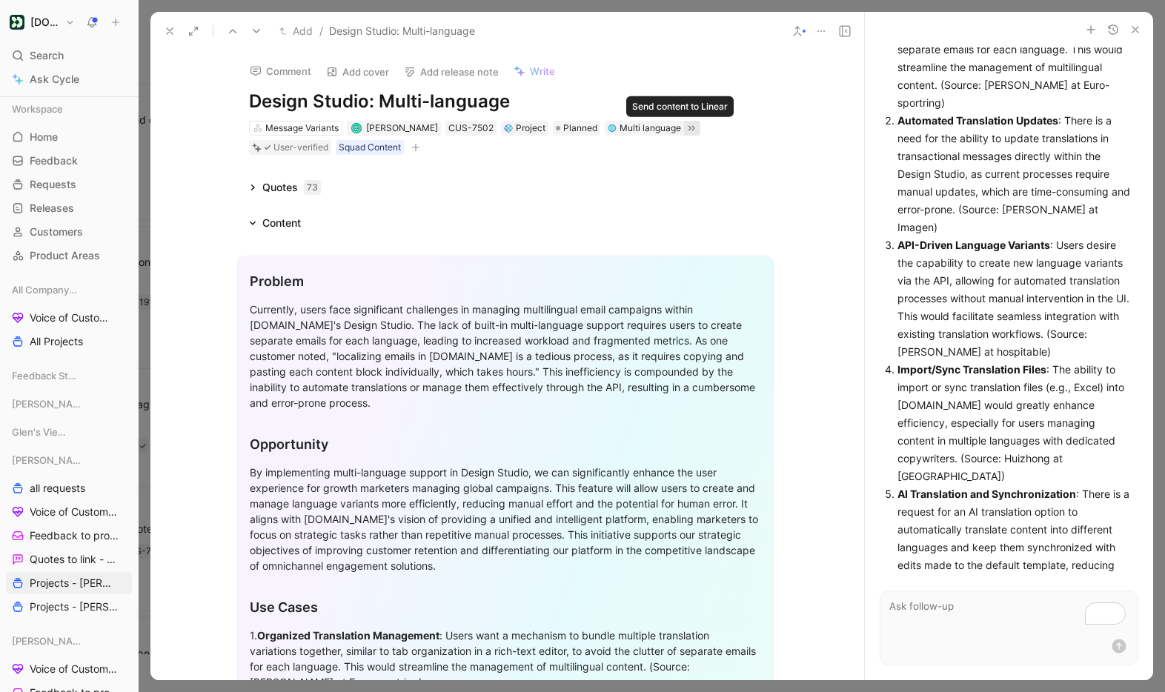
click at [685, 127] on icon at bounding box center [691, 128] width 12 height 12
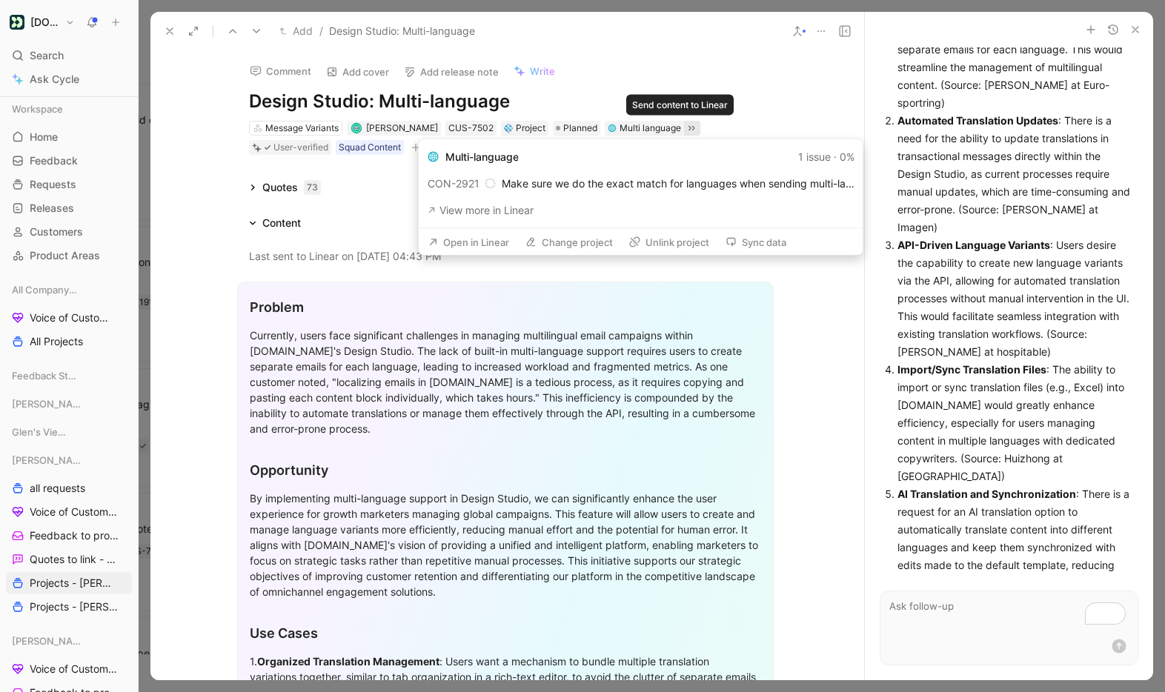
scroll to position [0, 20]
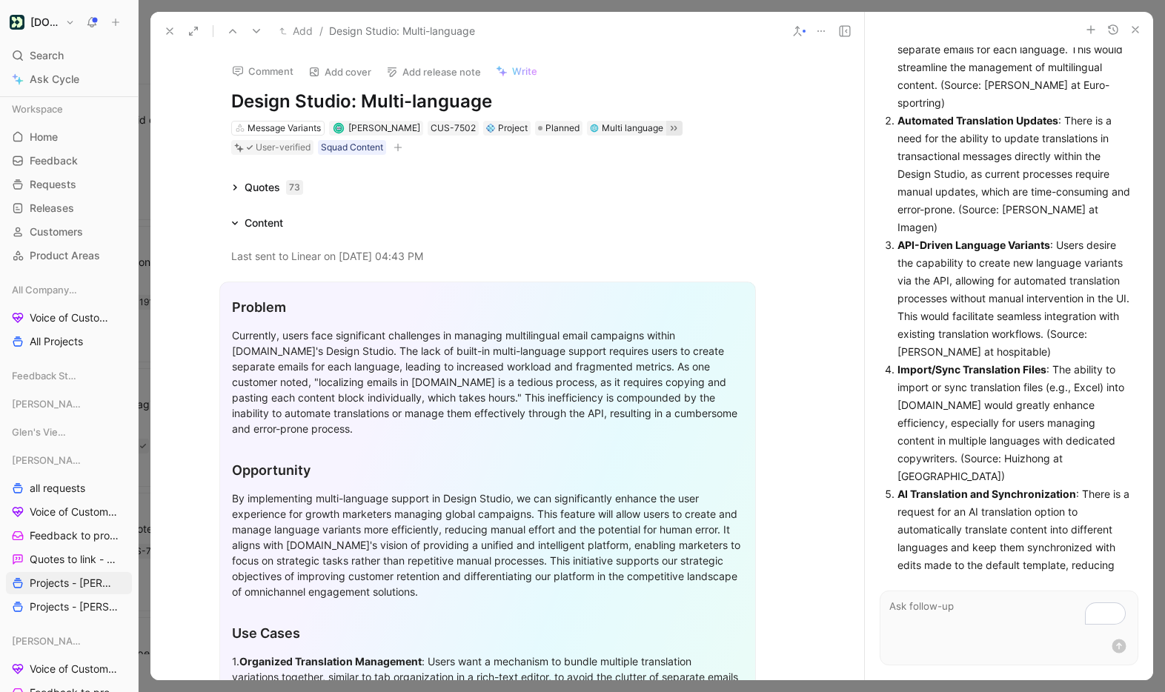
click at [162, 29] on button at bounding box center [169, 31] width 21 height 21
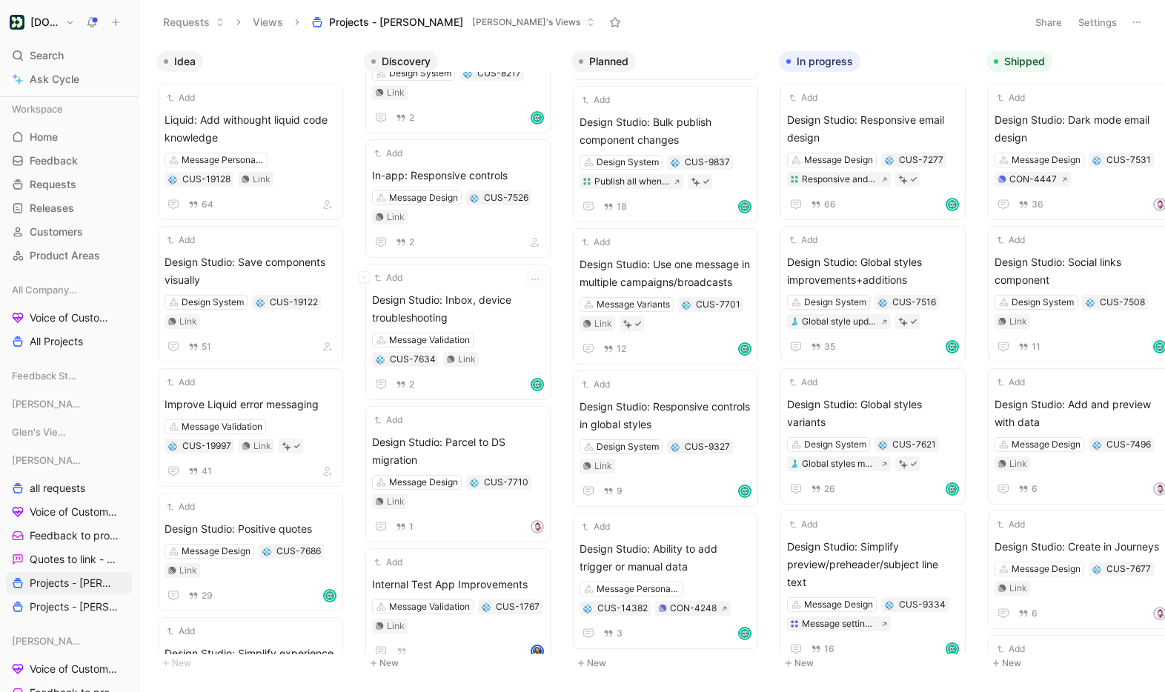
scroll to position [0, 1]
click at [471, 548] on div "Add Internal Test App Improvements Message Validation CUS-1767 Link" at bounding box center [457, 607] width 185 height 119
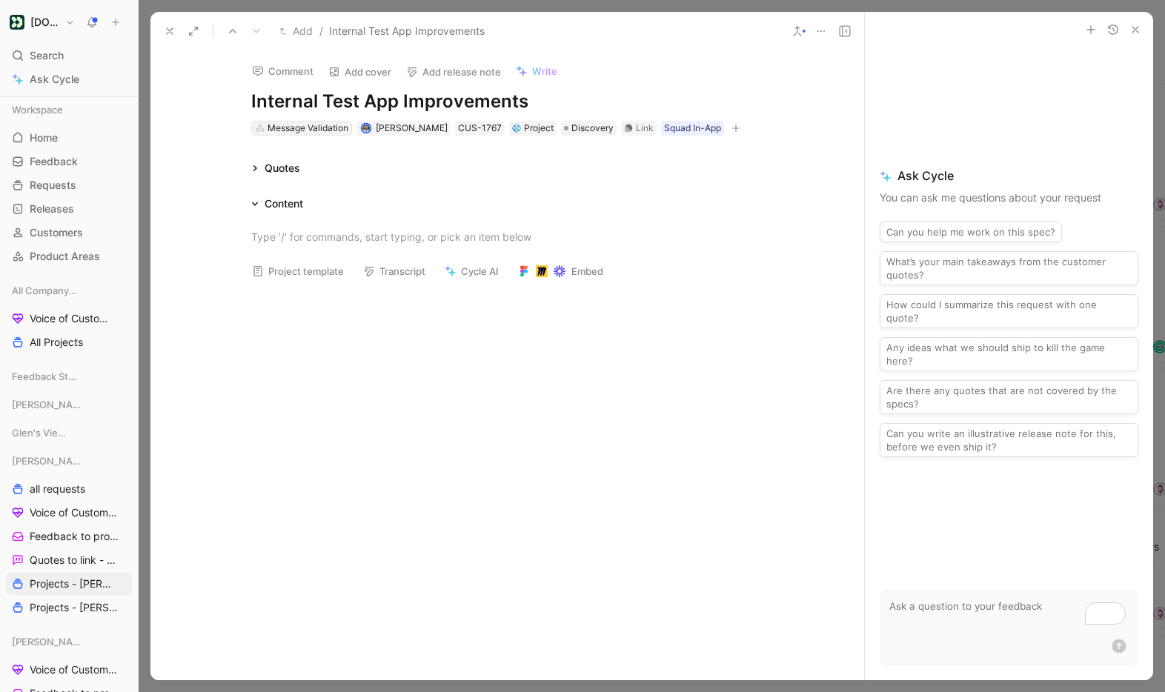
scroll to position [247, 0]
click at [167, 25] on icon at bounding box center [170, 31] width 12 height 12
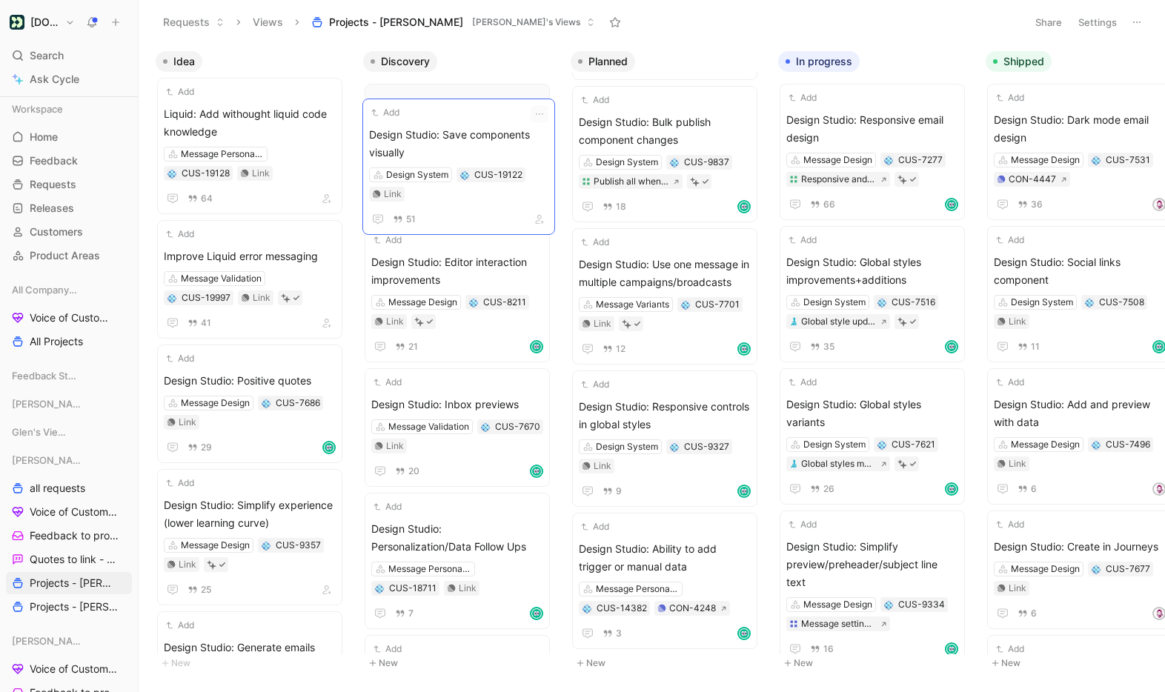
drag, startPoint x: 240, startPoint y: 265, endPoint x: 445, endPoint y: 143, distance: 238.5
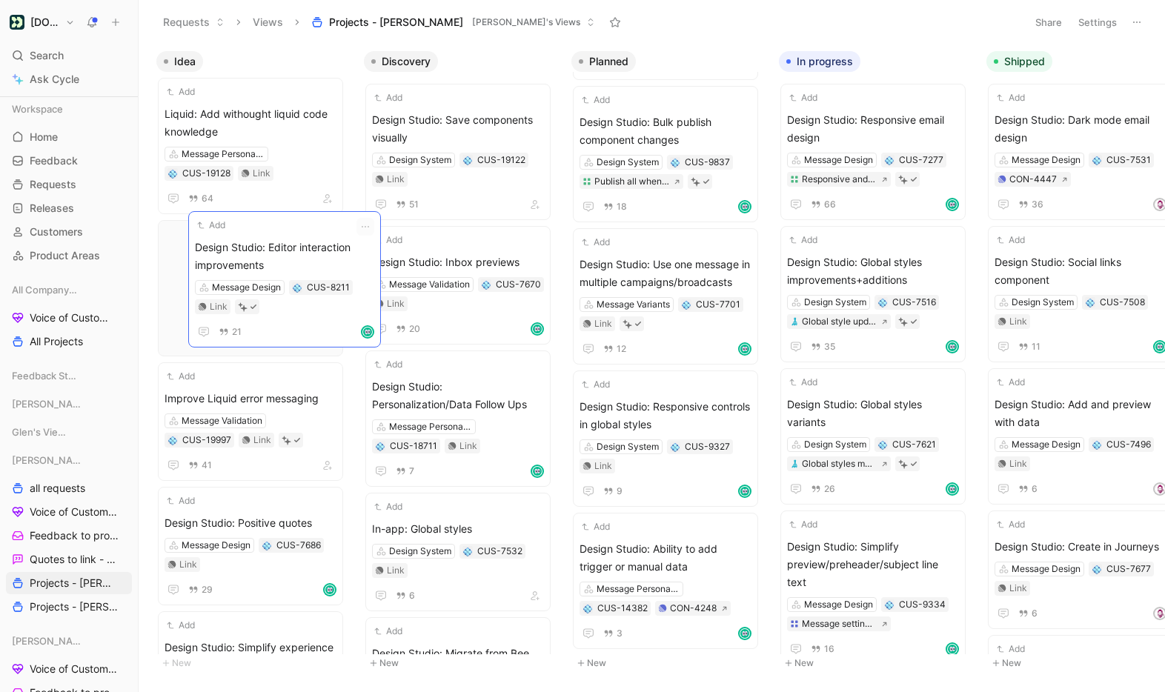
drag, startPoint x: 475, startPoint y: 247, endPoint x: 299, endPoint y: 232, distance: 177.0
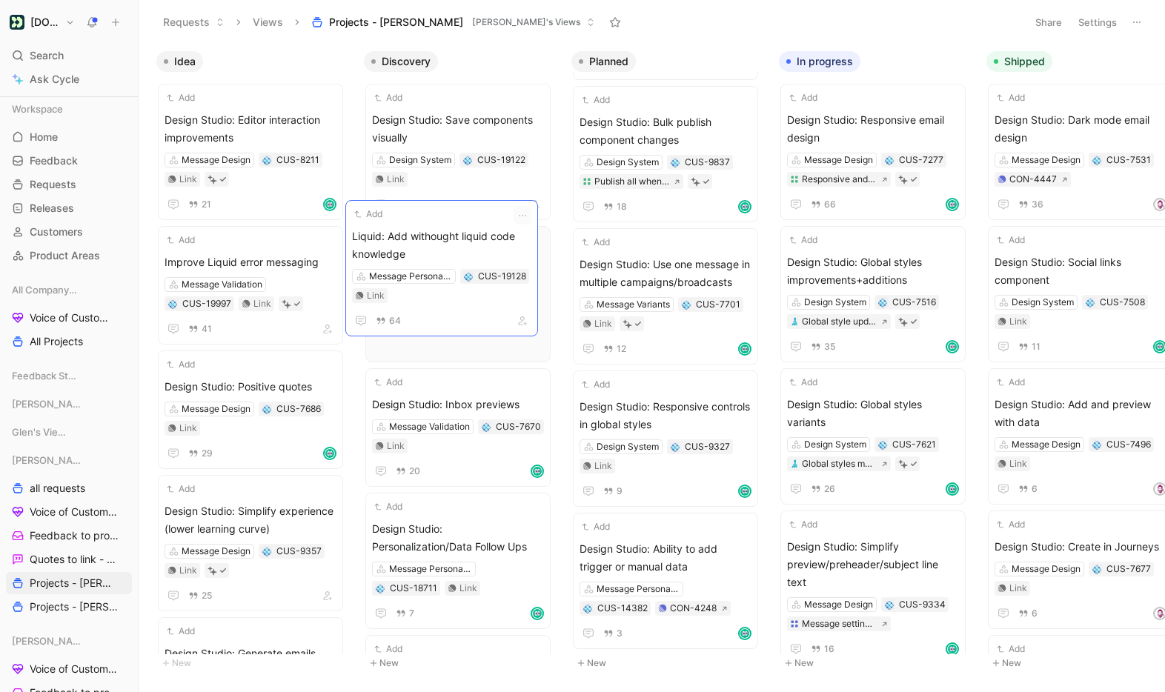
drag, startPoint x: 233, startPoint y: 109, endPoint x: 420, endPoint y: 231, distance: 223.8
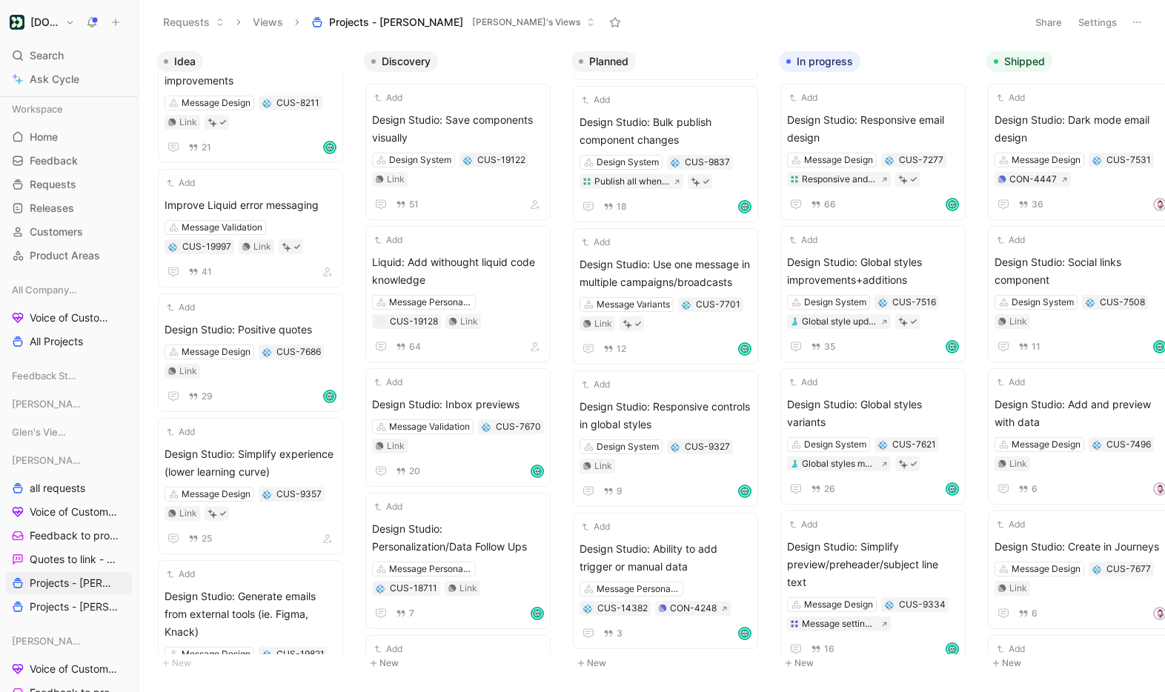
scroll to position [67, 0]
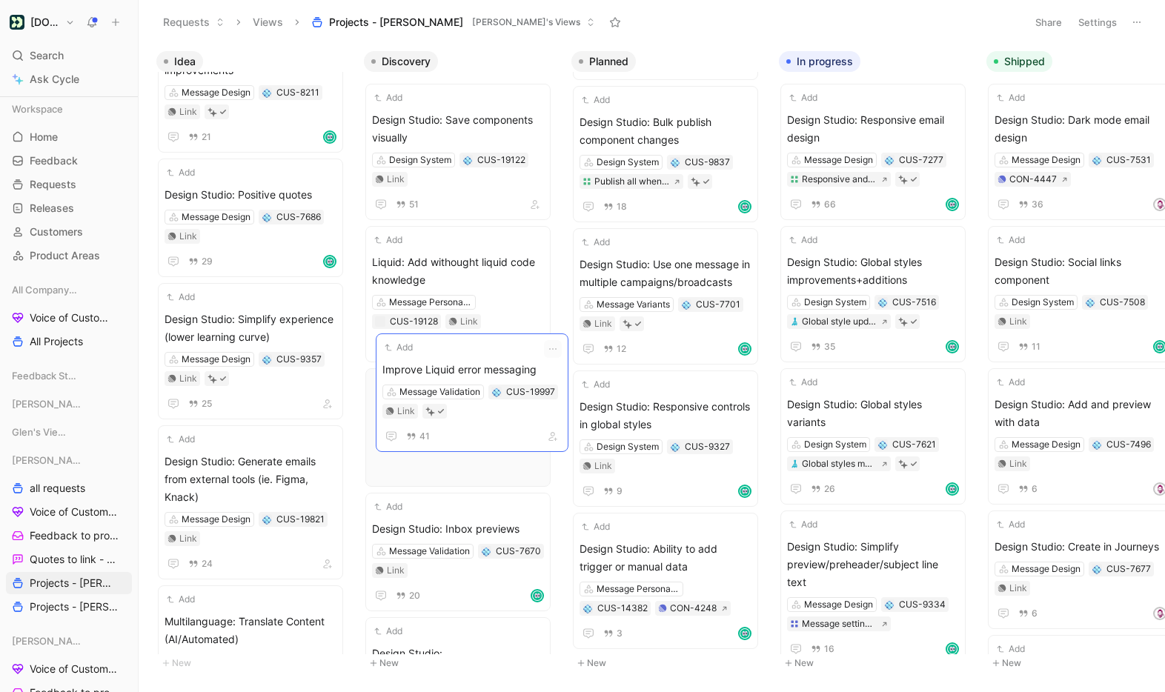
drag, startPoint x: 246, startPoint y: 184, endPoint x: 464, endPoint y: 359, distance: 279.3
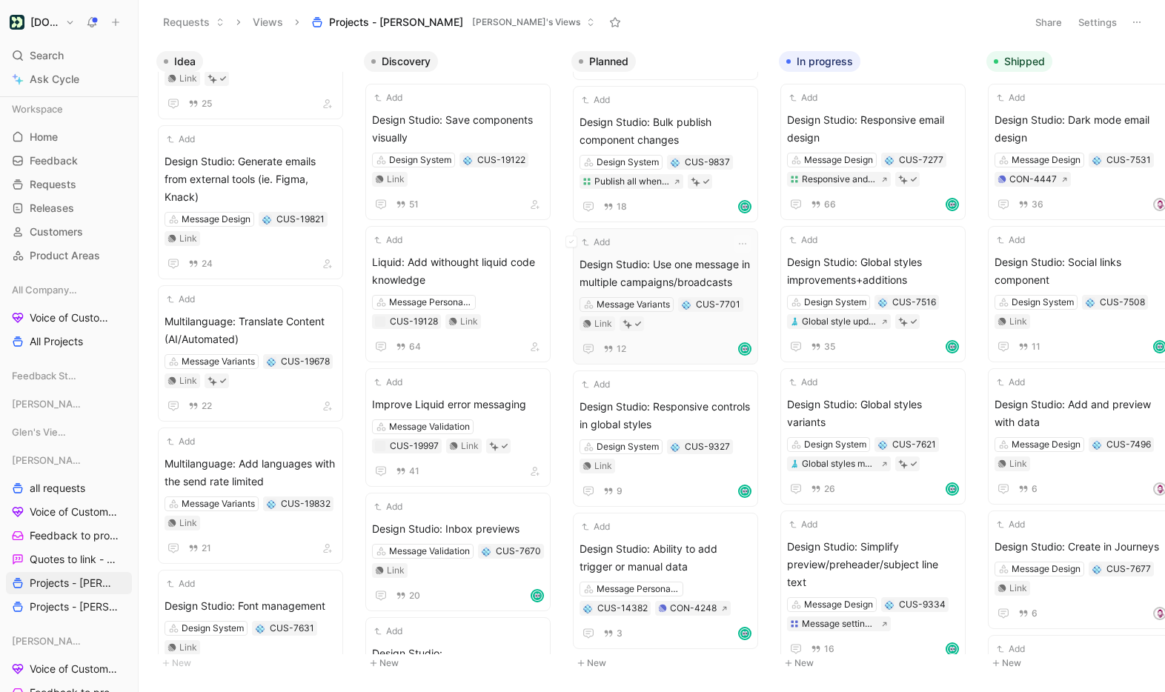
scroll to position [0, 0]
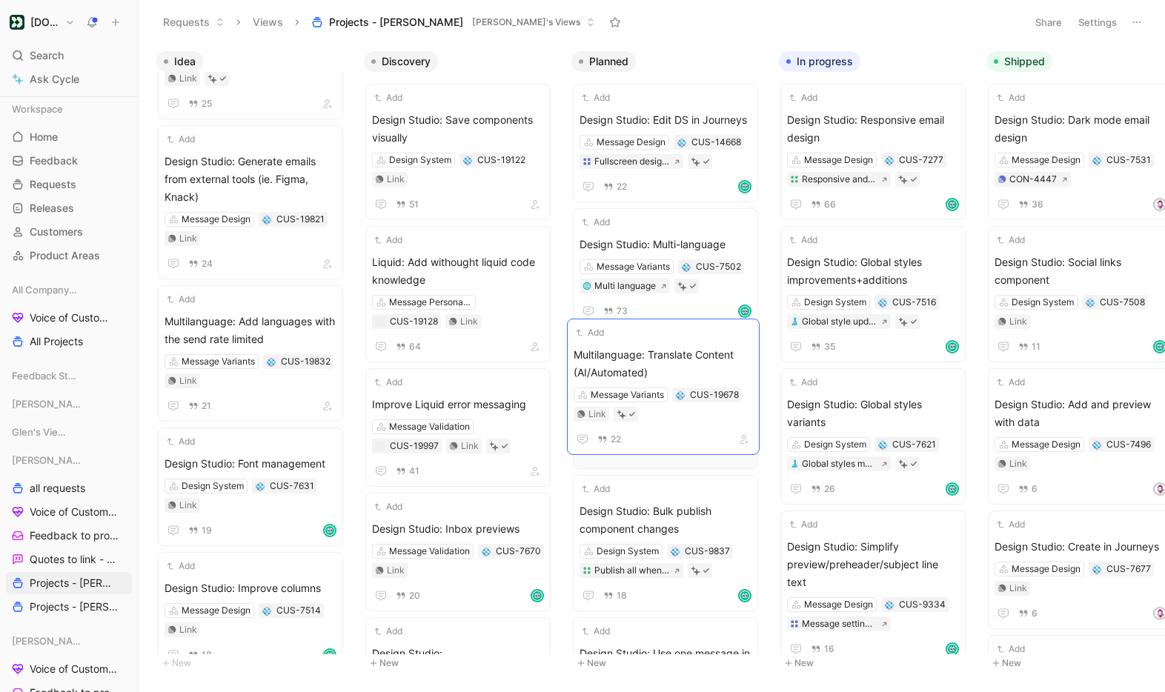
drag, startPoint x: 242, startPoint y: 298, endPoint x: 652, endPoint y: 350, distance: 413.0
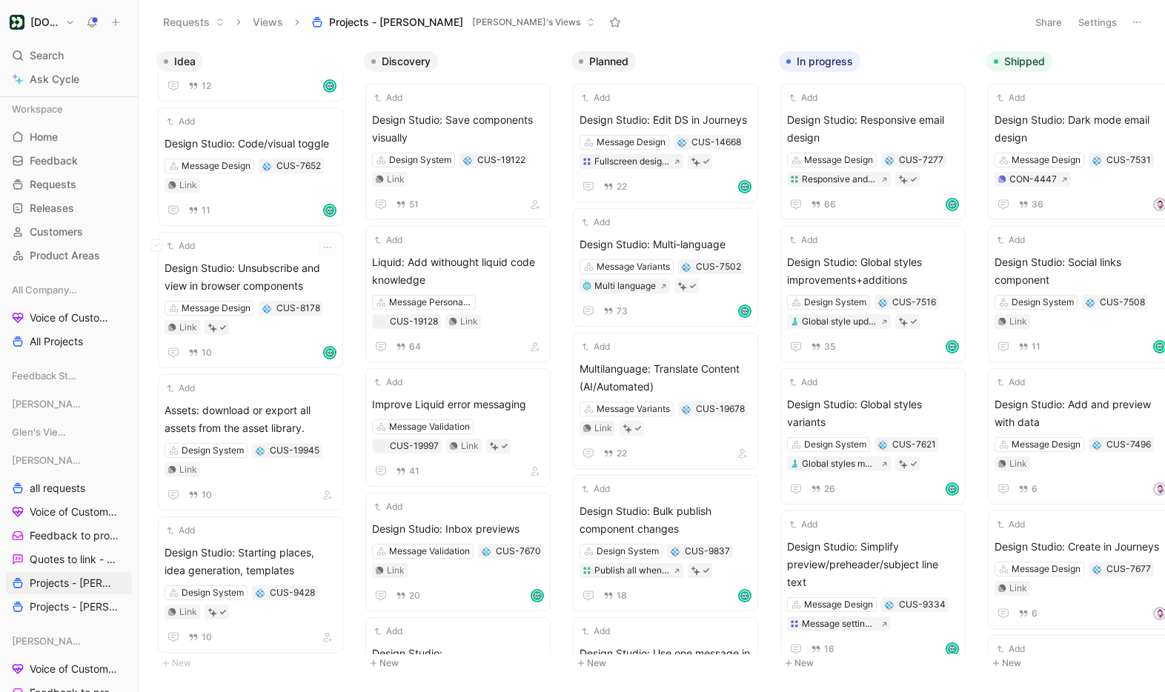
scroll to position [1663, 0]
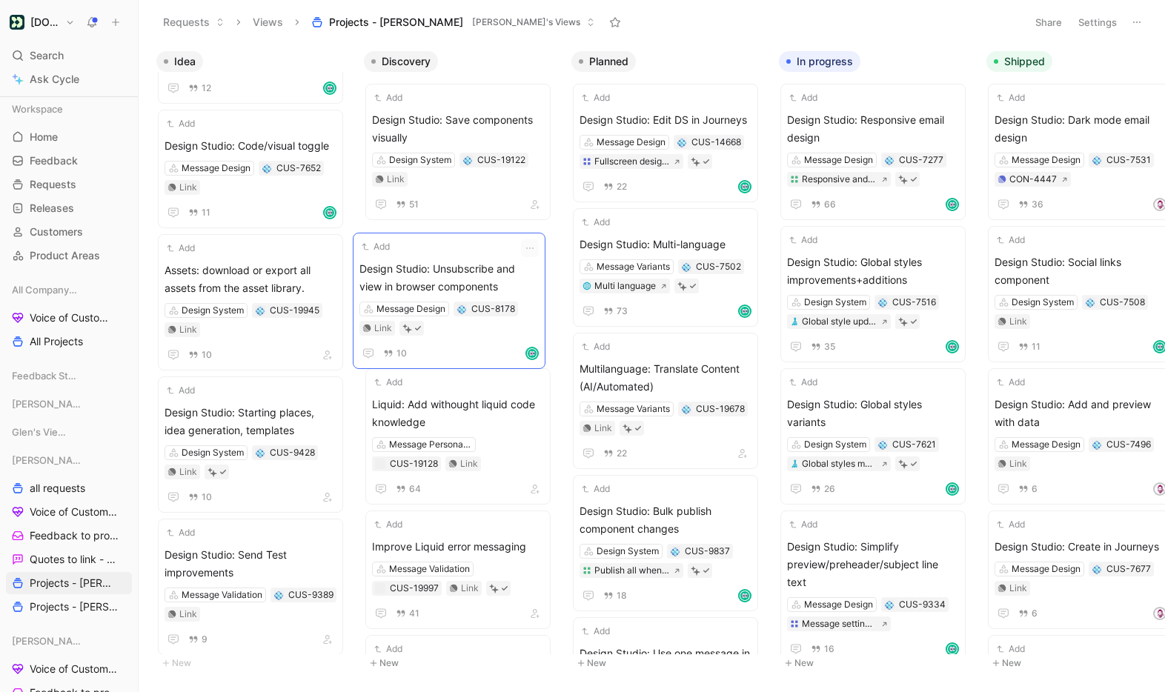
drag, startPoint x: 216, startPoint y: 266, endPoint x: 410, endPoint y: 265, distance: 194.9
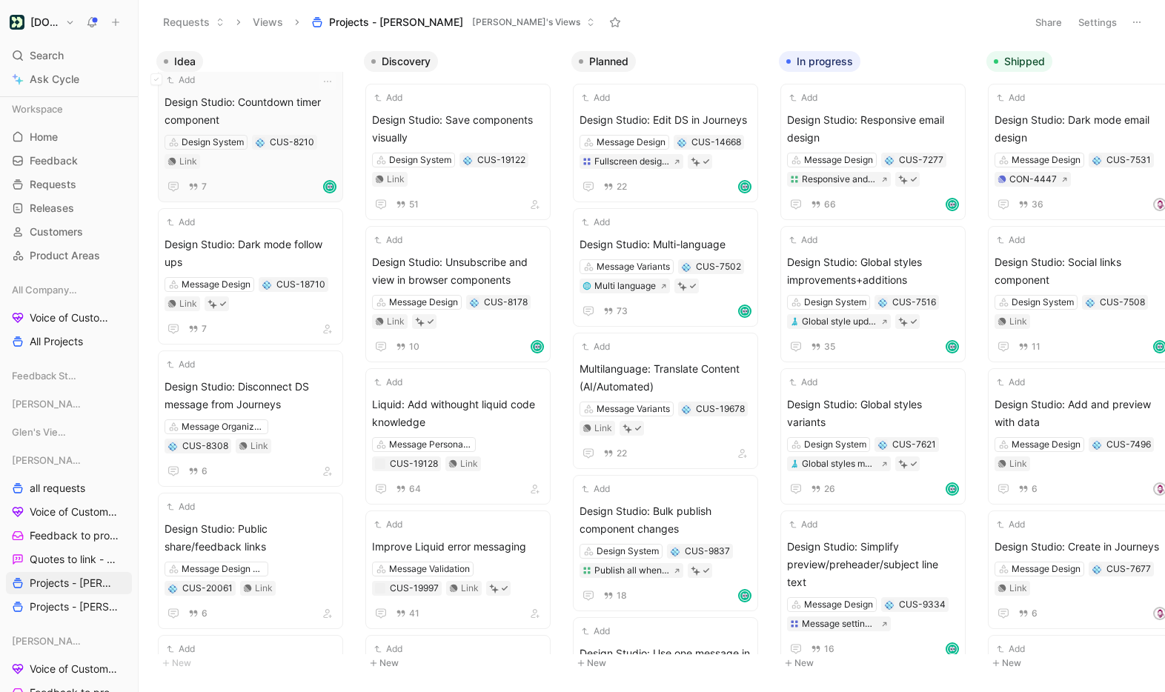
scroll to position [2704, 0]
